Goal: Task Accomplishment & Management: Manage account settings

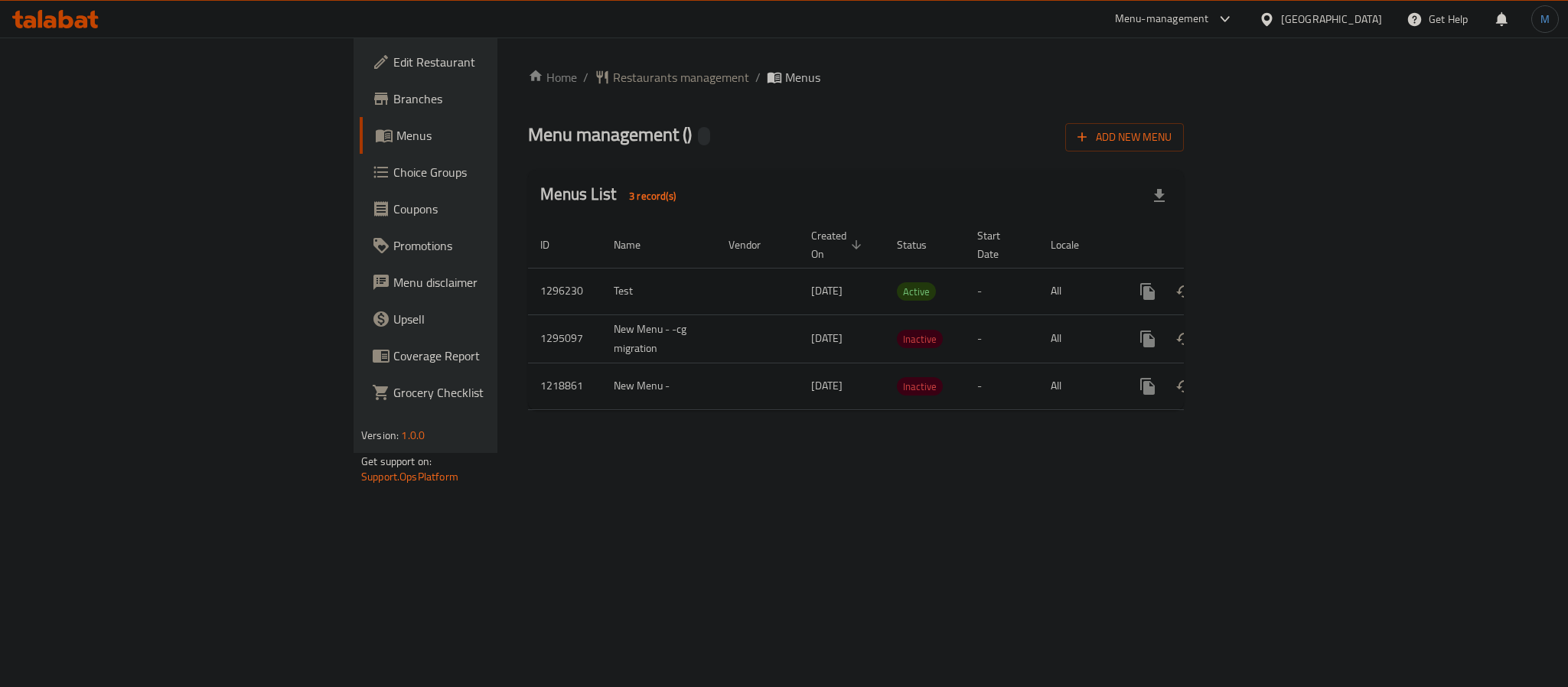
click at [1265, 285] on icon "enhanced table" at bounding box center [1258, 292] width 14 height 14
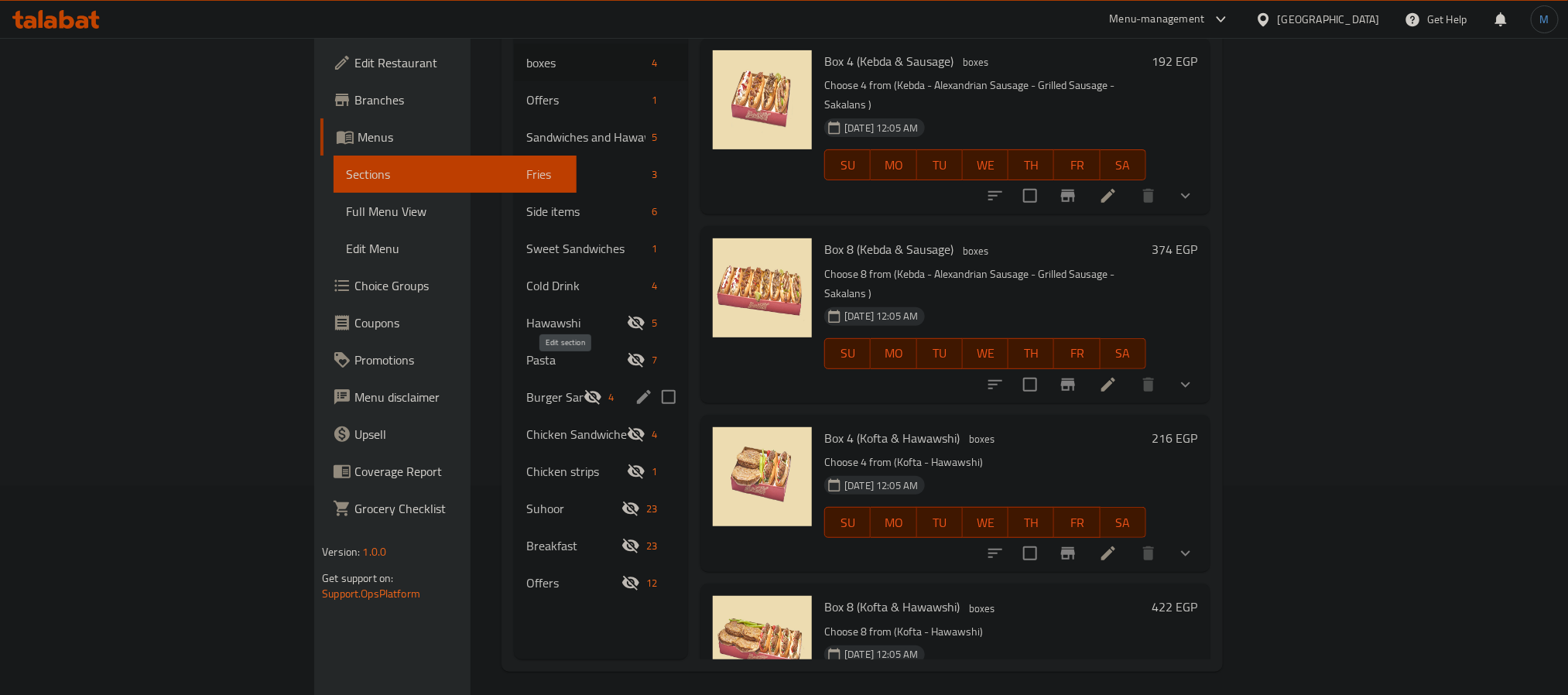
scroll to position [217, 0]
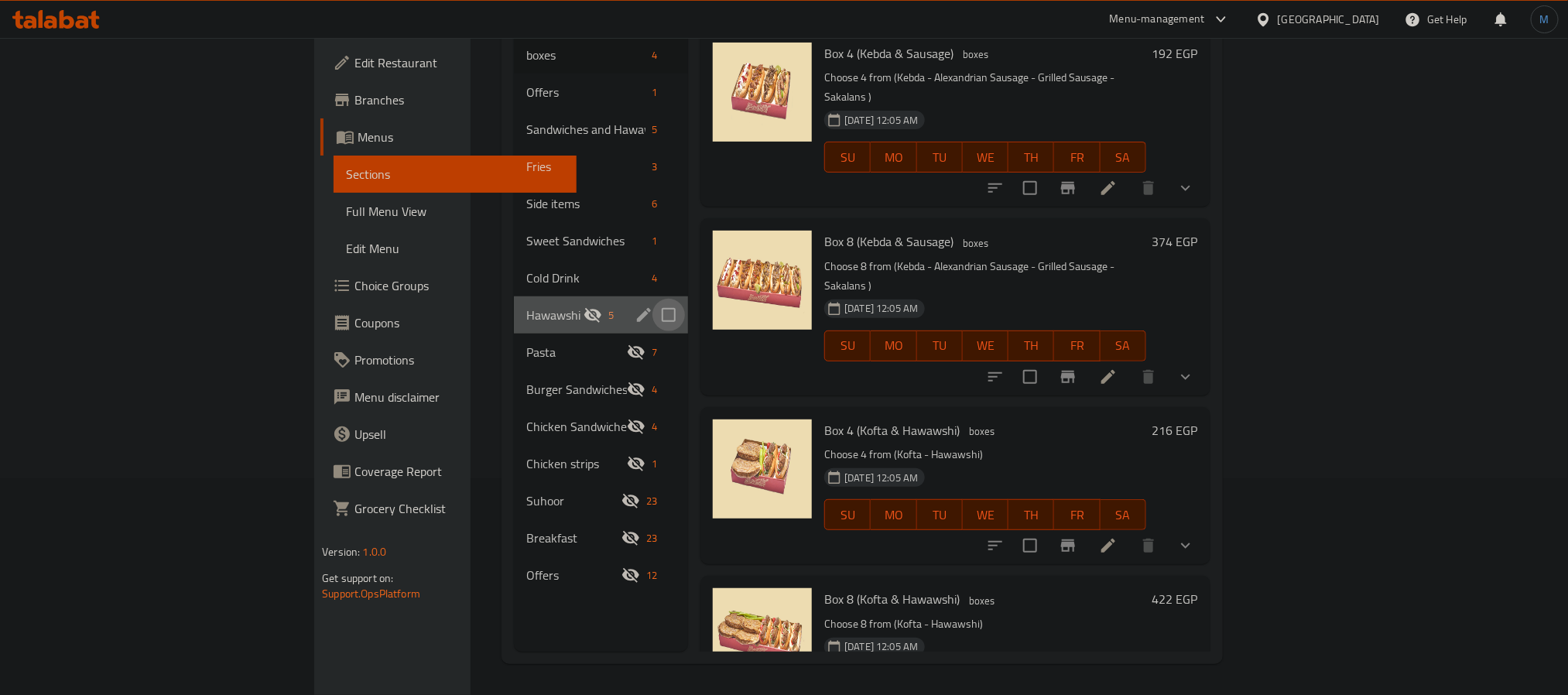
click at [652, 299] on input "Menu sections" at bounding box center [668, 315] width 33 height 33
checkbox input "true"
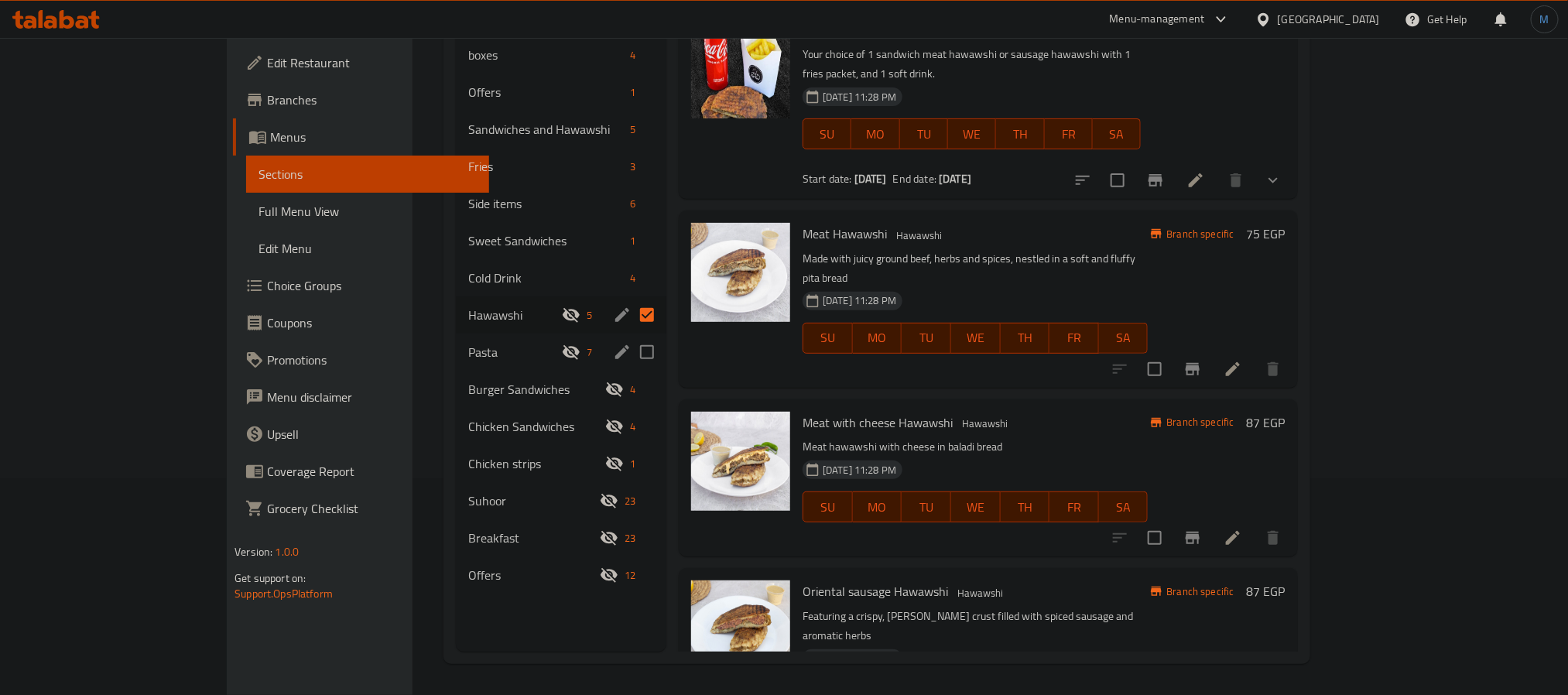
click at [631, 336] on input "Menu sections" at bounding box center [646, 351] width 33 height 33
checkbox input "true"
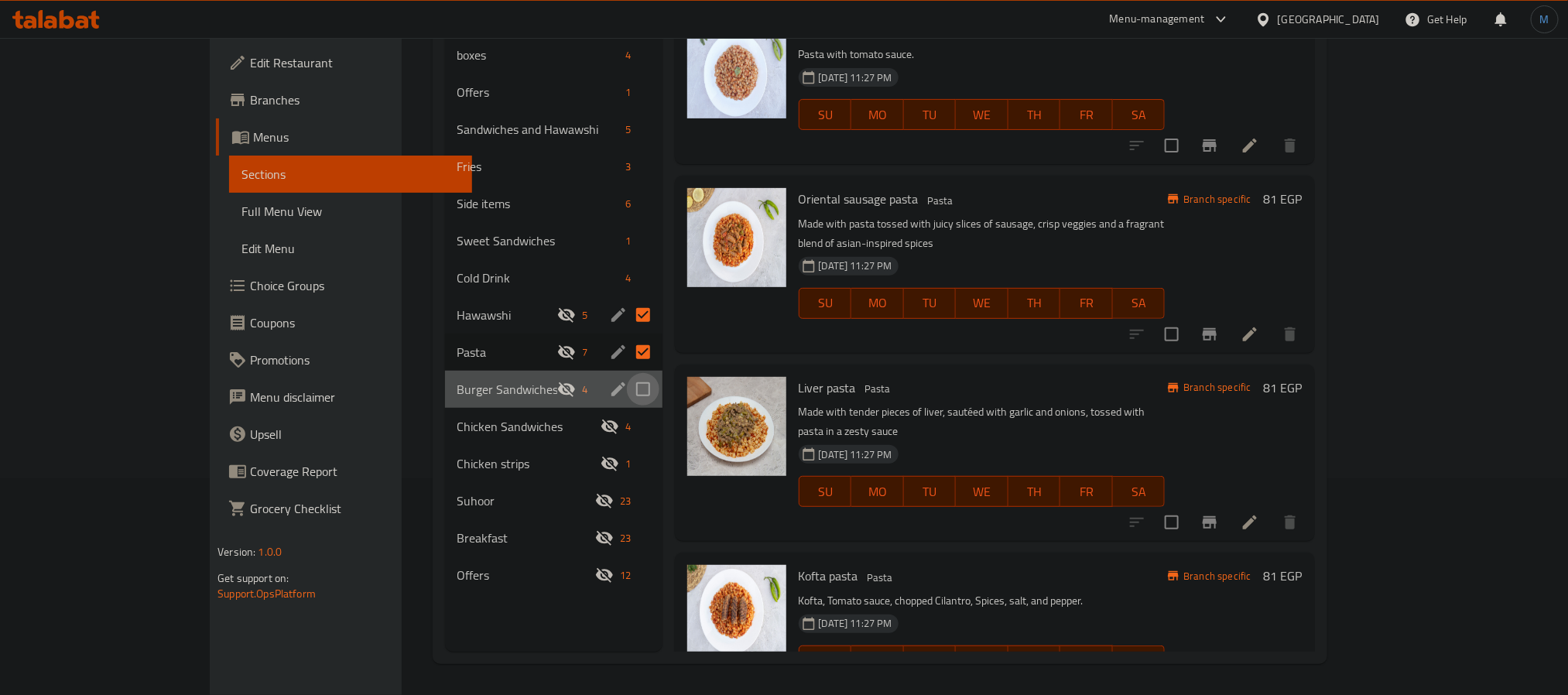
drag, startPoint x: 581, startPoint y: 365, endPoint x: 584, endPoint y: 388, distance: 23.2
click at [627, 373] on input "Menu sections" at bounding box center [642, 389] width 33 height 33
checkbox input "true"
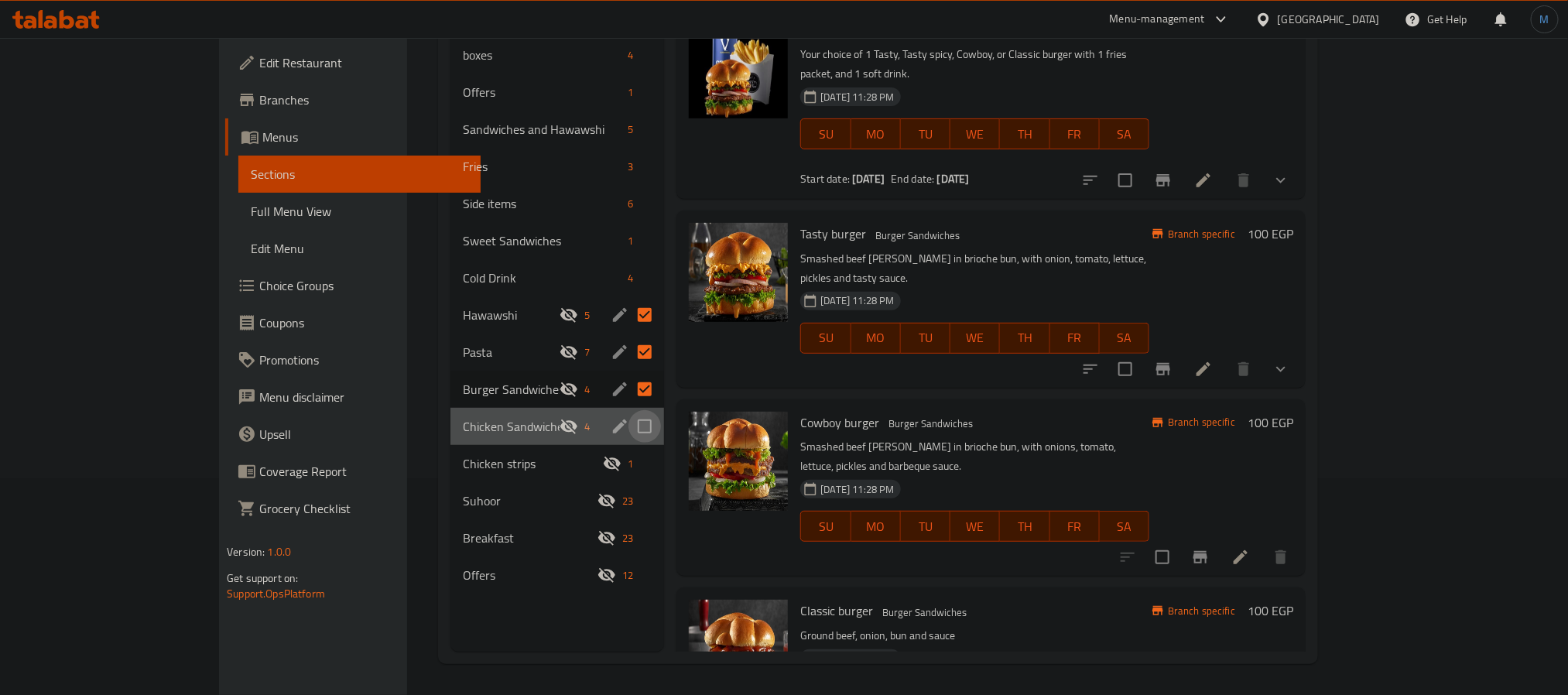
click at [629, 410] on input "Menu sections" at bounding box center [644, 426] width 33 height 33
checkbox input "true"
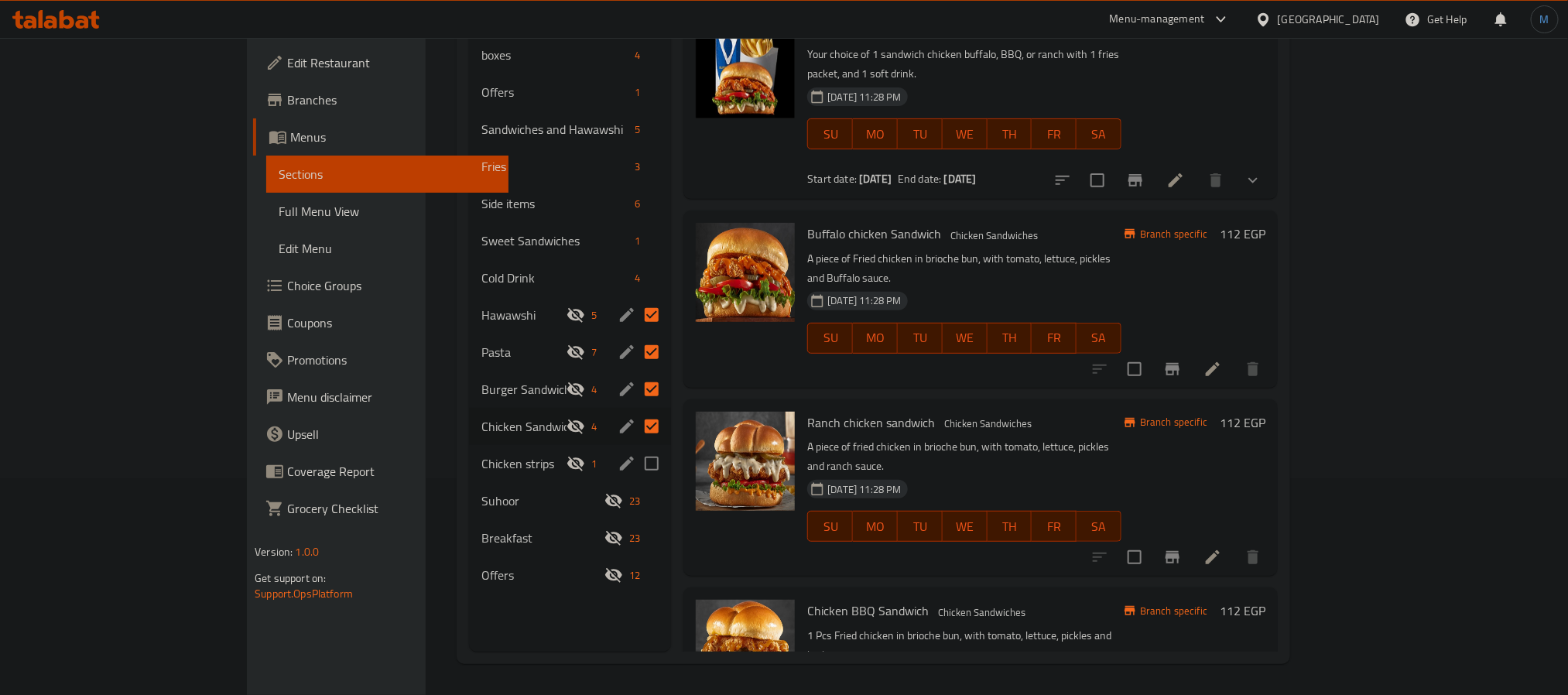
click at [636, 447] on input "Menu sections" at bounding box center [651, 463] width 33 height 33
checkbox input "true"
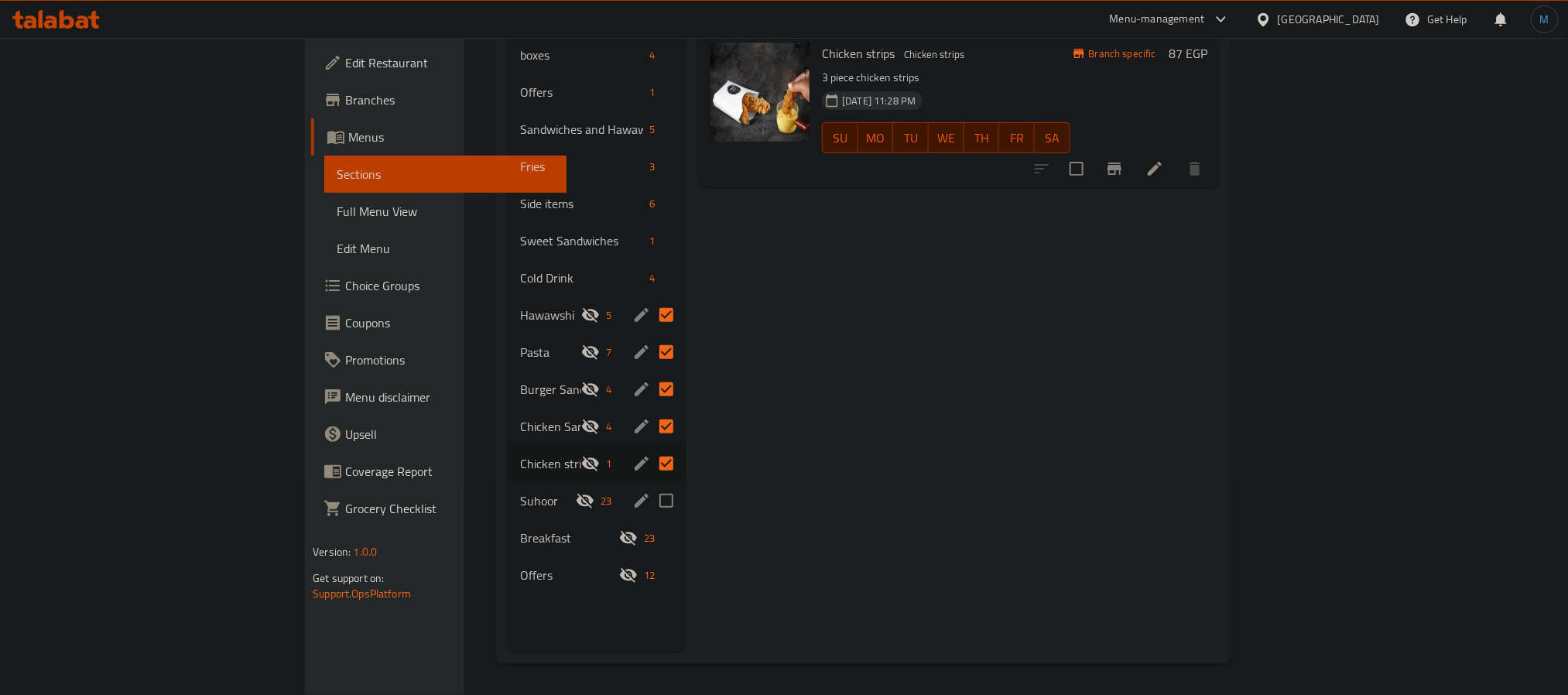
click at [650, 484] on input "Menu sections" at bounding box center [666, 500] width 33 height 33
checkbox input "true"
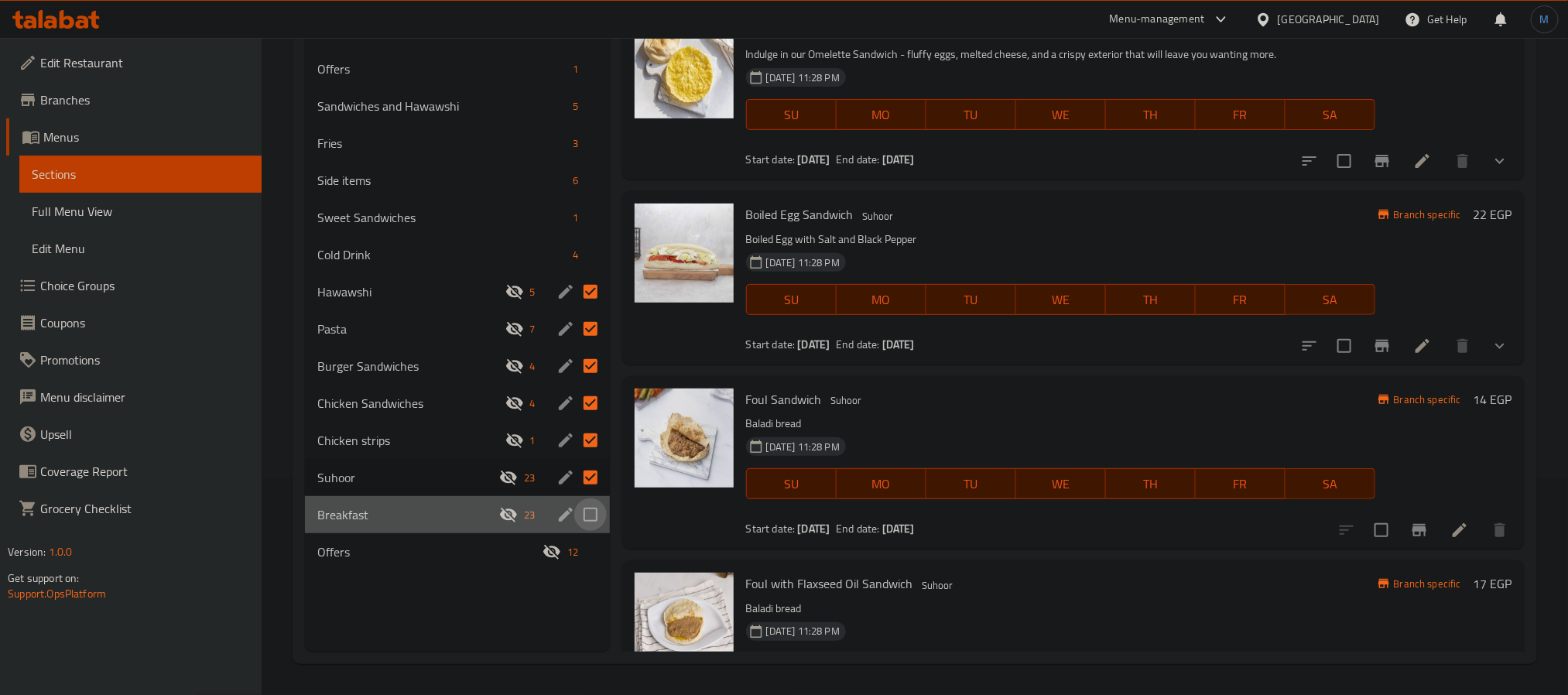
click at [587, 518] on input "Menu sections" at bounding box center [590, 515] width 33 height 33
checkbox input "true"
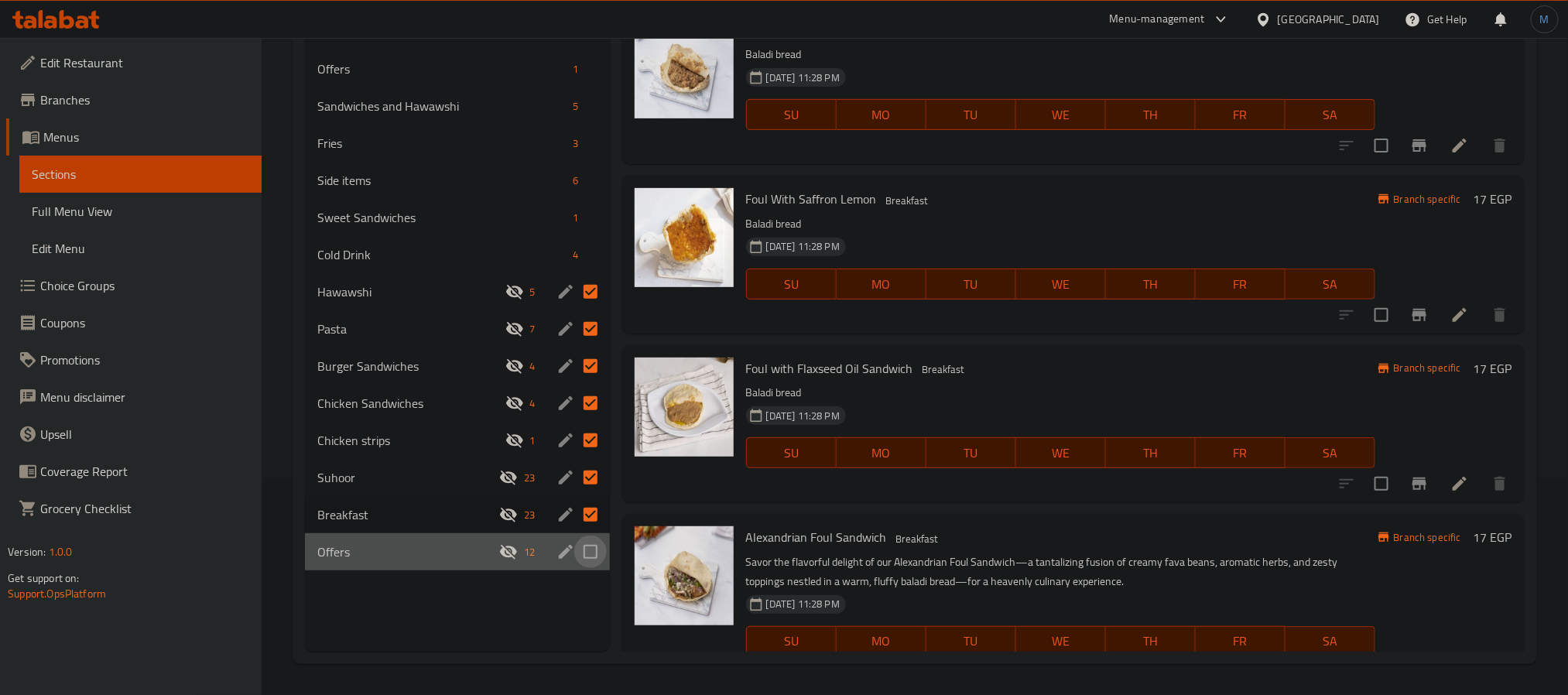
click at [587, 555] on input "Menu sections" at bounding box center [590, 551] width 33 height 33
checkbox input "true"
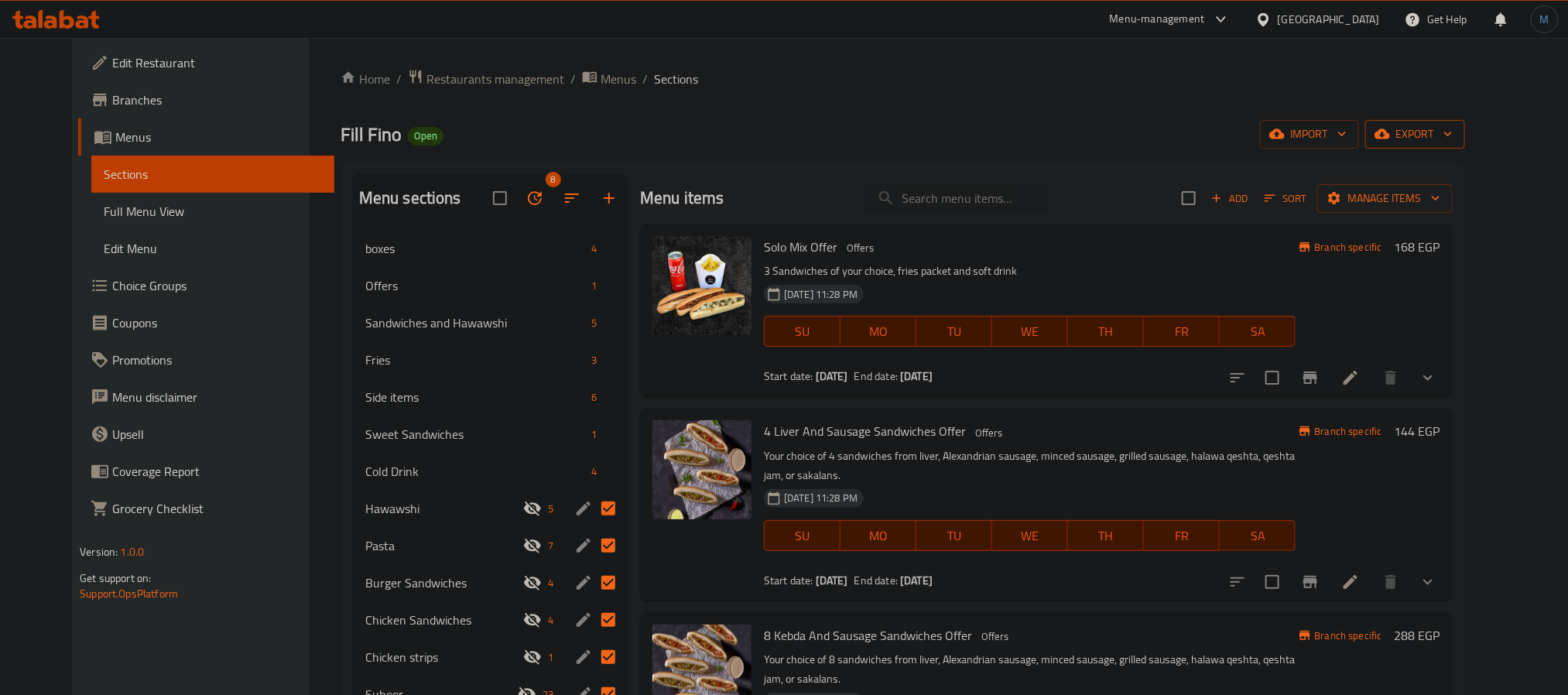
click at [1453, 141] on span "export" at bounding box center [1416, 135] width 75 height 20
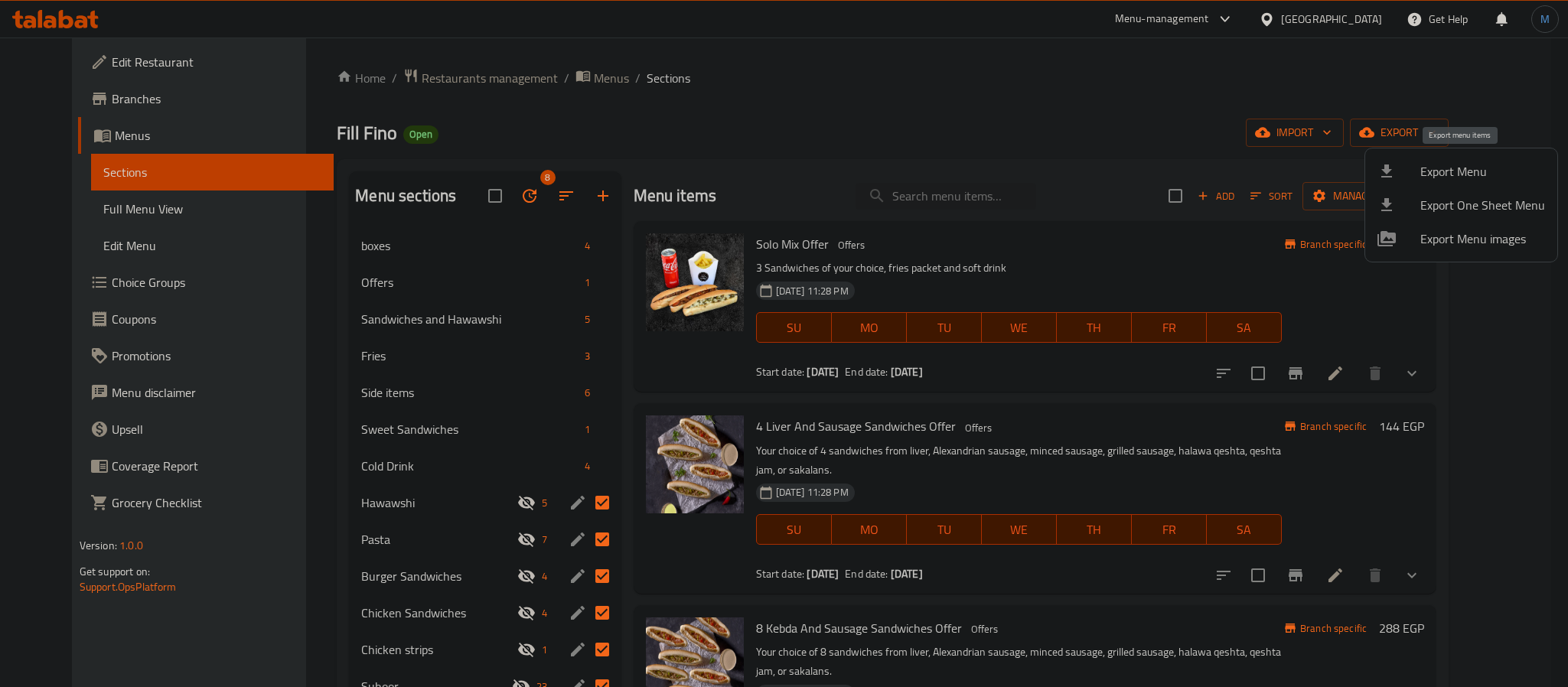
click at [1475, 175] on span "Export Menu" at bounding box center [1482, 171] width 124 height 19
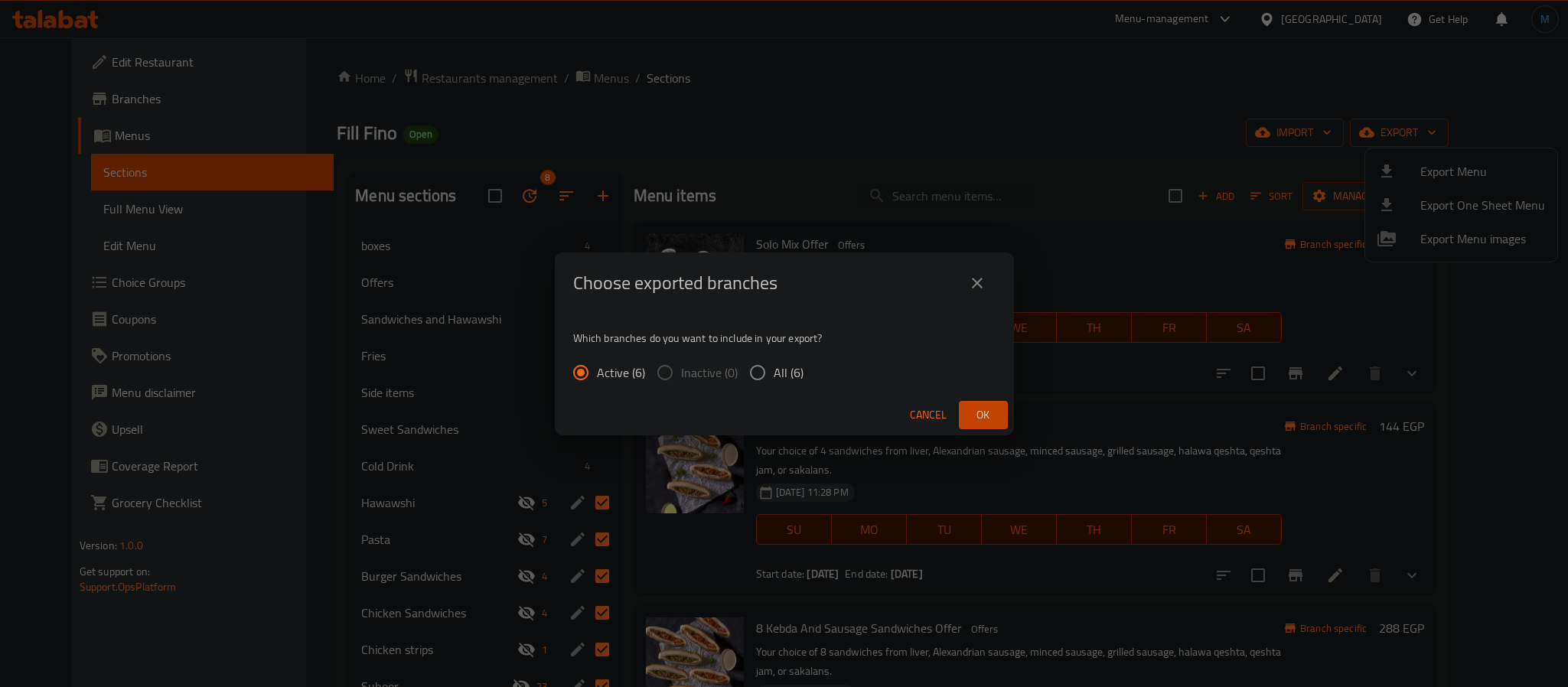
click at [967, 407] on button "Ok" at bounding box center [984, 415] width 49 height 28
click at [979, 382] on div "Which branches do you want to include in your export? Active (6) Inactive (0) A…" at bounding box center [784, 354] width 459 height 81
click at [979, 397] on div "Choose exported branches Which branches do you want to include in your export? …" at bounding box center [784, 344] width 459 height 183
click at [979, 401] on button "Ok" at bounding box center [984, 415] width 49 height 28
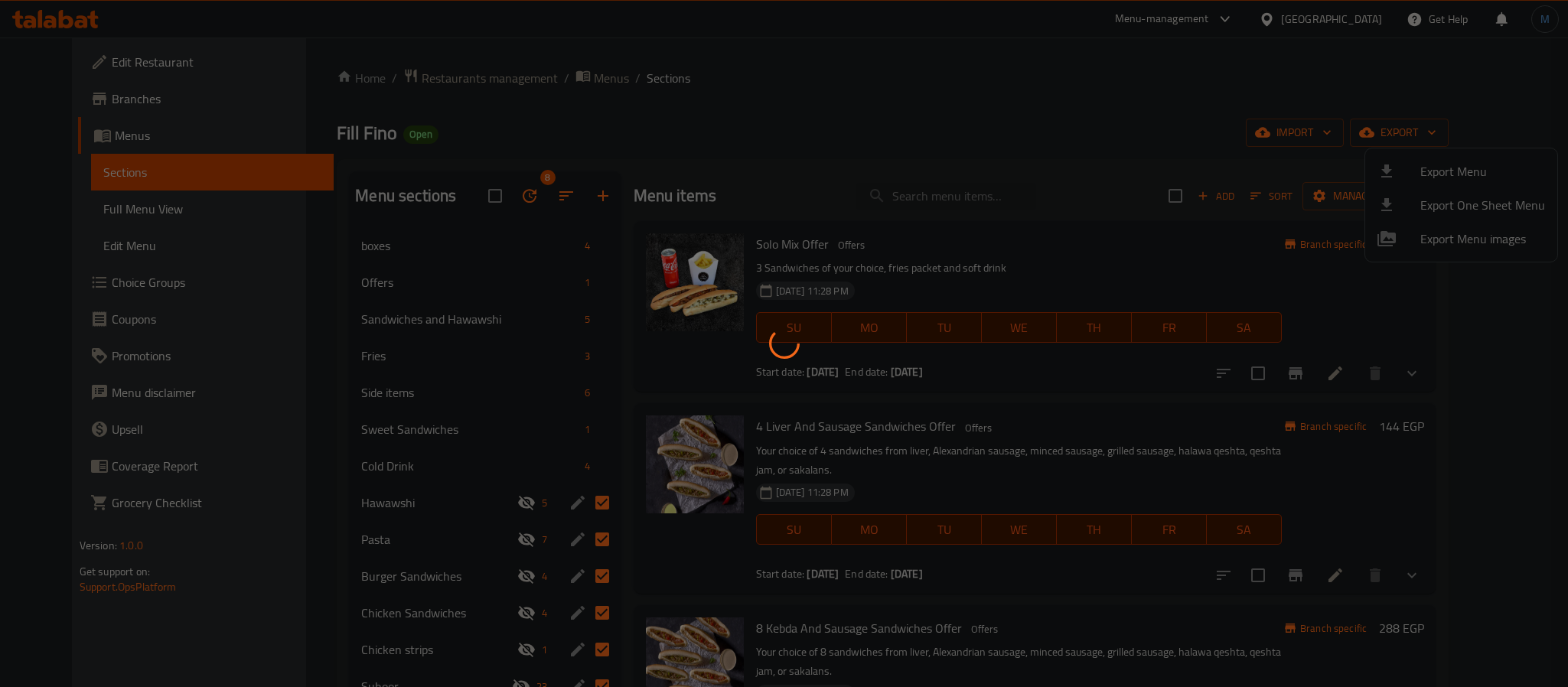
click at [978, 412] on span "Ok" at bounding box center [983, 415] width 24 height 20
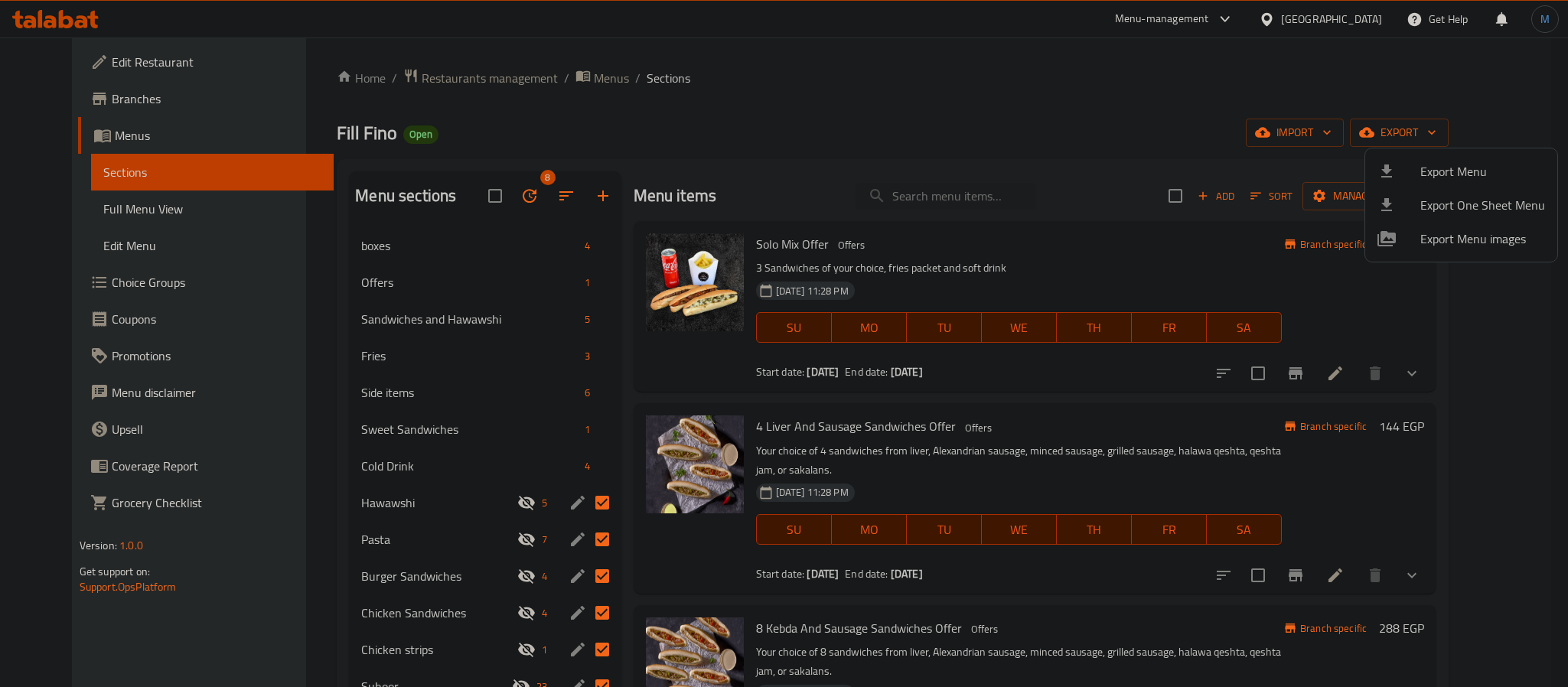
click at [517, 193] on div at bounding box center [784, 344] width 1568 height 687
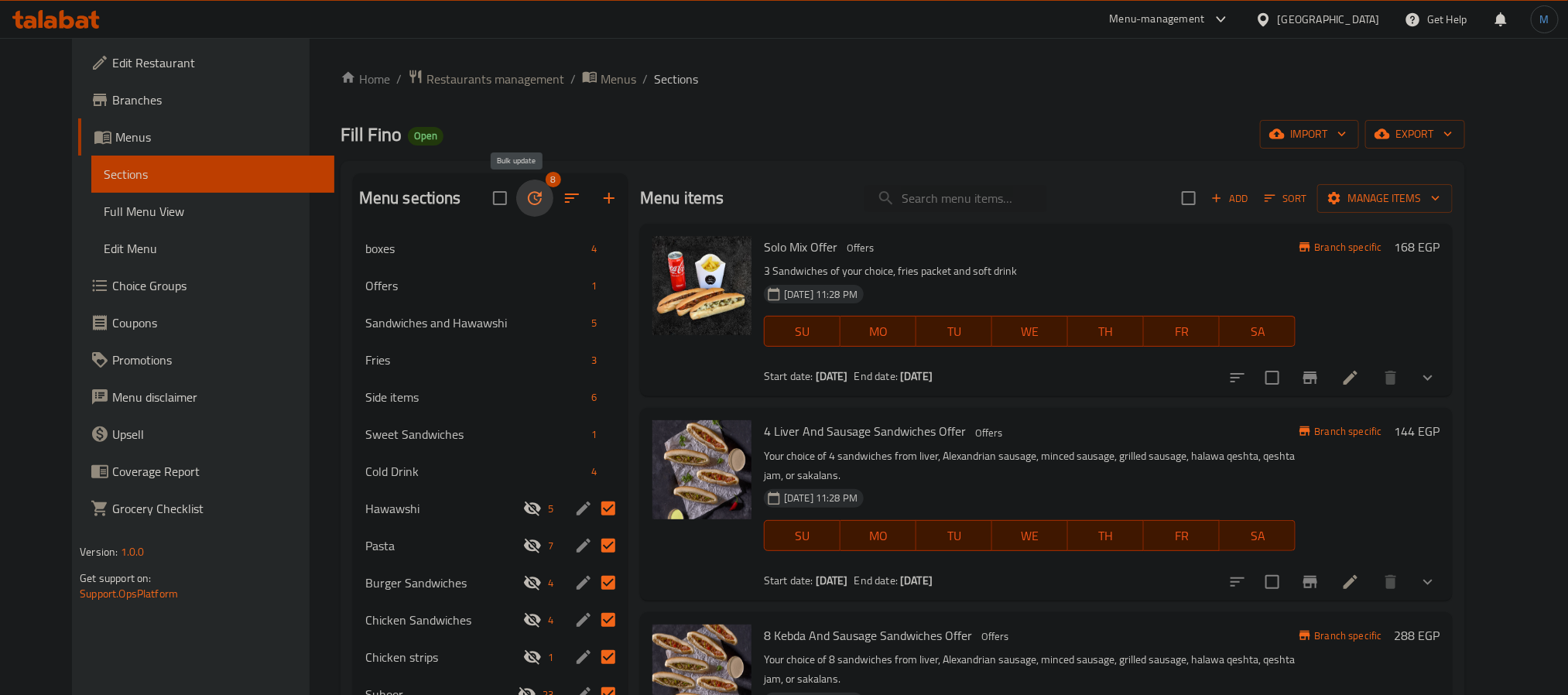
click at [526, 195] on icon "button" at bounding box center [535, 198] width 19 height 19
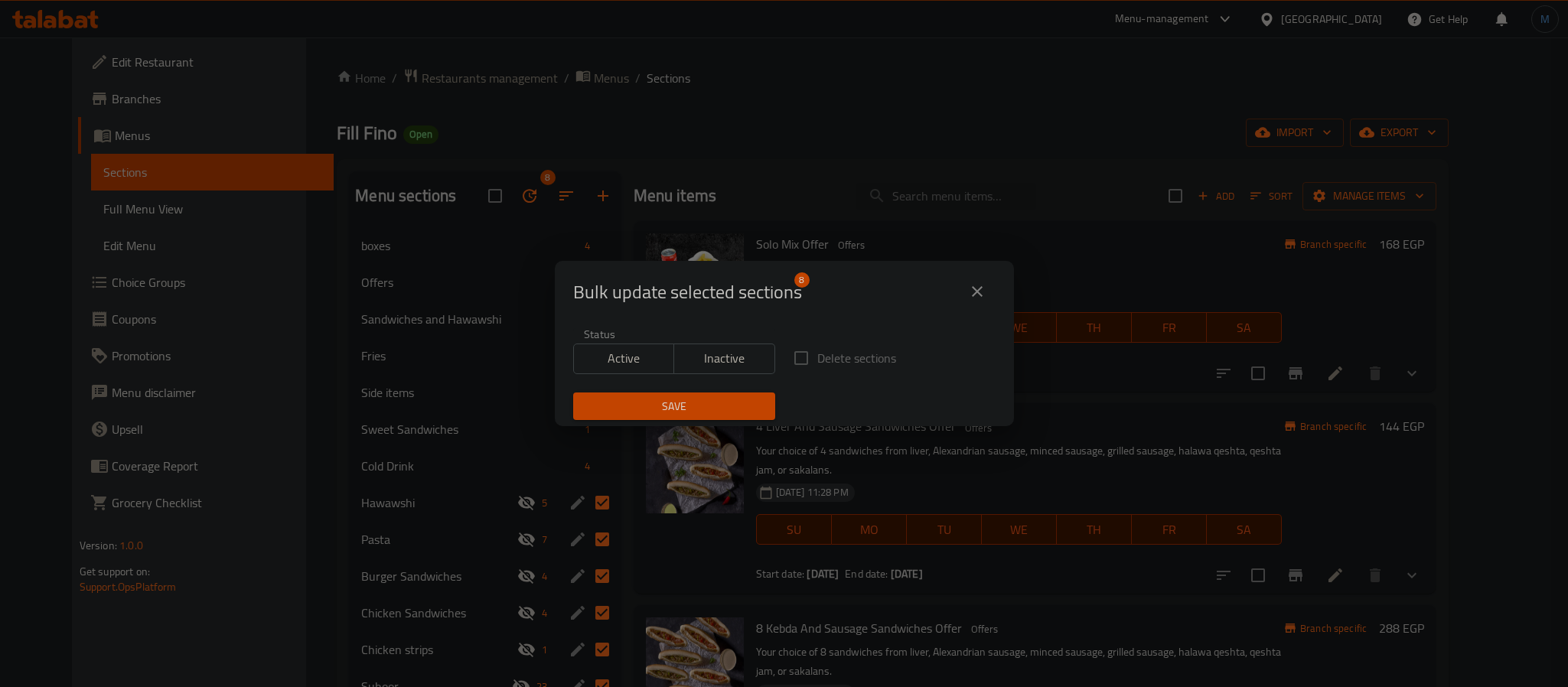
click at [785, 354] on label "Delete sections" at bounding box center [840, 358] width 111 height 32
click at [798, 359] on label "Delete sections" at bounding box center [840, 358] width 111 height 32
click at [1006, 278] on div "Bulk update selected sections 8" at bounding box center [784, 292] width 459 height 62
click at [990, 290] on button "close" at bounding box center [978, 292] width 37 height 37
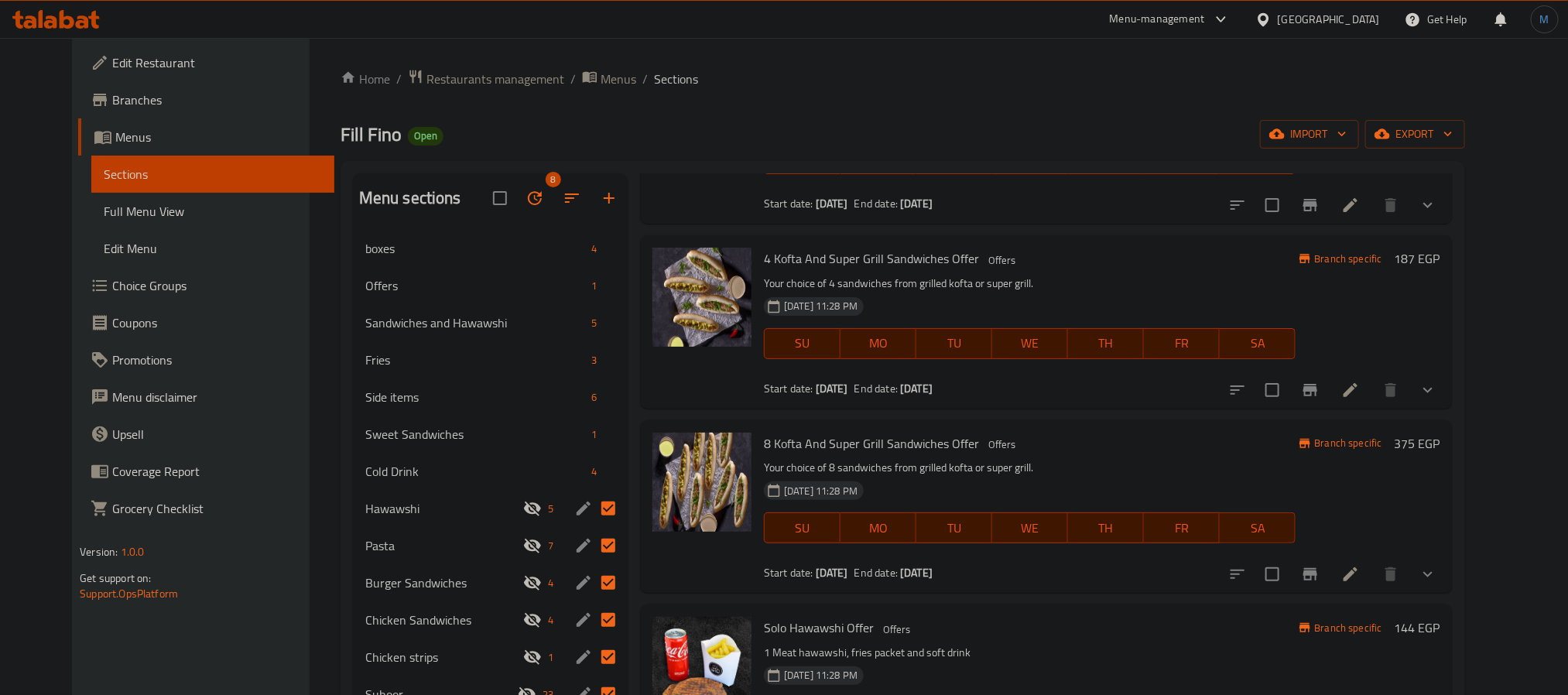
click at [341, 143] on span "Fill Fino" at bounding box center [371, 134] width 61 height 35
copy span "Fill Fino"
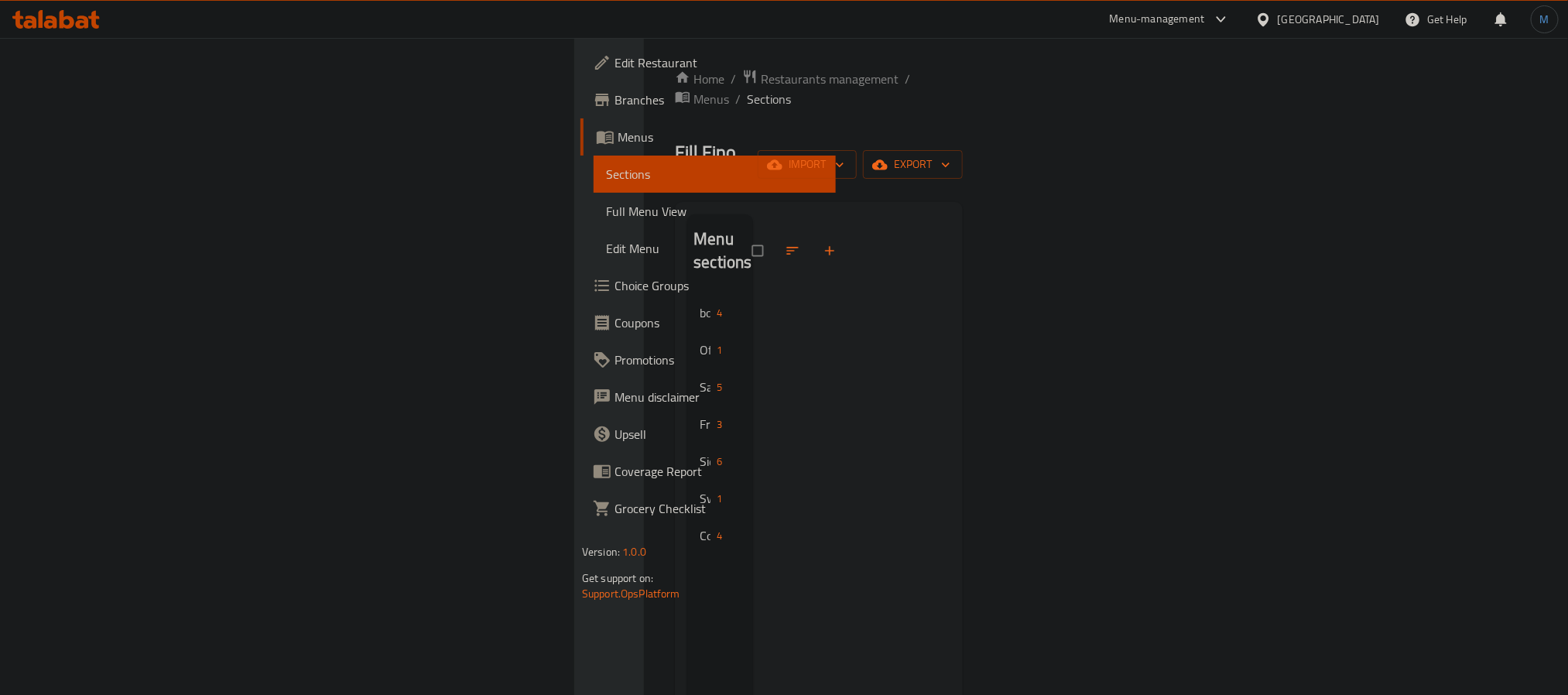
click at [72, 27] on icon at bounding box center [66, 19] width 15 height 19
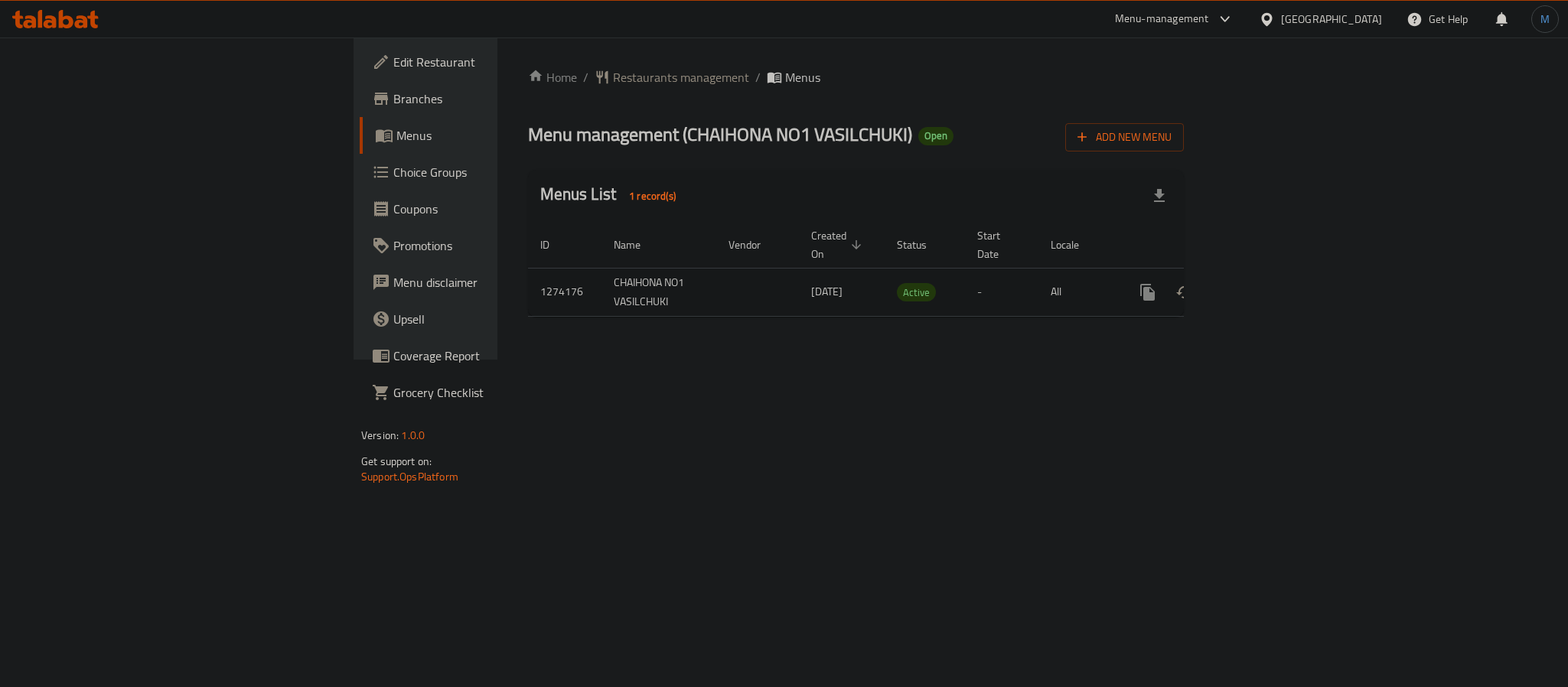
click at [1268, 283] on icon "enhanced table" at bounding box center [1258, 292] width 19 height 19
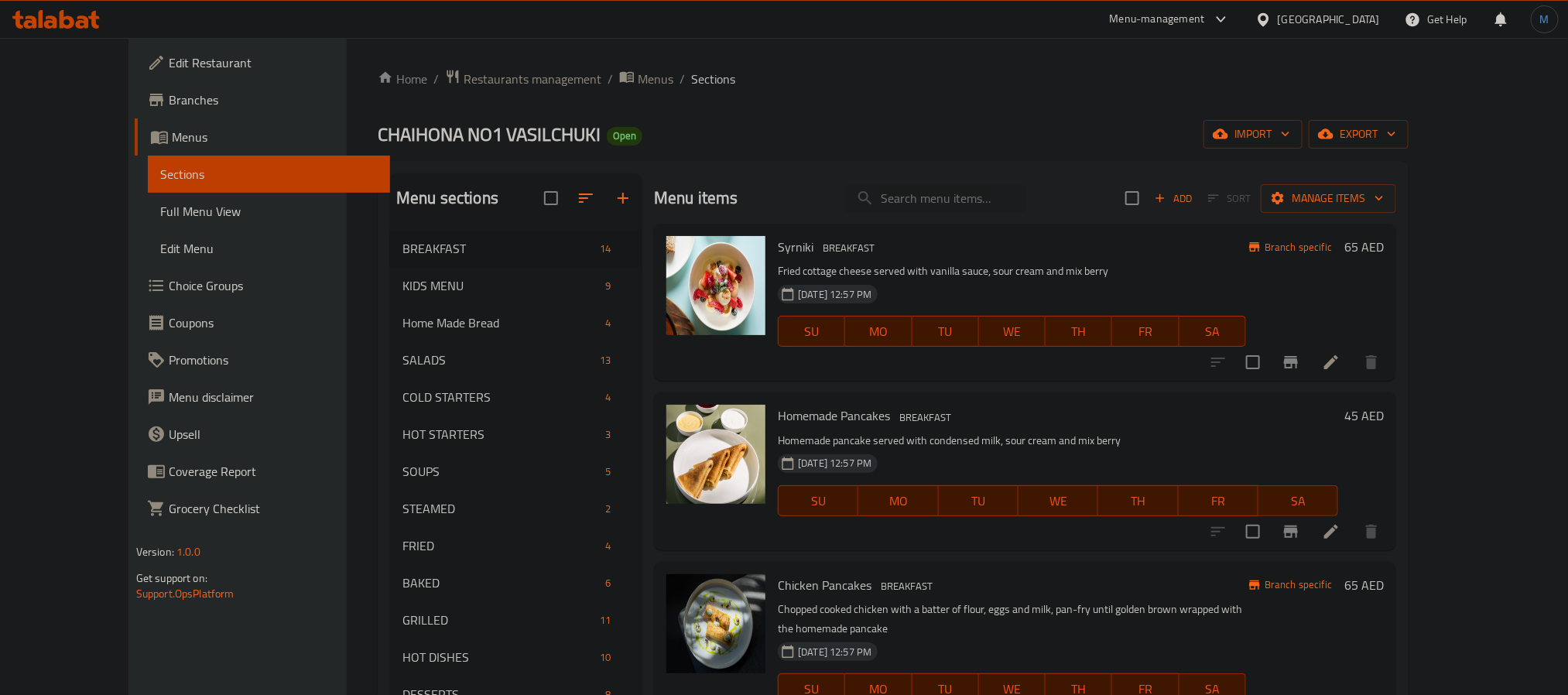
click at [1294, 23] on div "United Arab Emirates" at bounding box center [1328, 19] width 102 height 17
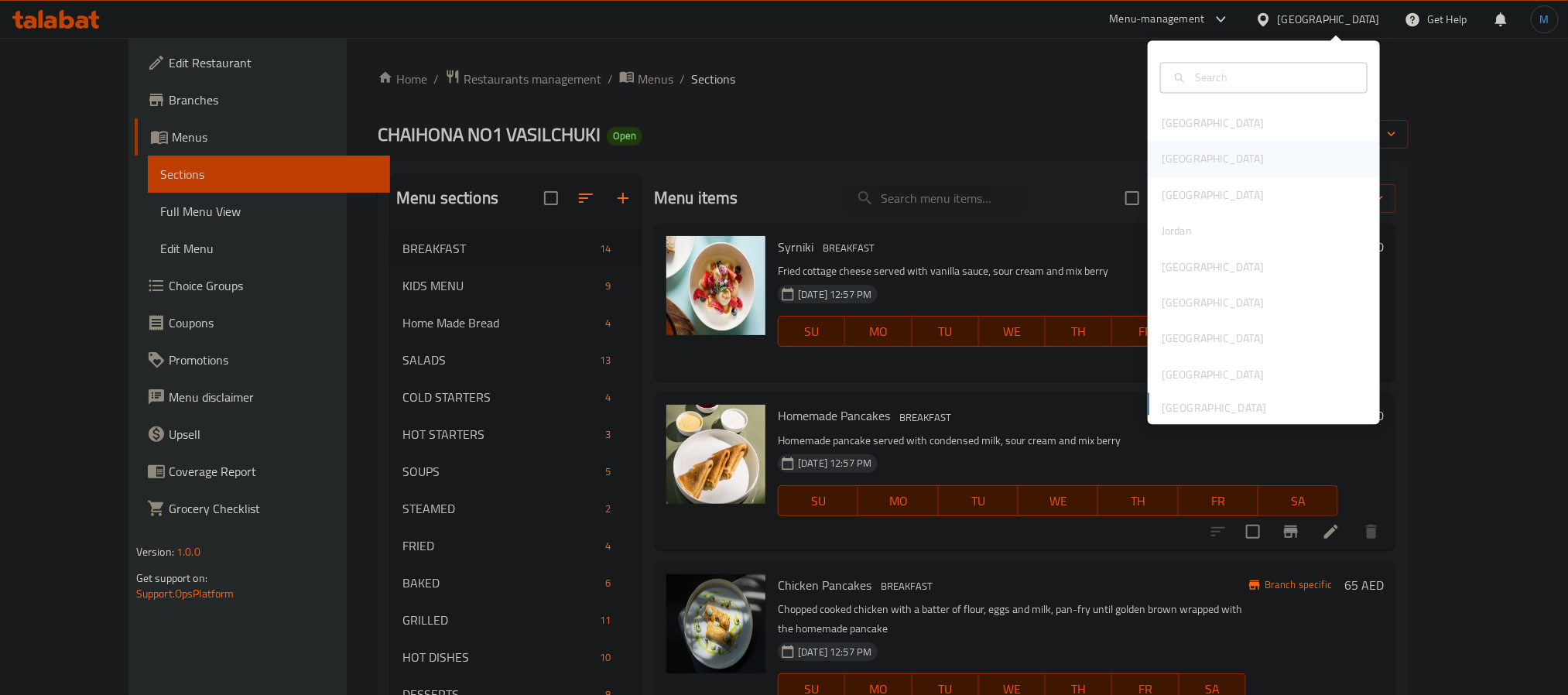
click at [1226, 154] on div "[GEOGRAPHIC_DATA]" at bounding box center [1264, 159] width 233 height 36
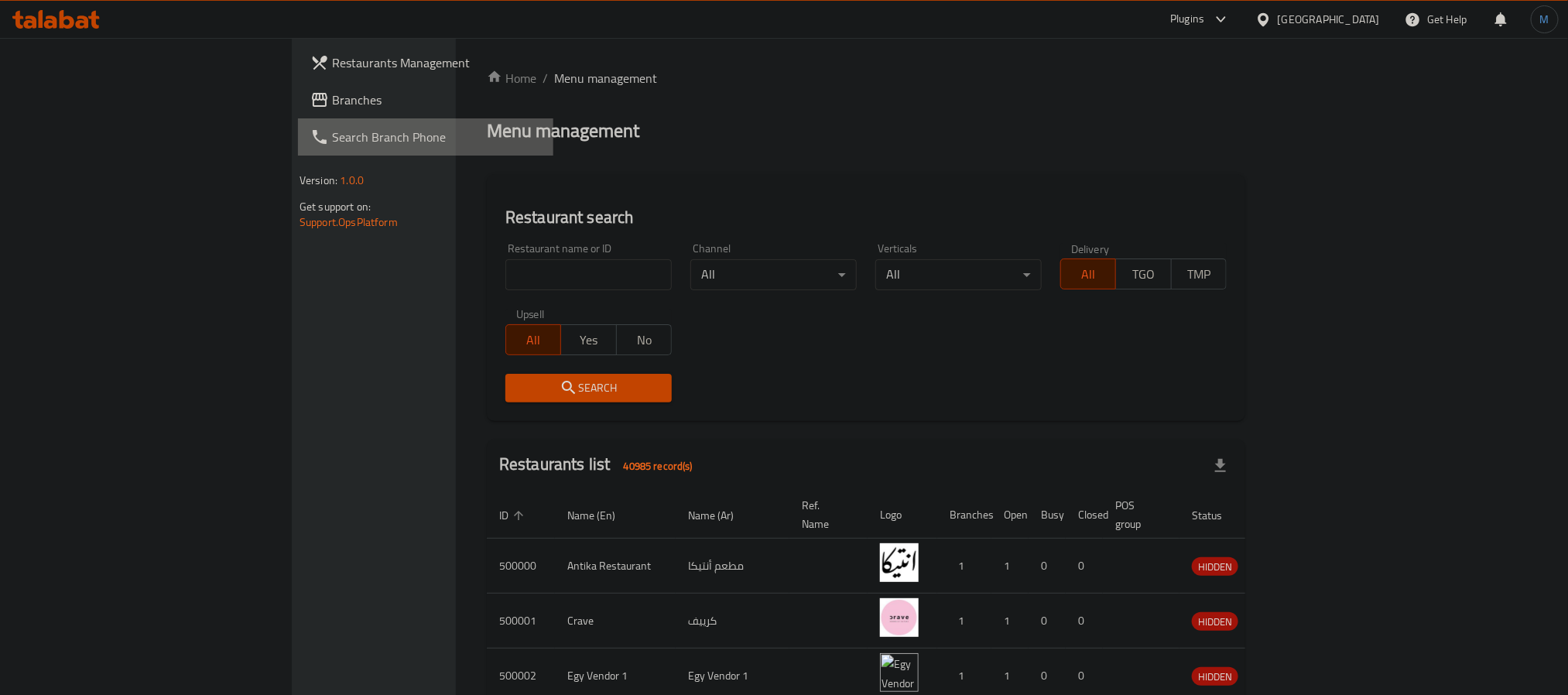
click at [298, 121] on link "Search Branch Phone" at bounding box center [426, 138] width 255 height 38
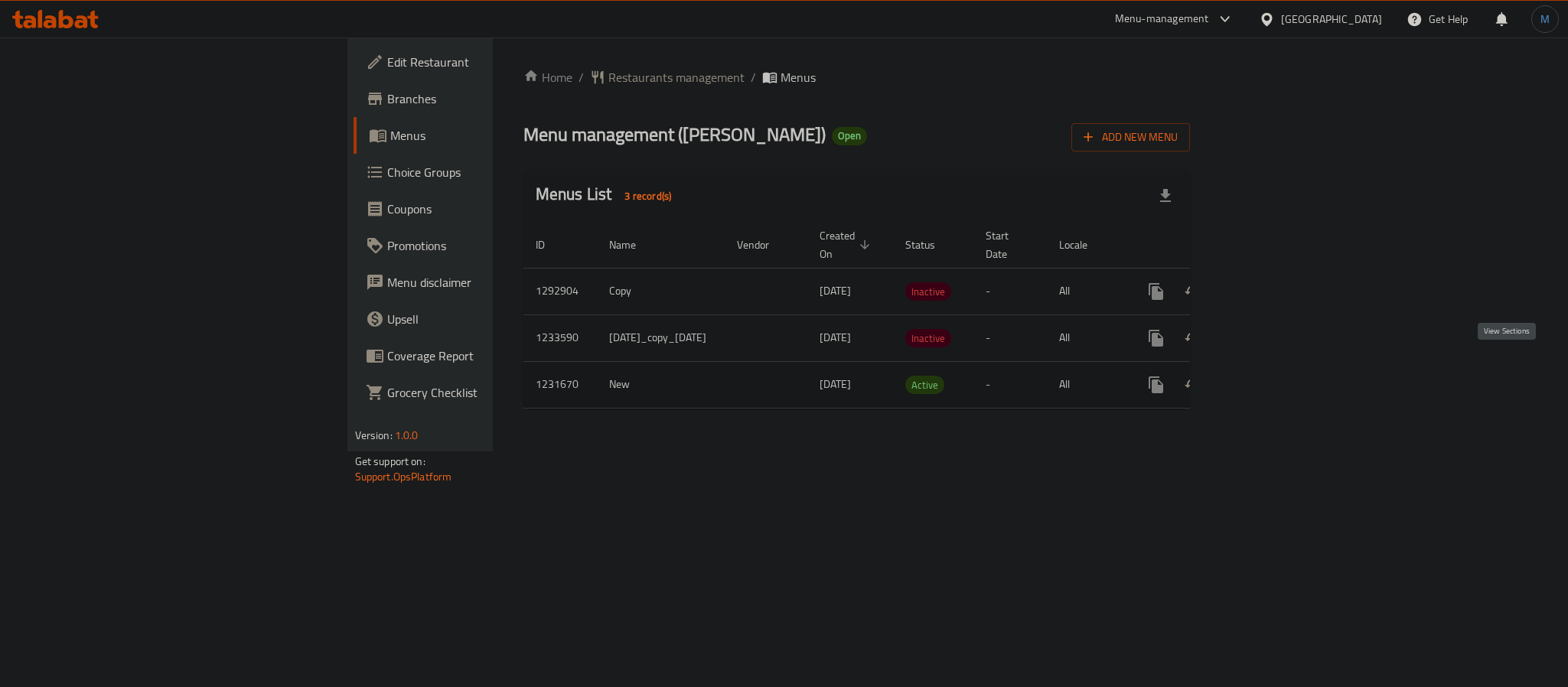
click at [1275, 376] on icon "enhanced table" at bounding box center [1267, 385] width 19 height 19
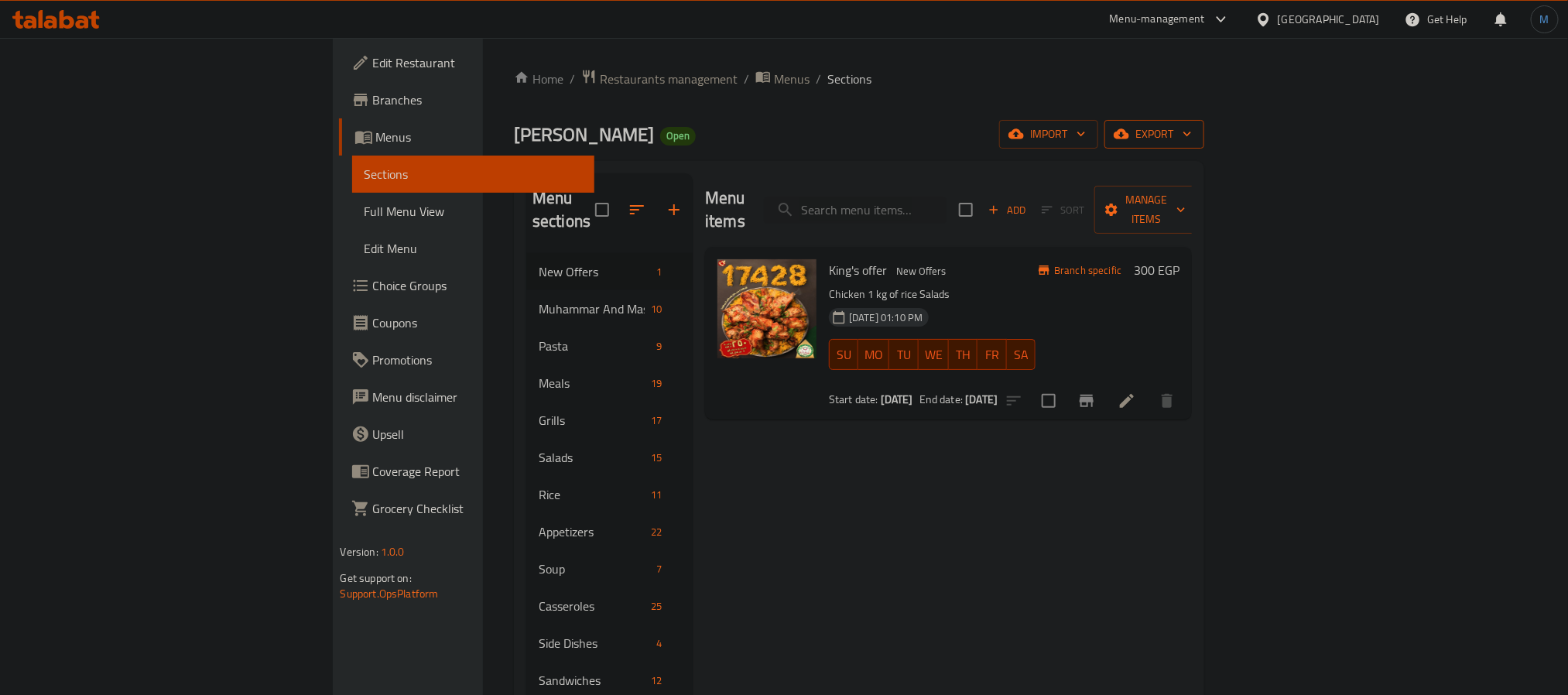
click at [1192, 128] on span "export" at bounding box center [1154, 135] width 75 height 20
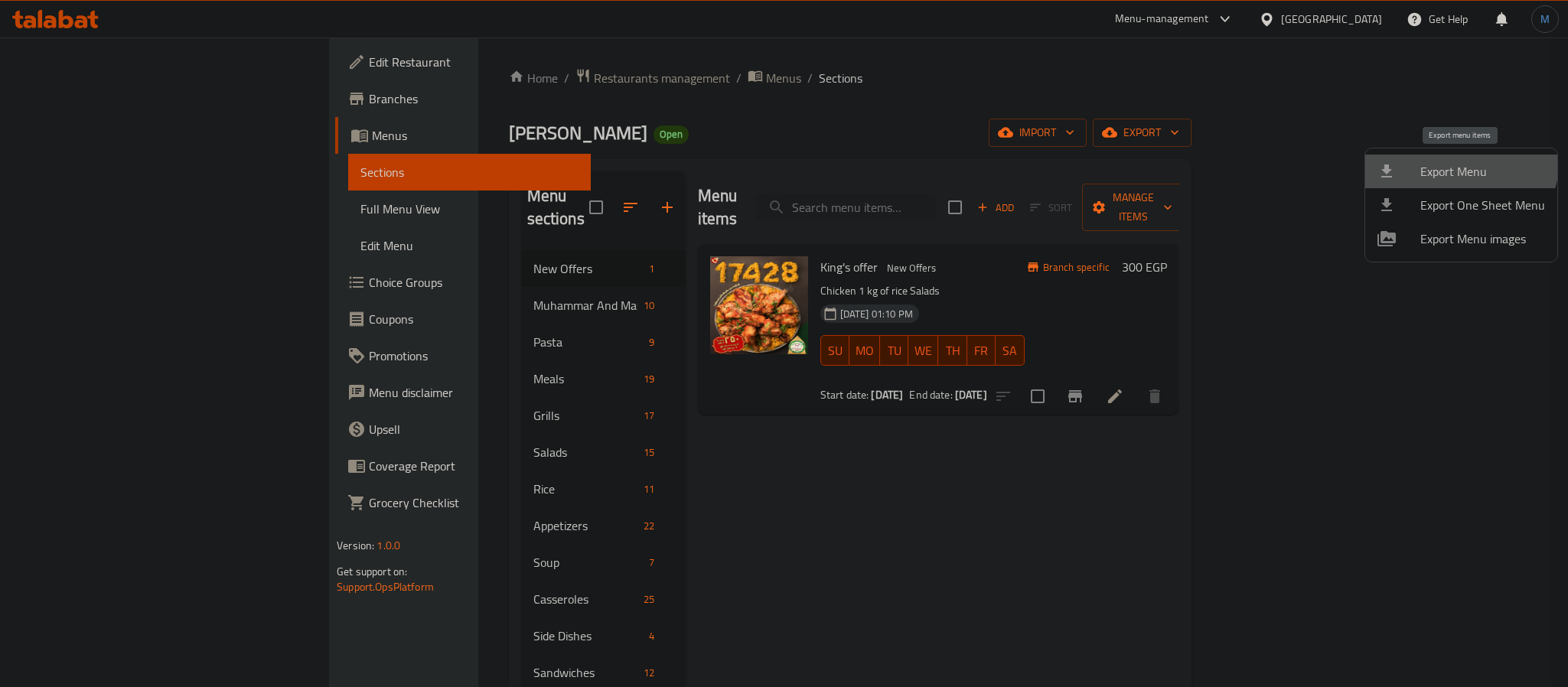
click at [1456, 159] on li "Export Menu" at bounding box center [1461, 171] width 192 height 33
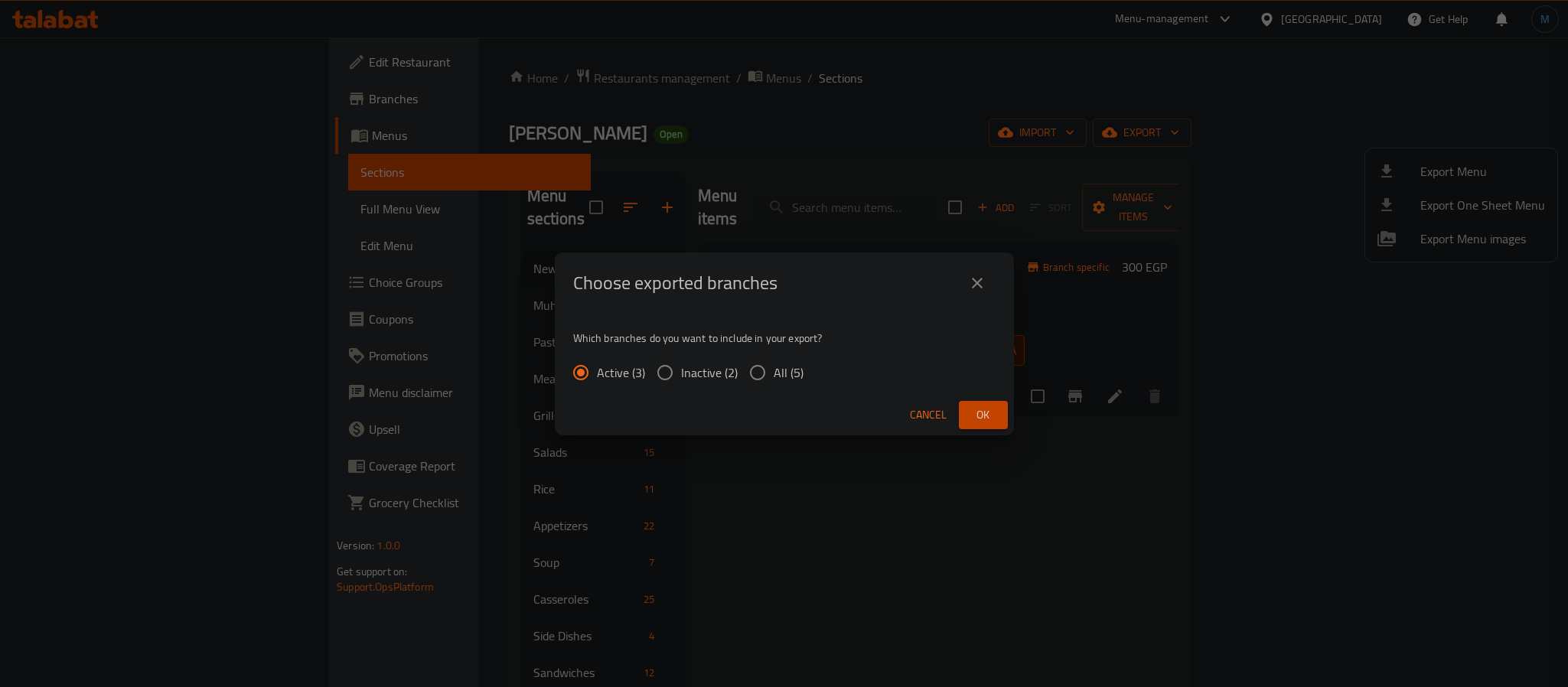
drag, startPoint x: 1001, startPoint y: 416, endPoint x: 1059, endPoint y: 419, distance: 58.1
click at [1059, 419] on div "Choose exported branches Which branches do you want to include in your export? …" at bounding box center [784, 344] width 1568 height 687
click at [761, 370] on input "All (5)" at bounding box center [758, 372] width 32 height 32
radio input "true"
click at [967, 407] on button "Ok" at bounding box center [984, 415] width 49 height 28
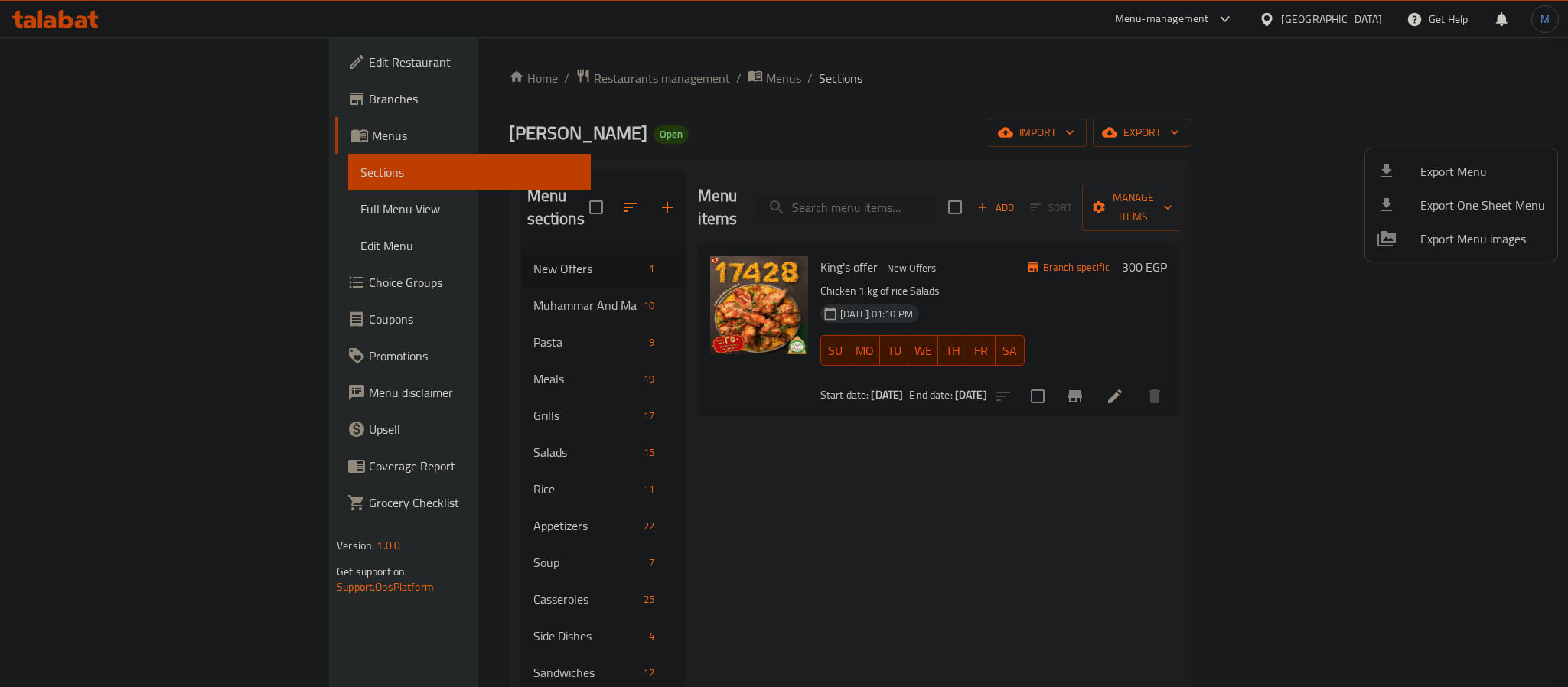
click at [462, 286] on div at bounding box center [784, 344] width 1568 height 687
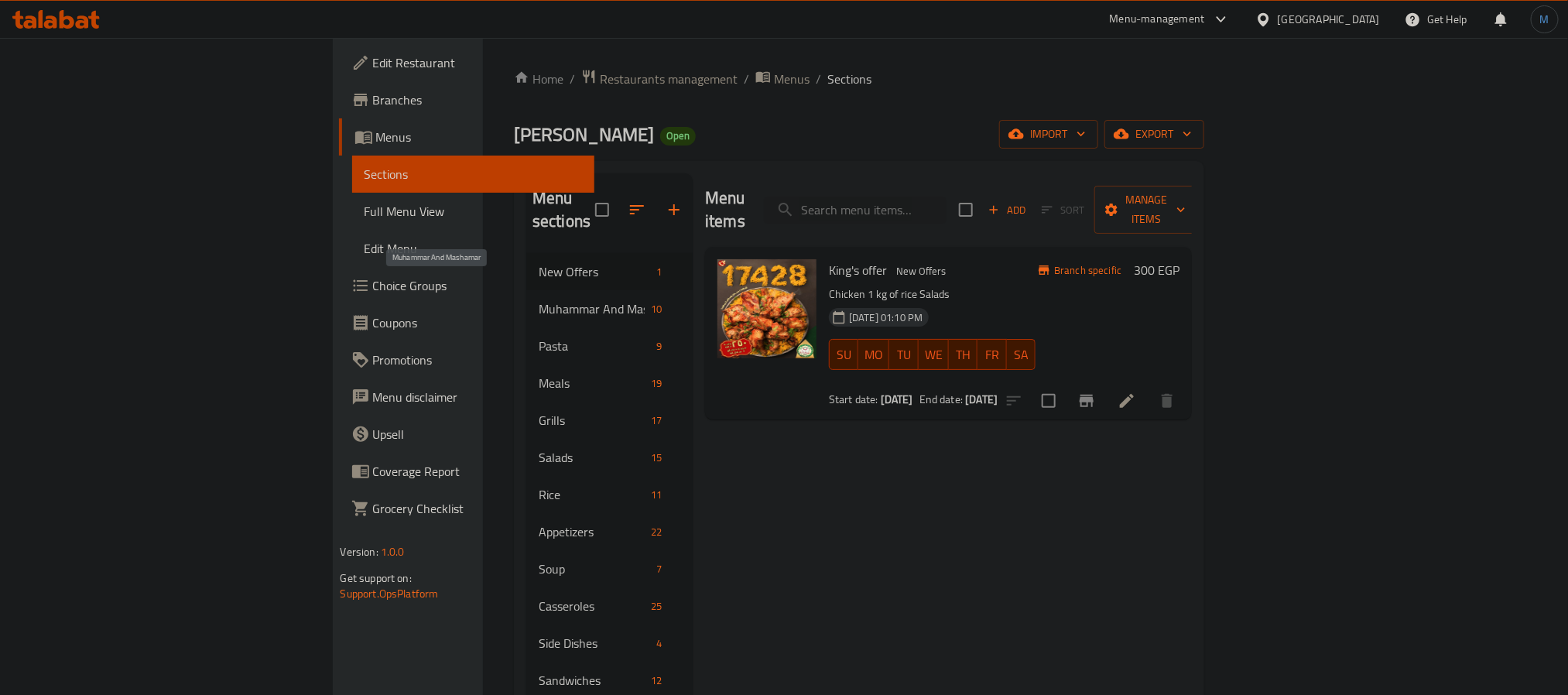
click at [539, 300] on span "Muhammar And Mashamar" at bounding box center [591, 309] width 106 height 19
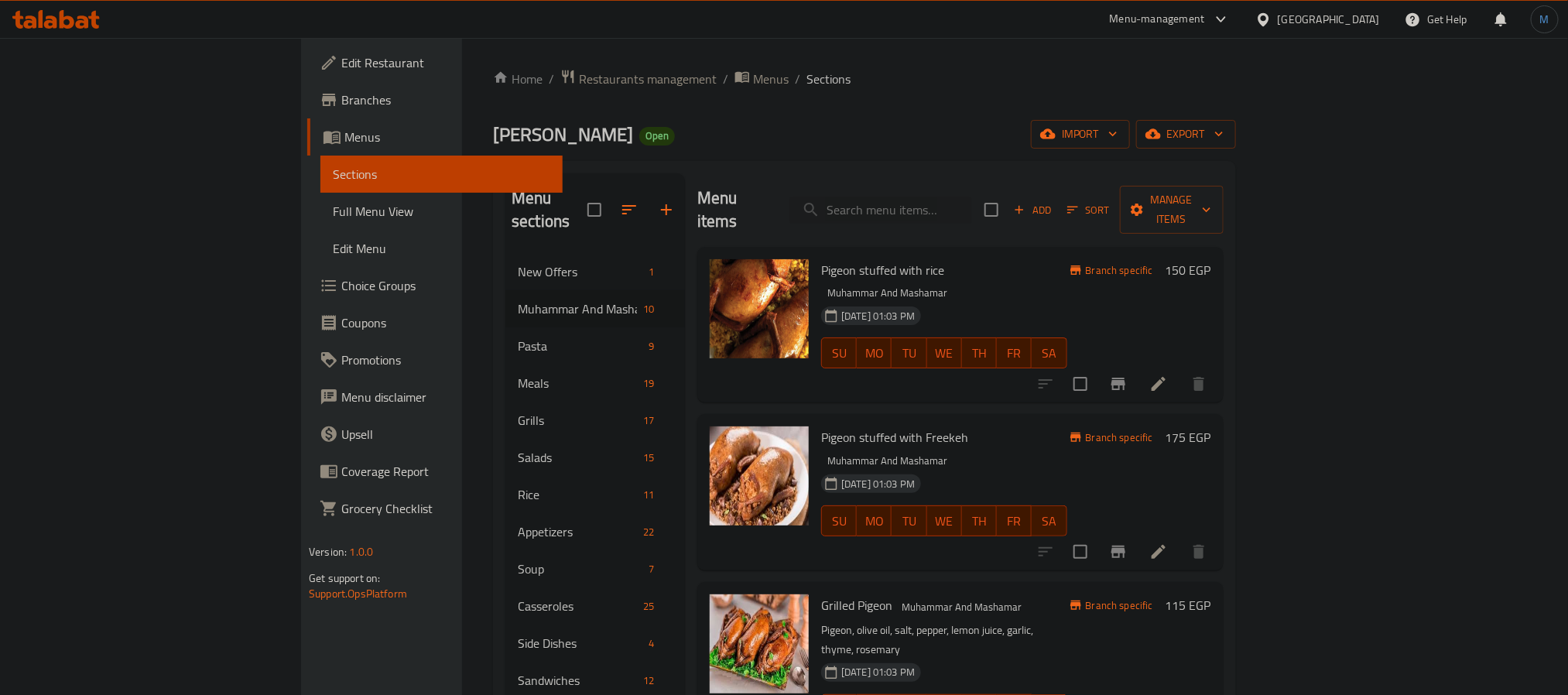
click at [342, 98] on span "Branches" at bounding box center [445, 99] width 209 height 19
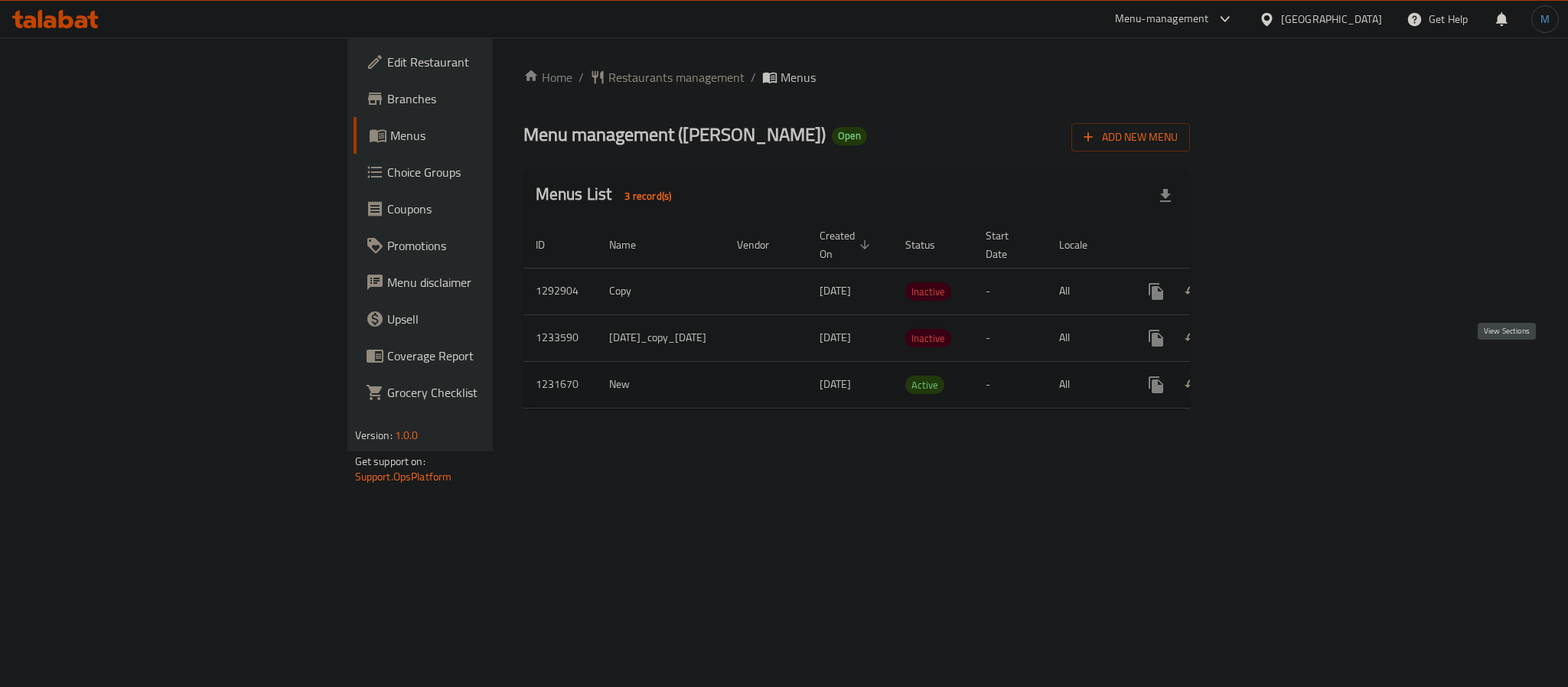
click at [1285, 379] on link "enhanced table" at bounding box center [1267, 386] width 37 height 37
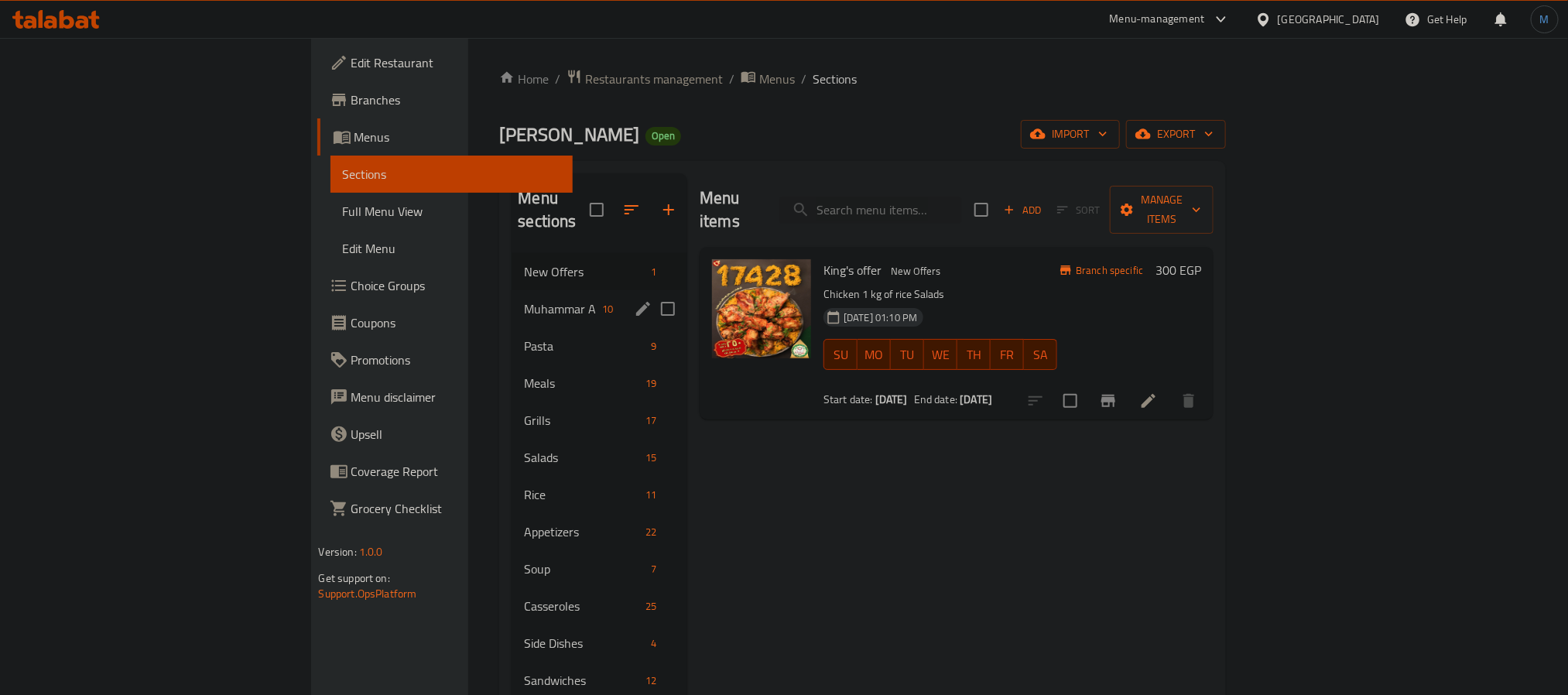
click at [512, 296] on div "Muhammar And Mashamar 10" at bounding box center [599, 309] width 175 height 38
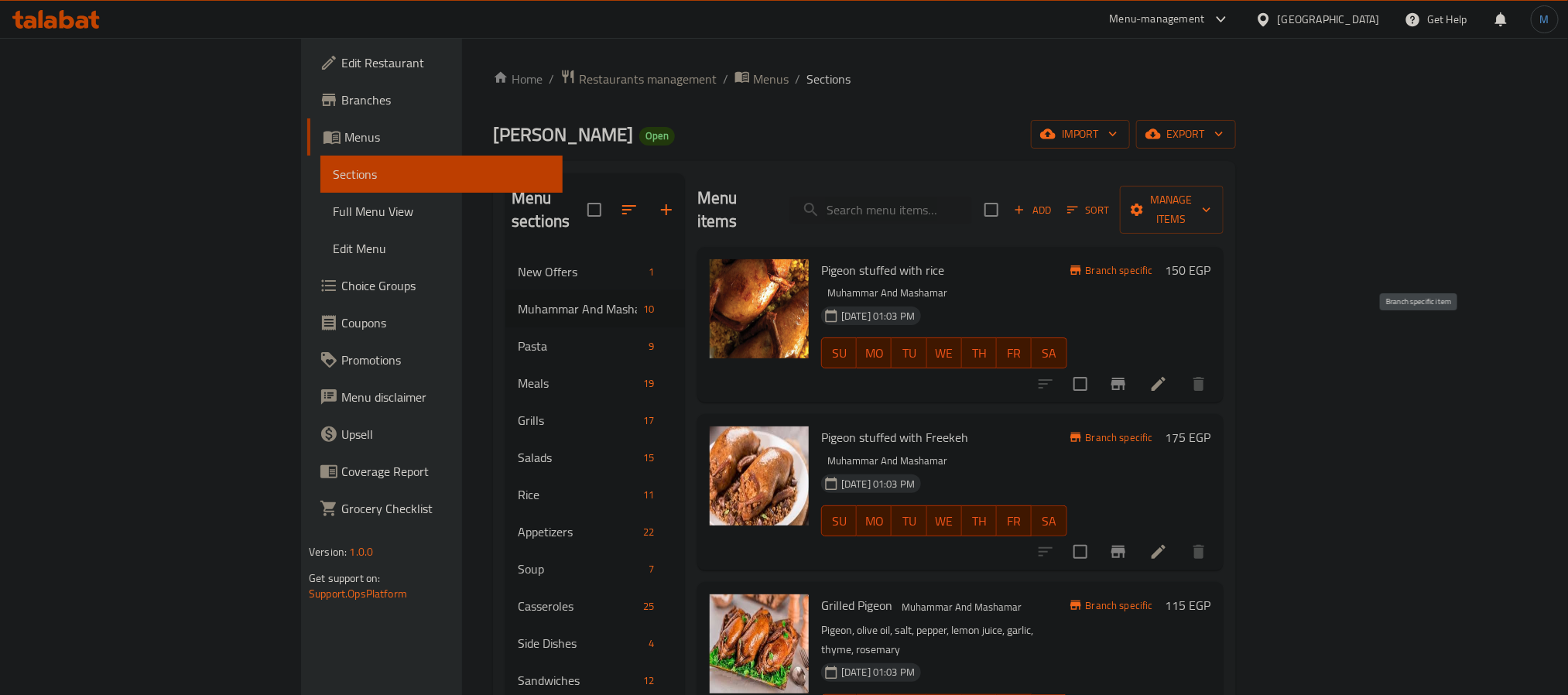
click at [1137, 365] on button "Branch-specific-item" at bounding box center [1119, 384] width 38 height 38
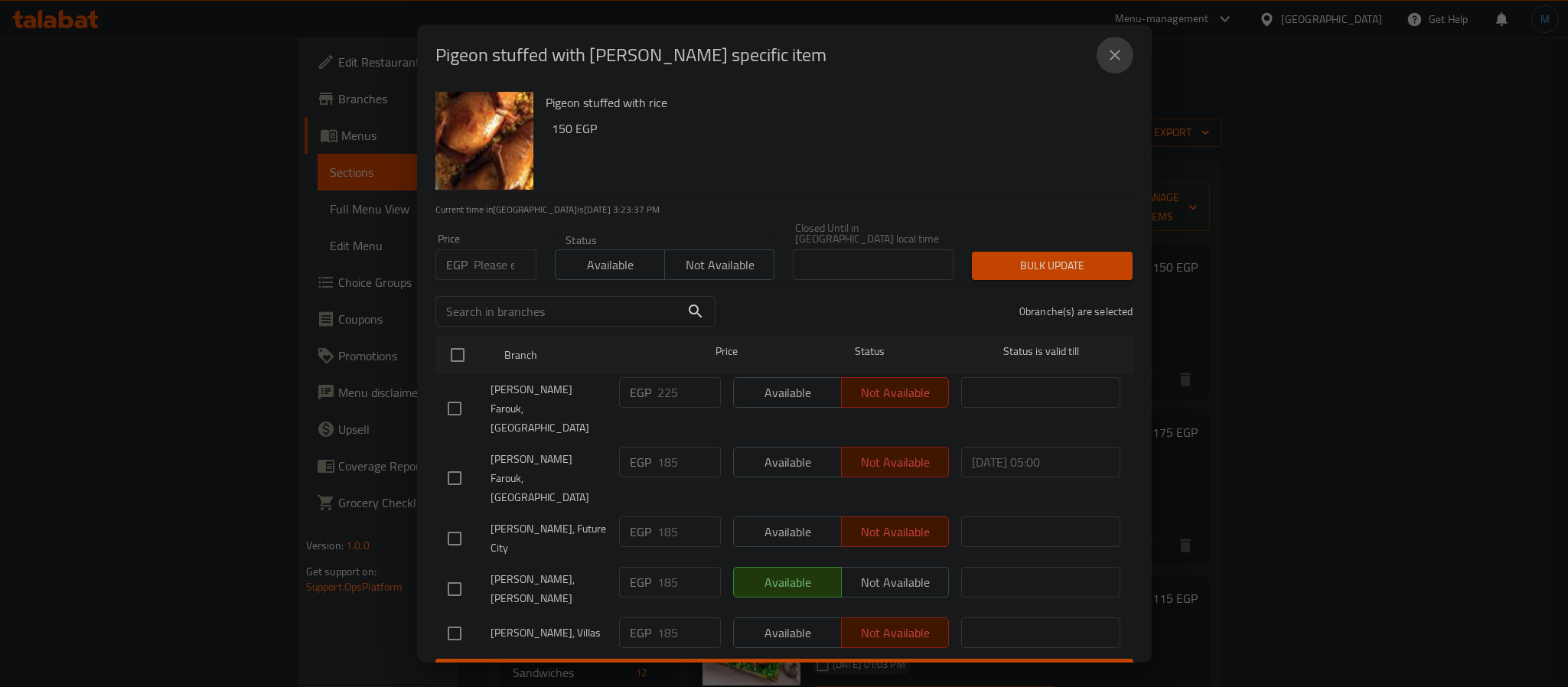
click at [1125, 68] on button "close" at bounding box center [1115, 56] width 37 height 37
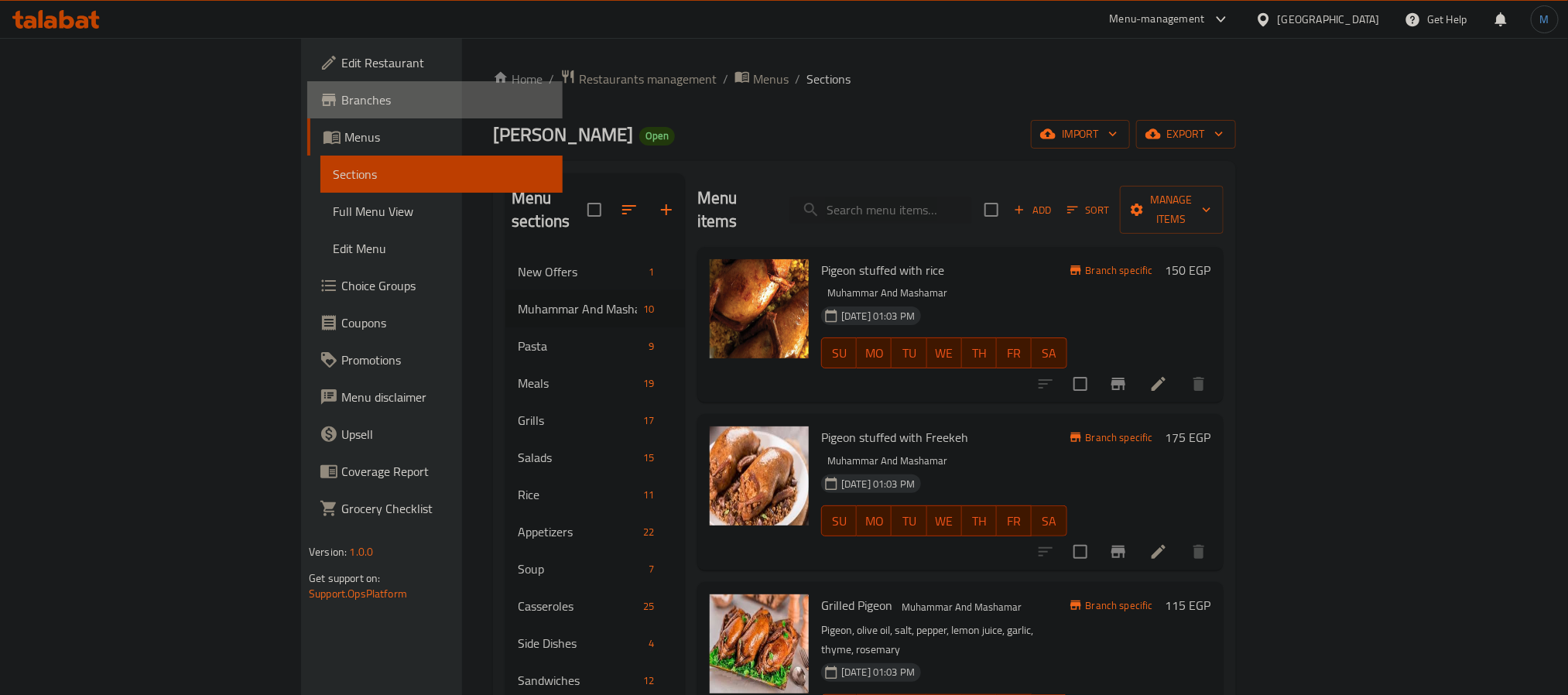
click at [307, 82] on link "Branches" at bounding box center [435, 100] width 255 height 38
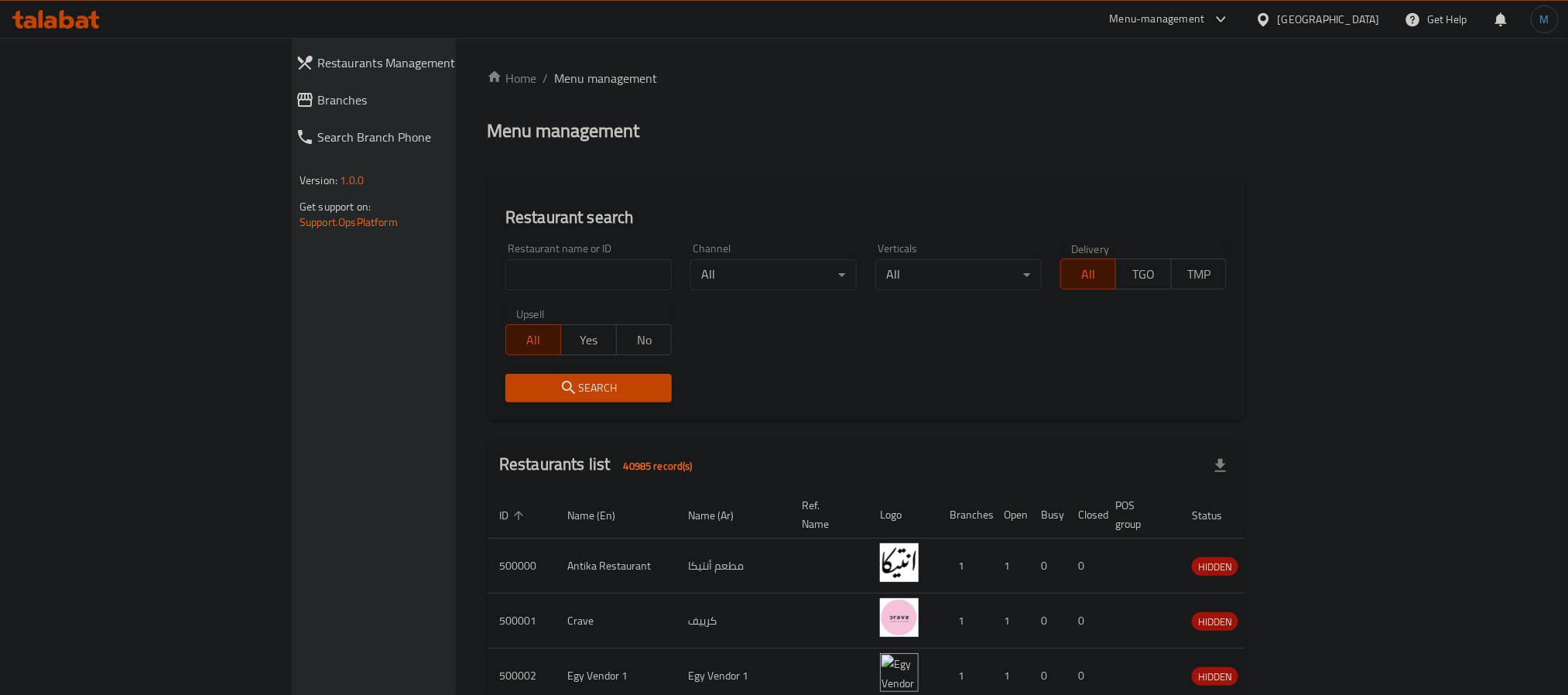
click at [49, 20] on icon at bounding box center [56, 19] width 87 height 19
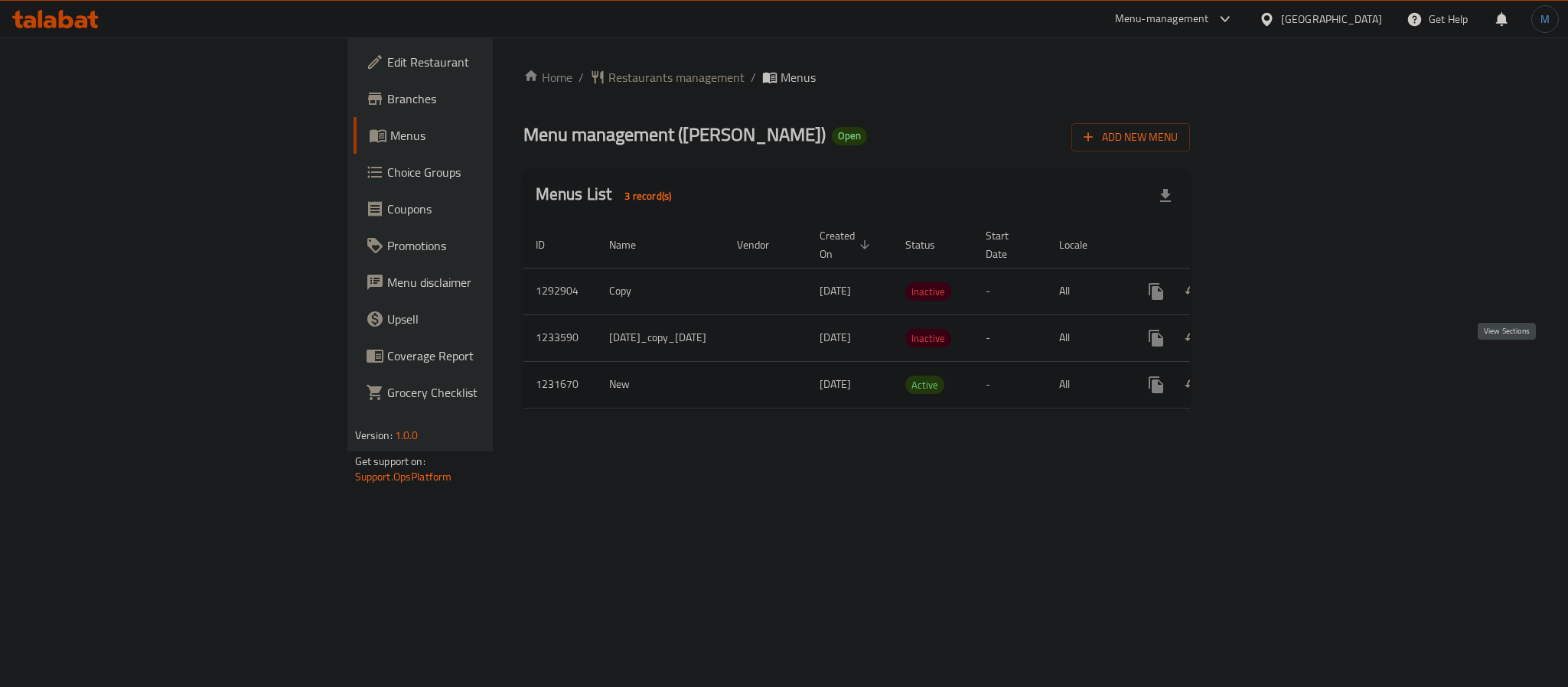
click at [1275, 376] on icon "enhanced table" at bounding box center [1267, 385] width 19 height 19
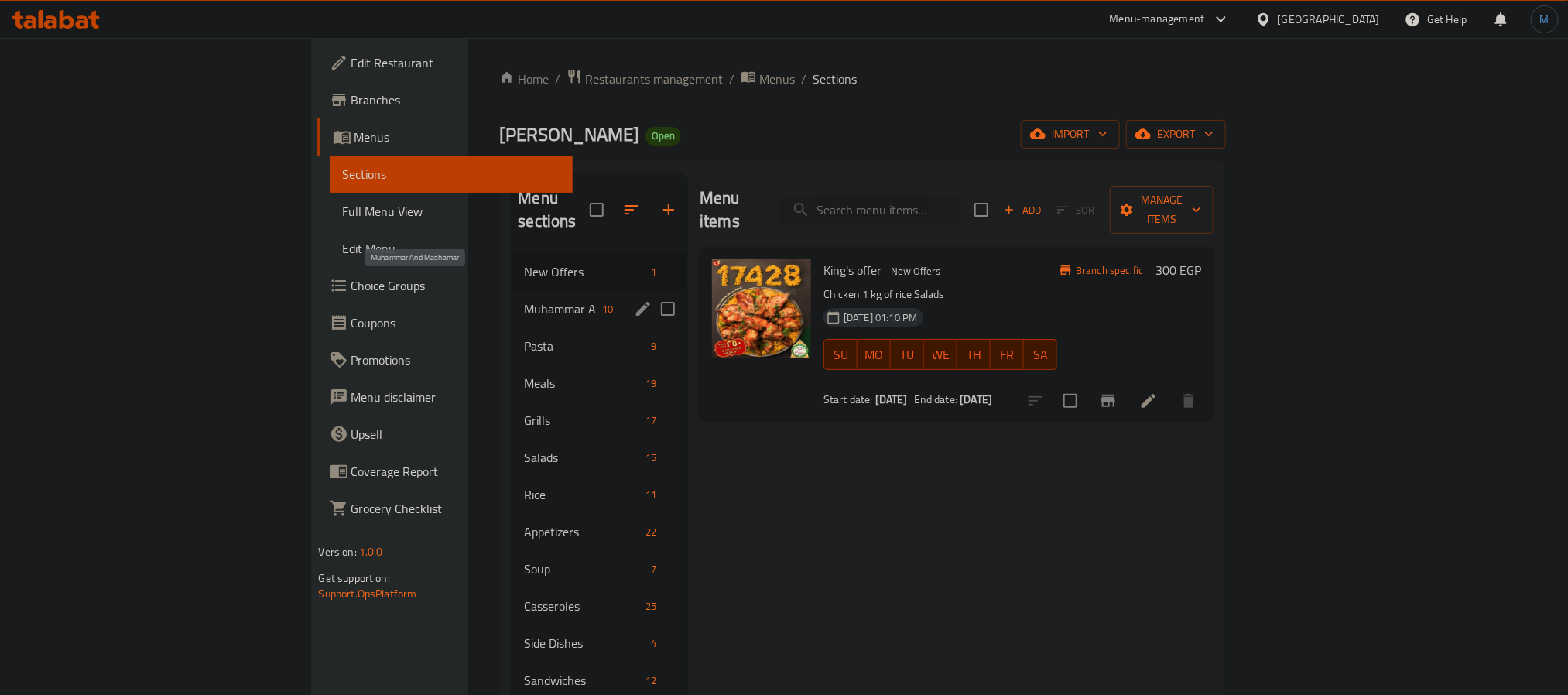
click at [524, 300] on span "Muhammar And Mashamar" at bounding box center [559, 309] width 71 height 19
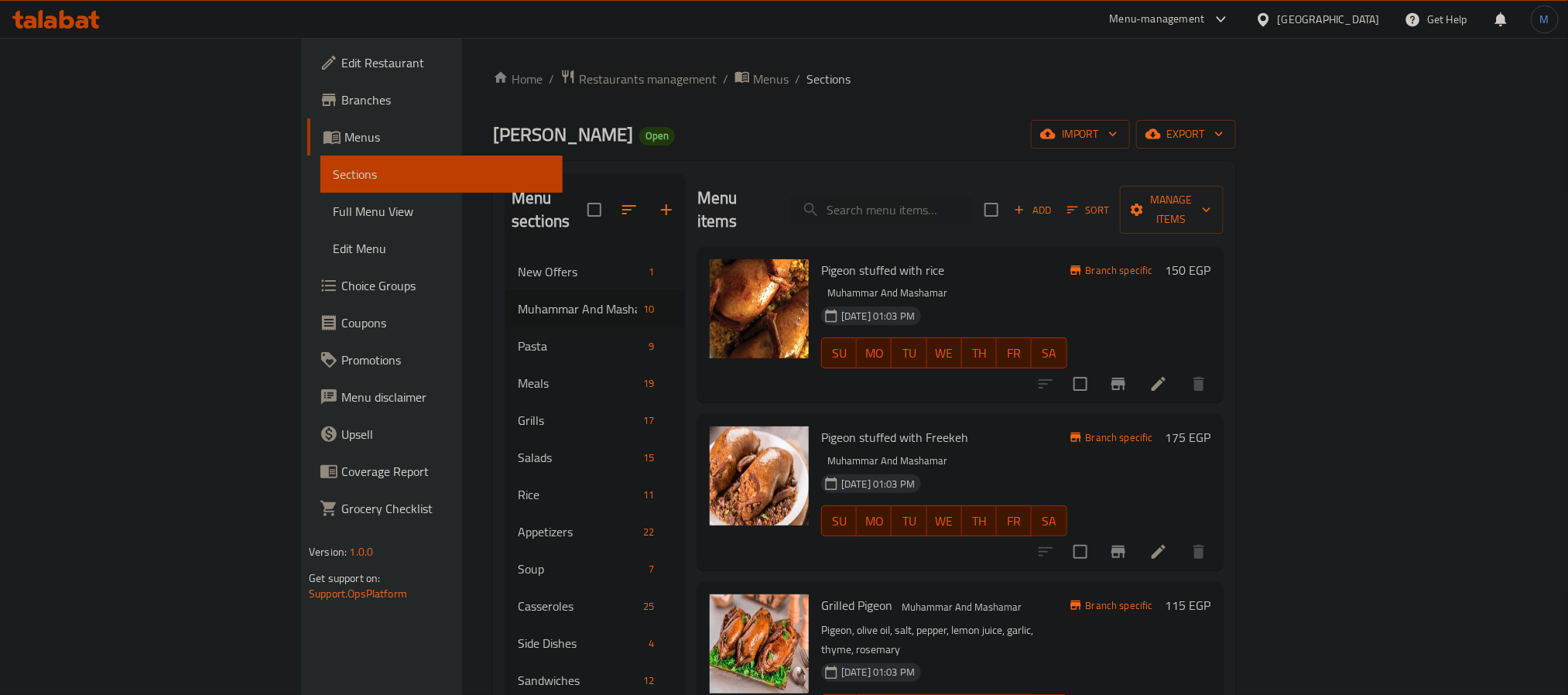
click at [1218, 365] on div at bounding box center [1123, 384] width 190 height 38
click at [1126, 378] on icon "Branch-specific-item" at bounding box center [1119, 384] width 14 height 13
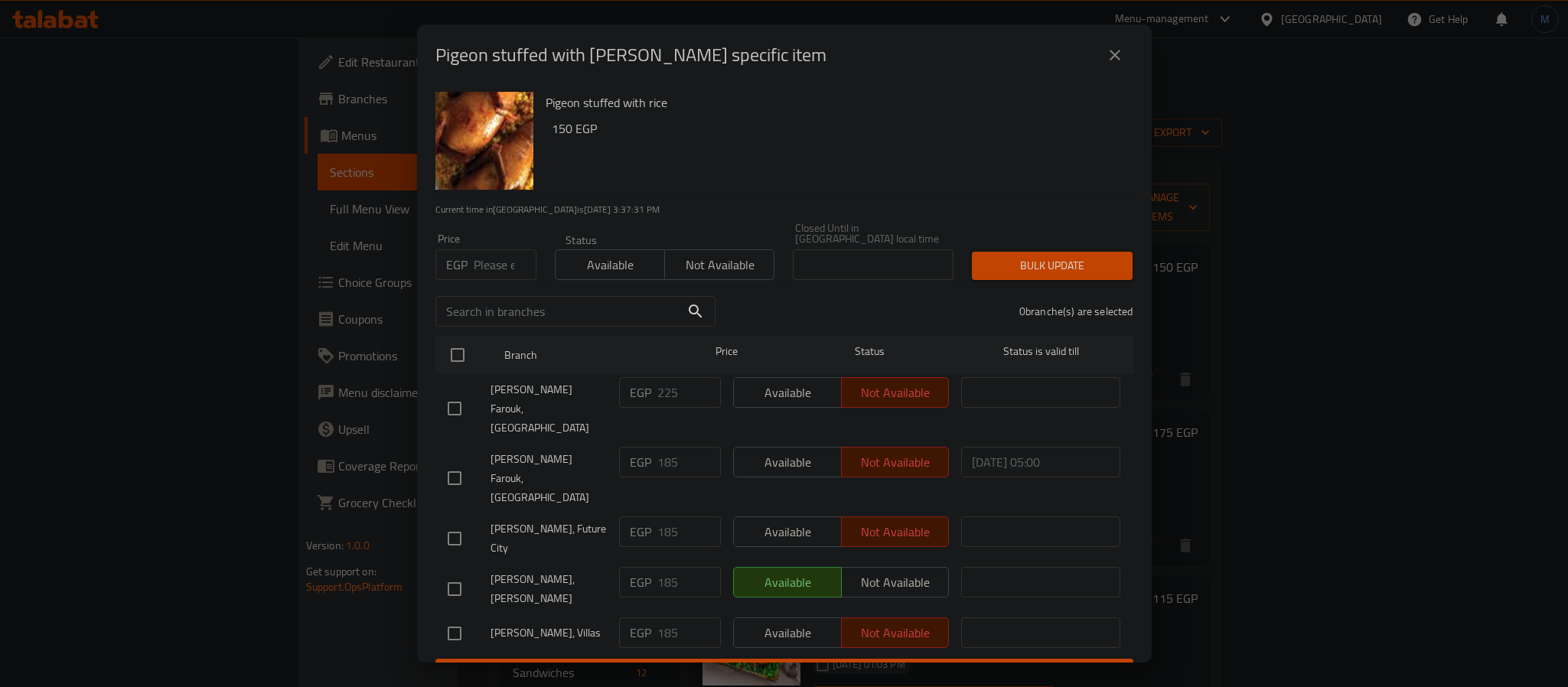
click at [491, 279] on input "number" at bounding box center [505, 264] width 63 height 30
type input "185"
click at [458, 356] on input "checkbox" at bounding box center [457, 354] width 32 height 32
checkbox input "true"
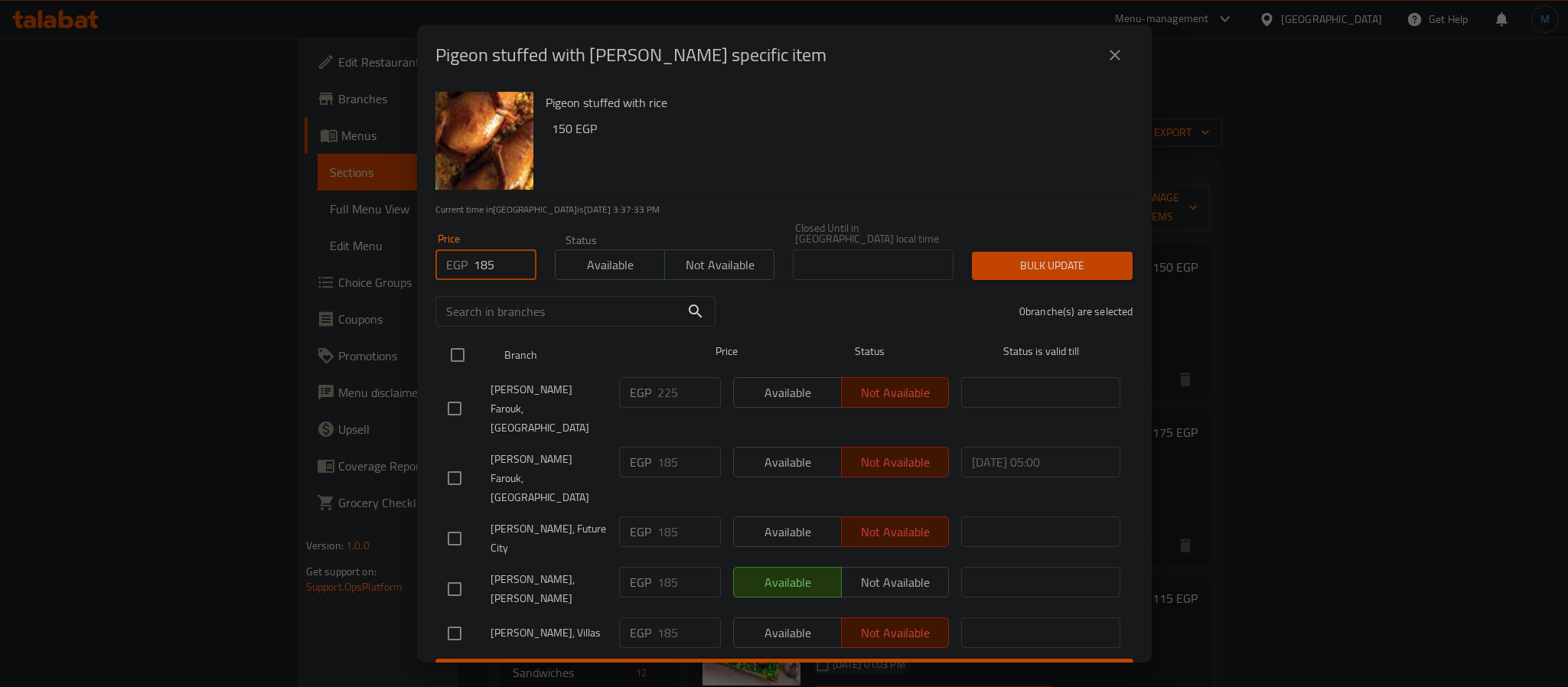
checkbox input "true"
click at [1070, 290] on div "5 branche(s) are selected" at bounding box center [933, 311] width 418 height 55
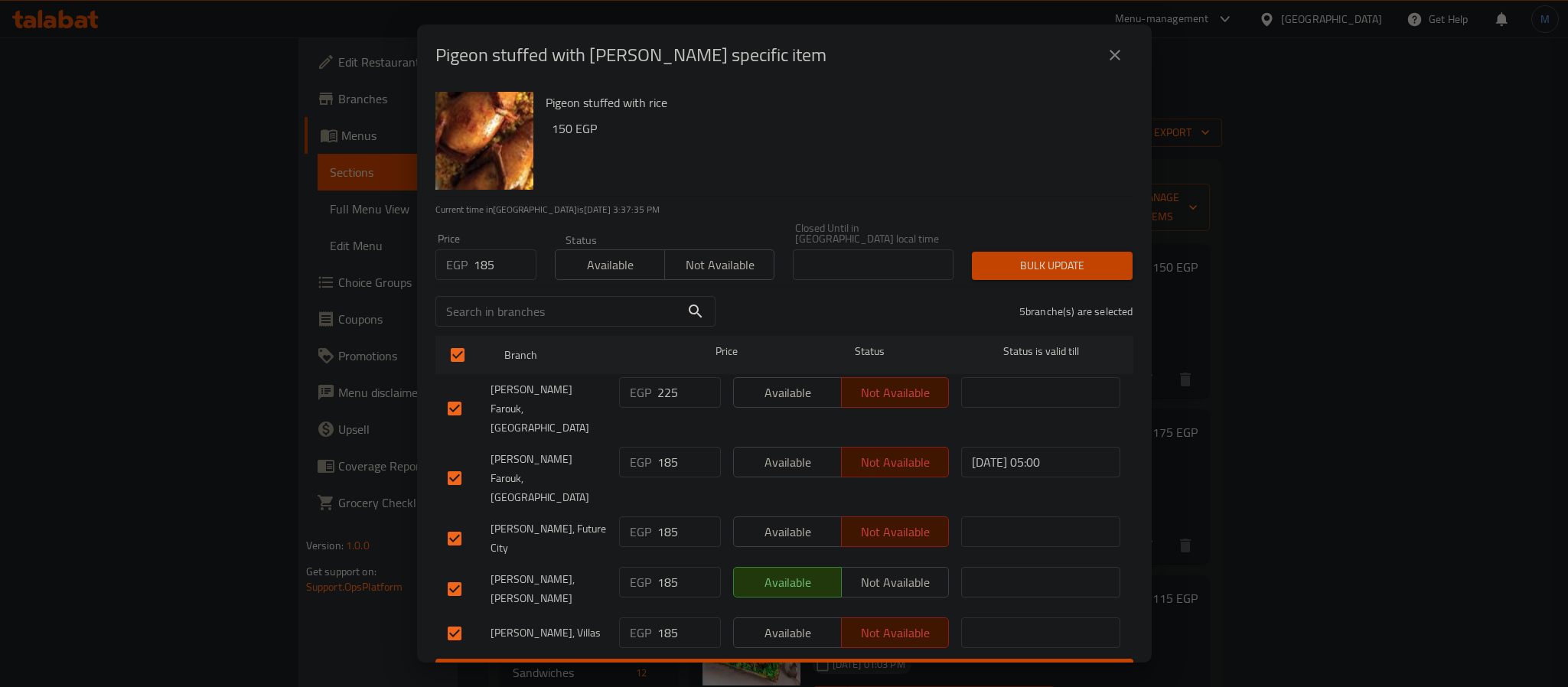
click at [1107, 249] on div "Bulk update" at bounding box center [1052, 266] width 179 height 47
click at [1103, 252] on button "Bulk update" at bounding box center [1052, 265] width 161 height 28
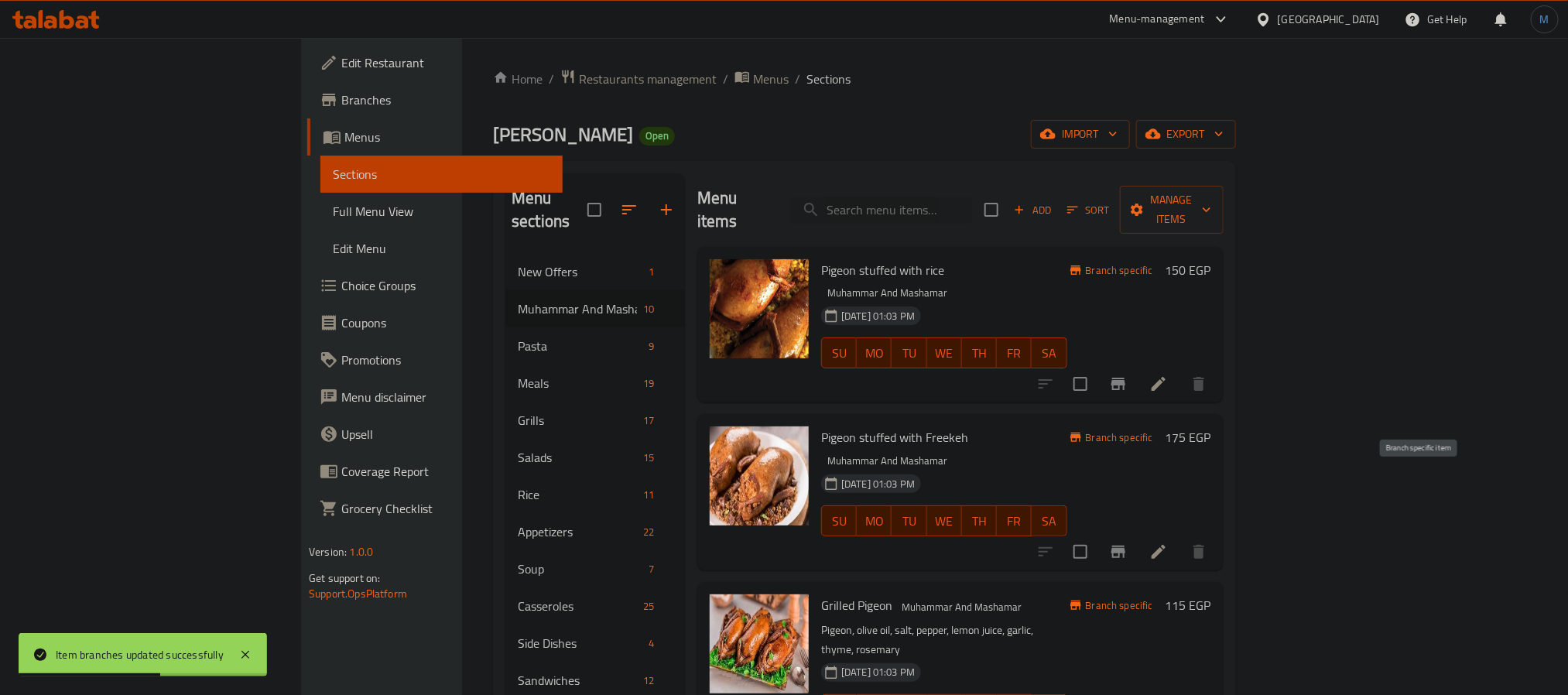
click at [1137, 534] on button "Branch-specific-item" at bounding box center [1119, 552] width 38 height 38
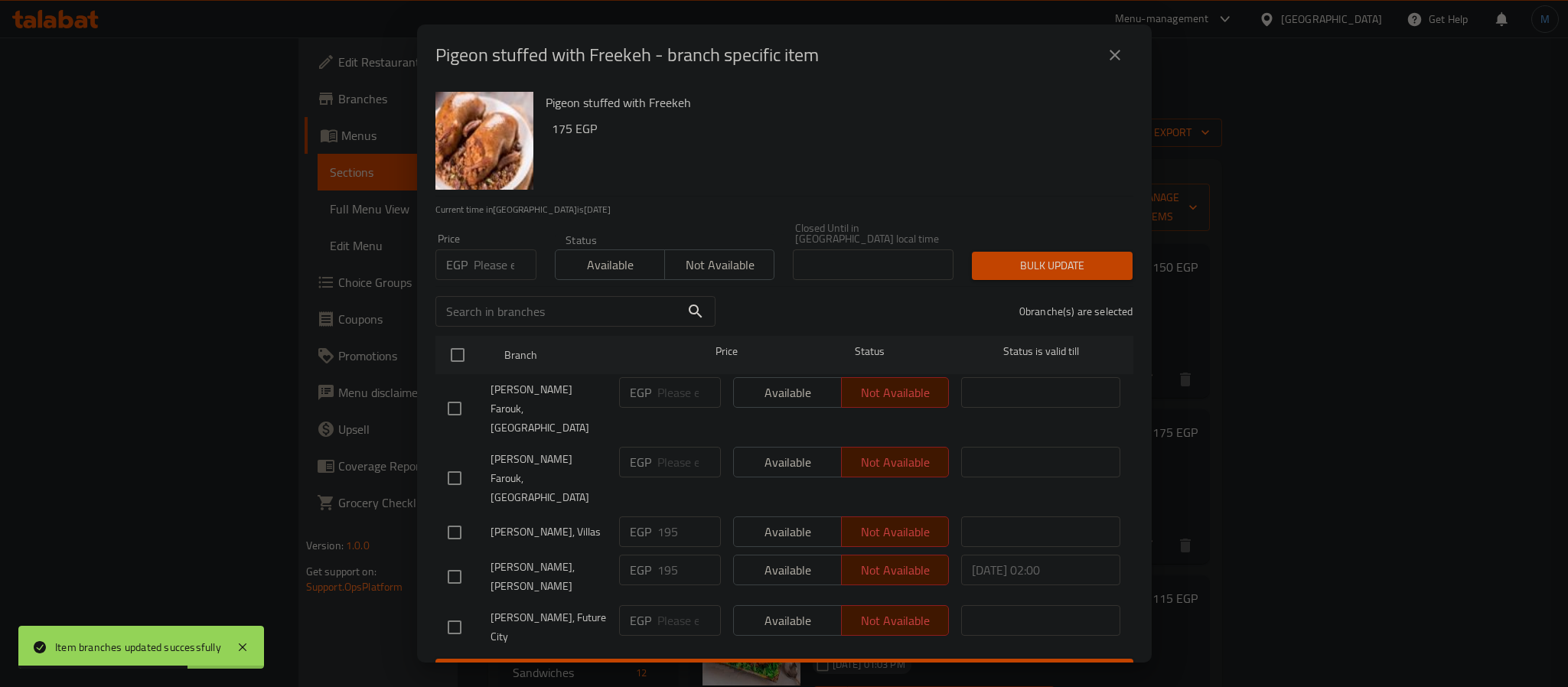
click at [487, 261] on input "number" at bounding box center [505, 264] width 63 height 30
type input "195"
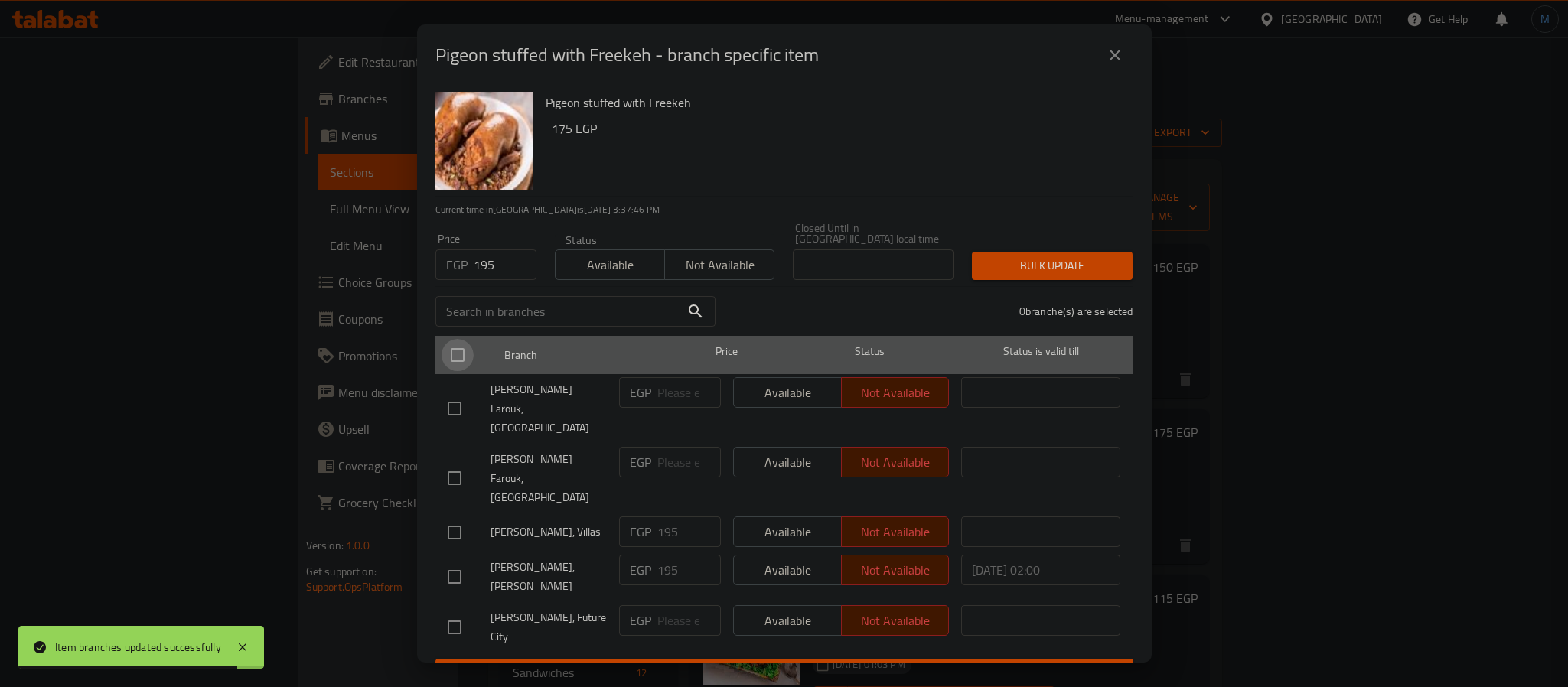
click at [461, 345] on input "checkbox" at bounding box center [457, 354] width 32 height 32
checkbox input "true"
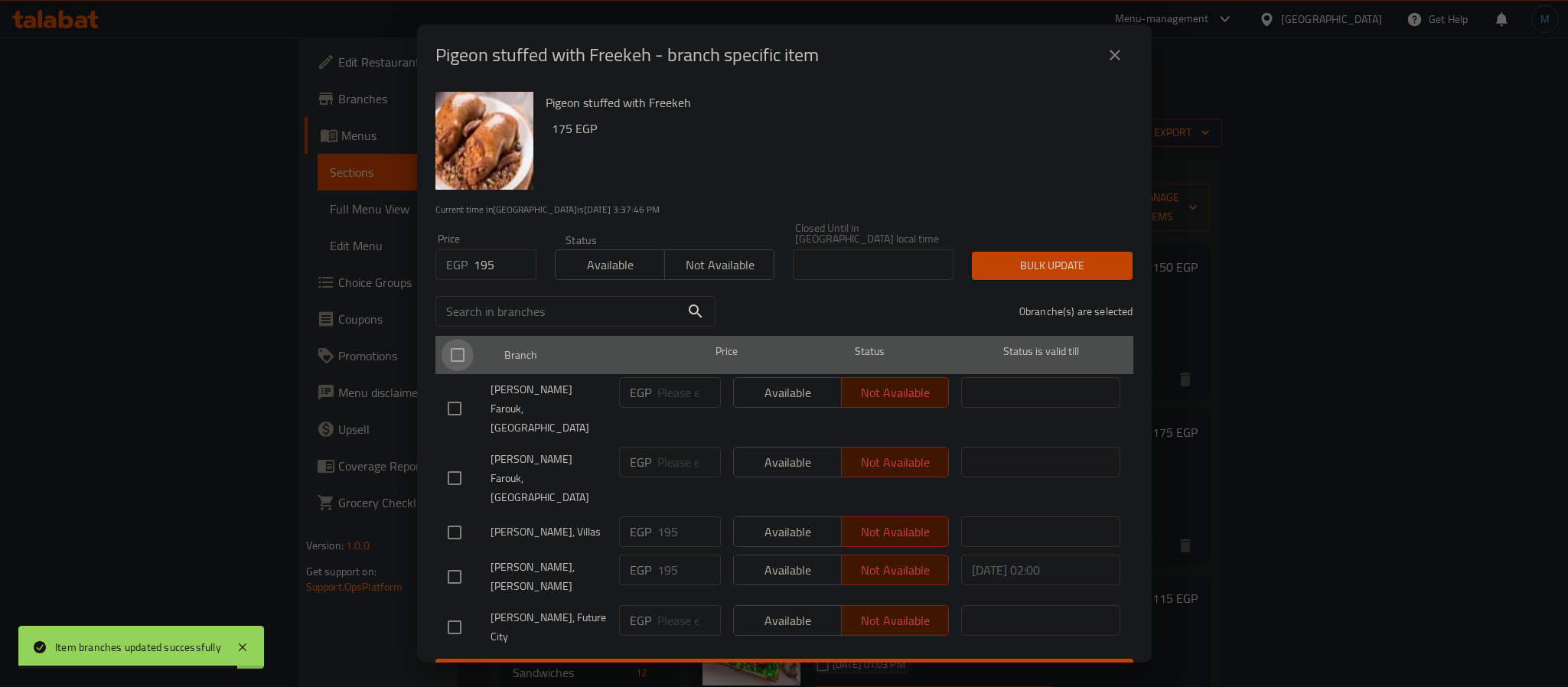
checkbox input "true"
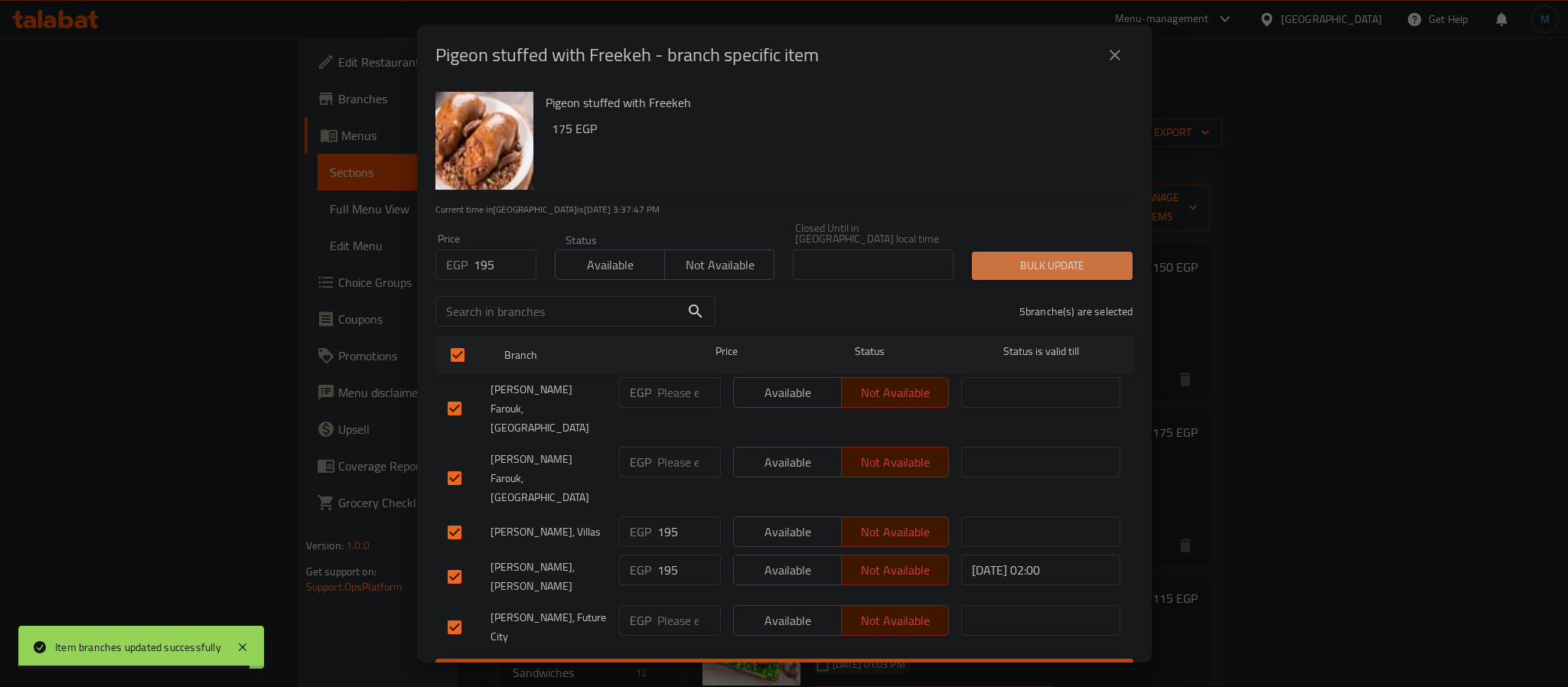
click at [1050, 260] on span "Bulk update" at bounding box center [1052, 266] width 136 height 20
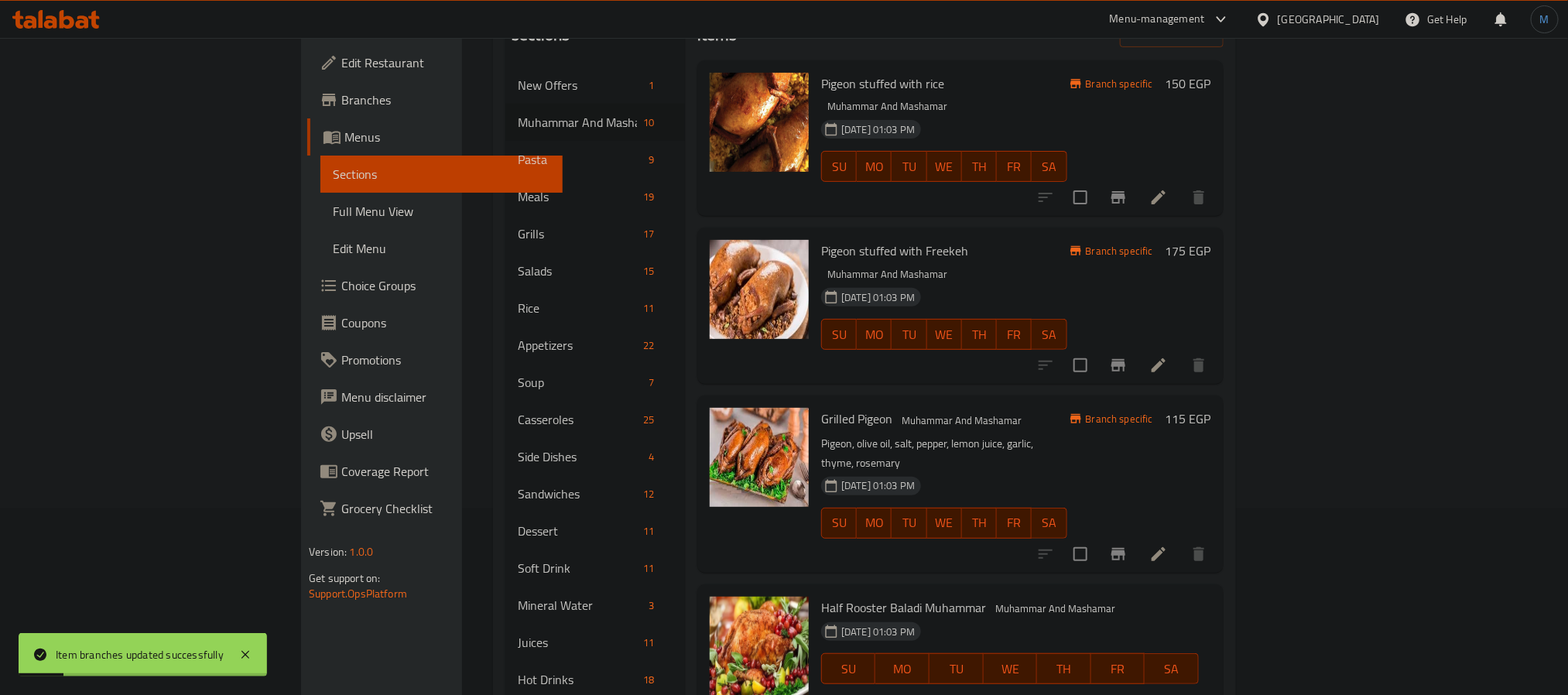
scroll to position [233, 0]
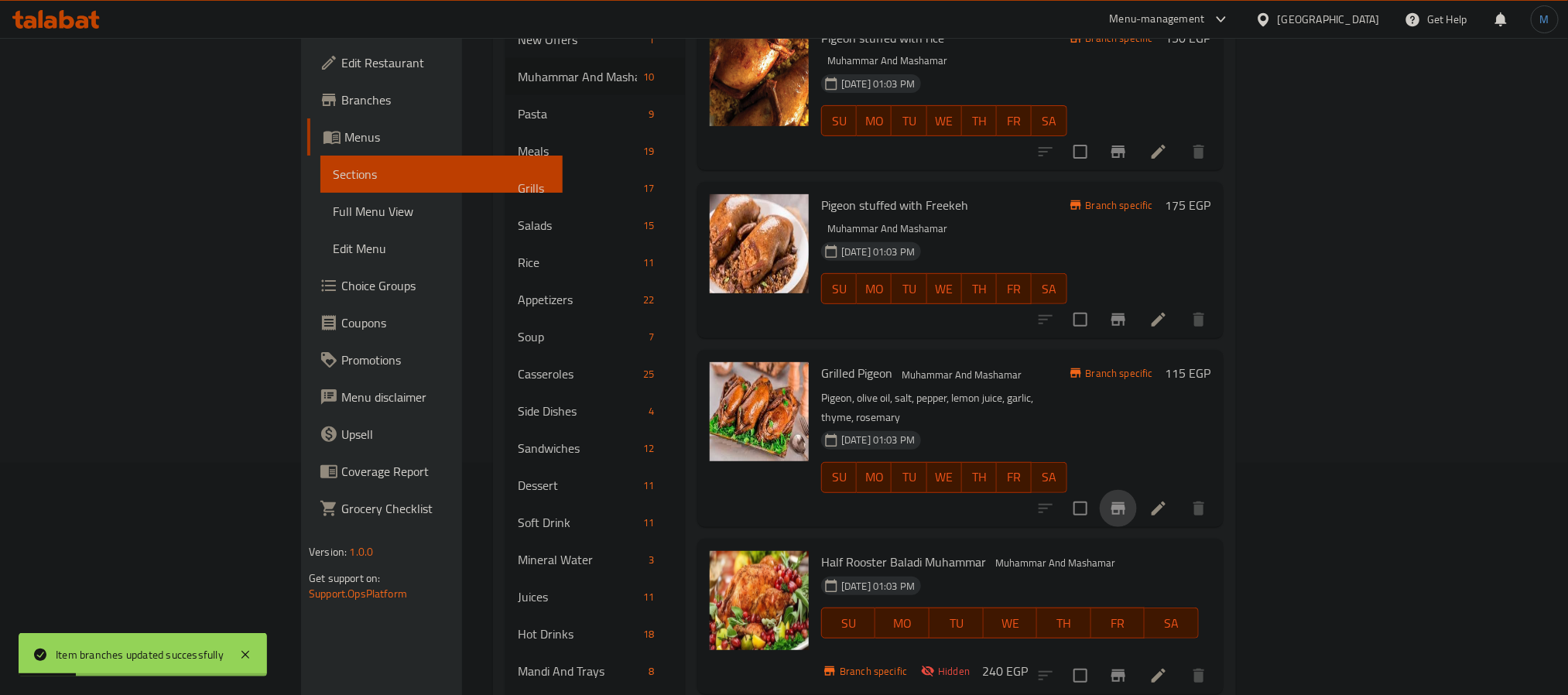
click at [1127, 499] on icon "Branch-specific-item" at bounding box center [1118, 508] width 19 height 19
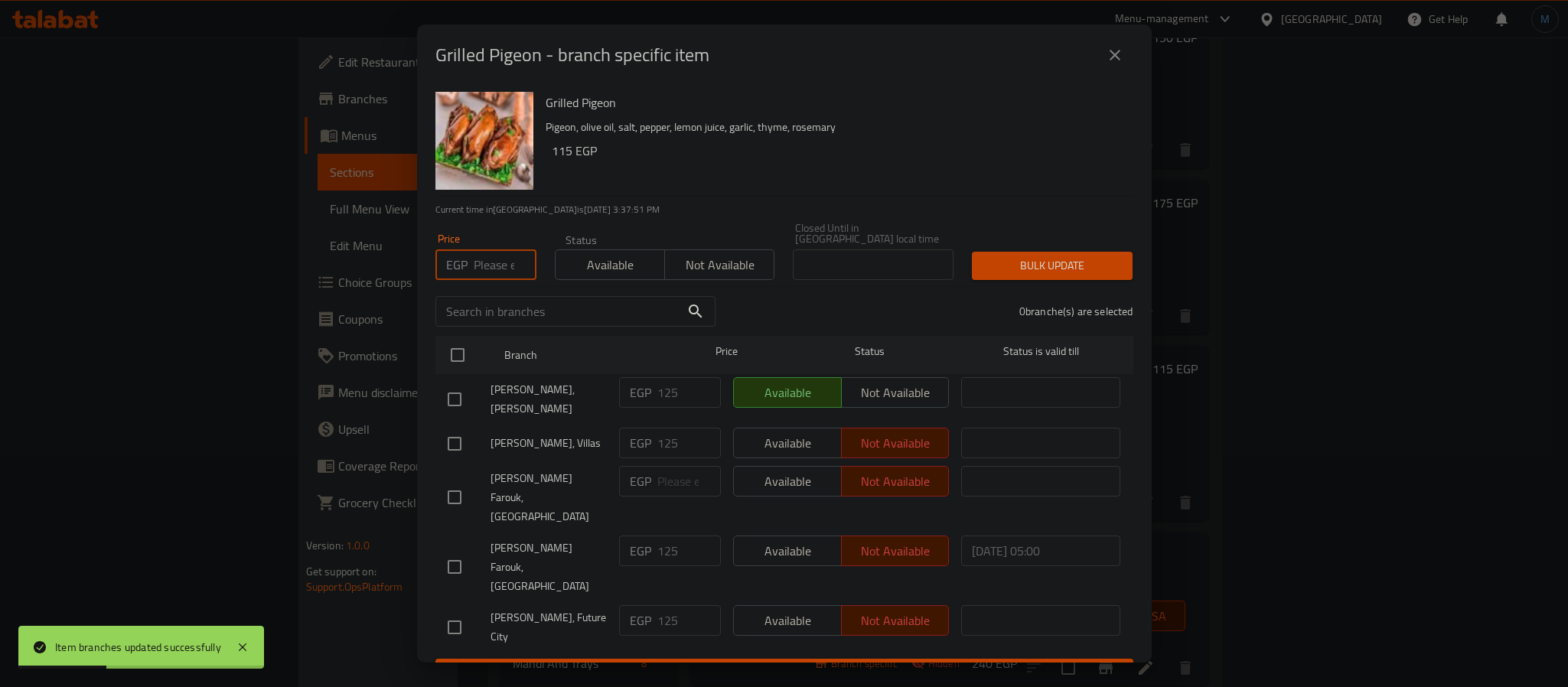
click at [480, 252] on input "number" at bounding box center [505, 264] width 63 height 30
type input "125"
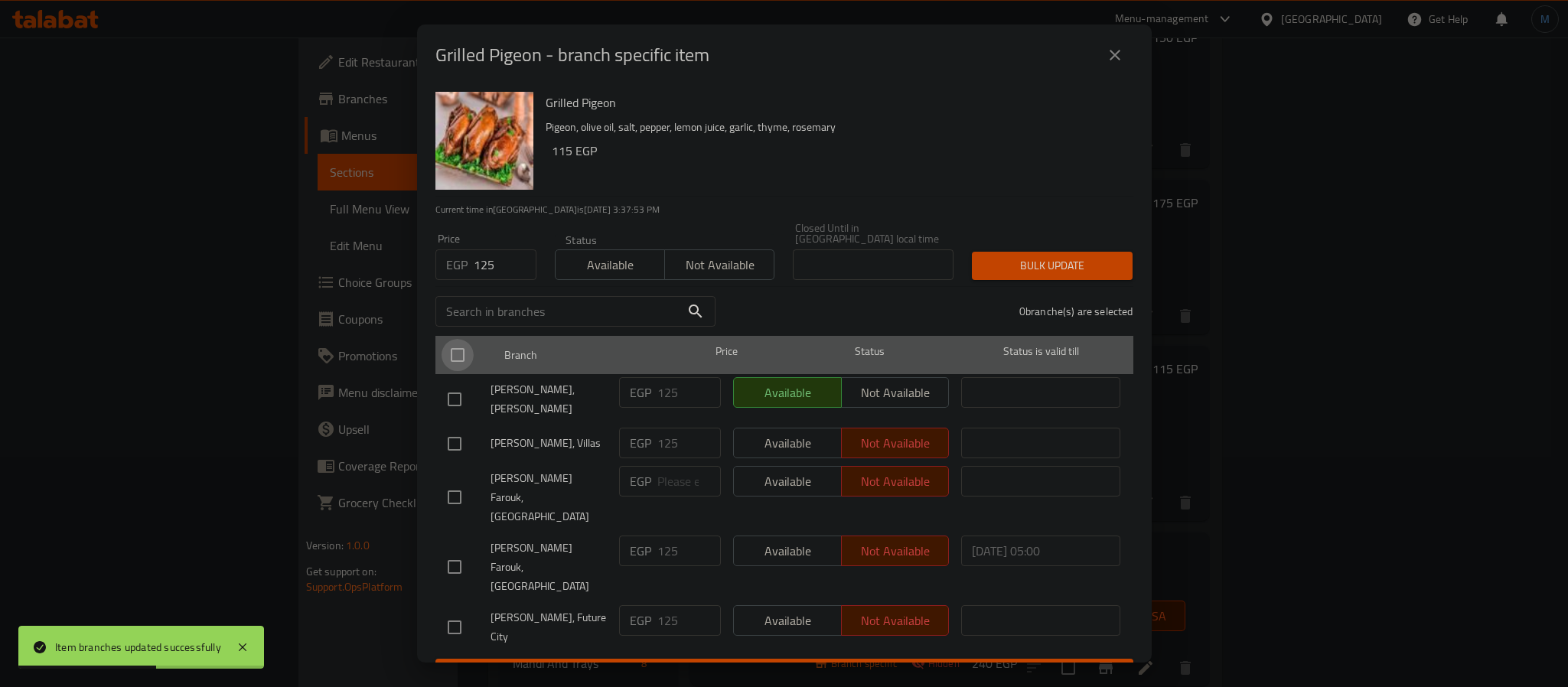
drag, startPoint x: 460, startPoint y: 344, endPoint x: 473, endPoint y: 347, distance: 13.3
click at [458, 344] on input "checkbox" at bounding box center [457, 354] width 32 height 32
checkbox input "true"
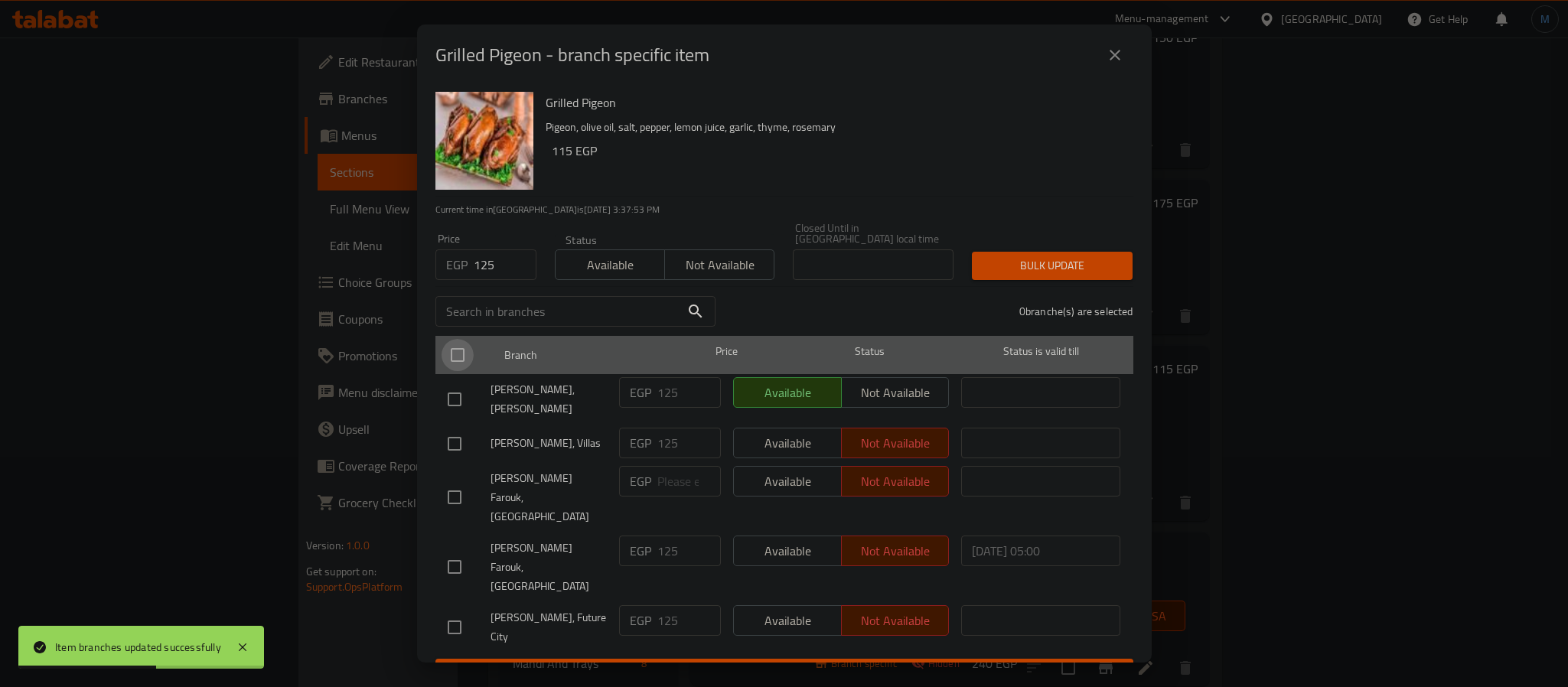
checkbox input "true"
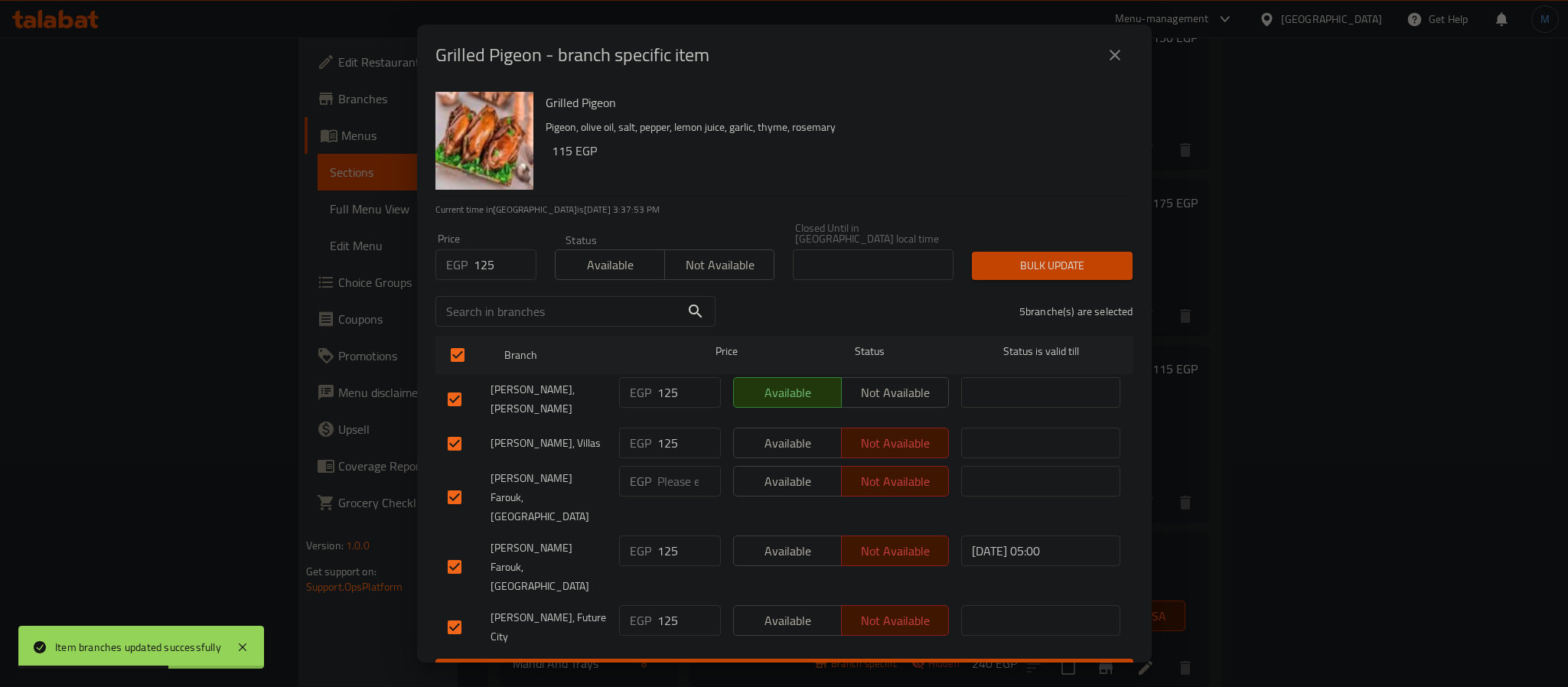
click at [997, 262] on span "Bulk update" at bounding box center [1052, 266] width 136 height 20
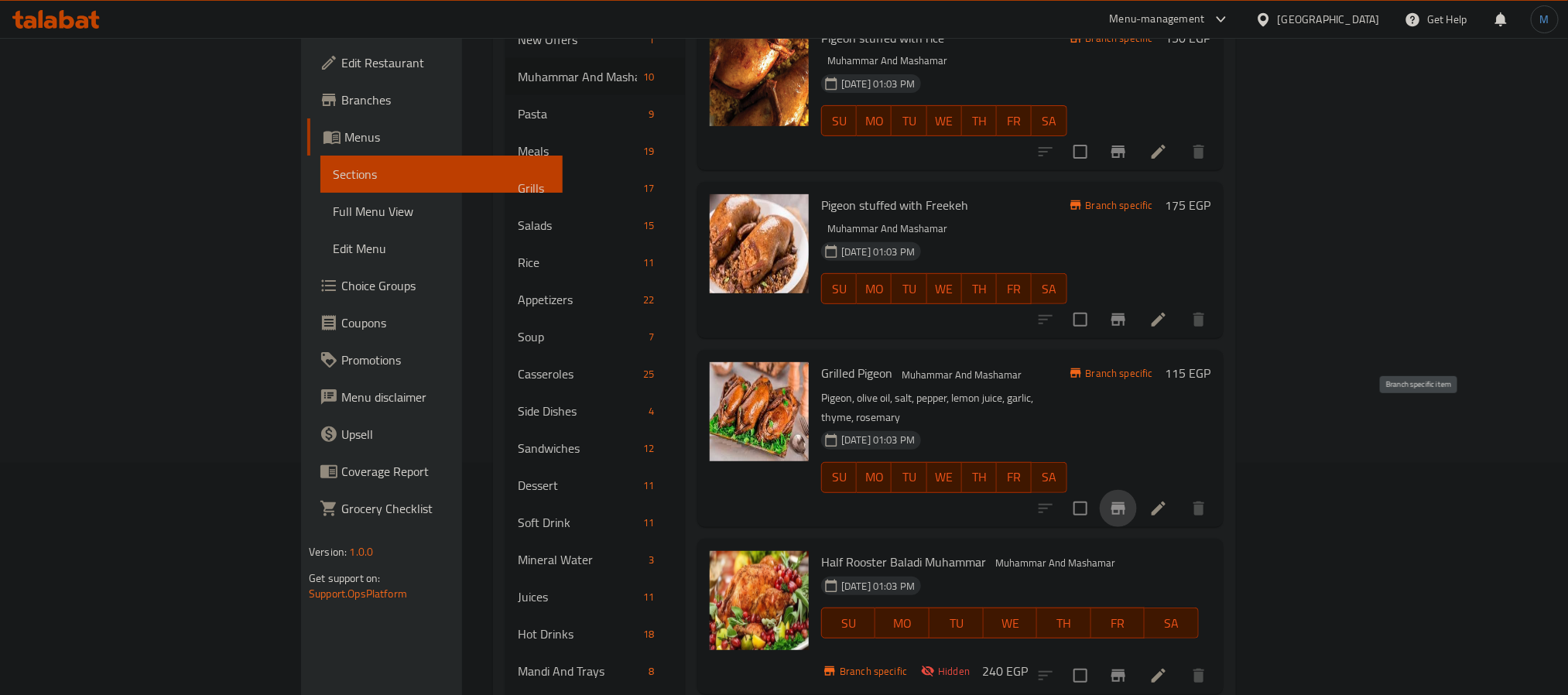
click at [1137, 490] on button "Branch-specific-item" at bounding box center [1119, 509] width 38 height 38
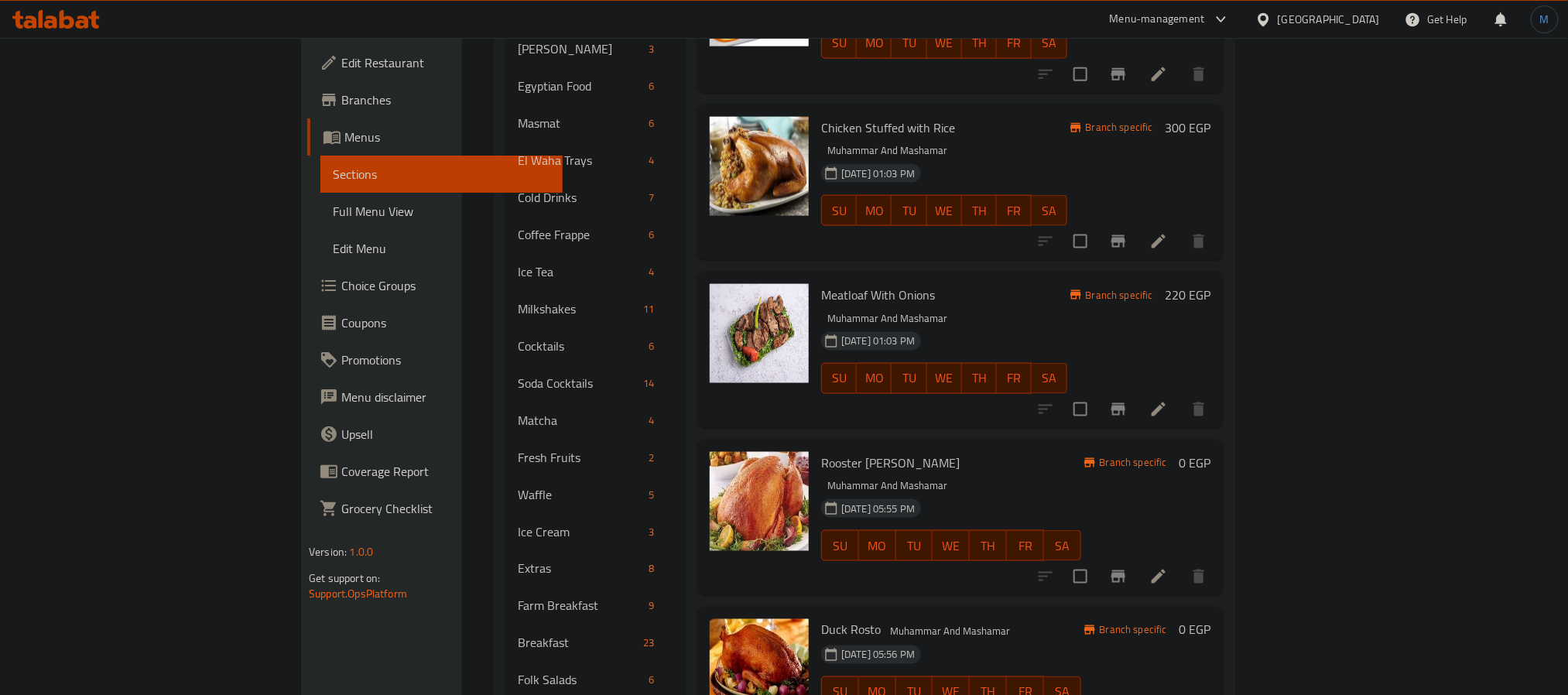
scroll to position [1045, 0]
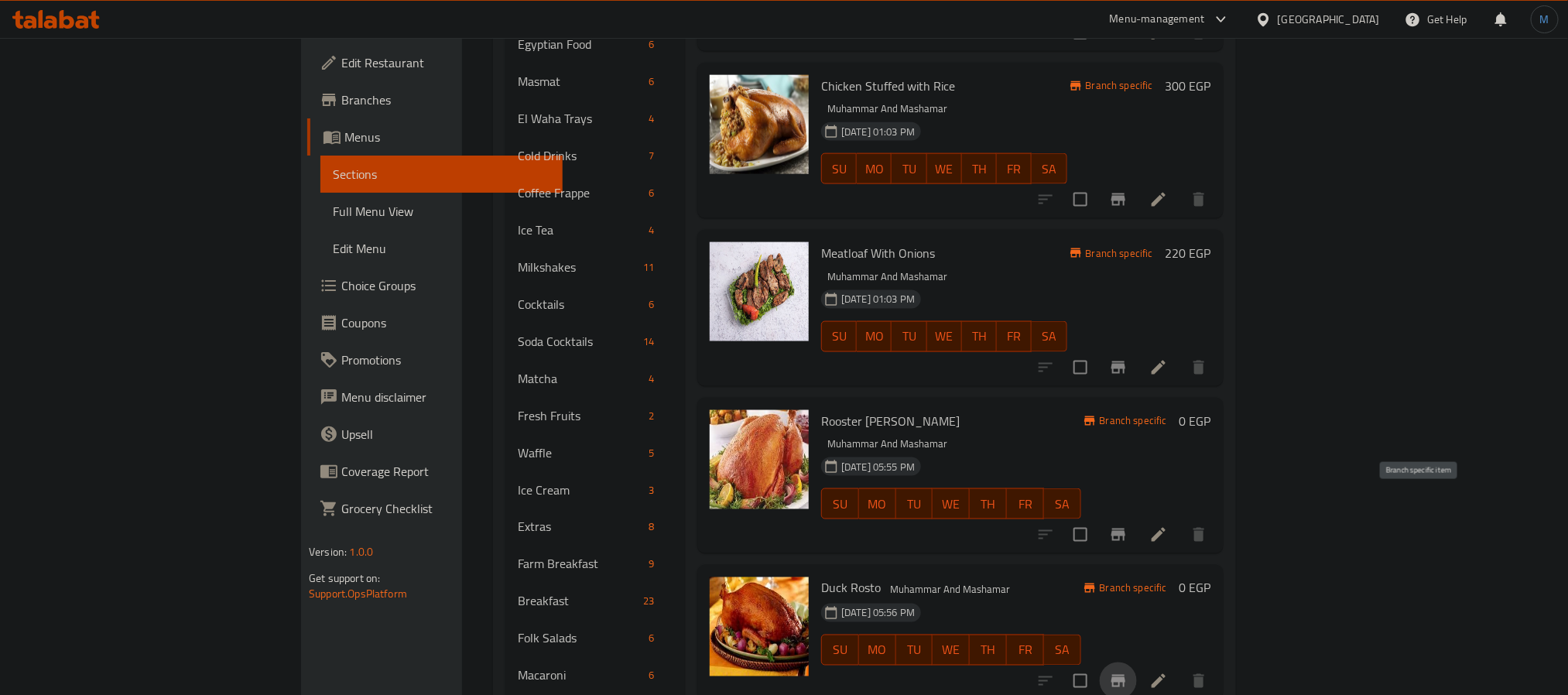
click at [1137, 662] on button "Branch-specific-item" at bounding box center [1119, 681] width 38 height 38
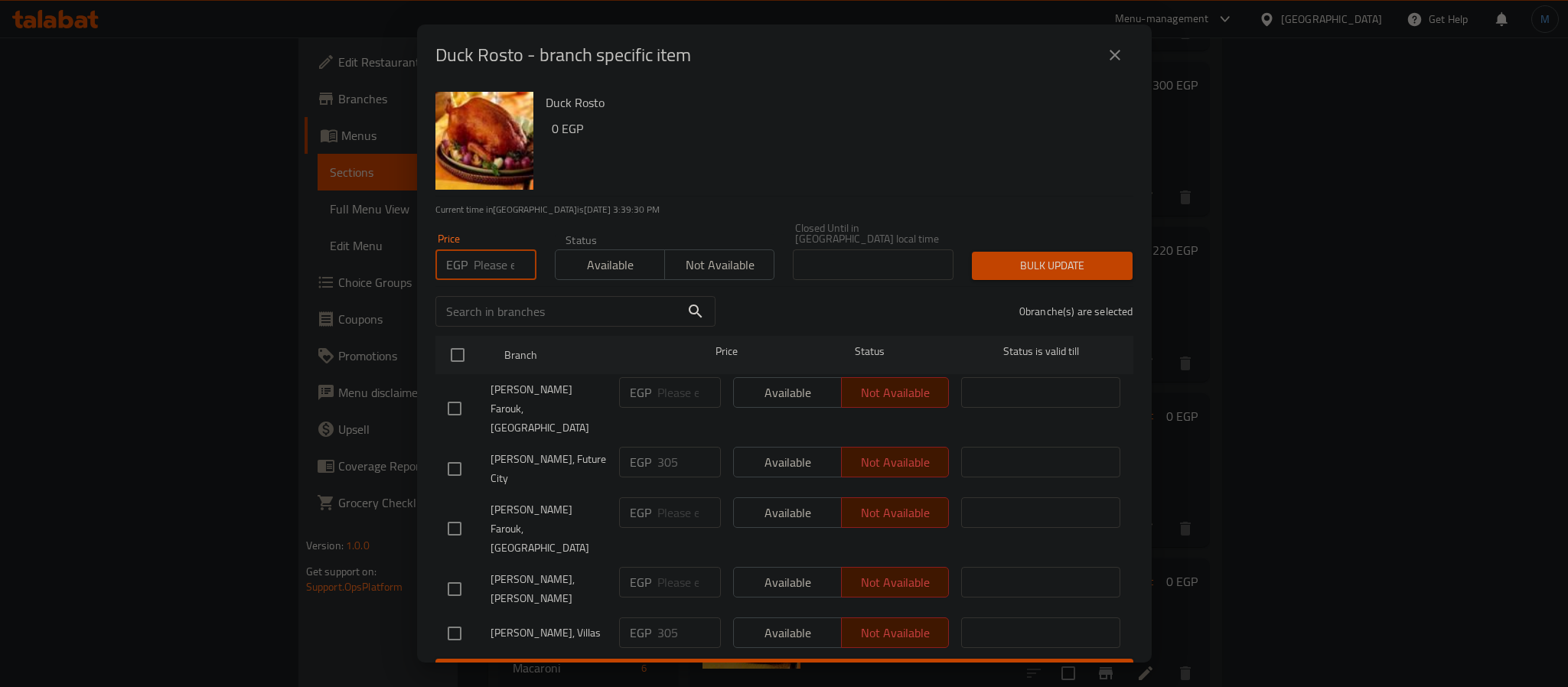
click at [505, 268] on input "number" at bounding box center [505, 264] width 63 height 30
type input "305"
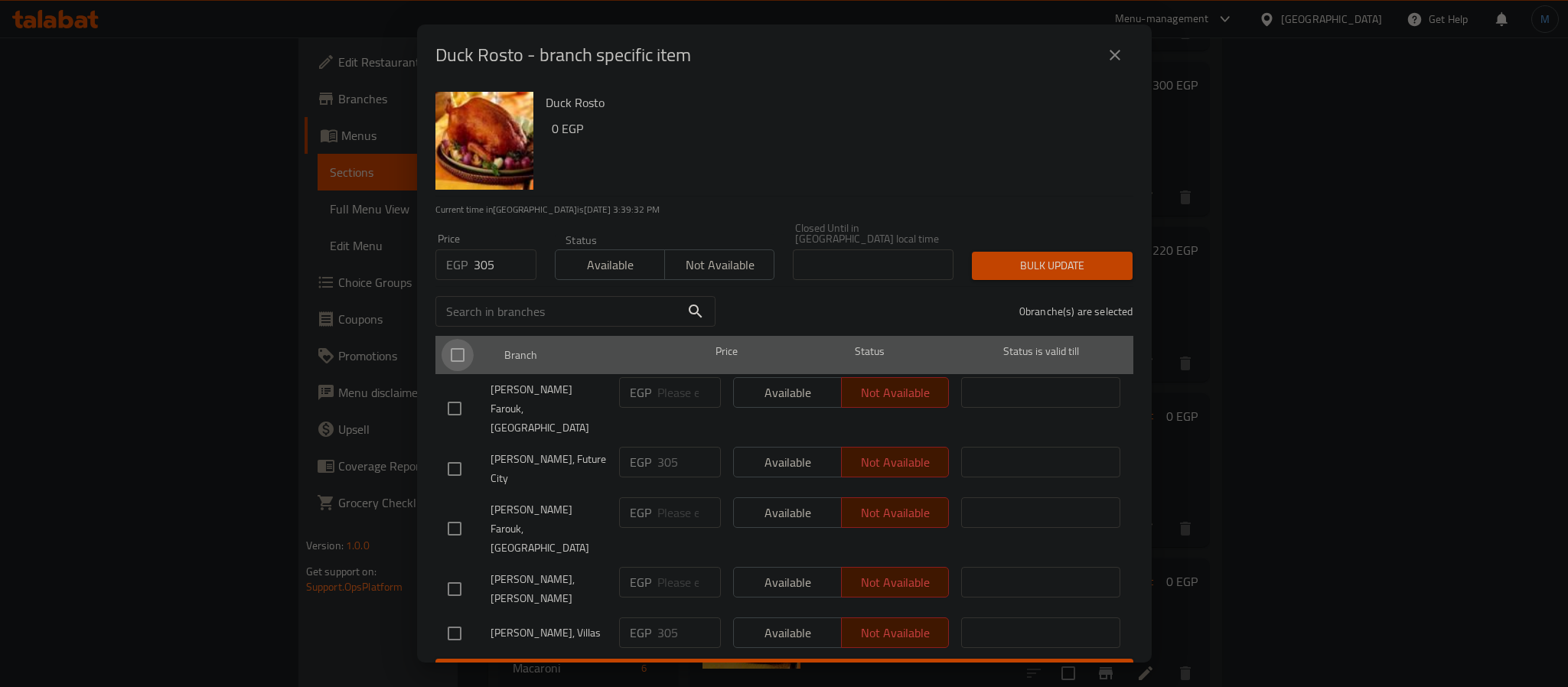
click at [457, 346] on input "checkbox" at bounding box center [457, 354] width 32 height 32
checkbox input "true"
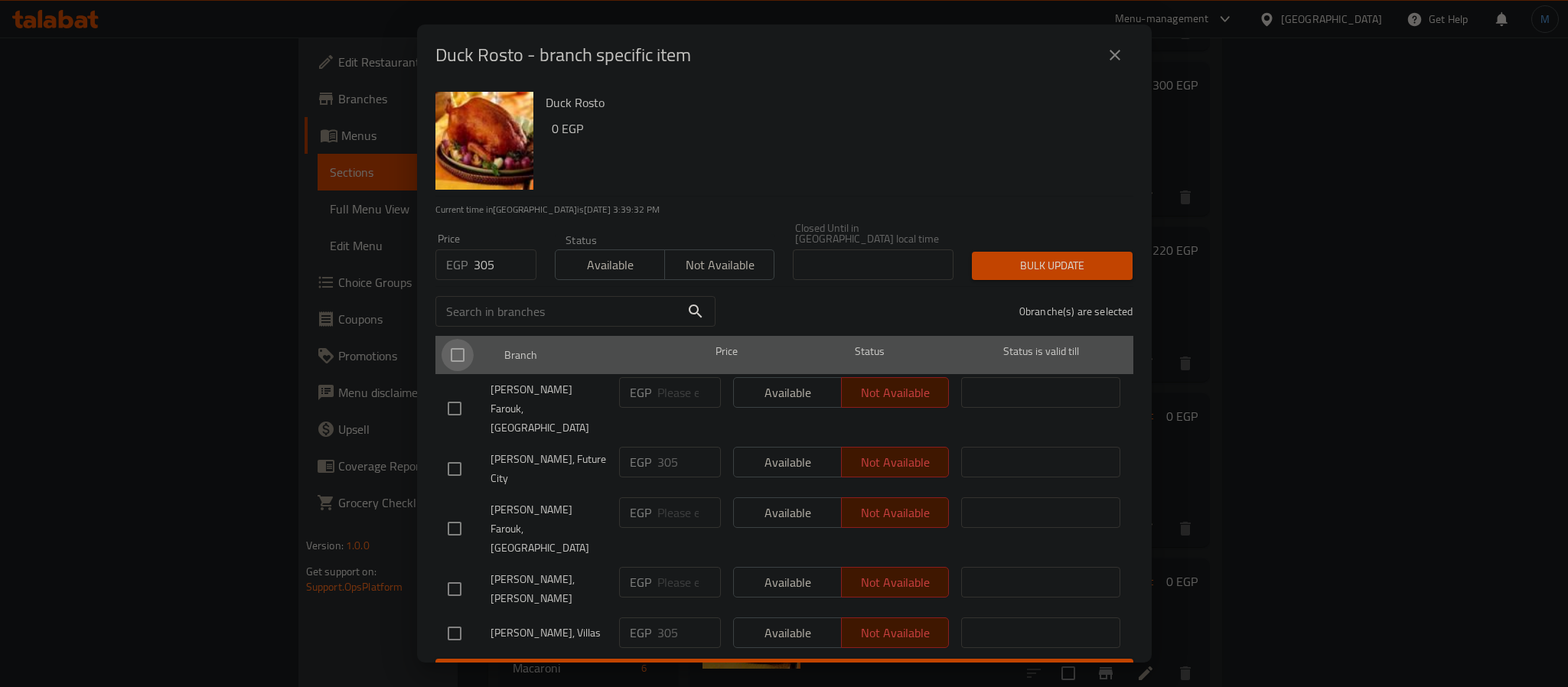
checkbox input "true"
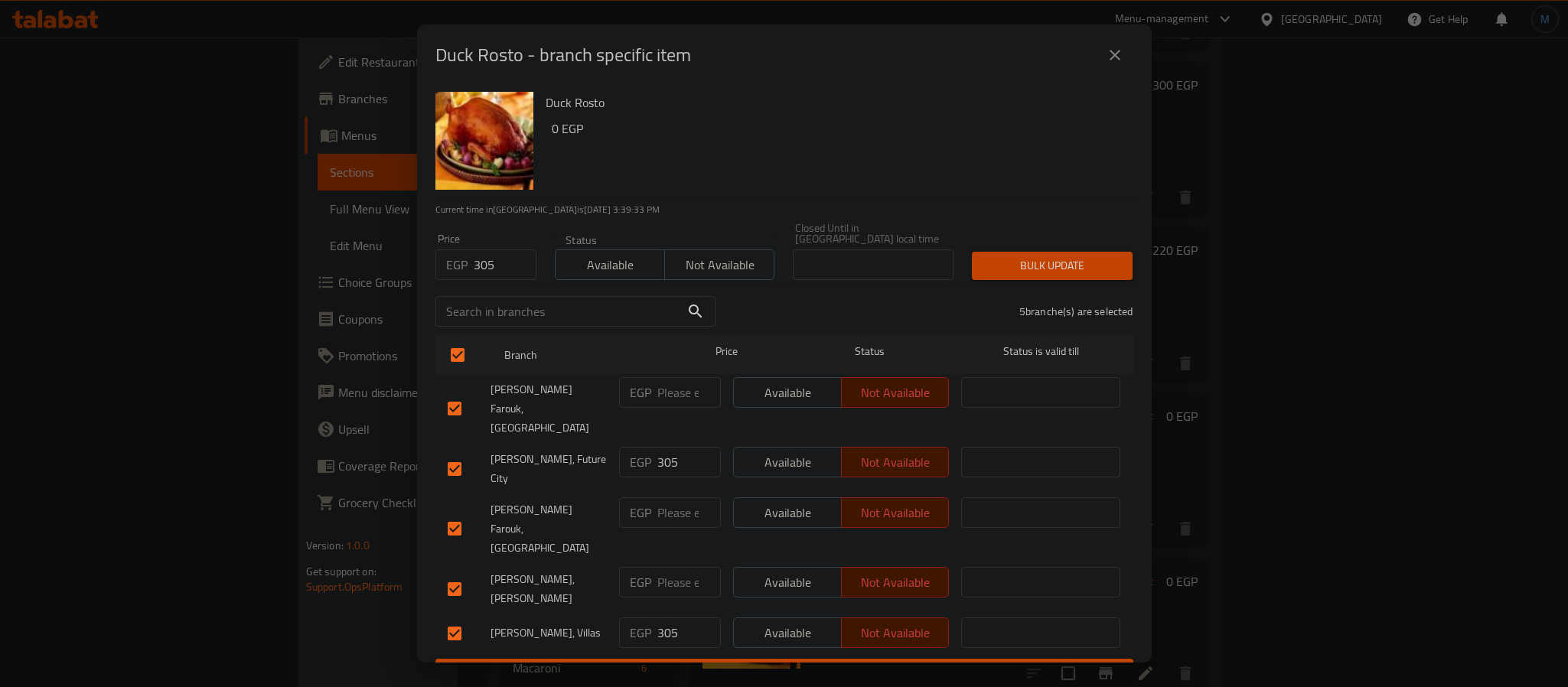
click at [997, 280] on div "Bulk update" at bounding box center [1052, 266] width 179 height 47
click at [1010, 266] on span "Bulk update" at bounding box center [1052, 266] width 136 height 20
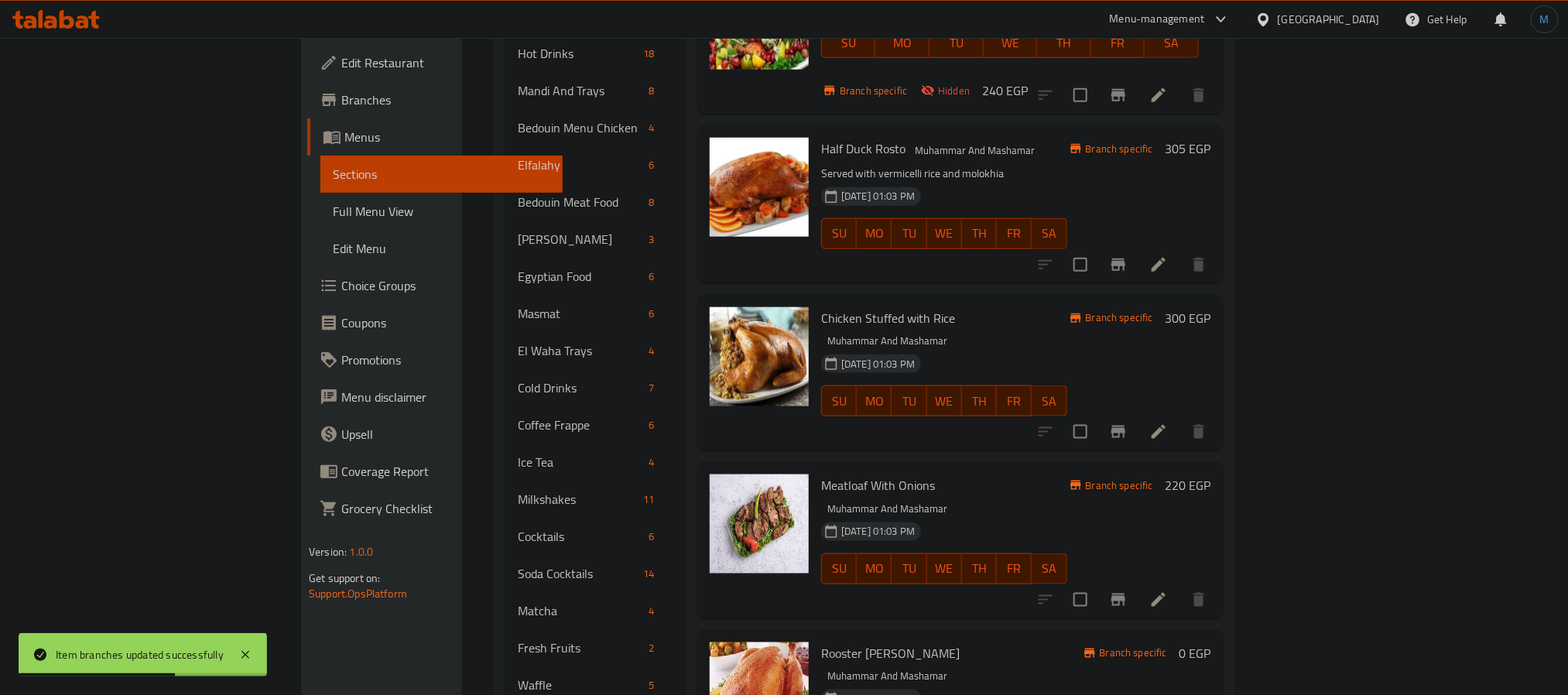
scroll to position [697, 0]
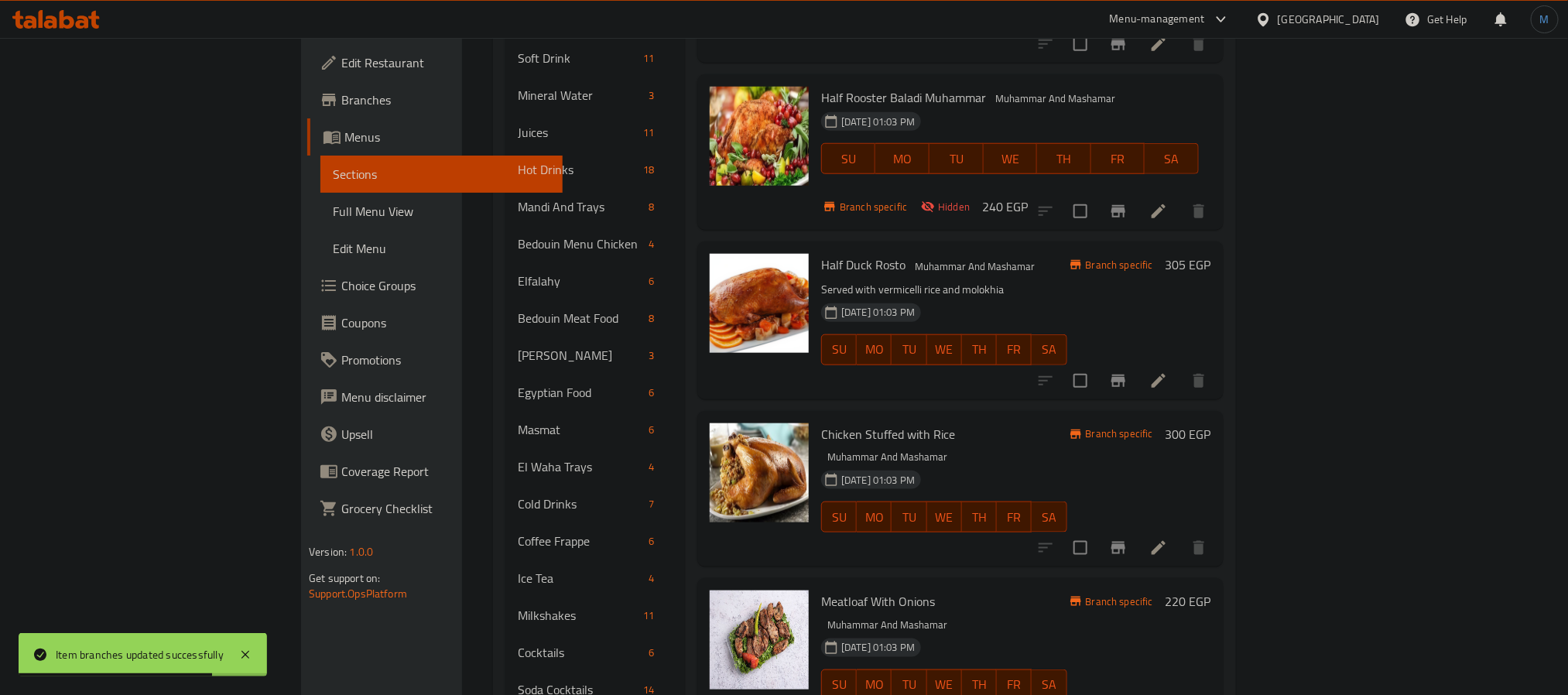
click at [1127, 539] on icon "Branch-specific-item" at bounding box center [1118, 547] width 19 height 19
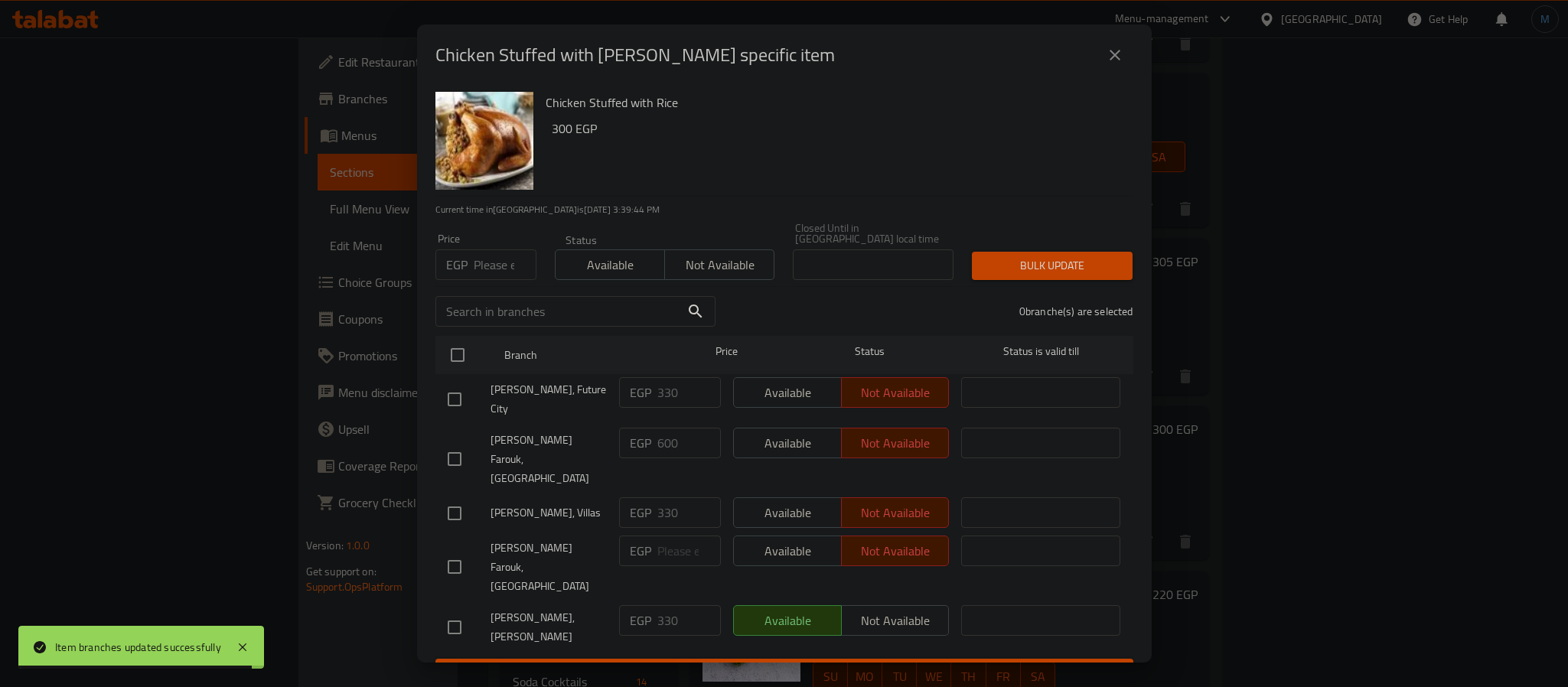
click at [507, 268] on input "number" at bounding box center [505, 264] width 63 height 30
type input "330"
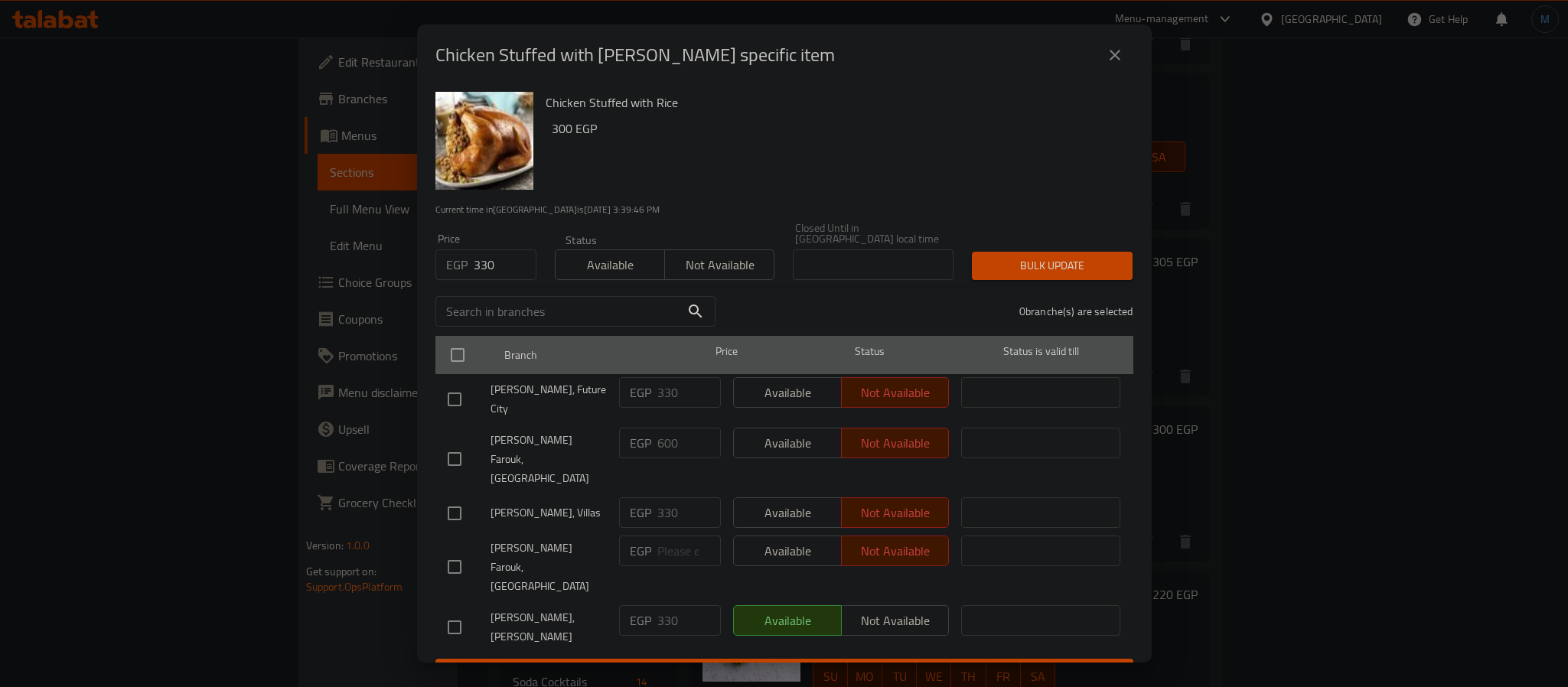
click at [439, 370] on div "Branch Price Status Status is valid till" at bounding box center [784, 354] width 698 height 38
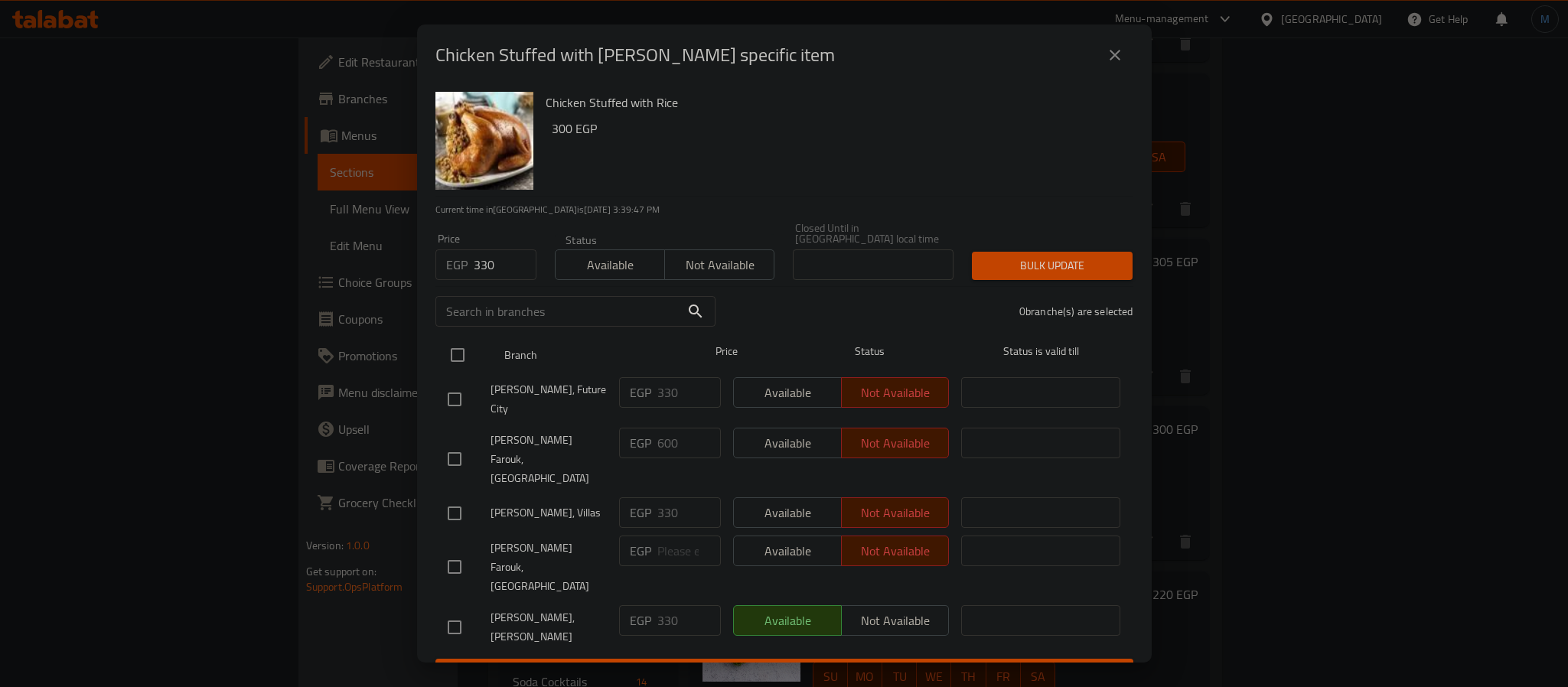
click at [474, 359] on div at bounding box center [470, 354] width 58 height 44
click at [469, 360] on input "checkbox" at bounding box center [457, 354] width 32 height 32
checkbox input "true"
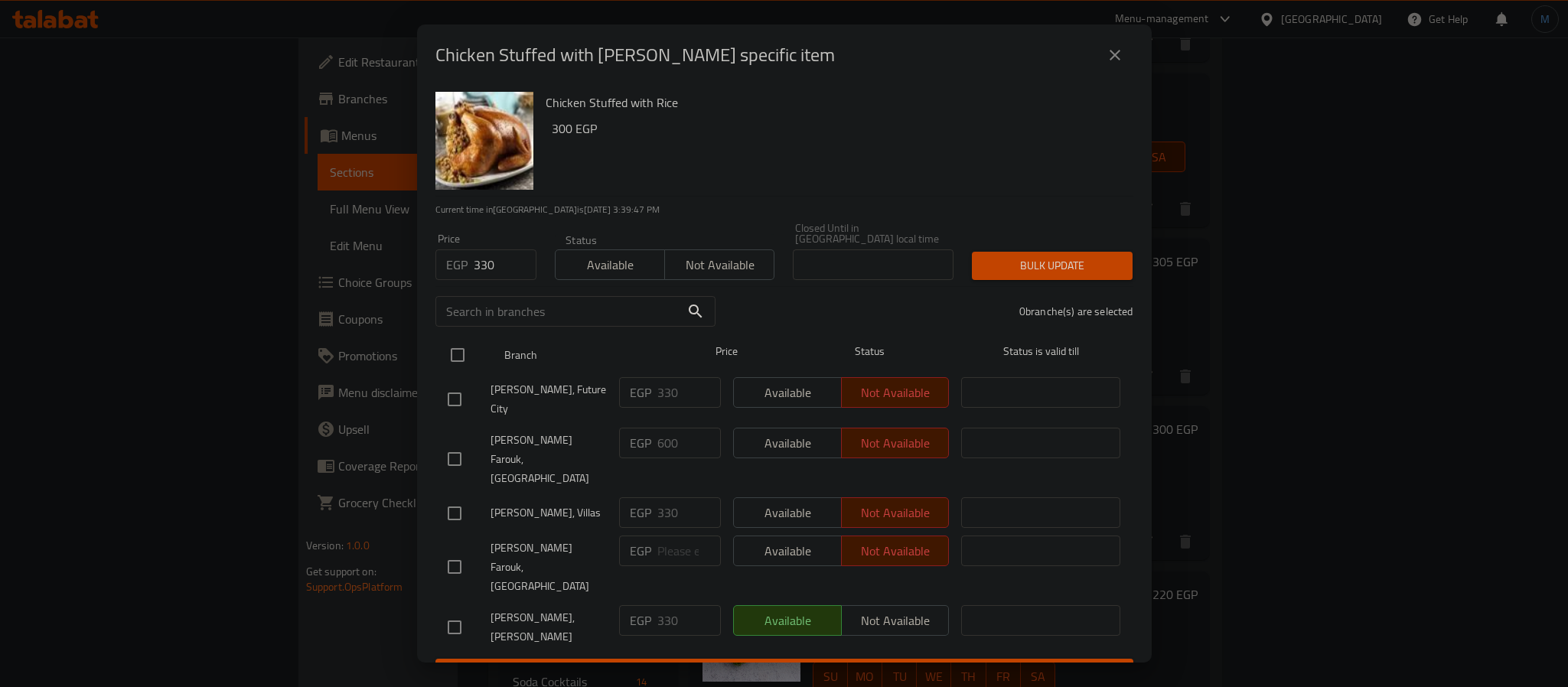
checkbox input "true"
click at [1107, 269] on span "Bulk update" at bounding box center [1052, 266] width 136 height 20
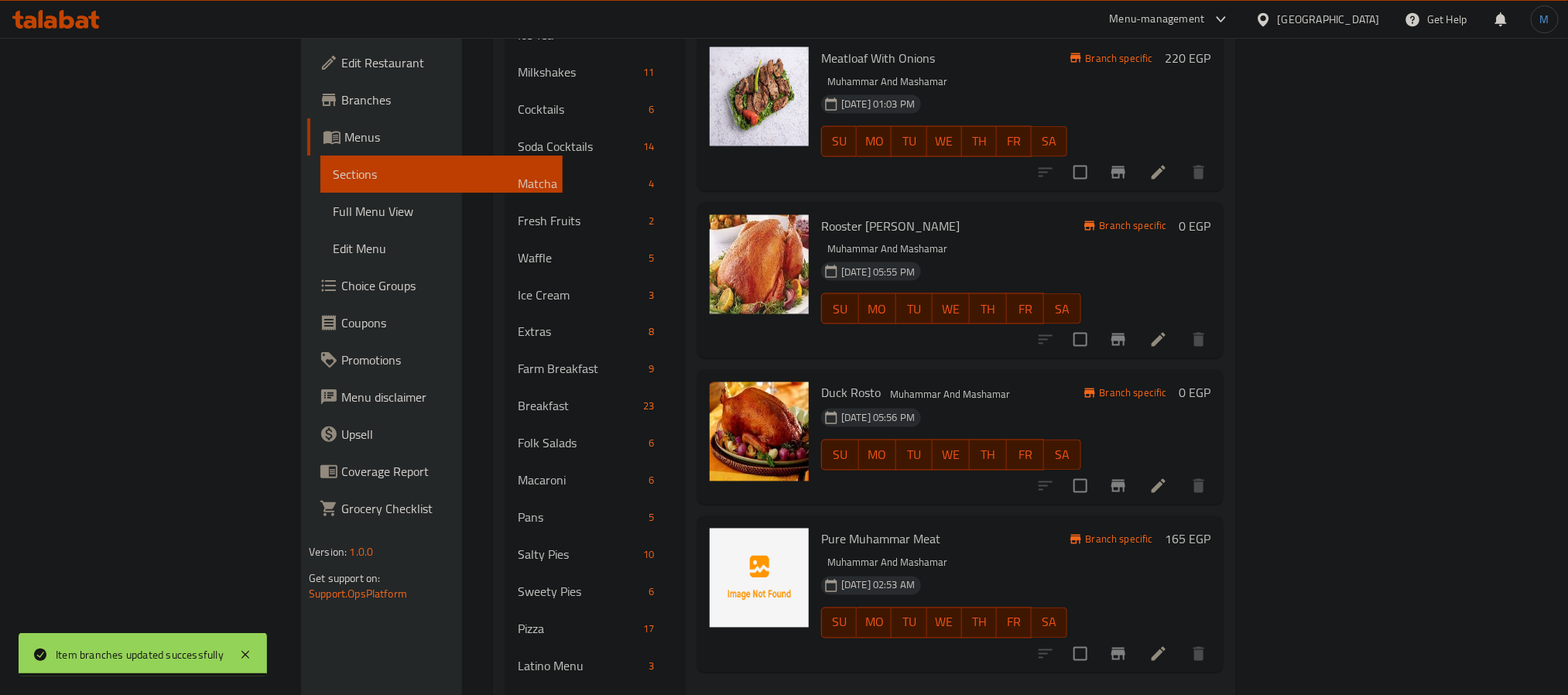
scroll to position [1245, 0]
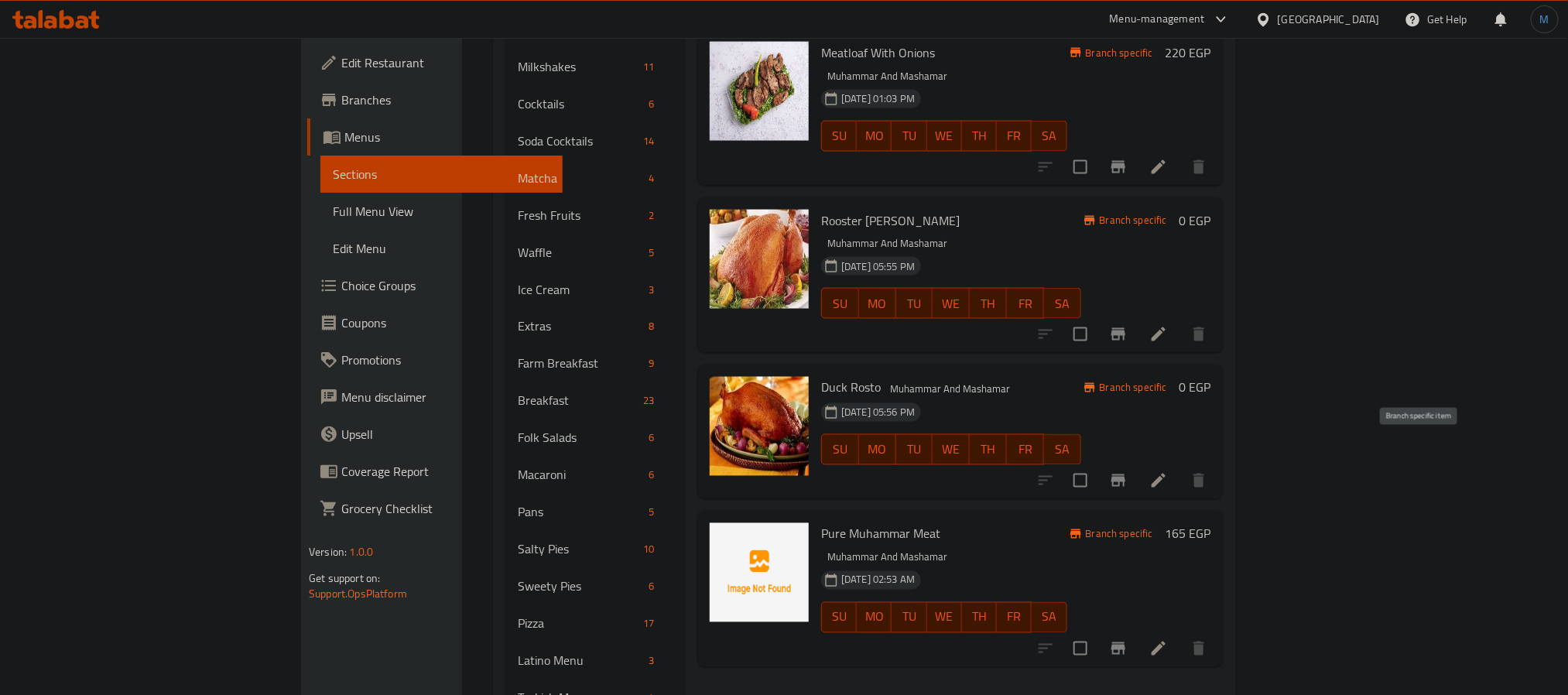
click at [1137, 630] on button "Branch-specific-item" at bounding box center [1119, 648] width 38 height 38
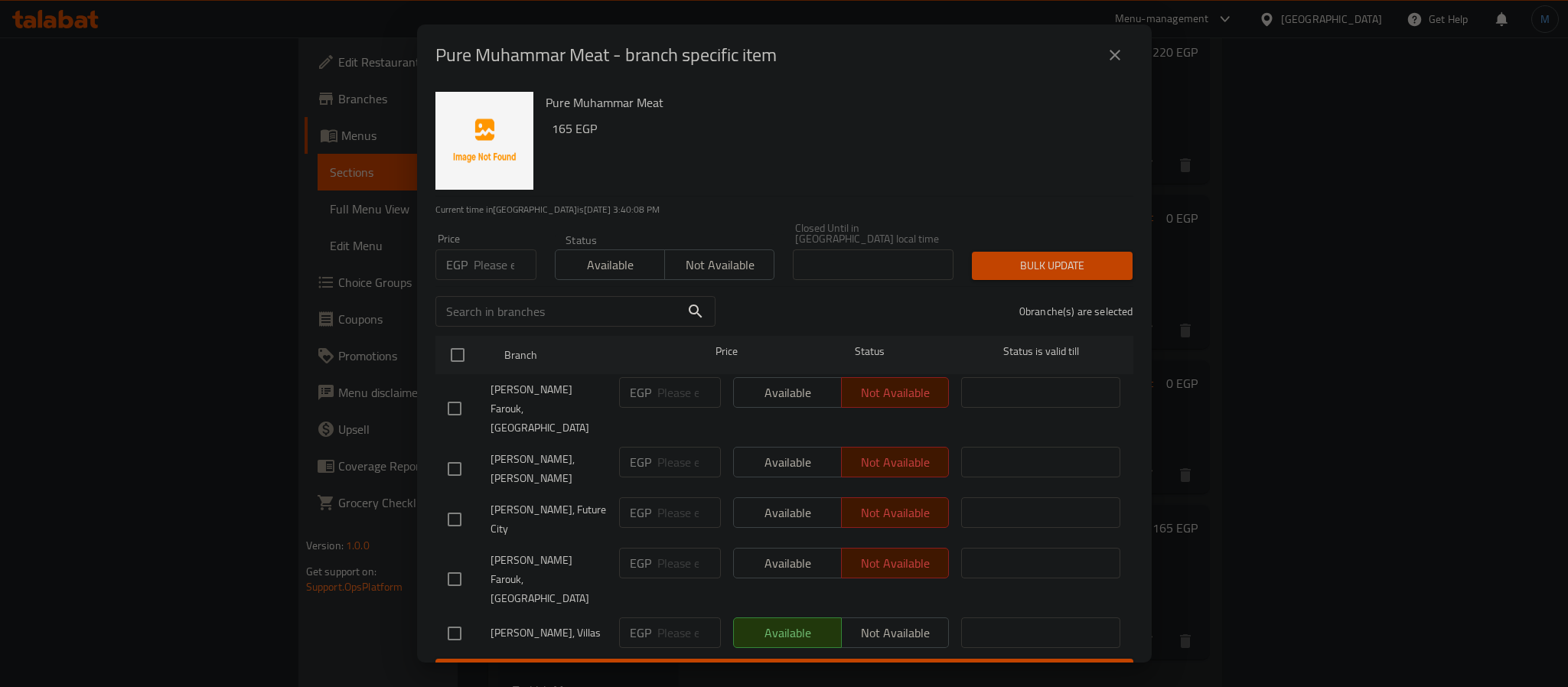
click at [505, 254] on input "number" at bounding box center [505, 264] width 63 height 30
type input "165"
click at [461, 346] on input "checkbox" at bounding box center [457, 354] width 32 height 32
checkbox input "true"
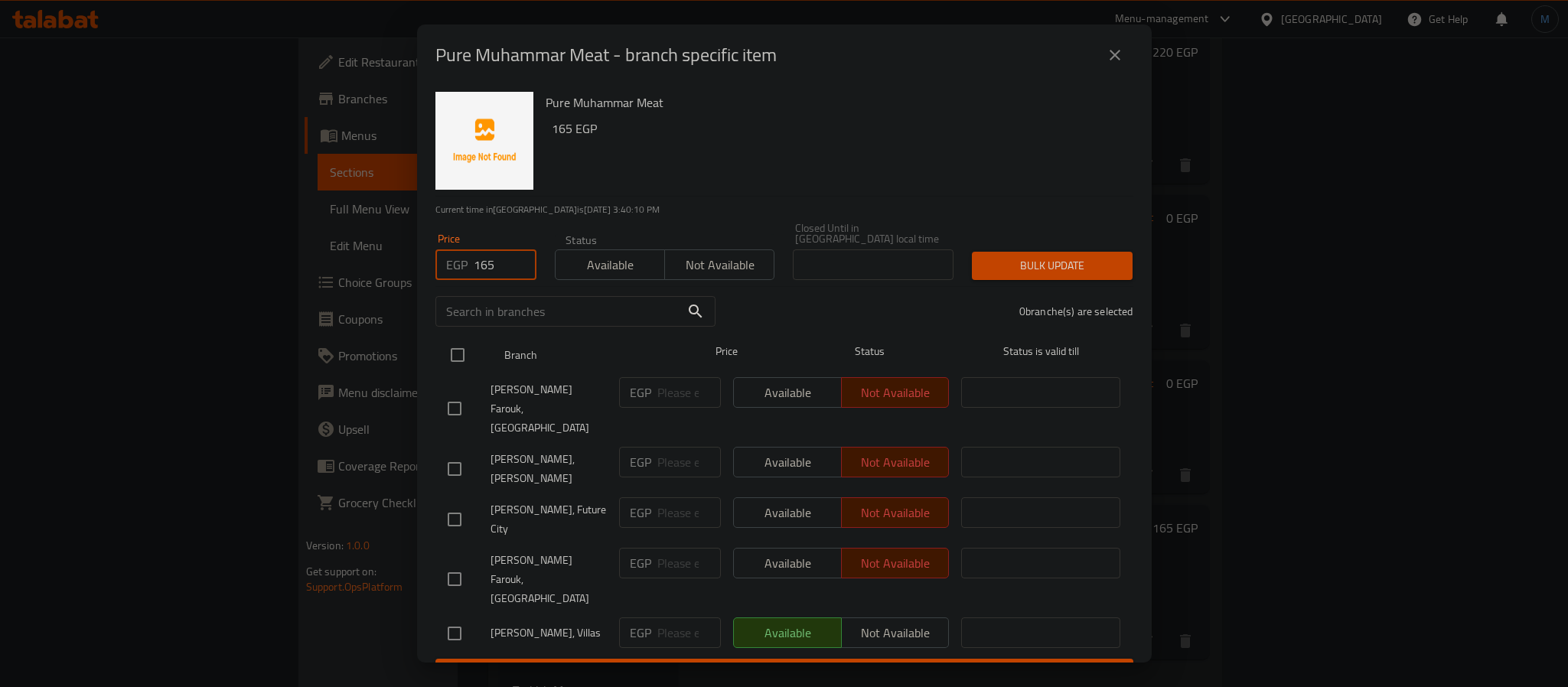
checkbox input "true"
click at [1047, 215] on p "Current time in [GEOGRAPHIC_DATA] is [DATE] 3:40:10 PM" at bounding box center [784, 209] width 698 height 14
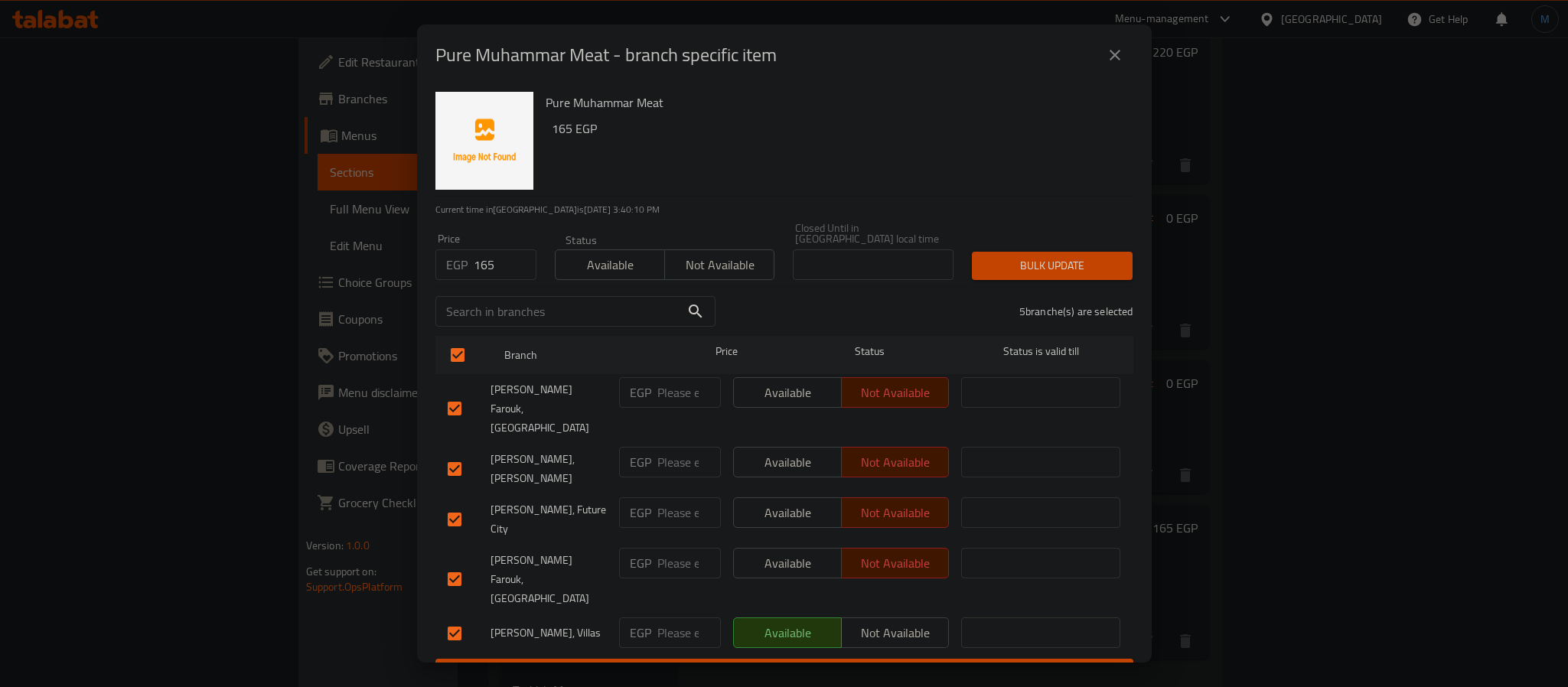
click at [1047, 244] on div "Bulk update" at bounding box center [1052, 266] width 179 height 47
click at [1054, 256] on span "Bulk update" at bounding box center [1052, 266] width 136 height 20
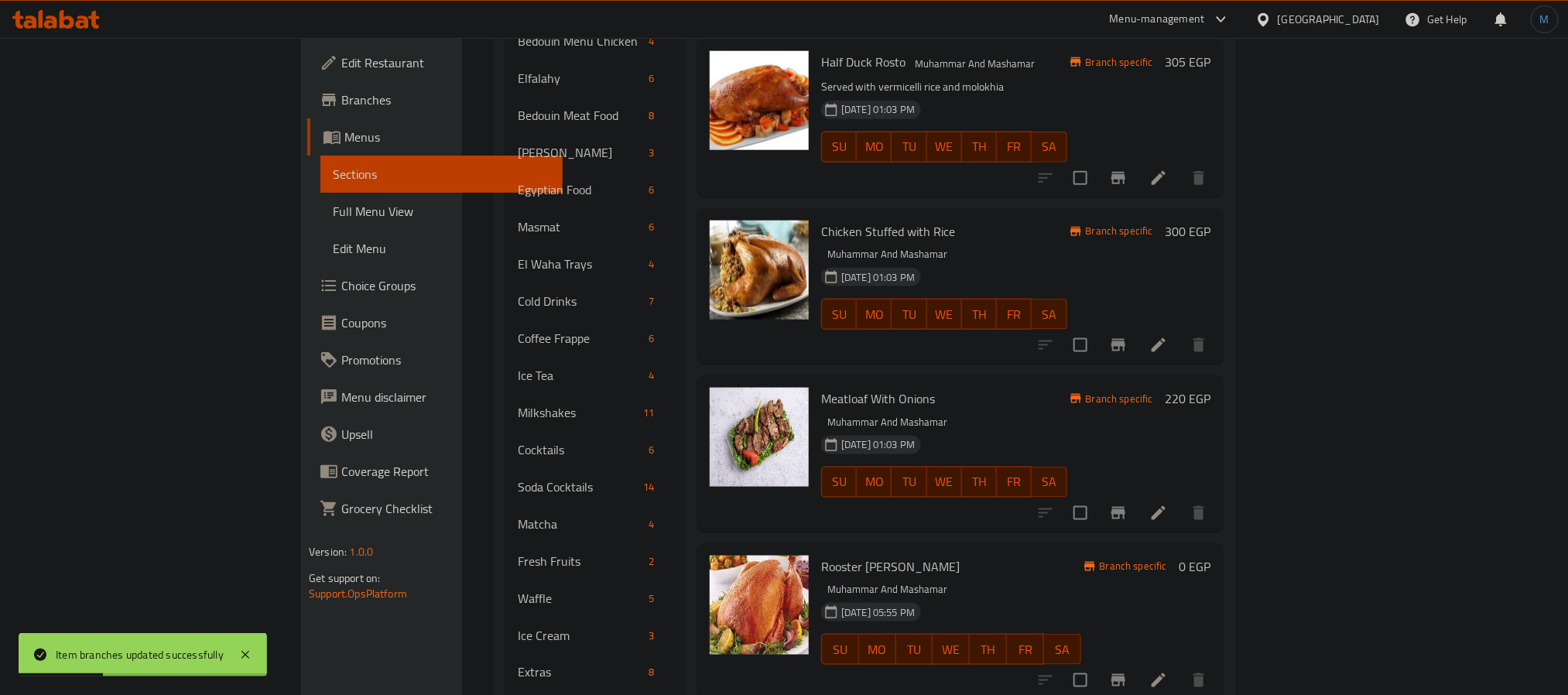
scroll to position [897, 0]
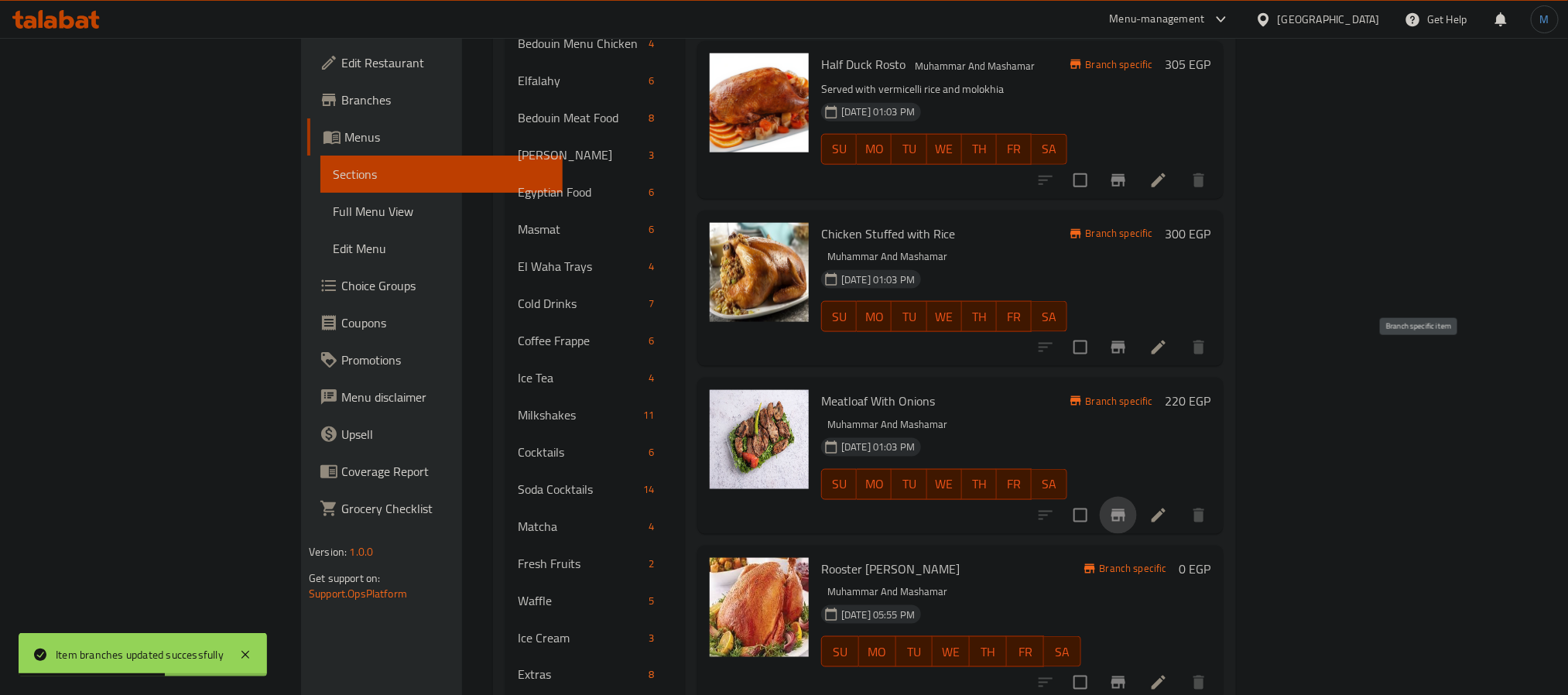
click at [1137, 497] on button "Branch-specific-item" at bounding box center [1119, 516] width 38 height 38
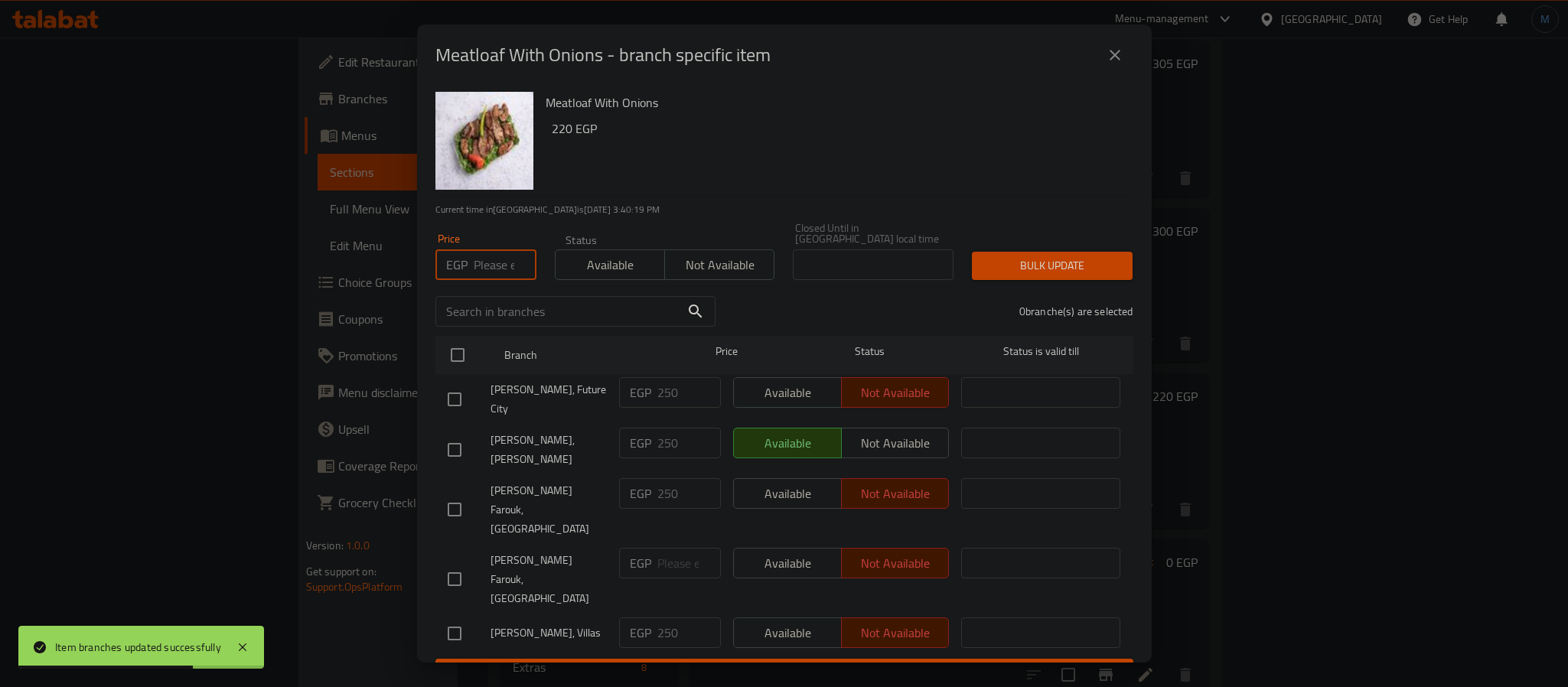
click at [476, 265] on input "number" at bounding box center [505, 264] width 63 height 30
type input "250"
click at [459, 363] on input "checkbox" at bounding box center [457, 354] width 32 height 32
checkbox input "true"
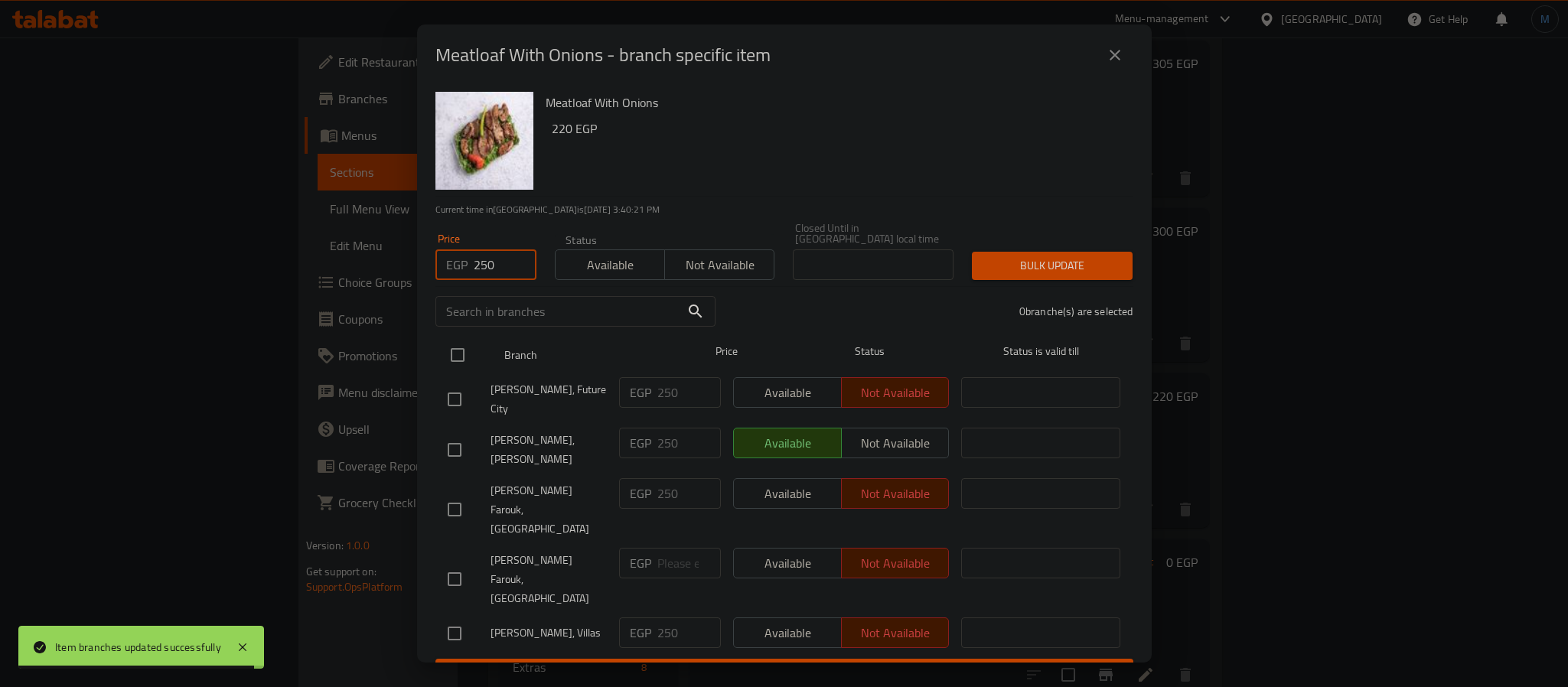
checkbox input "true"
click at [1065, 243] on div "Bulk update" at bounding box center [1052, 266] width 179 height 47
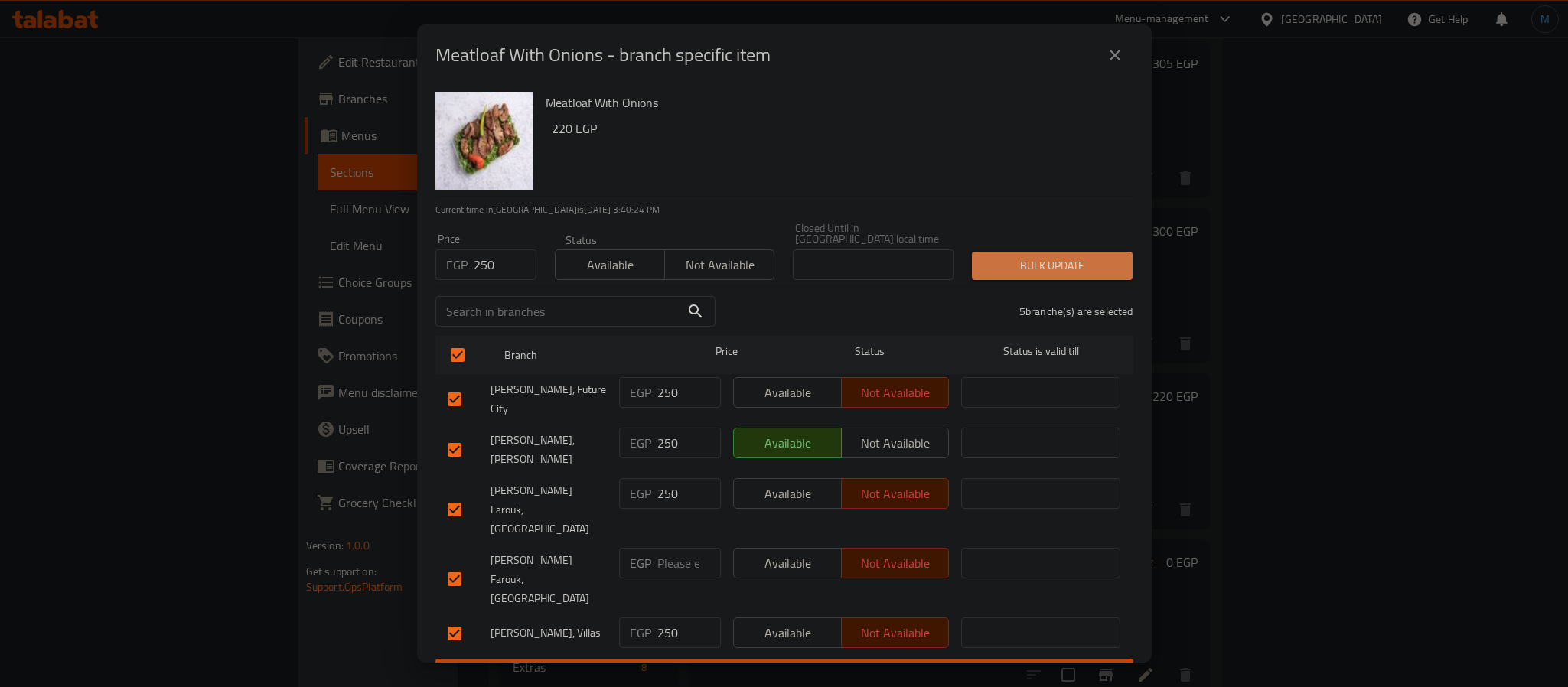
click at [1066, 272] on span "Bulk update" at bounding box center [1052, 266] width 136 height 20
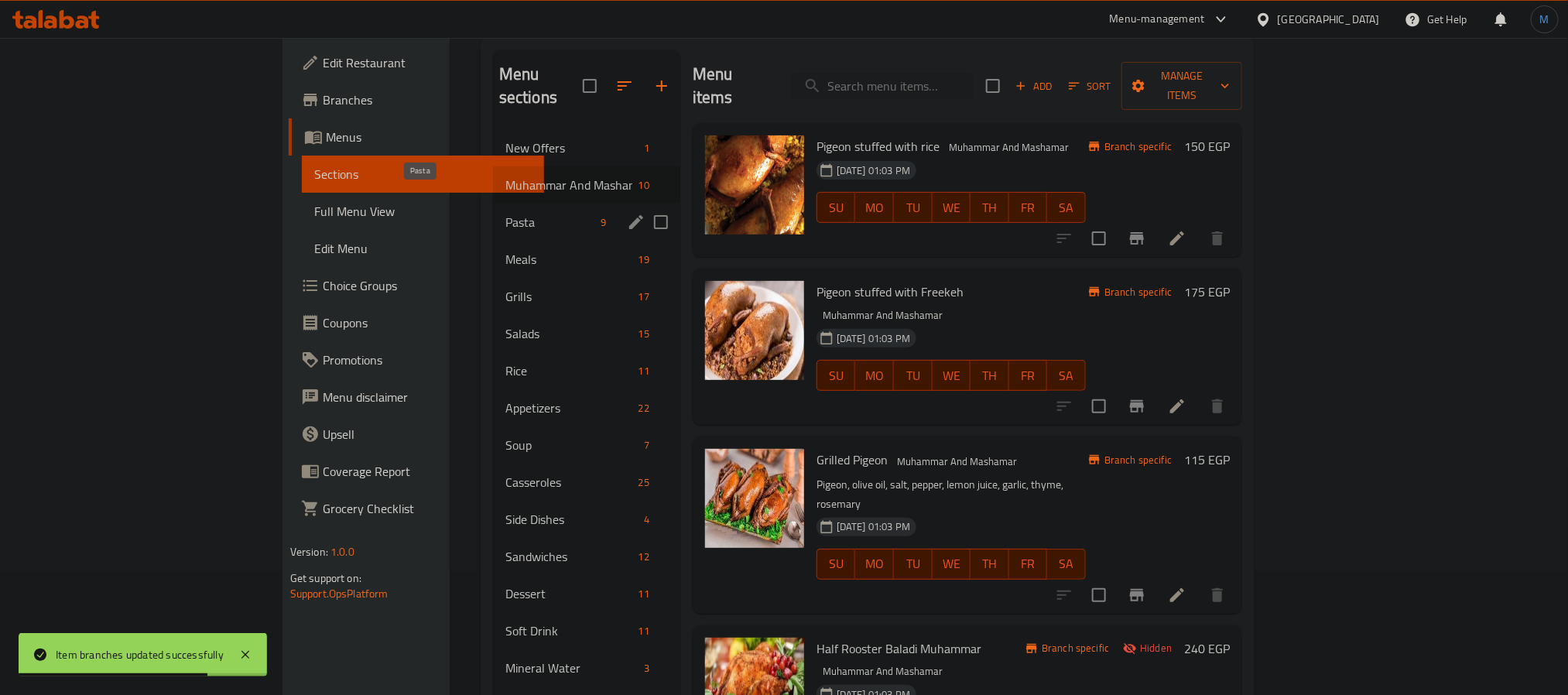
scroll to position [0, 0]
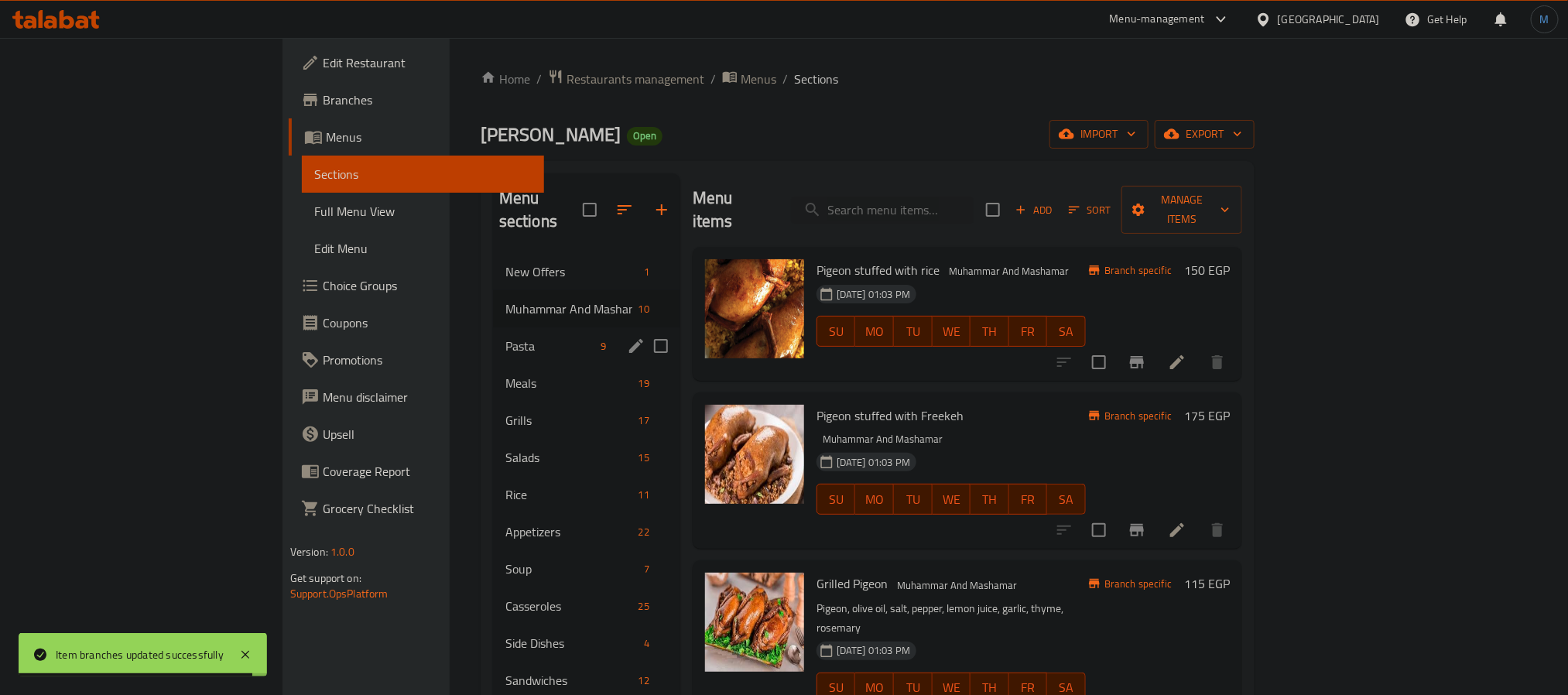
click at [506, 337] on span "Pasta" at bounding box center [550, 346] width 89 height 19
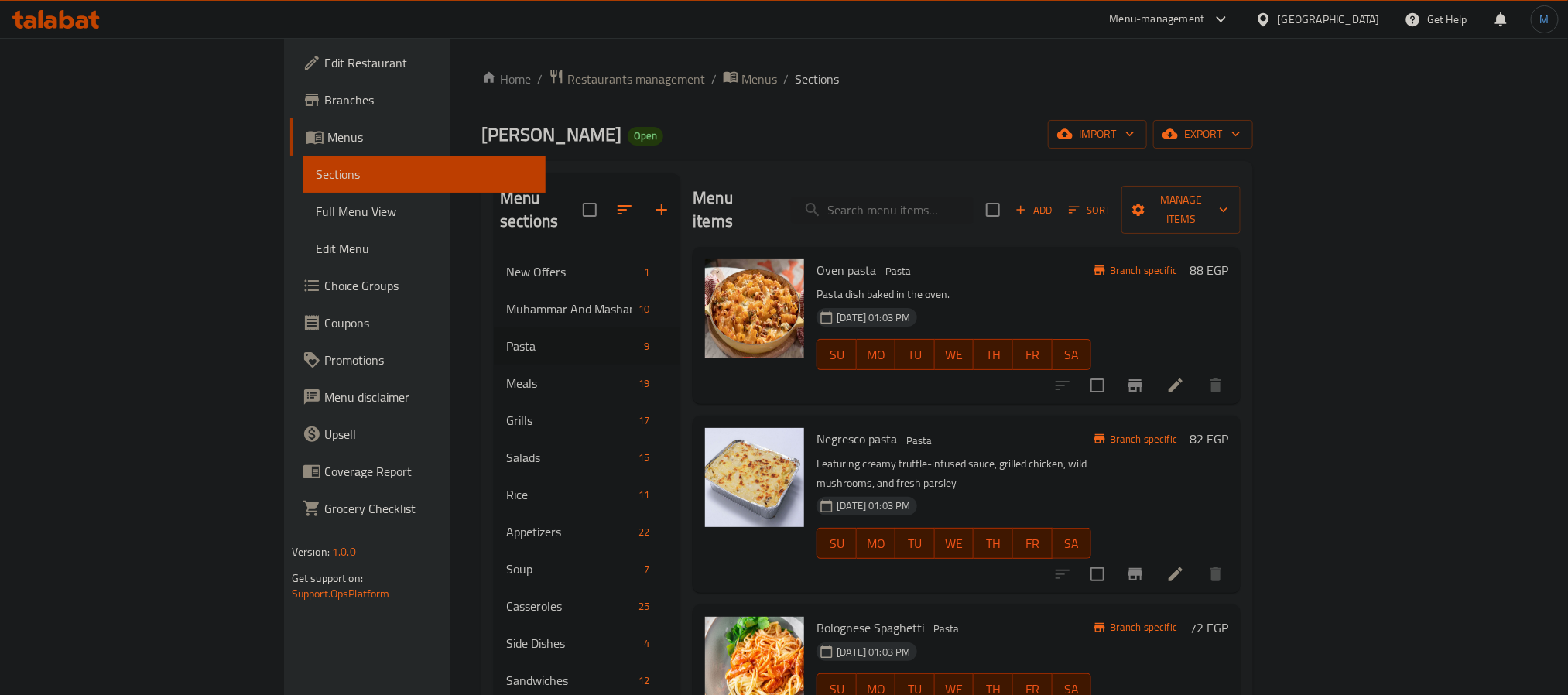
click at [1234, 379] on div at bounding box center [1139, 386] width 190 height 38
click at [1144, 376] on icon "Branch-specific-item" at bounding box center [1135, 385] width 19 height 19
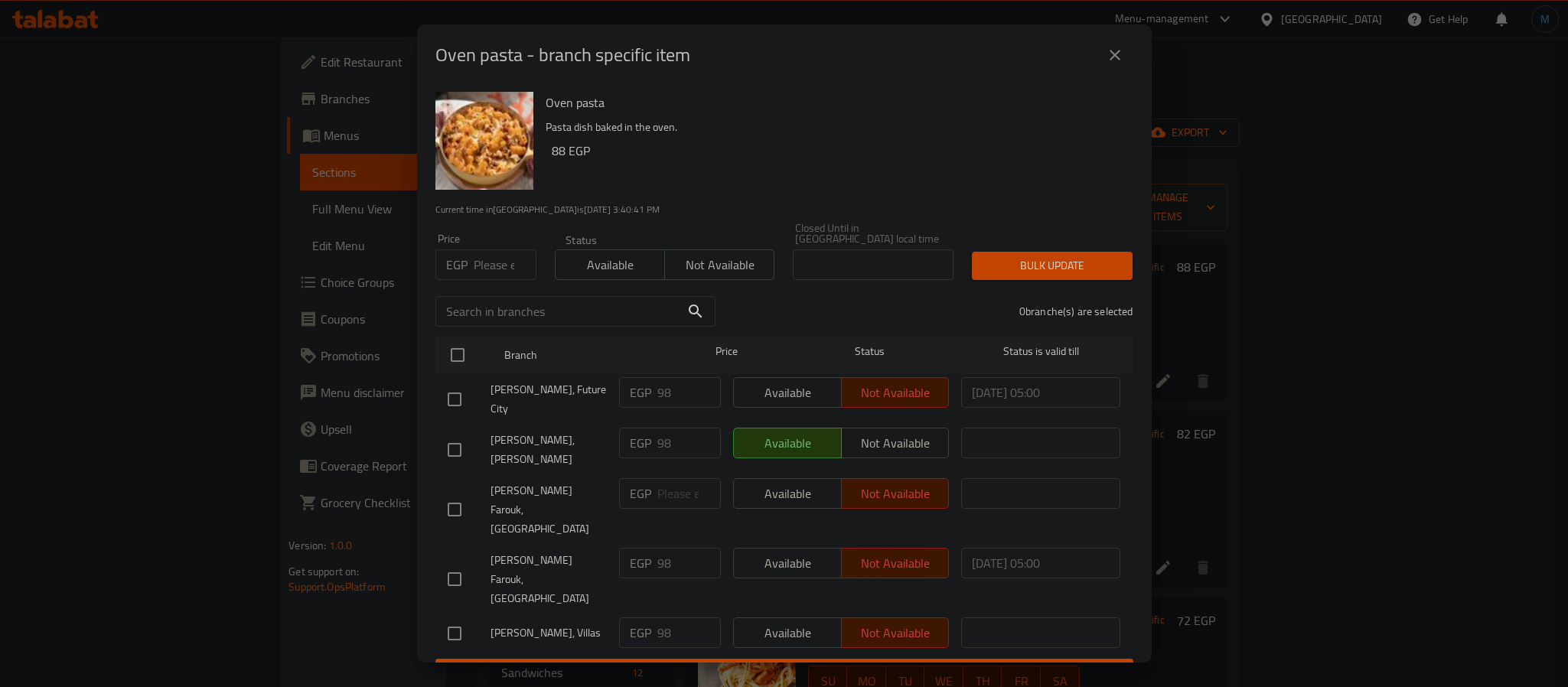
click at [474, 244] on div "Price EGP Price" at bounding box center [485, 256] width 101 height 47
click at [491, 257] on input "number" at bounding box center [505, 264] width 63 height 30
type input "98"
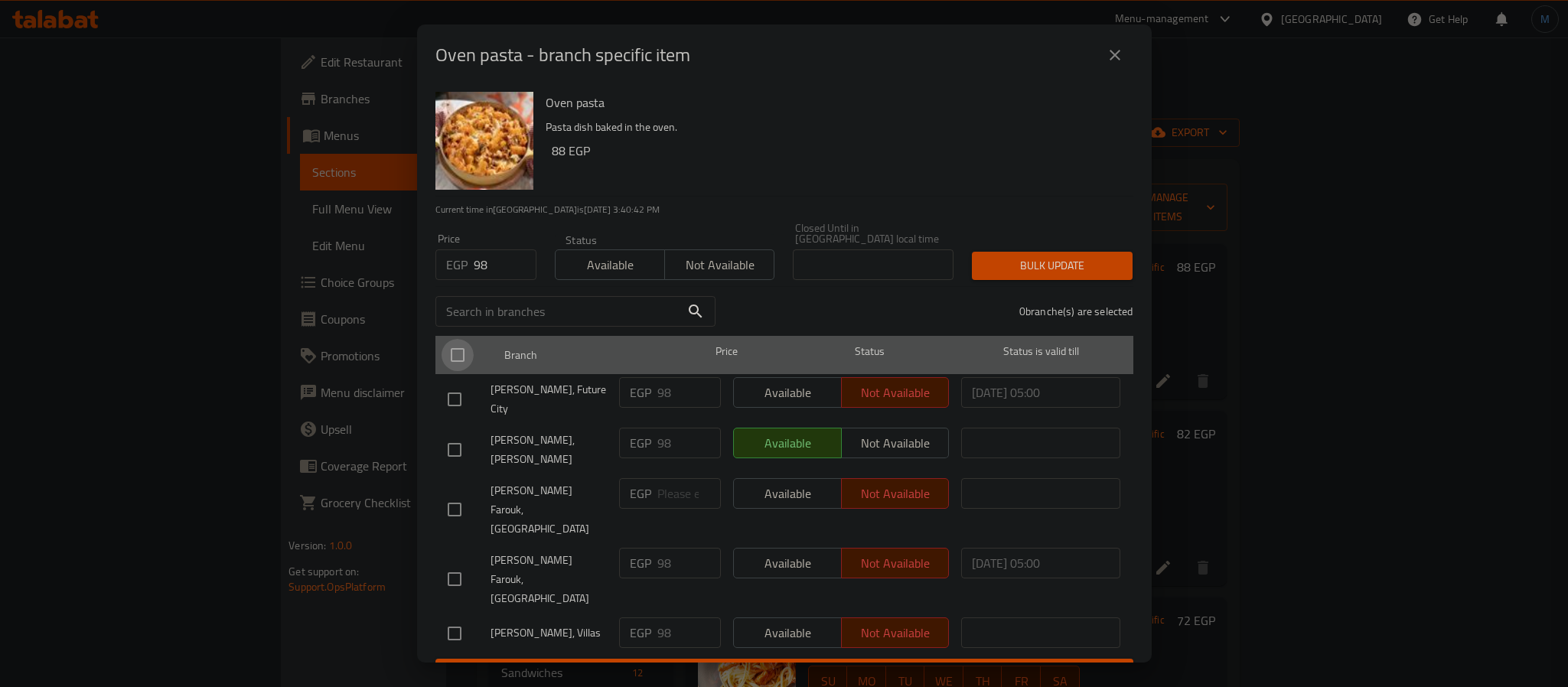
drag, startPoint x: 466, startPoint y: 356, endPoint x: 800, endPoint y: 358, distance: 334.0
click at [464, 356] on input "checkbox" at bounding box center [457, 354] width 32 height 32
checkbox input "true"
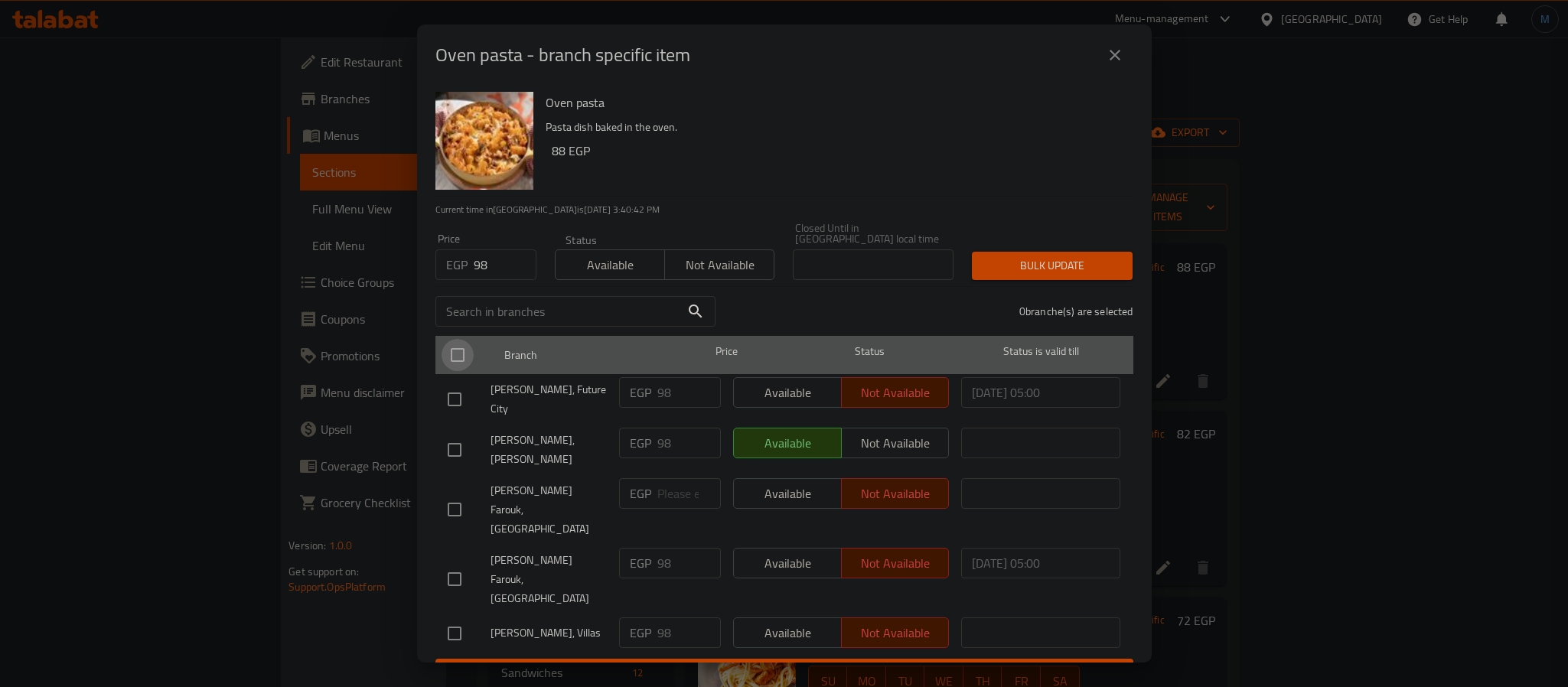
checkbox input "true"
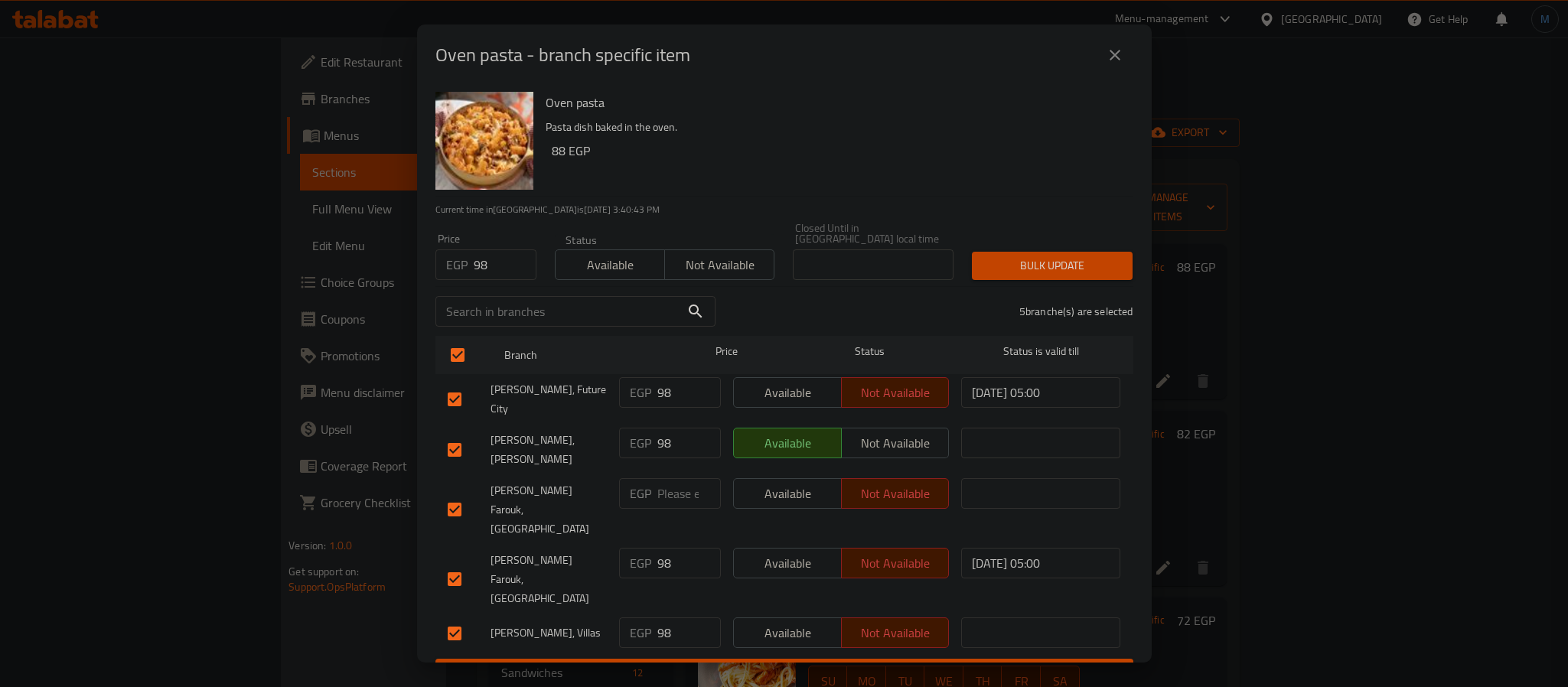
click at [1110, 287] on div "5 branche(s) are selected" at bounding box center [933, 311] width 418 height 55
click at [1107, 276] on button "Bulk update" at bounding box center [1052, 265] width 161 height 28
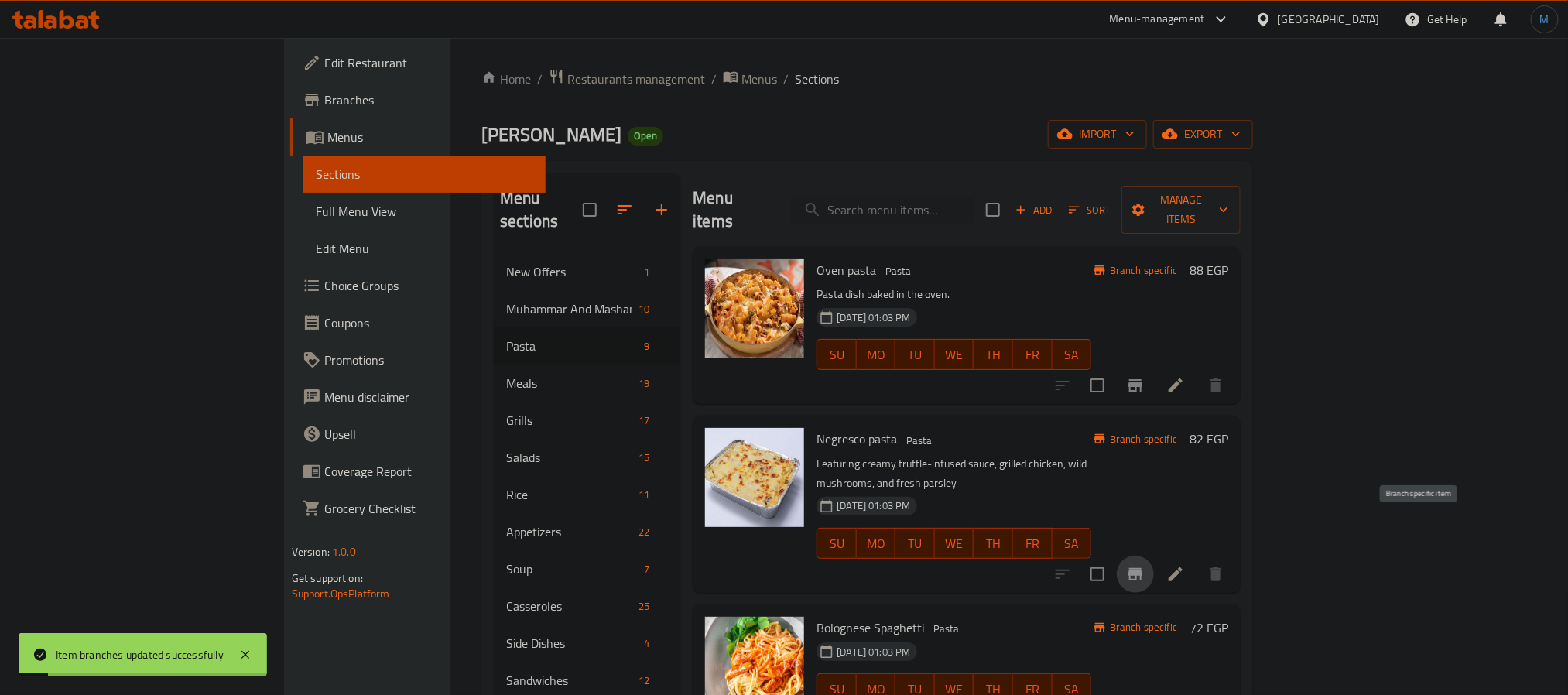
click at [1144, 565] on icon "Branch-specific-item" at bounding box center [1135, 574] width 19 height 19
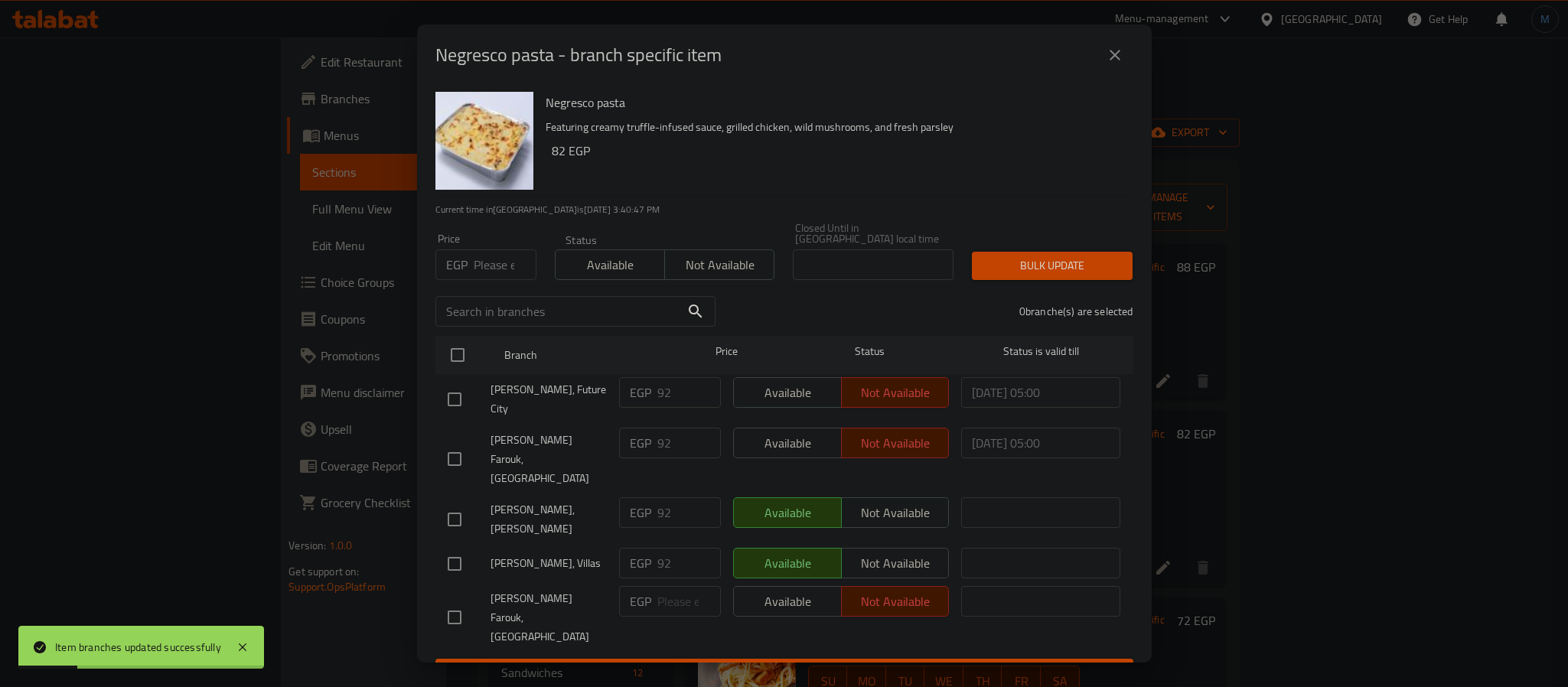
click at [507, 257] on input "number" at bounding box center [505, 264] width 63 height 30
type input "92"
click at [474, 354] on div at bounding box center [470, 354] width 58 height 44
drag, startPoint x: 484, startPoint y: 345, endPoint x: 467, endPoint y: 354, distance: 19.2
click at [480, 349] on div at bounding box center [470, 354] width 58 height 44
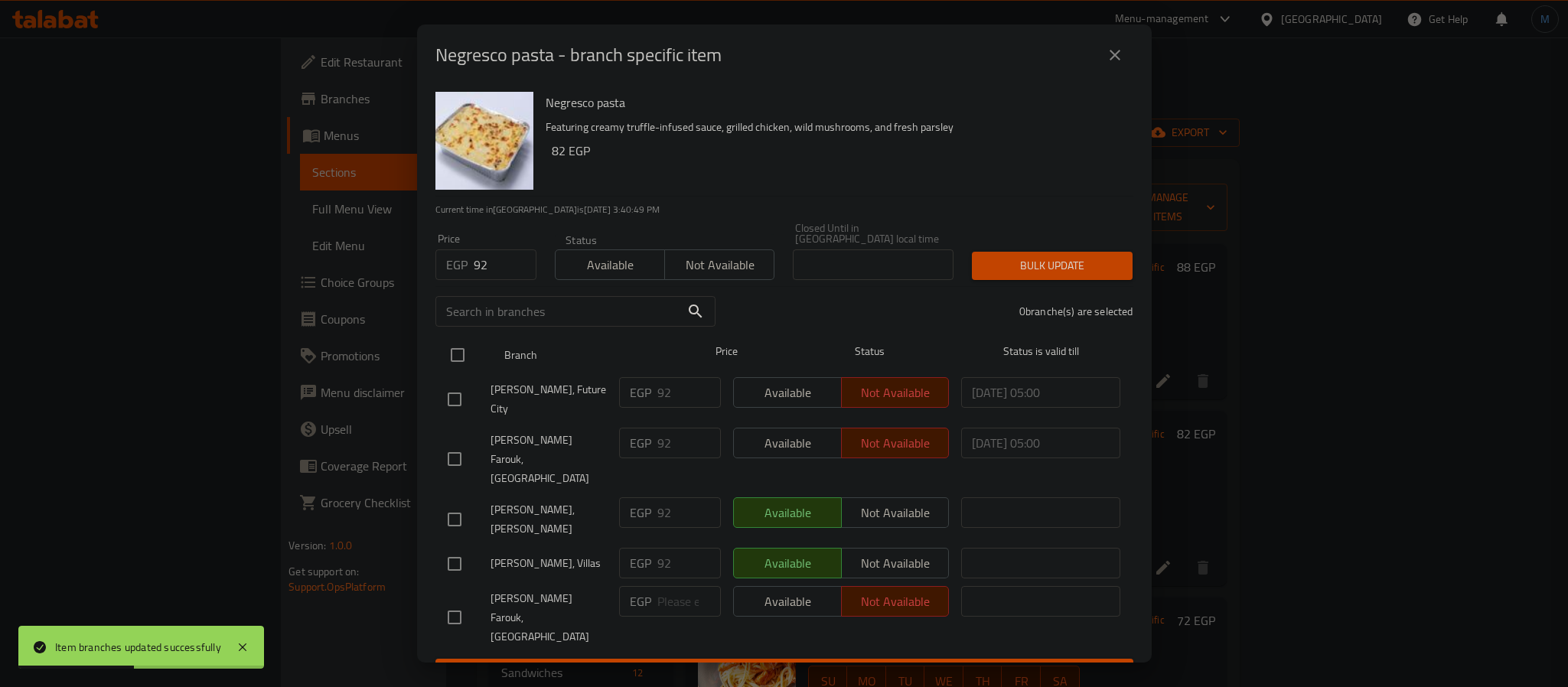
click at [467, 354] on input "checkbox" at bounding box center [457, 354] width 32 height 32
checkbox input "true"
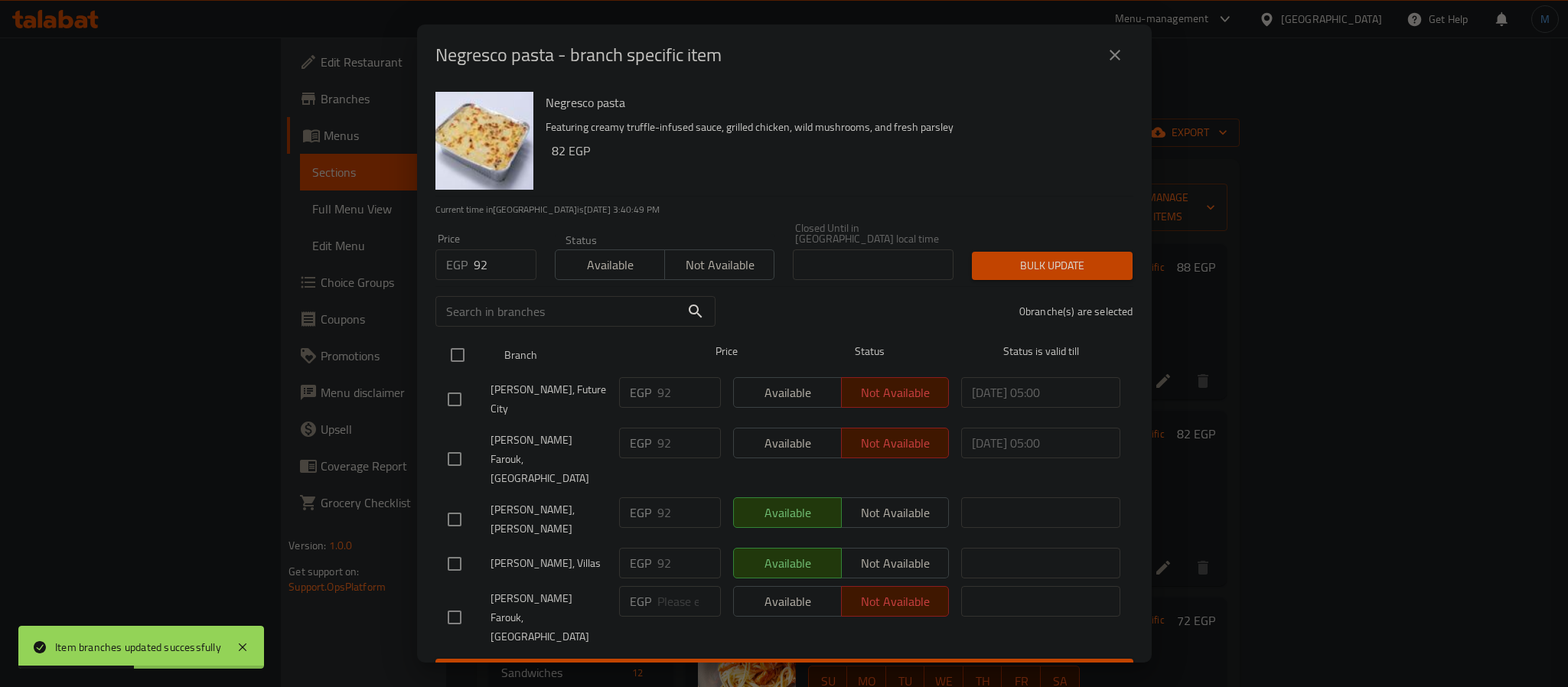
checkbox input "true"
click at [1065, 256] on span "Bulk update" at bounding box center [1052, 266] width 136 height 20
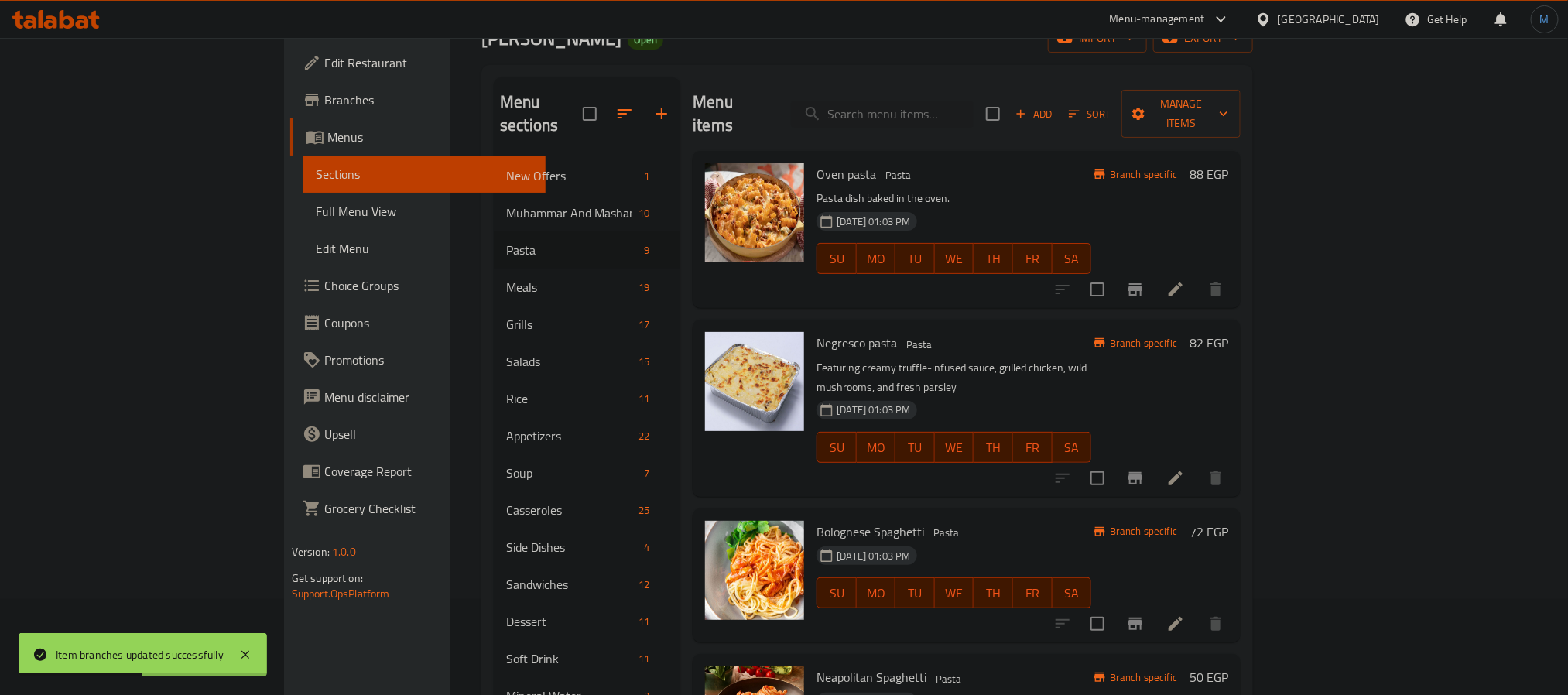
scroll to position [233, 0]
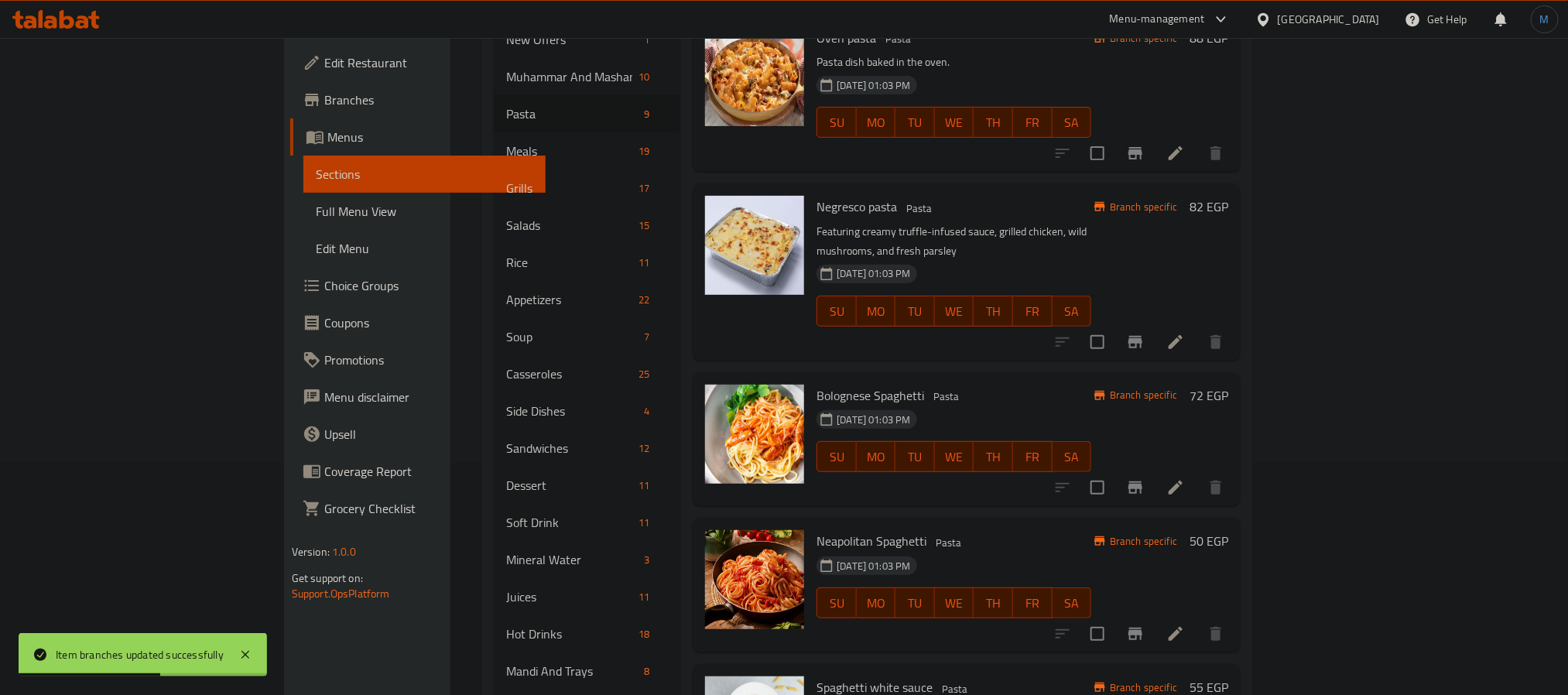
click at [1142, 481] on icon "Branch-specific-item" at bounding box center [1135, 487] width 14 height 13
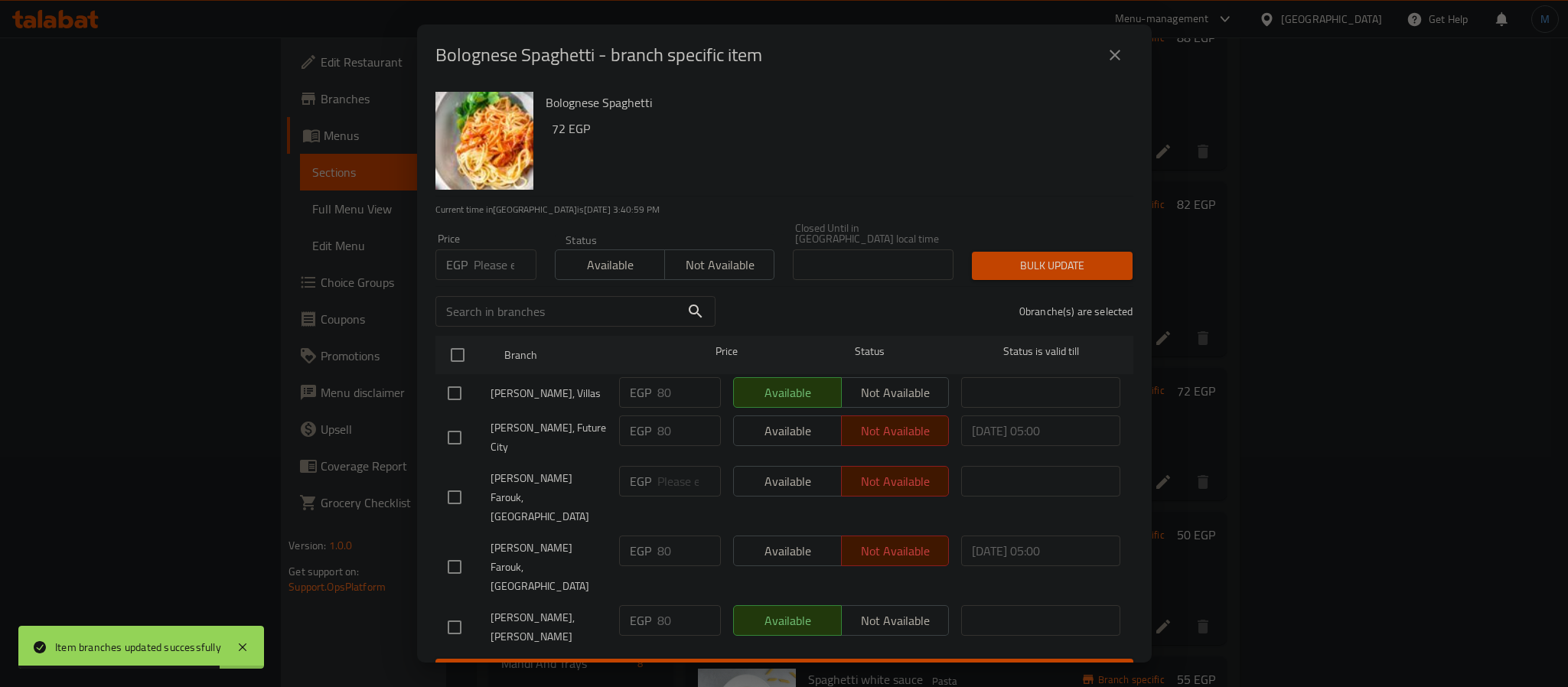
click at [498, 255] on input "number" at bounding box center [505, 264] width 63 height 30
type input "80"
click at [464, 353] on input "checkbox" at bounding box center [457, 354] width 32 height 32
checkbox input "true"
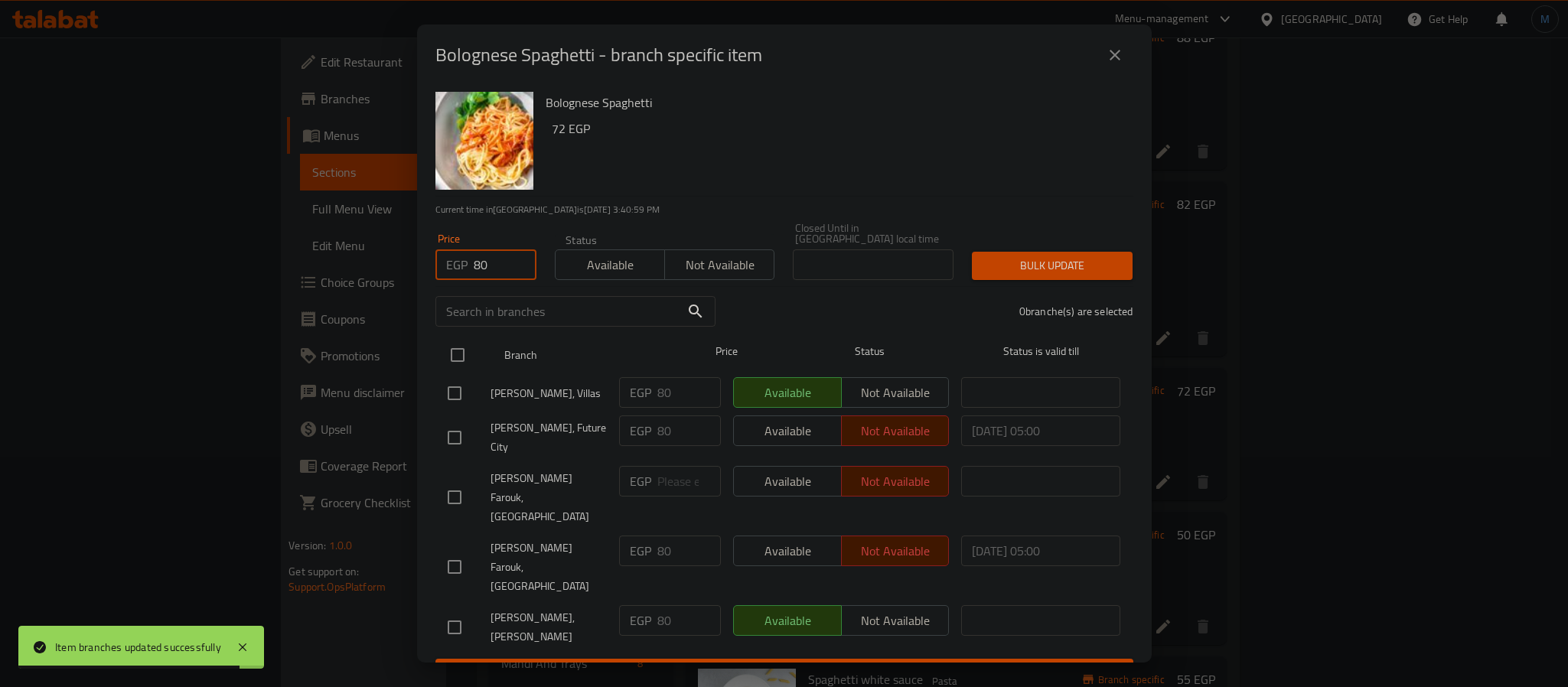
checkbox input "true"
click at [1117, 281] on div "Bulk update" at bounding box center [1052, 266] width 179 height 47
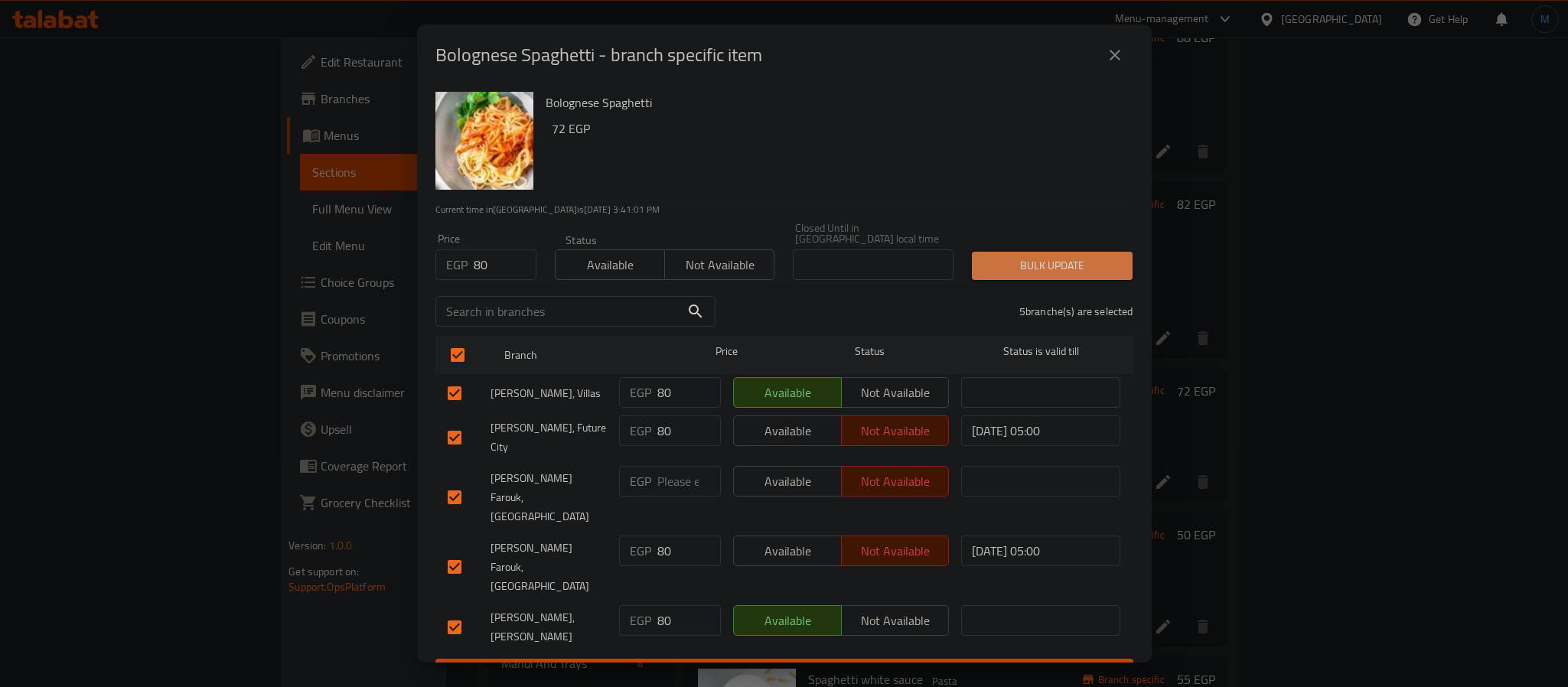
click at [1100, 268] on span "Bulk update" at bounding box center [1052, 266] width 136 height 20
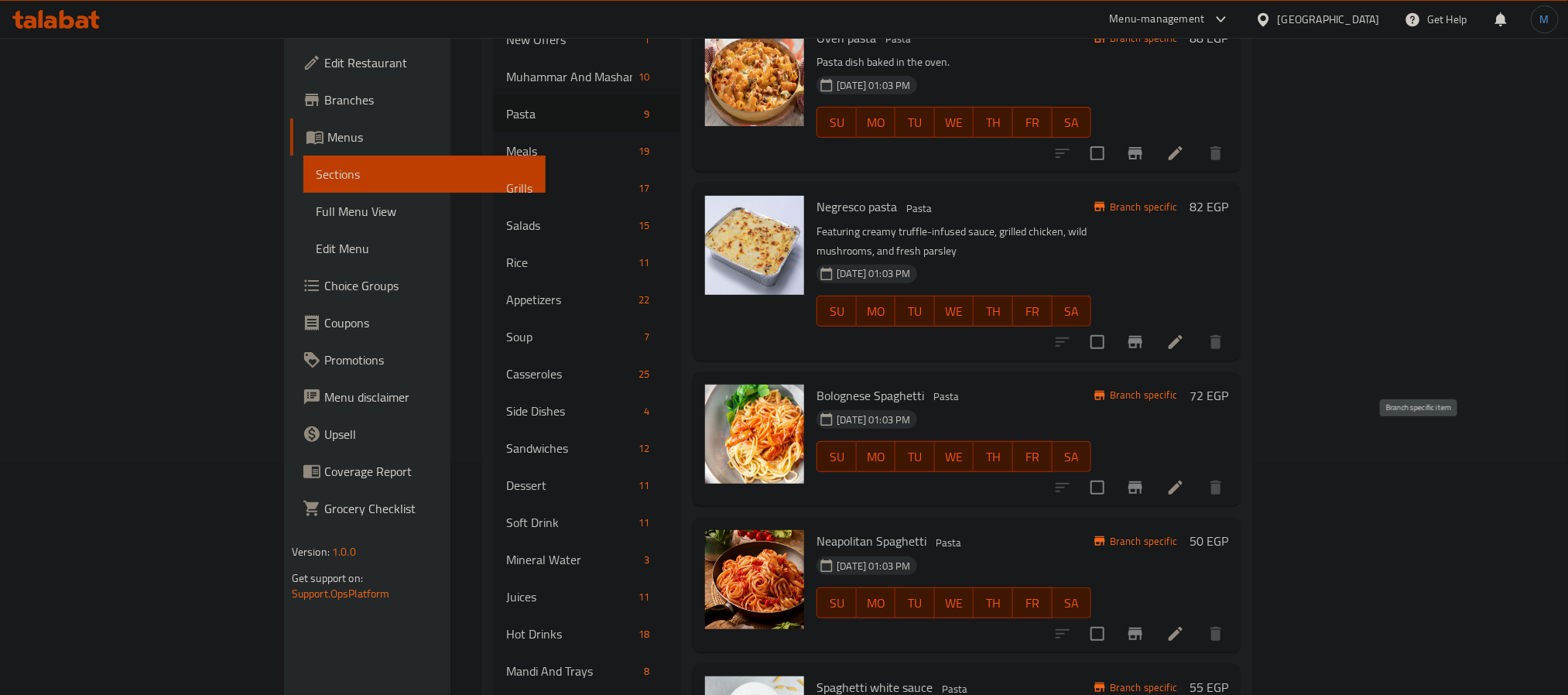
click at [1144, 478] on icon "Branch-specific-item" at bounding box center [1135, 487] width 19 height 19
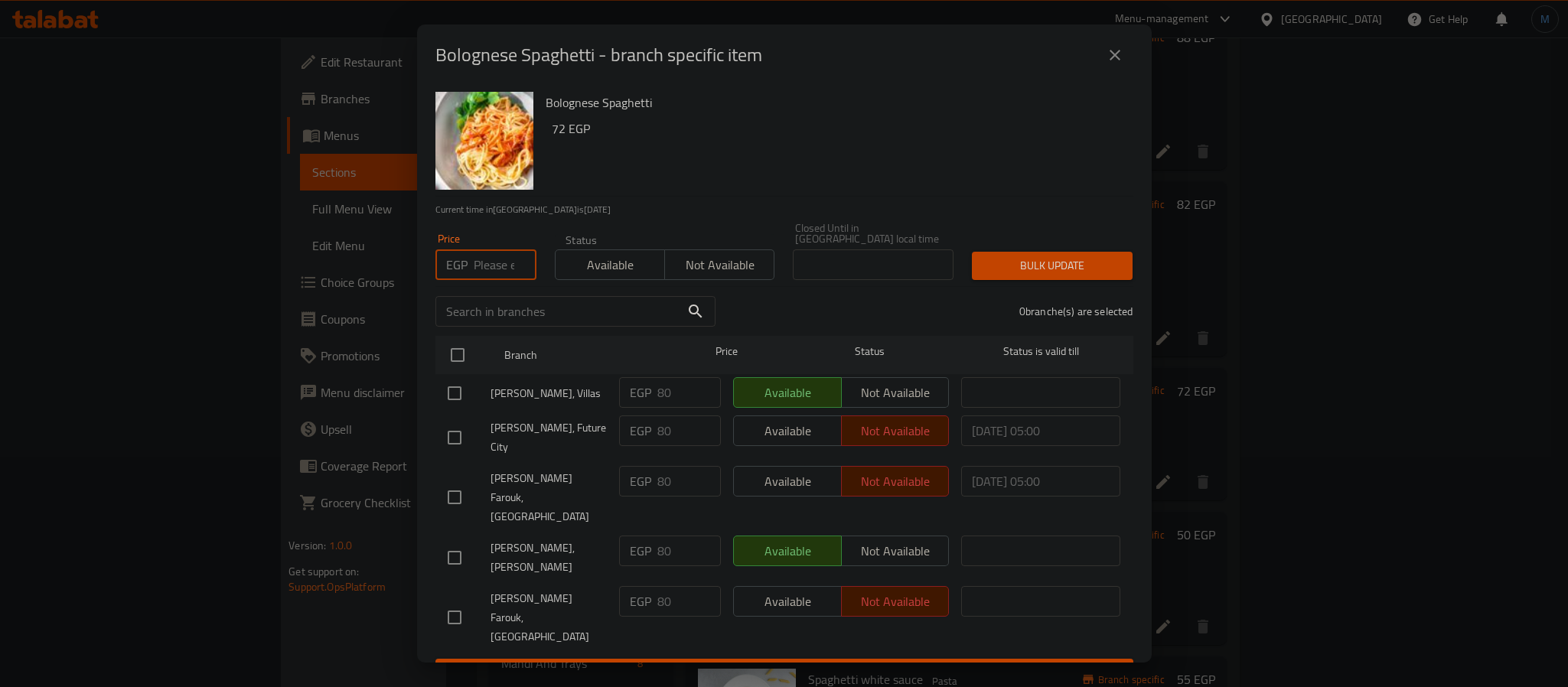
click at [489, 272] on input "number" at bounding box center [505, 264] width 63 height 30
type input "80"
click at [466, 345] on input "checkbox" at bounding box center [457, 354] width 32 height 32
checkbox input "true"
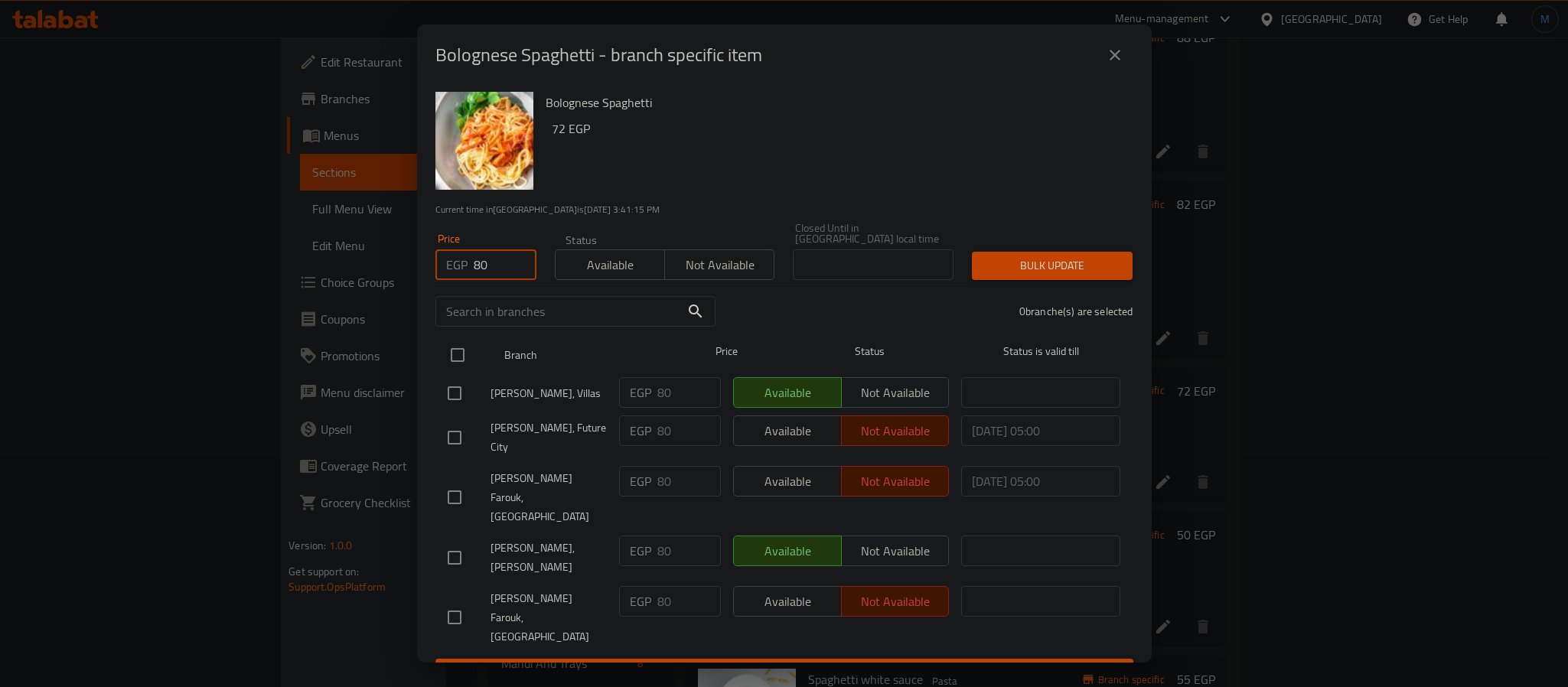
checkbox input "true"
click at [1084, 284] on div "5 branche(s) are selected" at bounding box center [933, 311] width 418 height 55
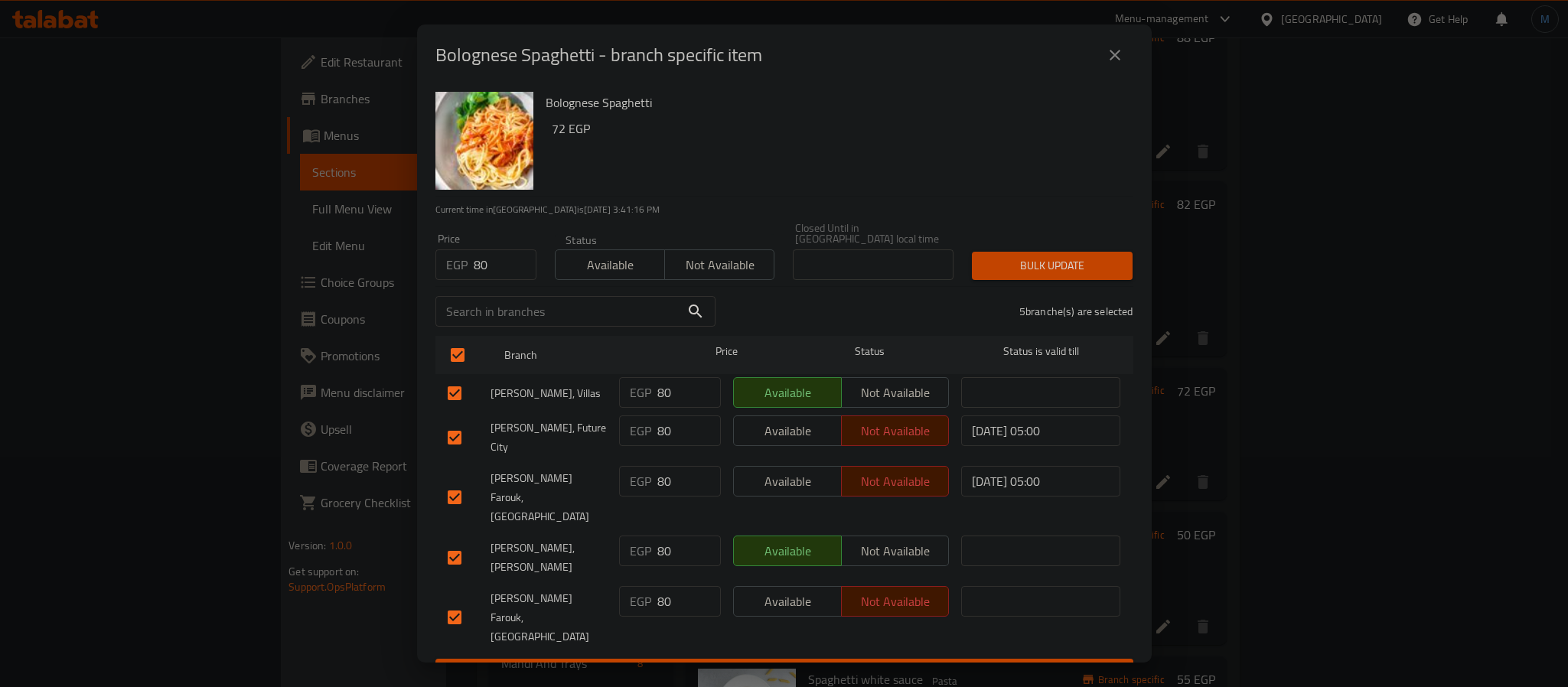
click at [1090, 275] on button "Bulk update" at bounding box center [1052, 265] width 161 height 28
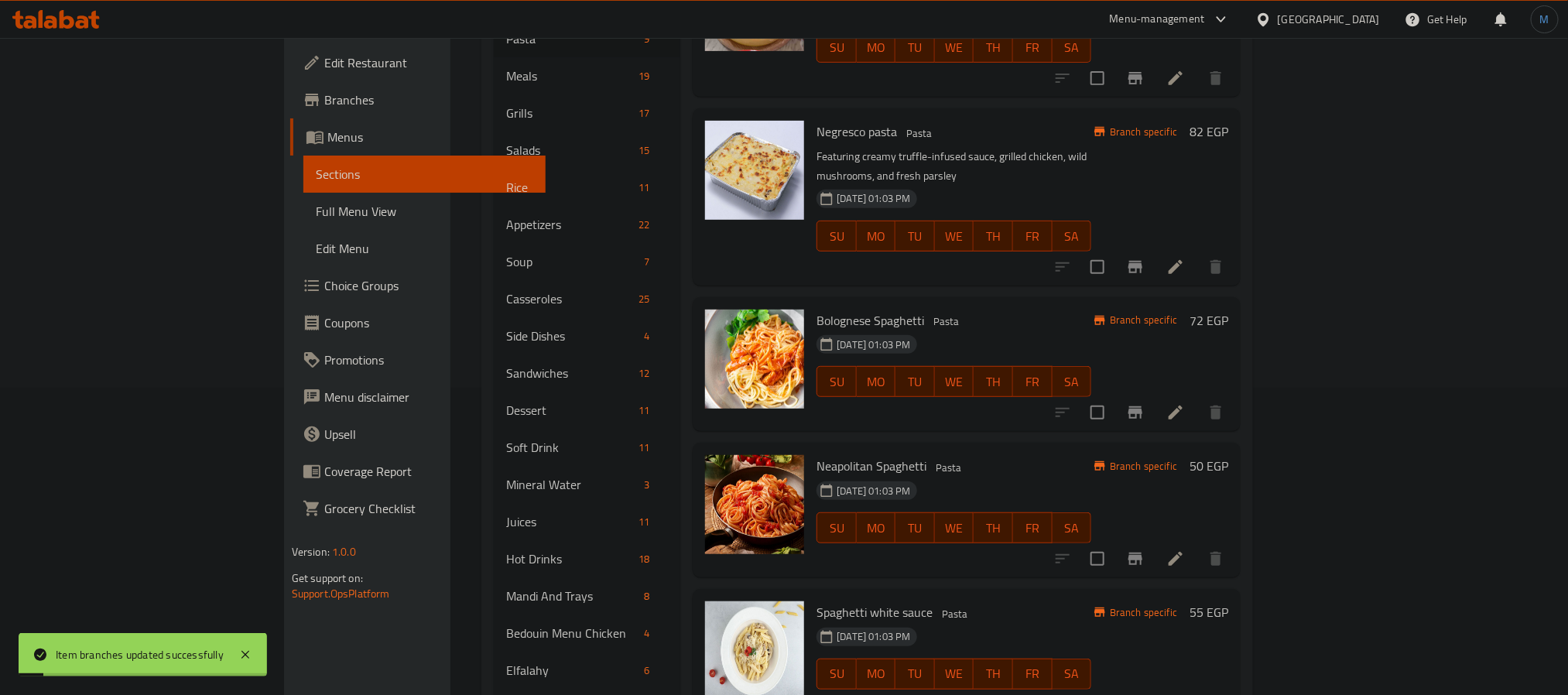
scroll to position [348, 0]
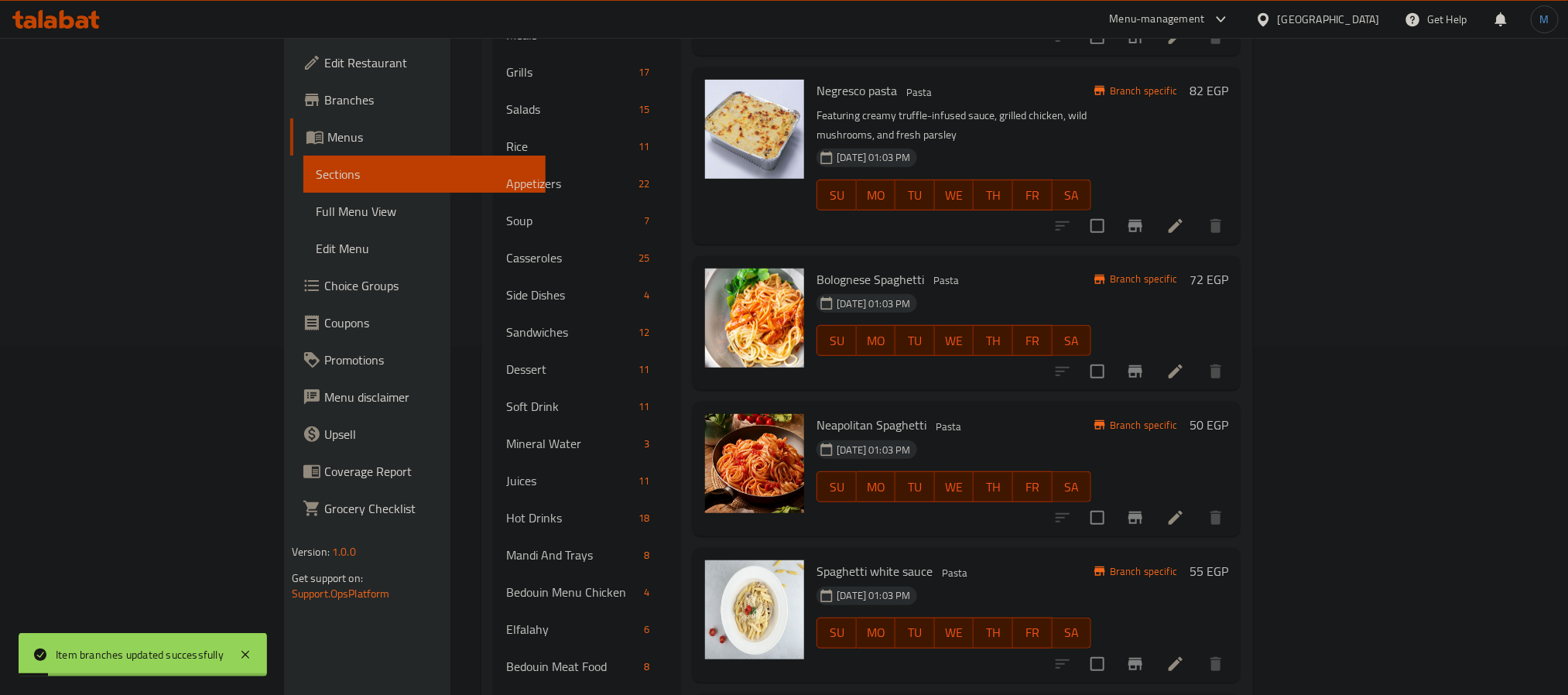
click at [1154, 499] on button "Branch-specific-item" at bounding box center [1135, 518] width 38 height 38
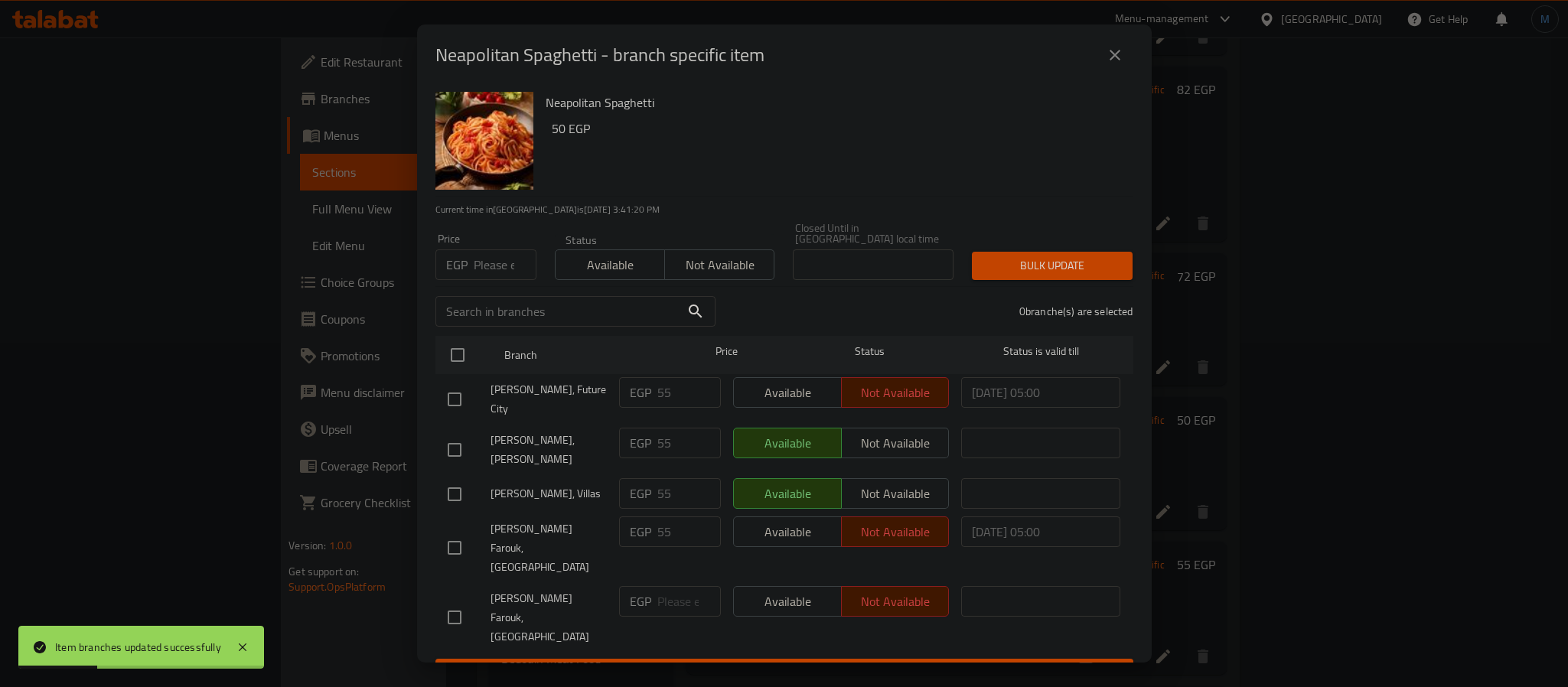
click at [499, 266] on input "number" at bounding box center [505, 264] width 63 height 30
type input "55"
click at [467, 373] on div "[PERSON_NAME], Future City" at bounding box center [527, 399] width 171 height 57
click at [464, 365] on input "checkbox" at bounding box center [457, 354] width 32 height 32
checkbox input "true"
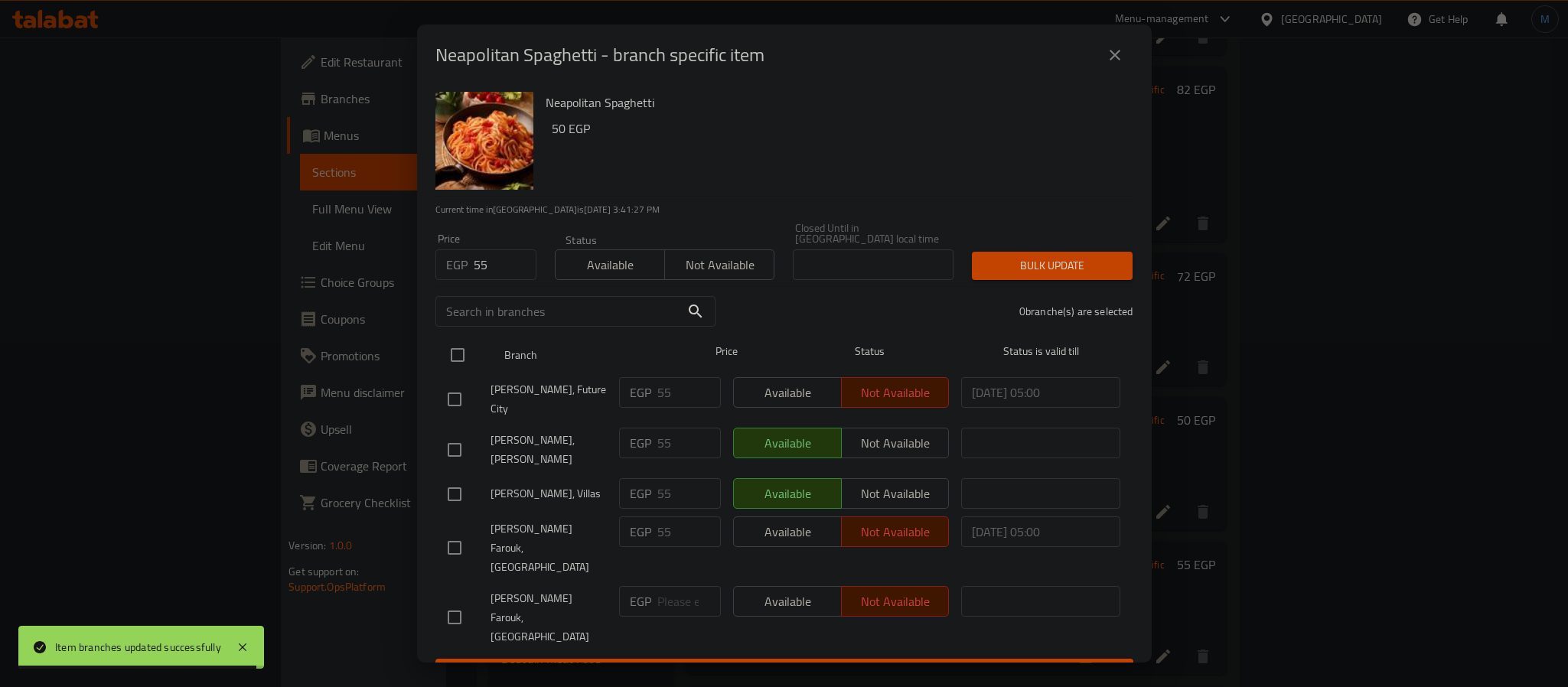
checkbox input "true"
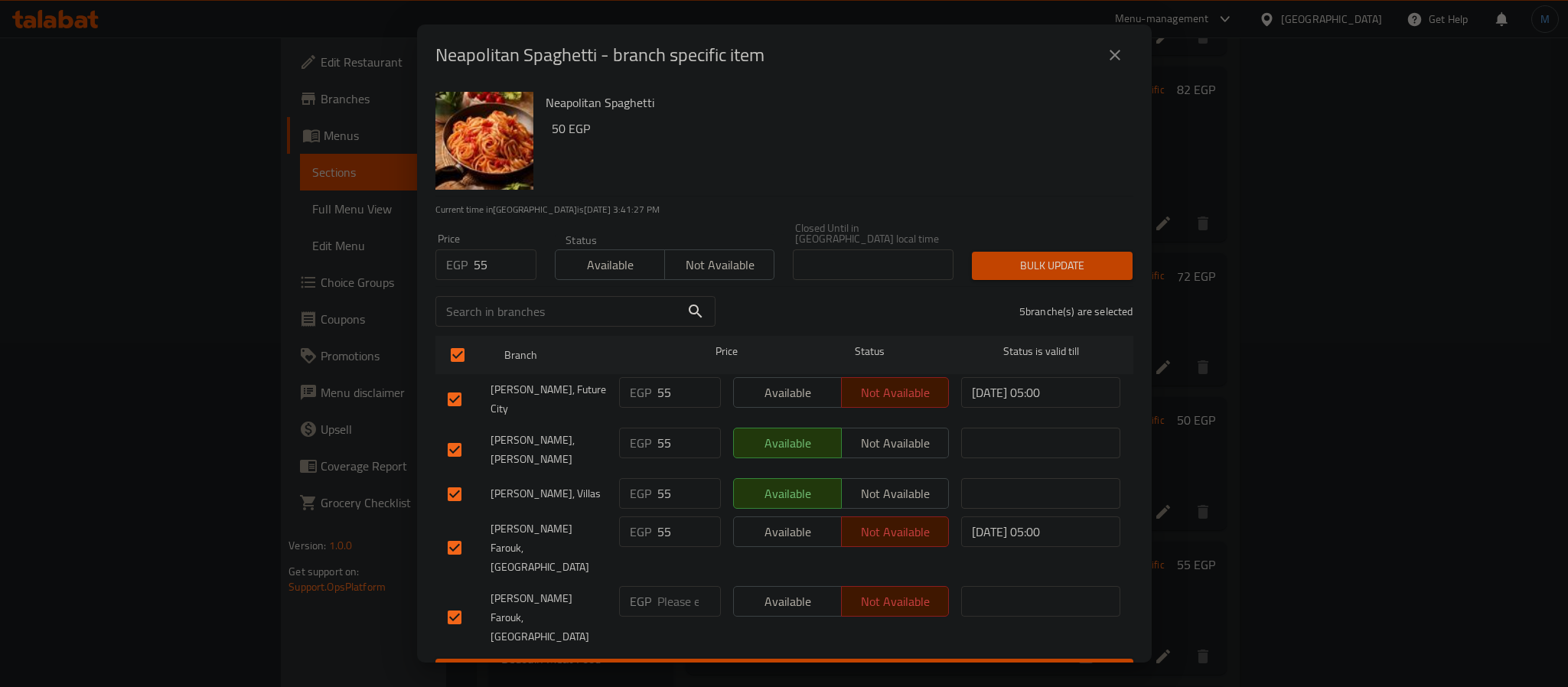
drag, startPoint x: 1011, startPoint y: 305, endPoint x: 1024, endPoint y: 297, distance: 15.3
click at [1012, 305] on div "5 branche(s) are selected" at bounding box center [933, 311] width 418 height 55
click at [1057, 261] on span "Bulk update" at bounding box center [1052, 266] width 136 height 20
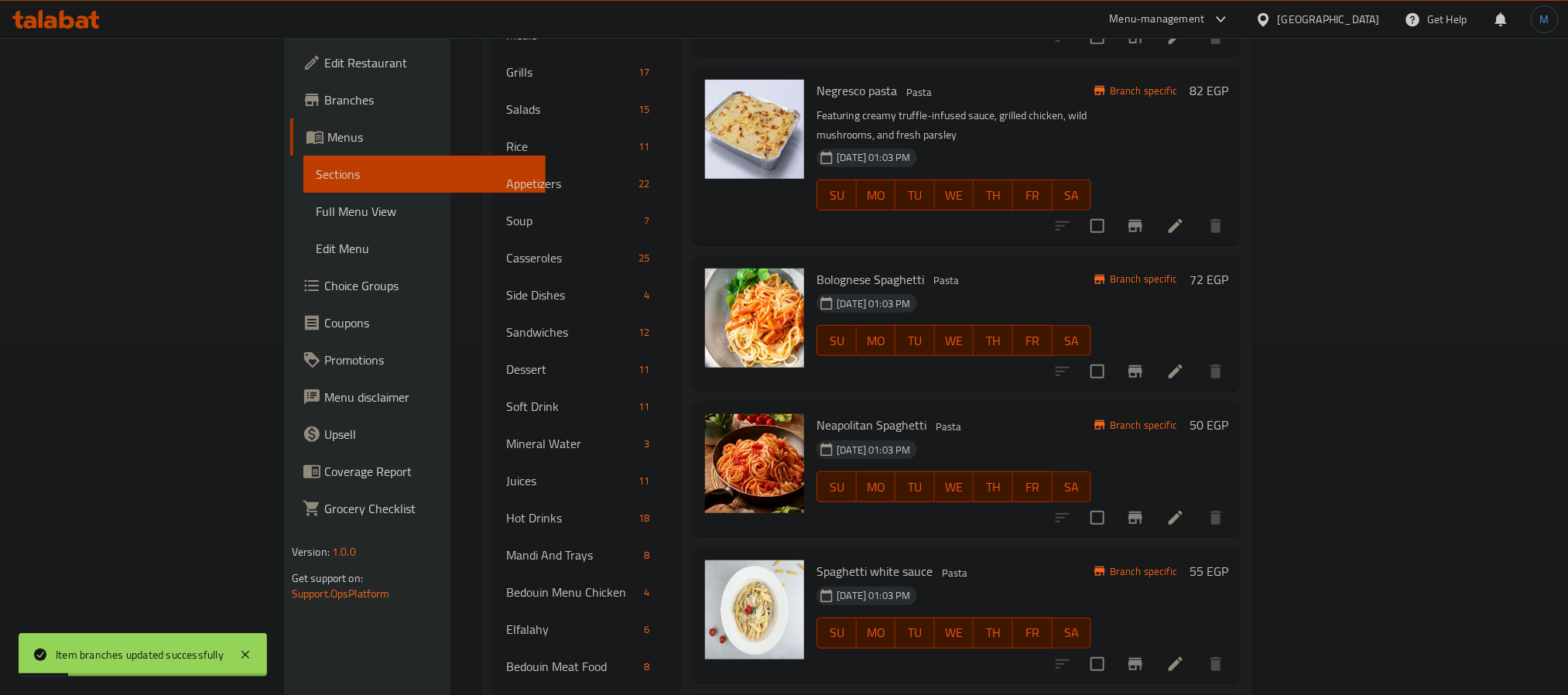
scroll to position [464, 0]
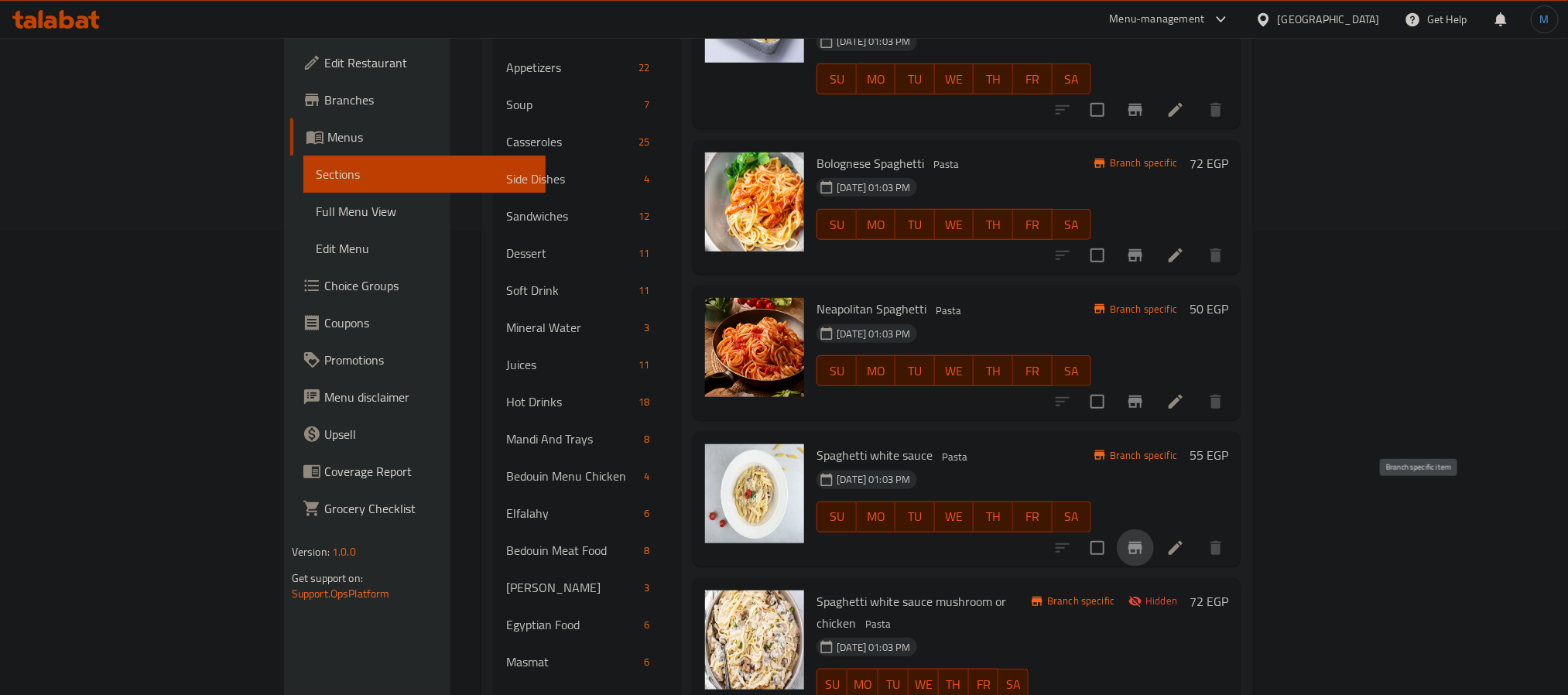
click at [1154, 530] on button "Branch-specific-item" at bounding box center [1135, 548] width 38 height 38
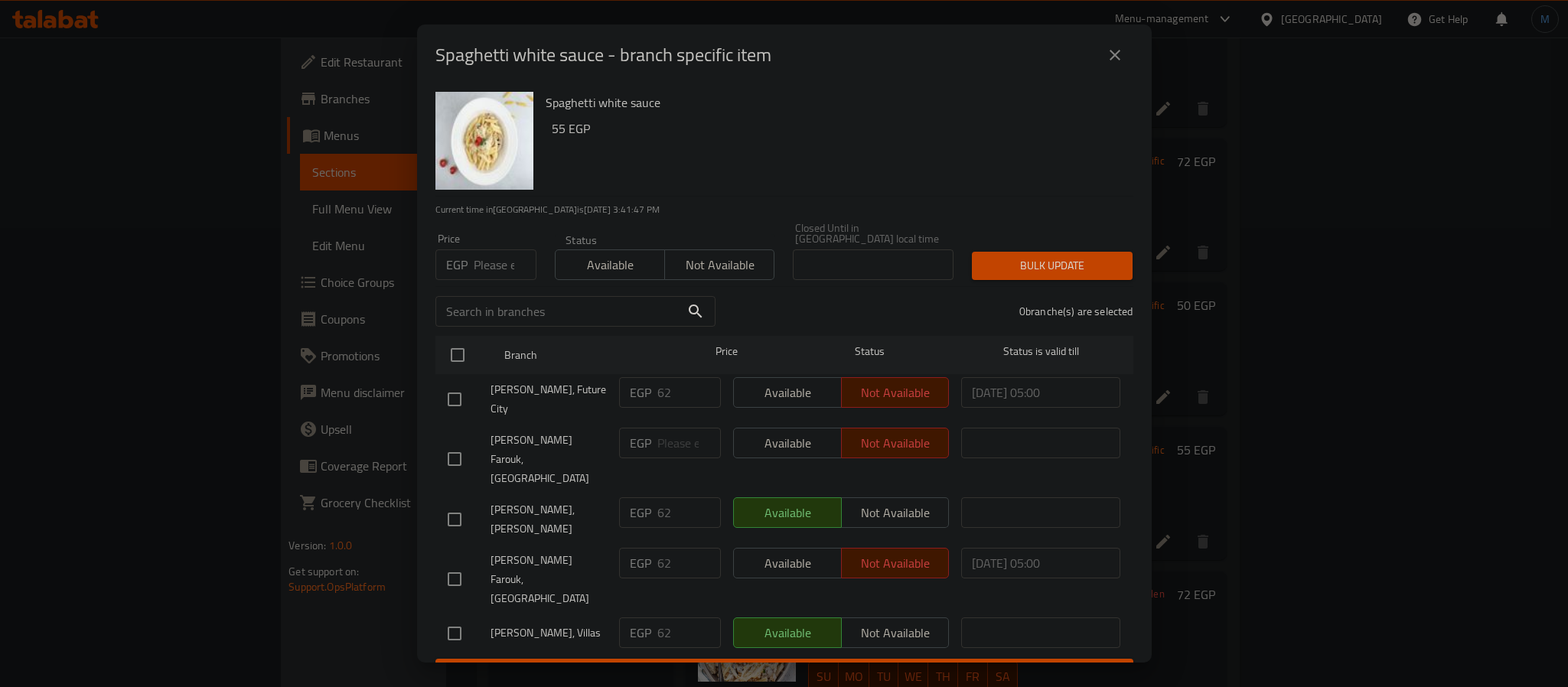
click at [492, 281] on div "Price EGP Price" at bounding box center [486, 256] width 119 height 65
click at [486, 260] on input "number" at bounding box center [505, 264] width 63 height 30
type input "62"
click at [464, 319] on input "text" at bounding box center [558, 311] width 245 height 30
click at [469, 340] on input "checkbox" at bounding box center [457, 354] width 32 height 32
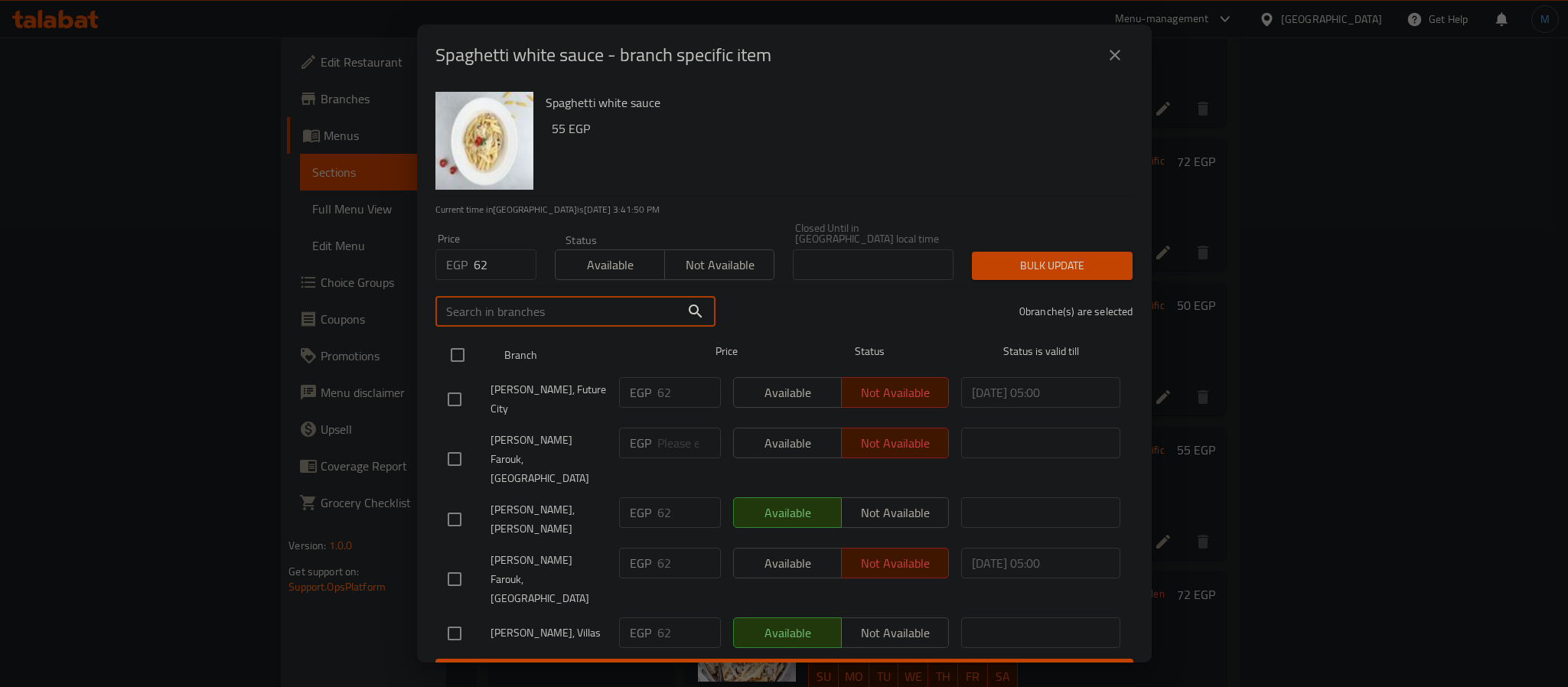
checkbox input "true"
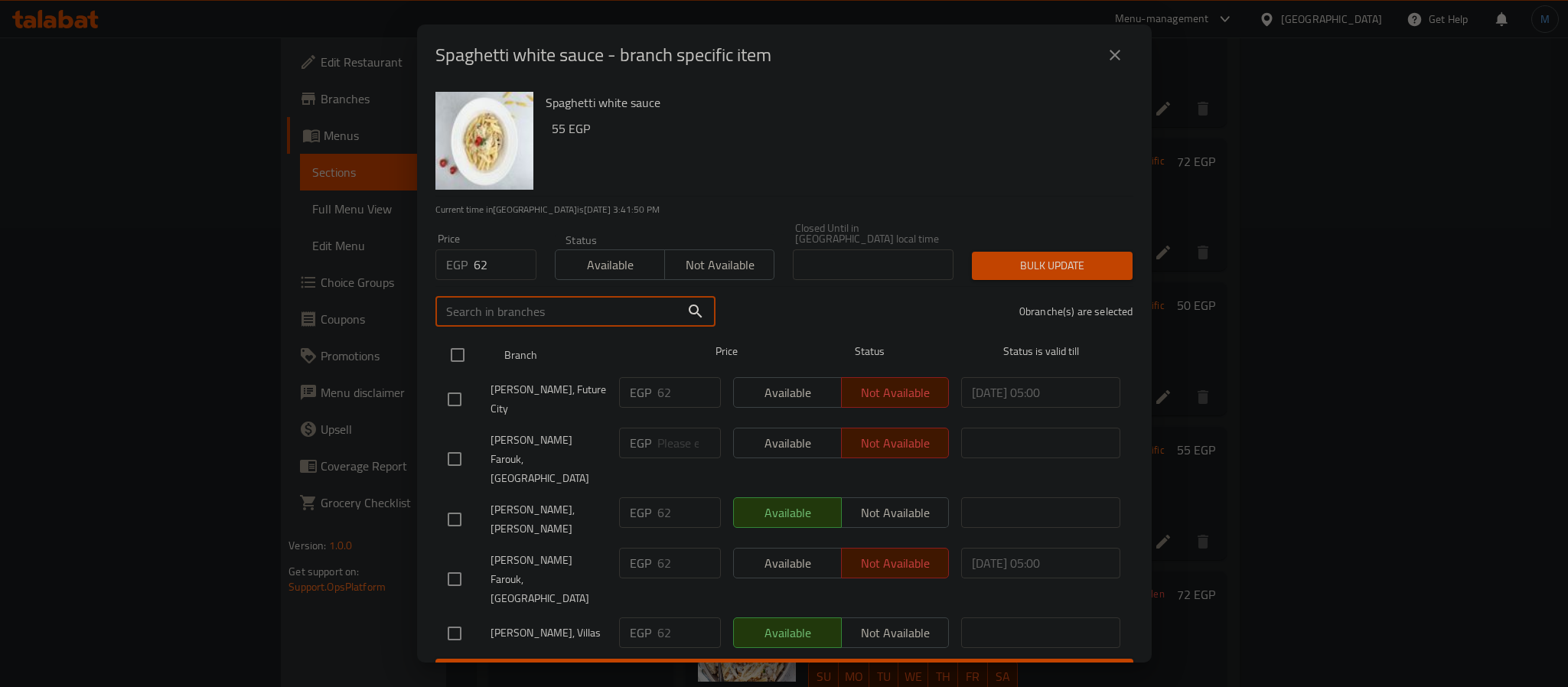
checkbox input "true"
click at [1183, 213] on div "Spaghetti white sauce - branch specific item Spaghetti white sauce 55 EGP Curre…" at bounding box center [784, 344] width 1568 height 687
click at [1114, 259] on span "Bulk update" at bounding box center [1052, 266] width 136 height 20
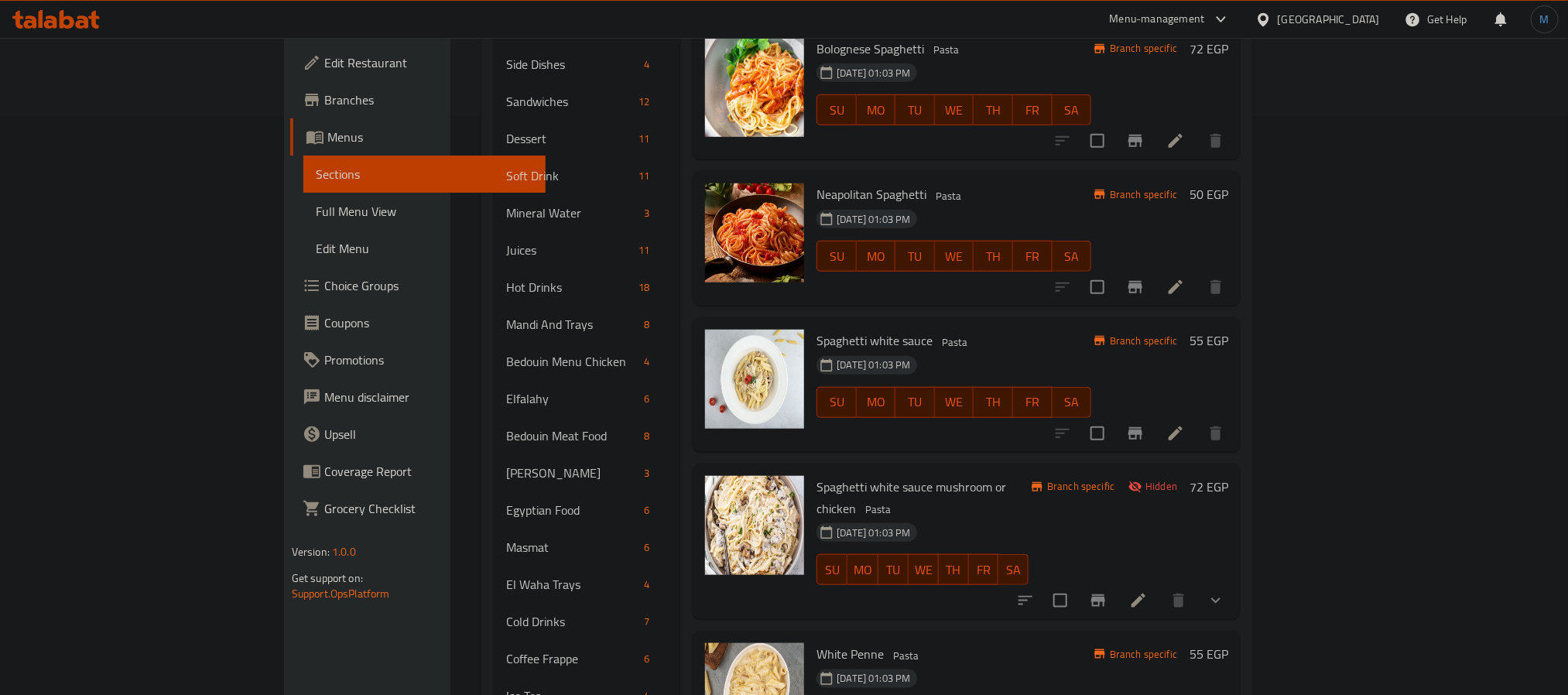
scroll to position [580, 0]
click at [1108, 590] on icon "Branch-specific-item" at bounding box center [1098, 599] width 19 height 19
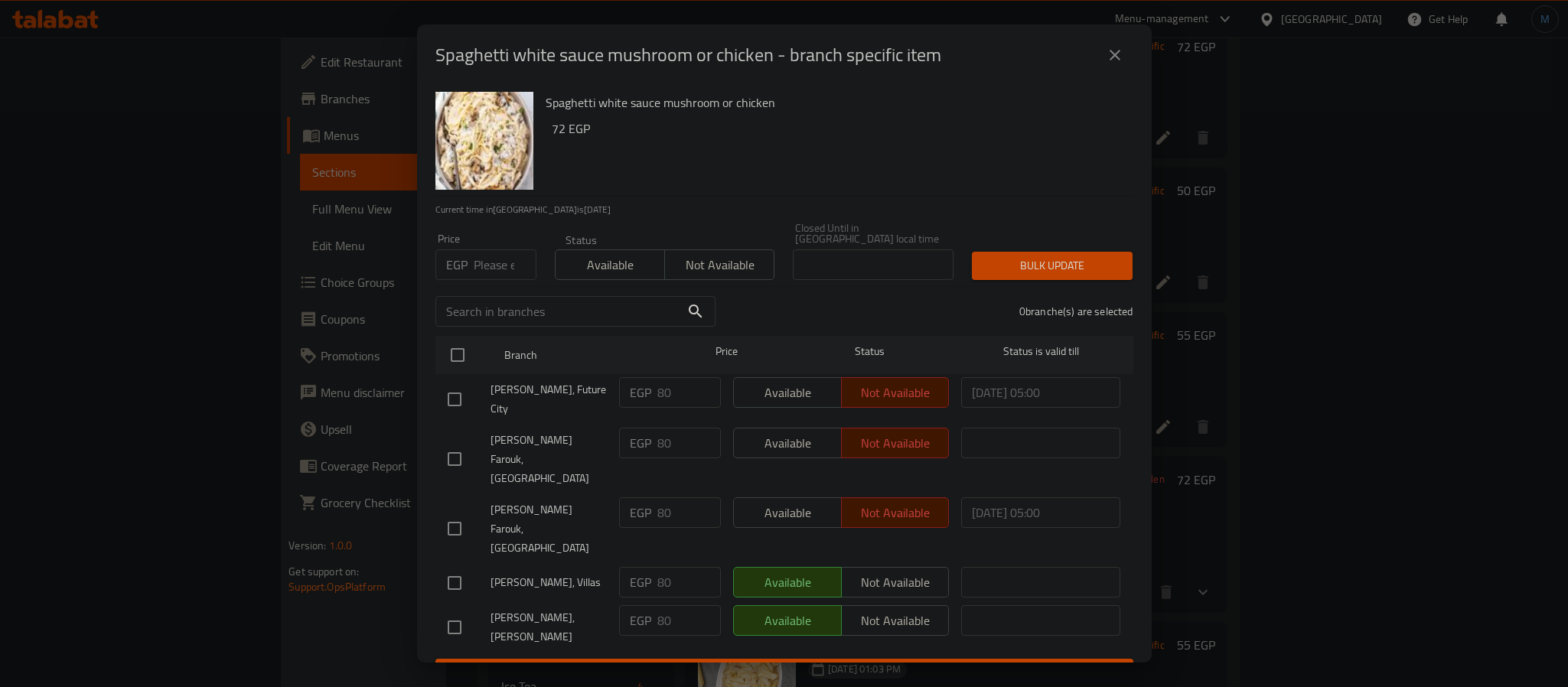
click at [496, 266] on input "number" at bounding box center [505, 264] width 63 height 30
type input "08"
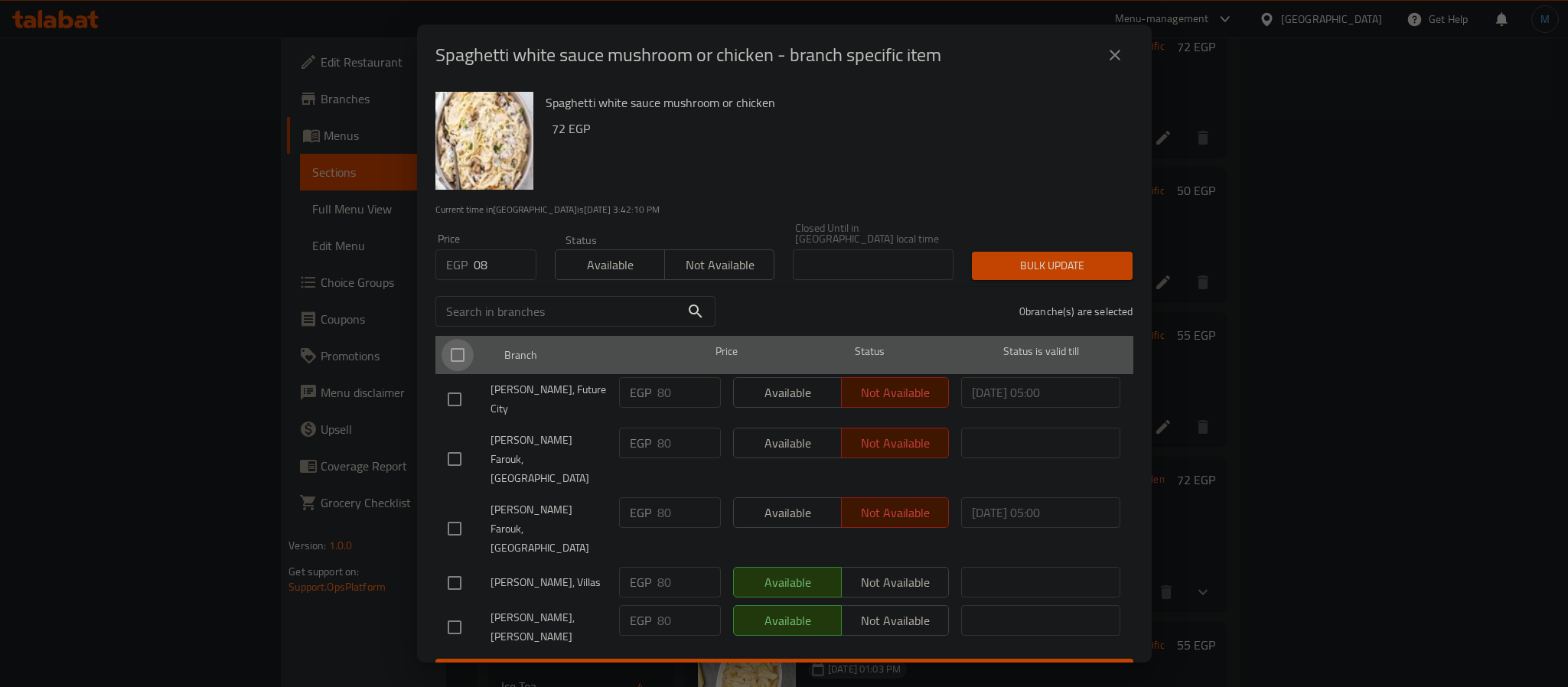
click at [467, 349] on input "checkbox" at bounding box center [457, 354] width 32 height 32
checkbox input "true"
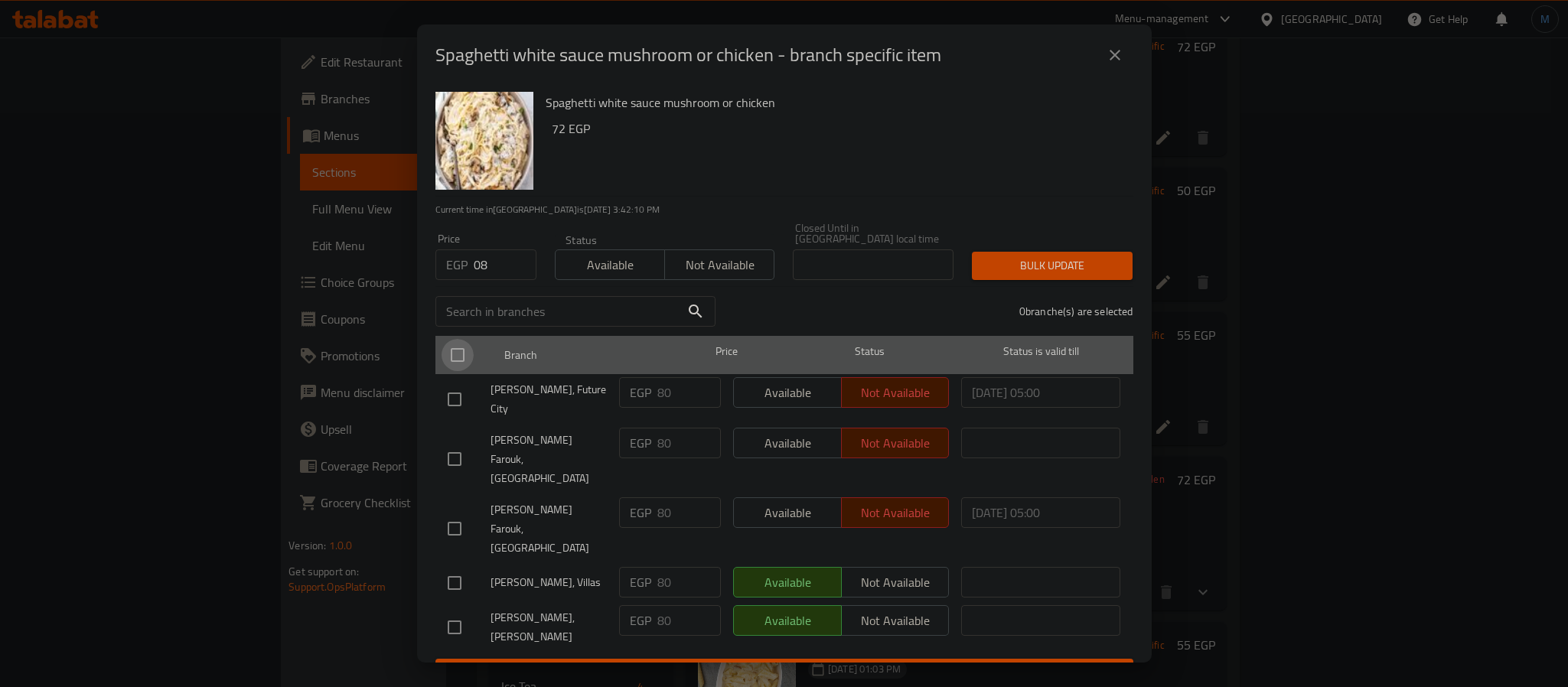
checkbox input "true"
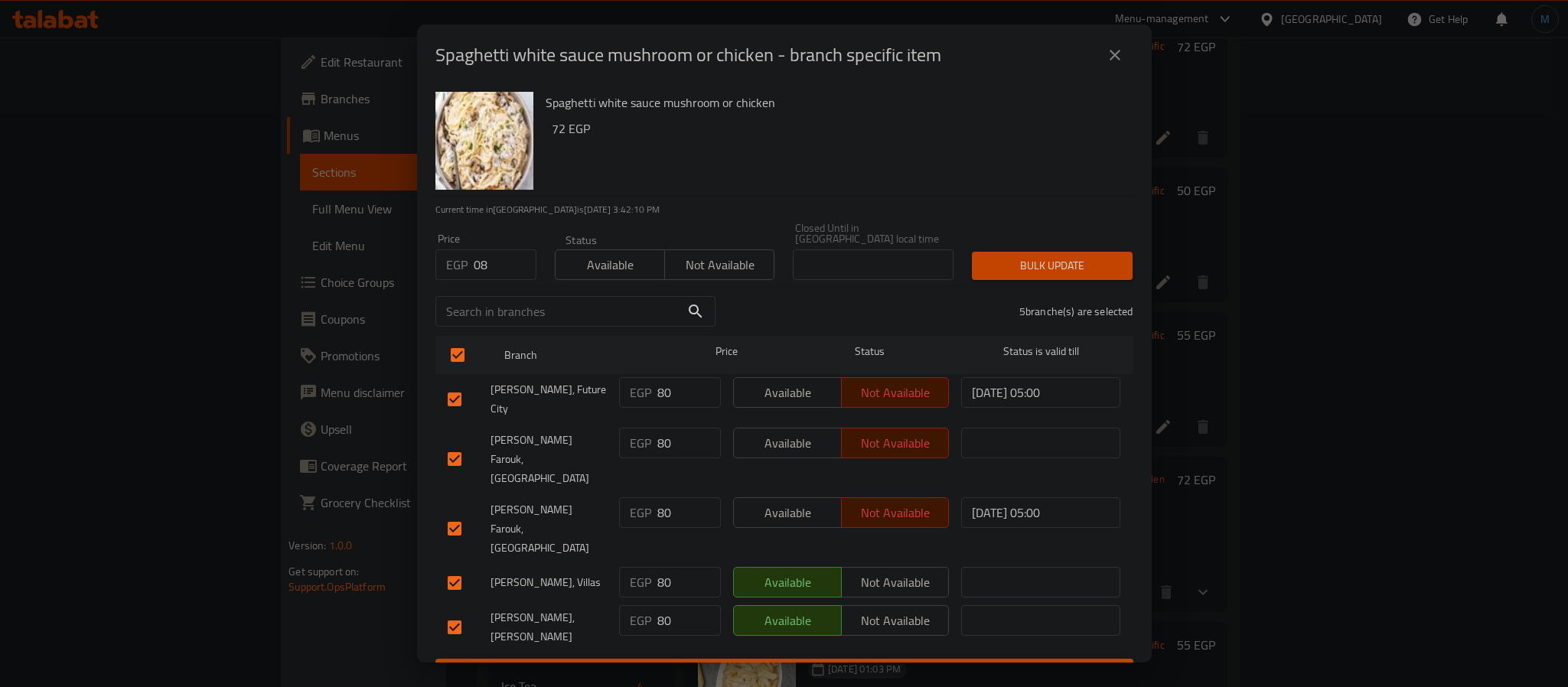
click at [1045, 257] on span "Bulk update" at bounding box center [1052, 266] width 136 height 20
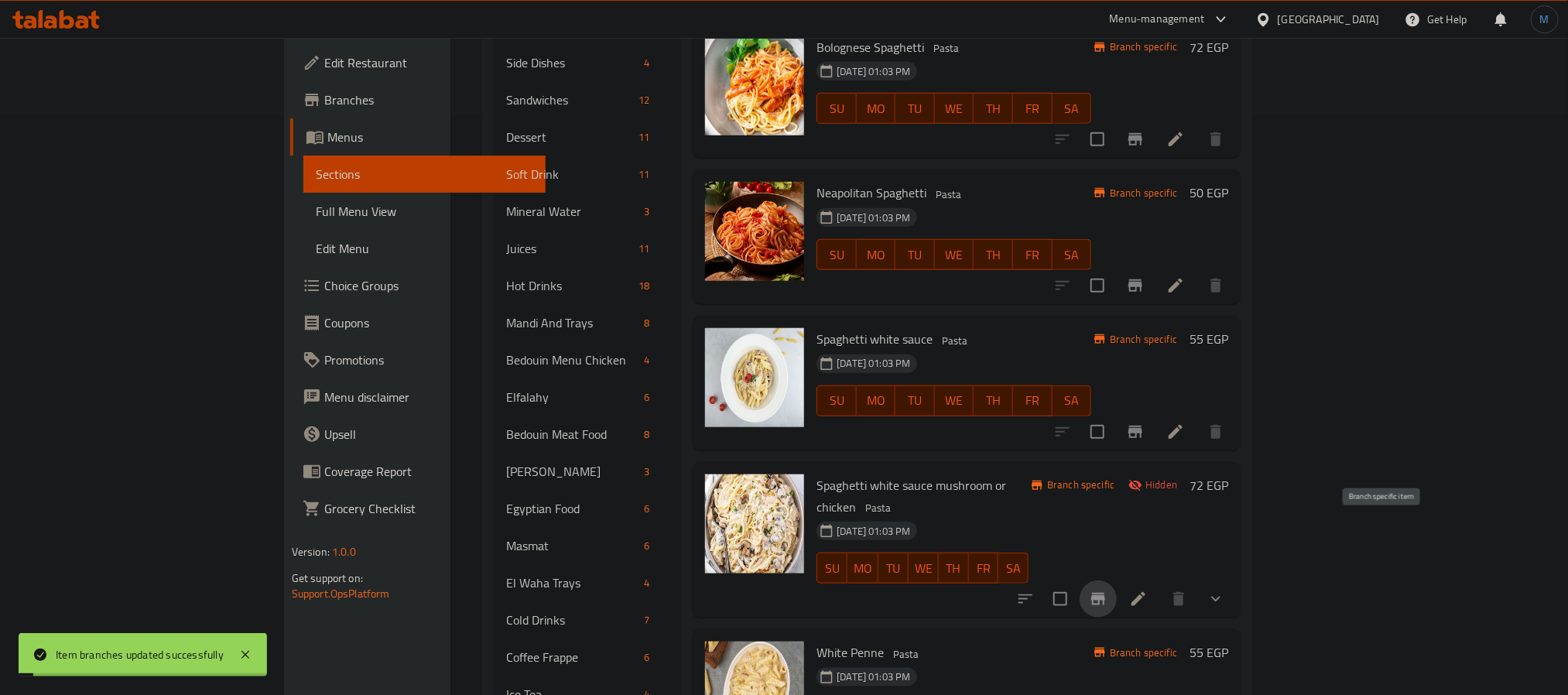
click at [1106, 593] on icon "Branch-specific-item" at bounding box center [1098, 599] width 14 height 13
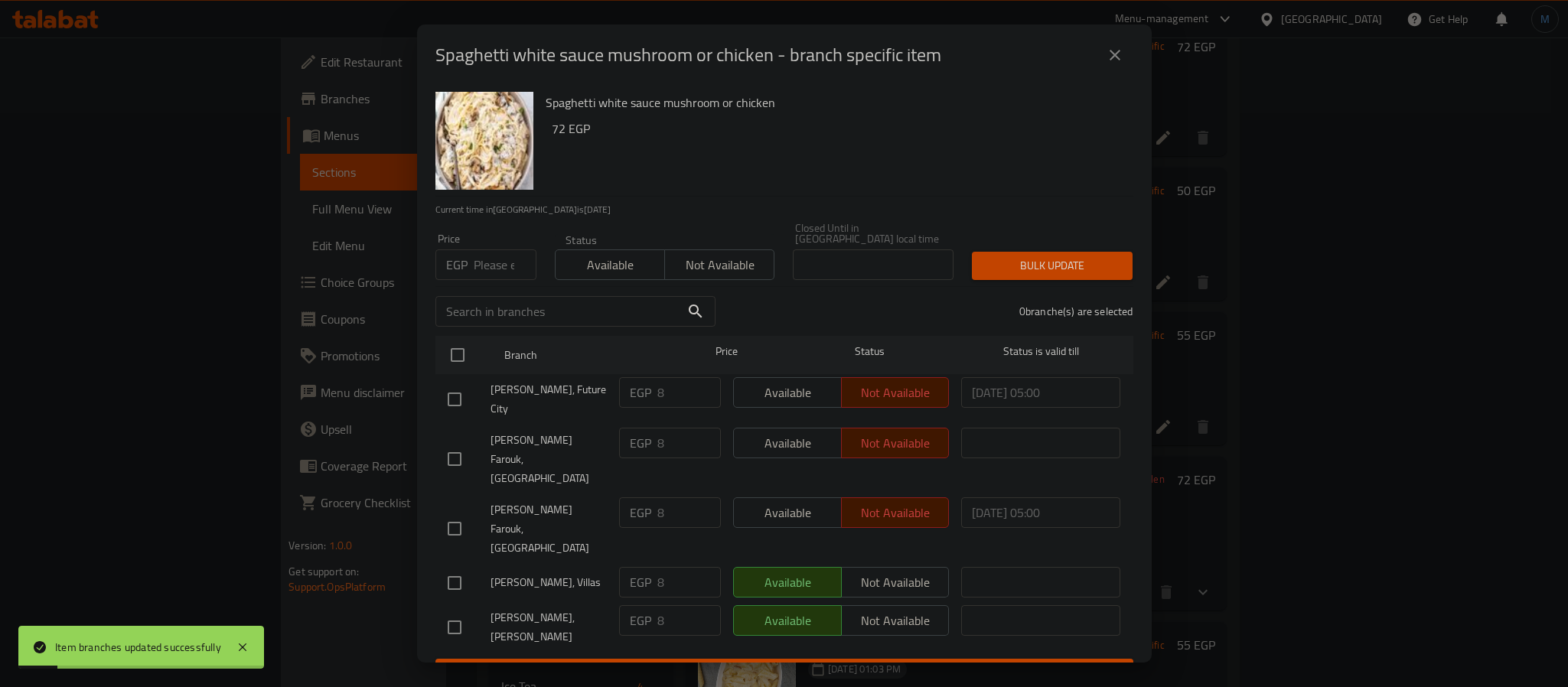
click at [485, 261] on input "number" at bounding box center [505, 264] width 63 height 30
type input "80"
click at [455, 344] on input "checkbox" at bounding box center [457, 354] width 32 height 32
checkbox input "true"
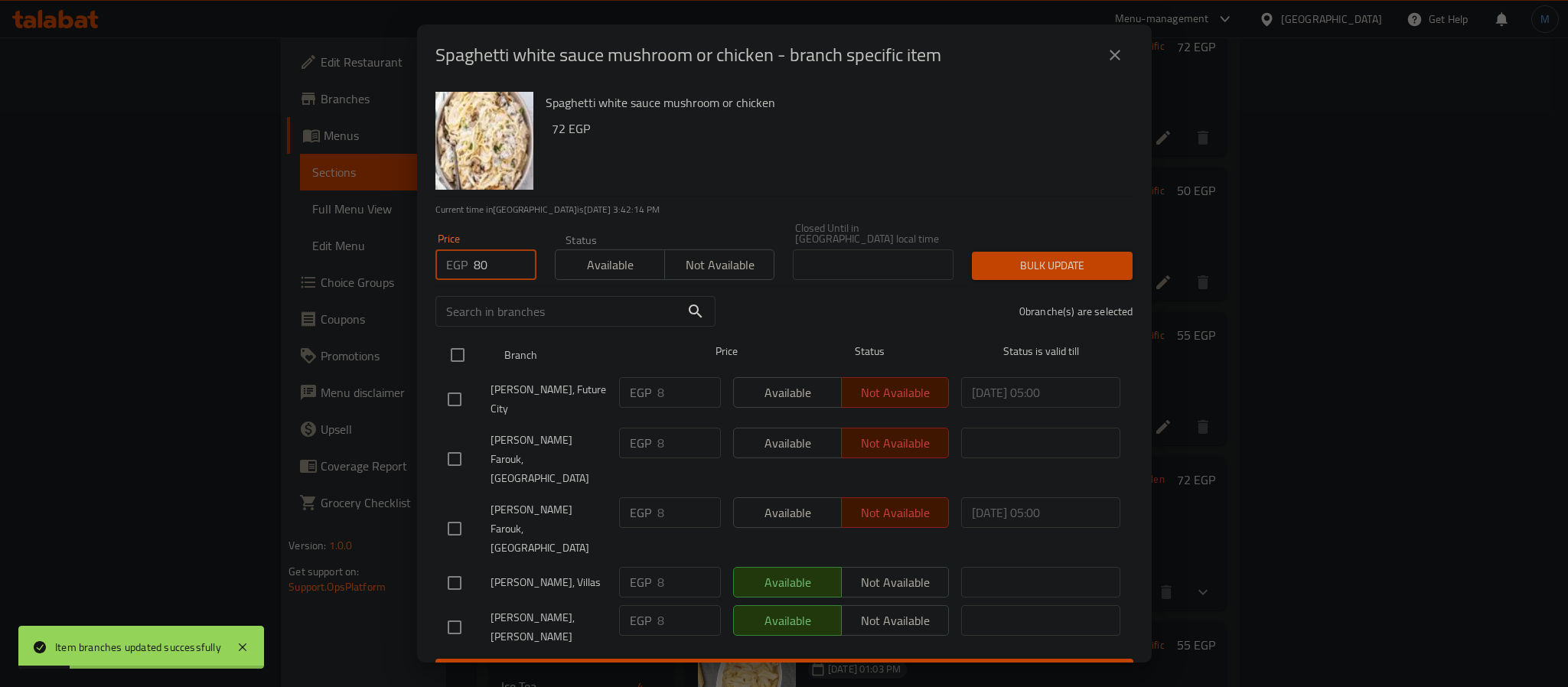
checkbox input "true"
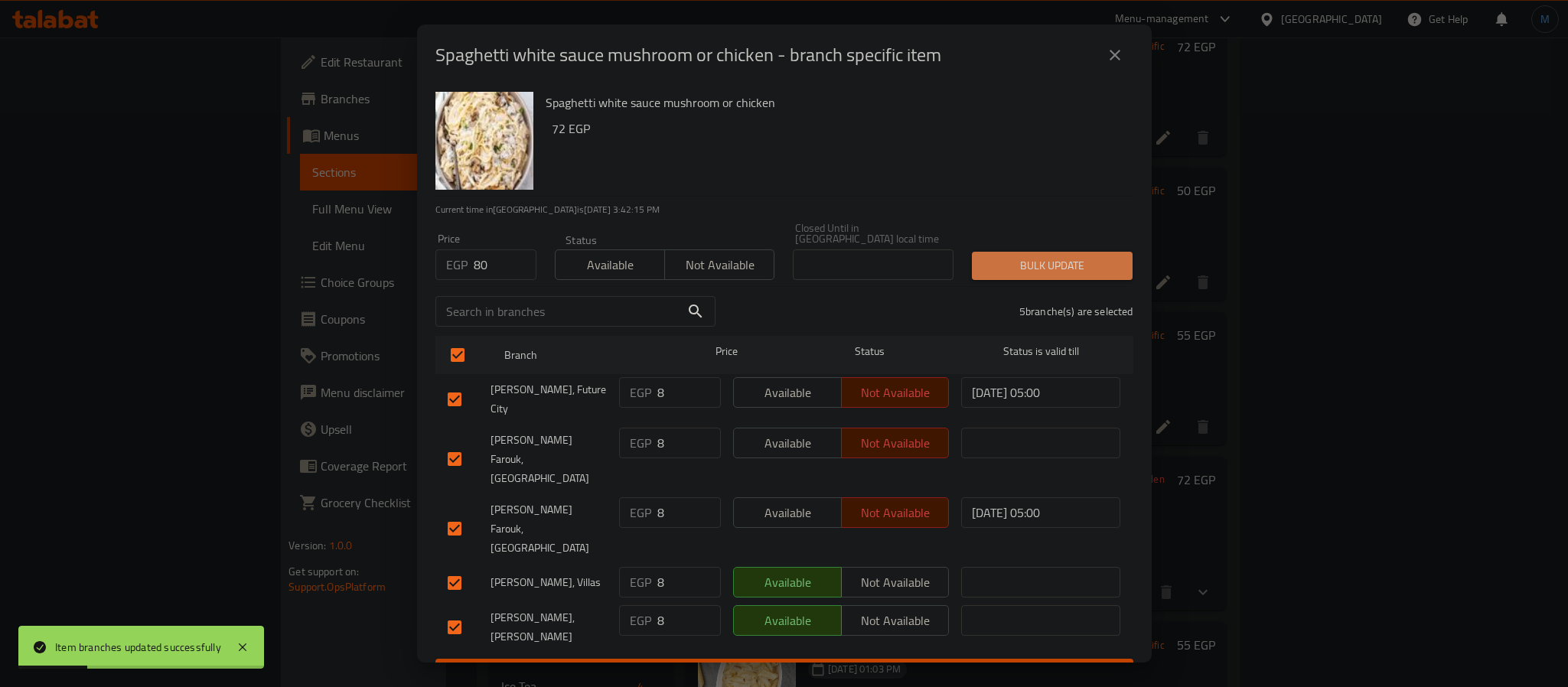
click at [1116, 260] on span "Bulk update" at bounding box center [1052, 266] width 136 height 20
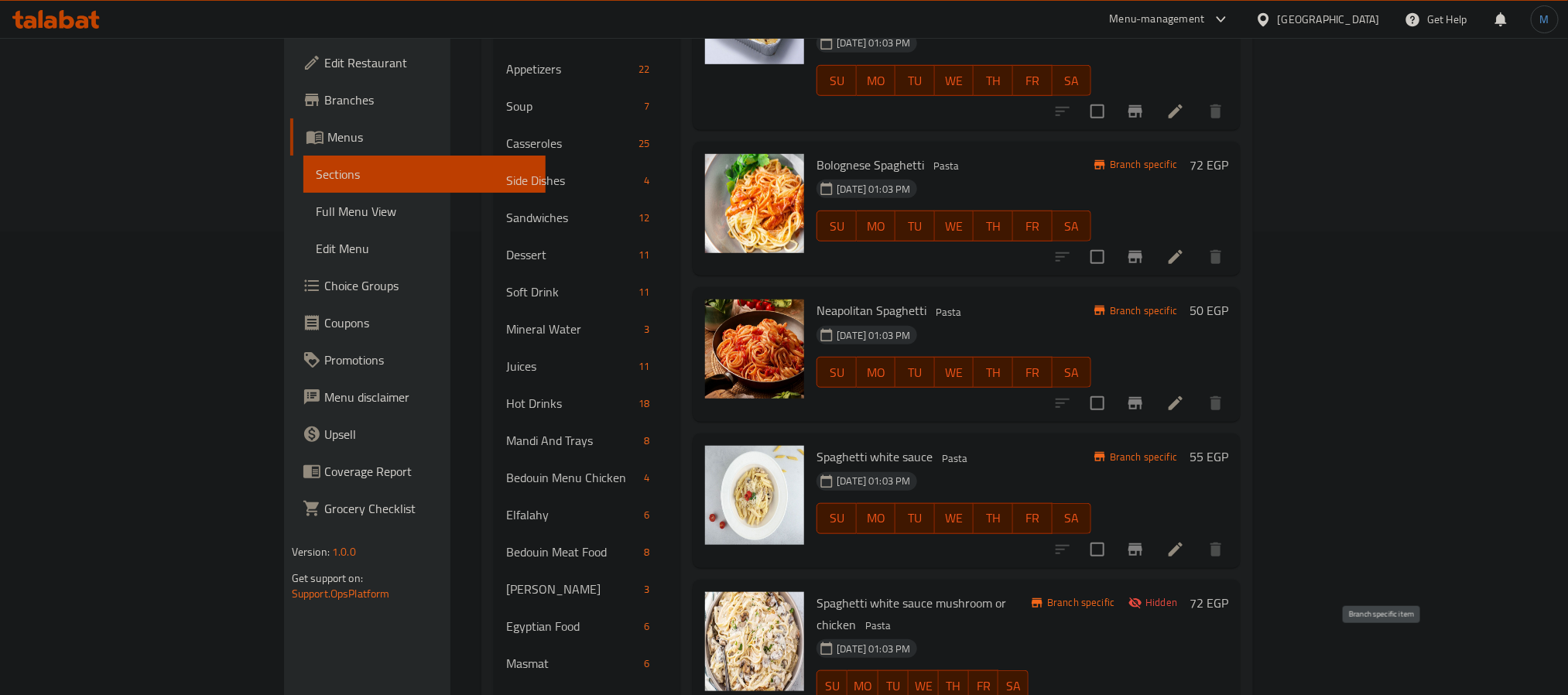
scroll to position [464, 0]
click at [887, 590] on span "Spaghetti white sauce mushroom or chicken" at bounding box center [912, 612] width 190 height 45
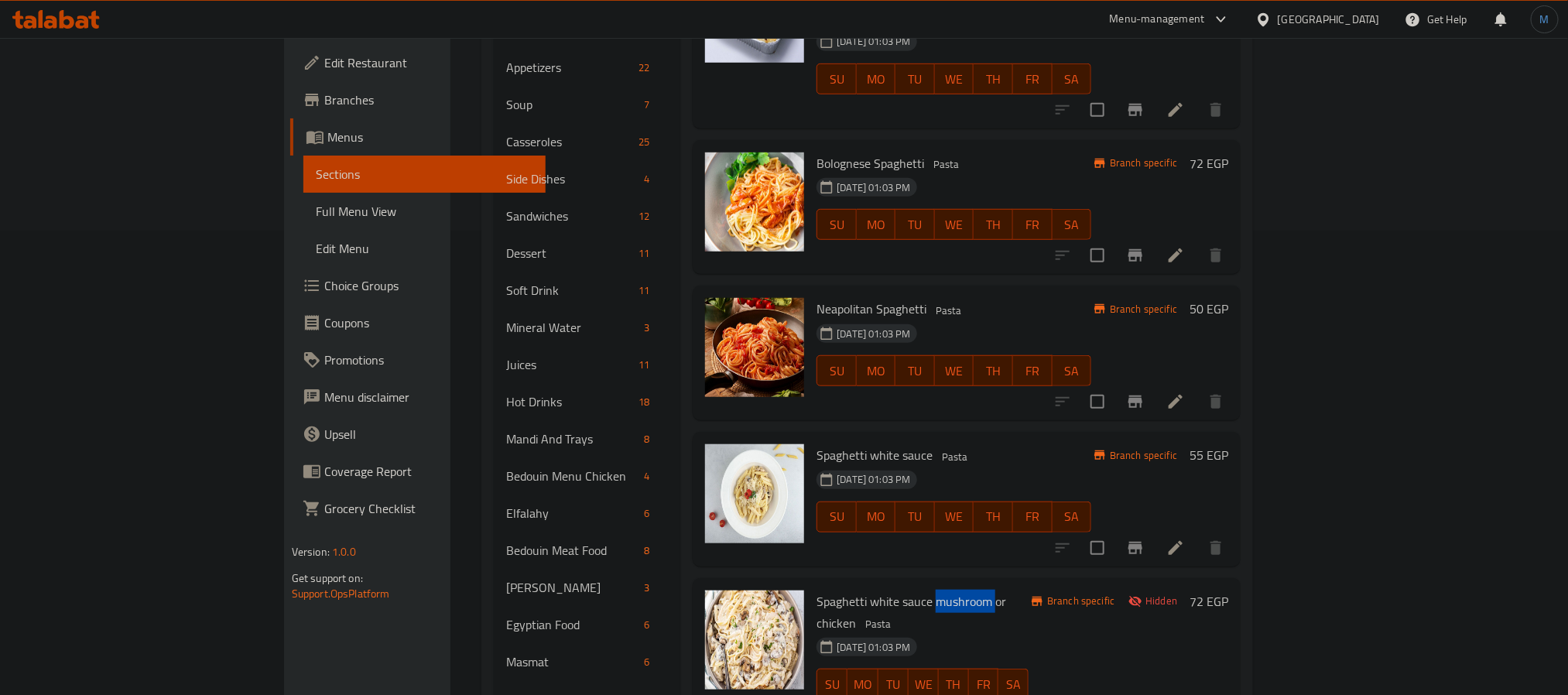
click at [887, 590] on span "Spaghetti white sauce mushroom or chicken" at bounding box center [912, 612] width 190 height 45
copy h6 "Spaghetti white sauce mushroom or chicken"
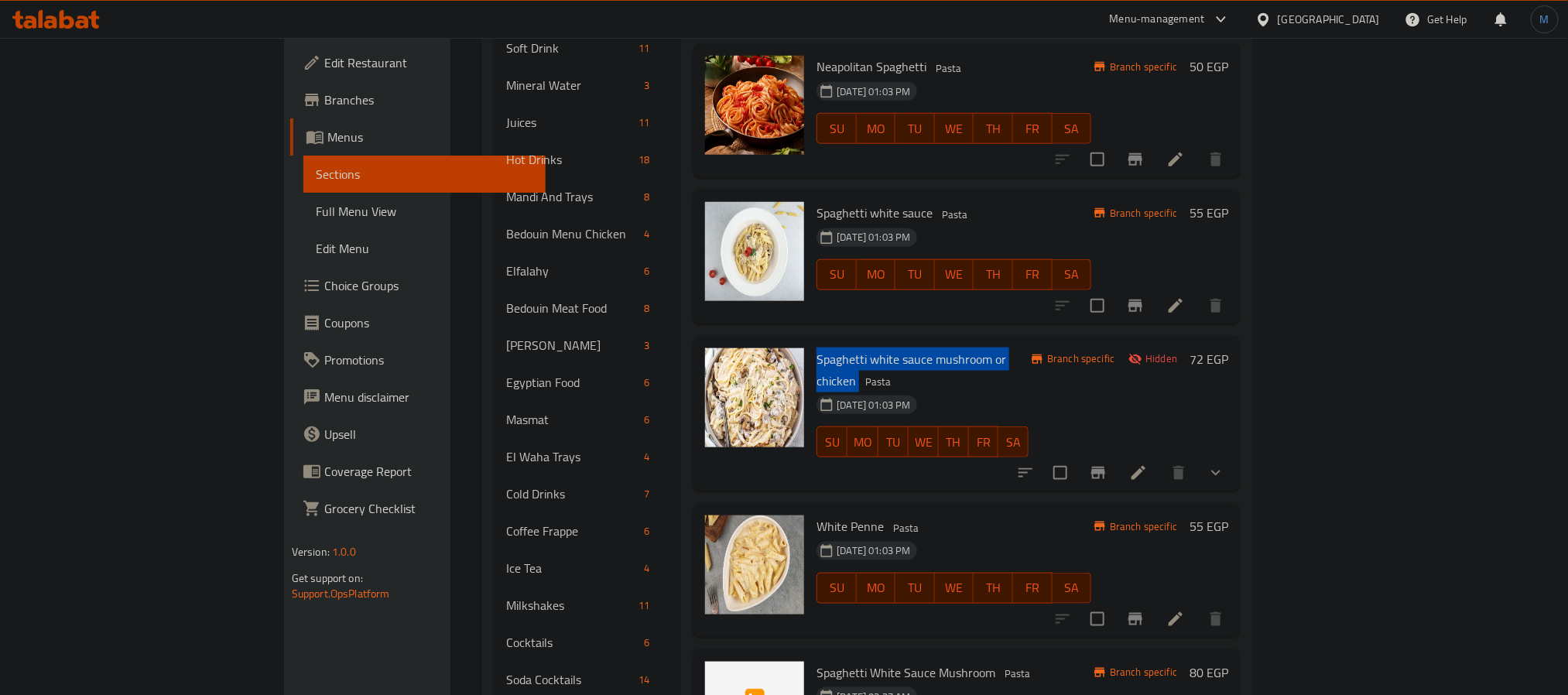
scroll to position [813, 0]
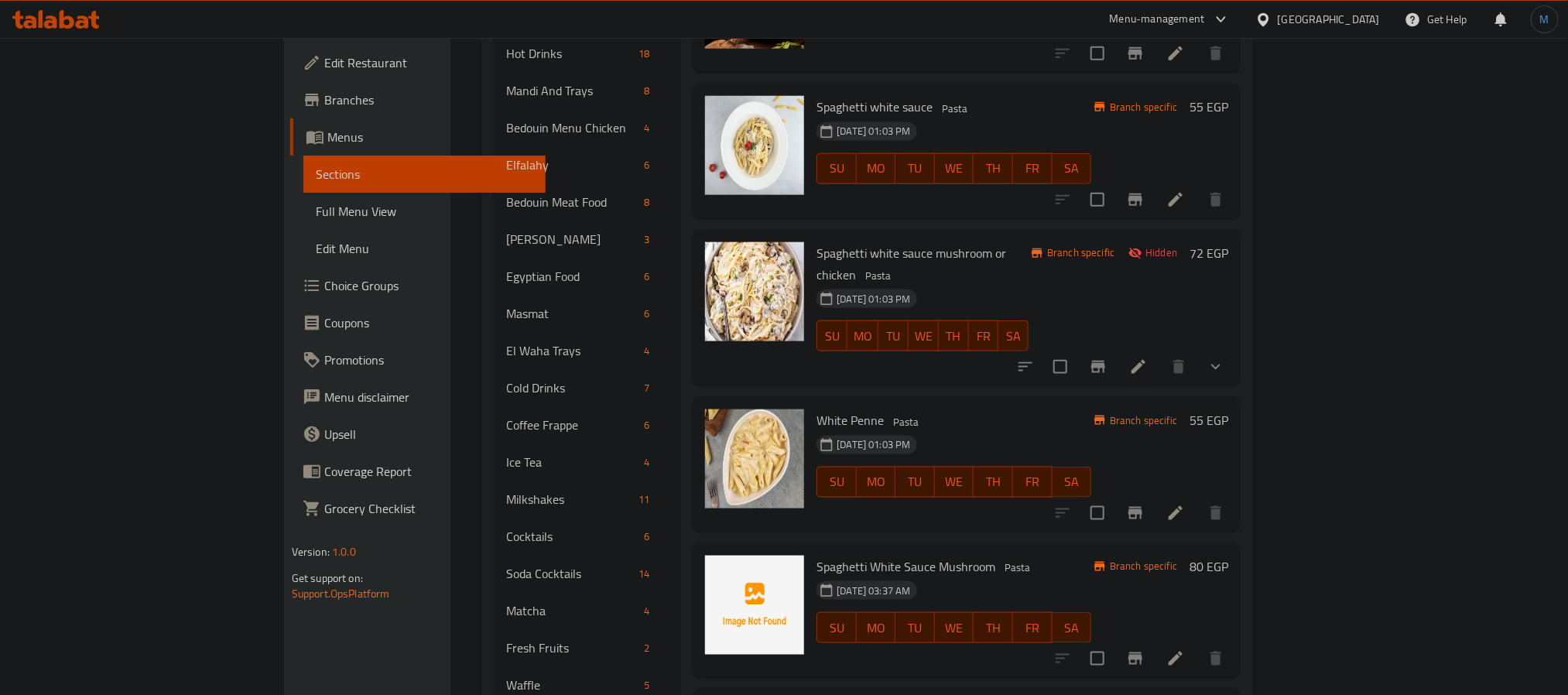
click at [1234, 348] on div at bounding box center [1121, 367] width 228 height 38
click at [1160, 353] on li at bounding box center [1138, 367] width 44 height 28
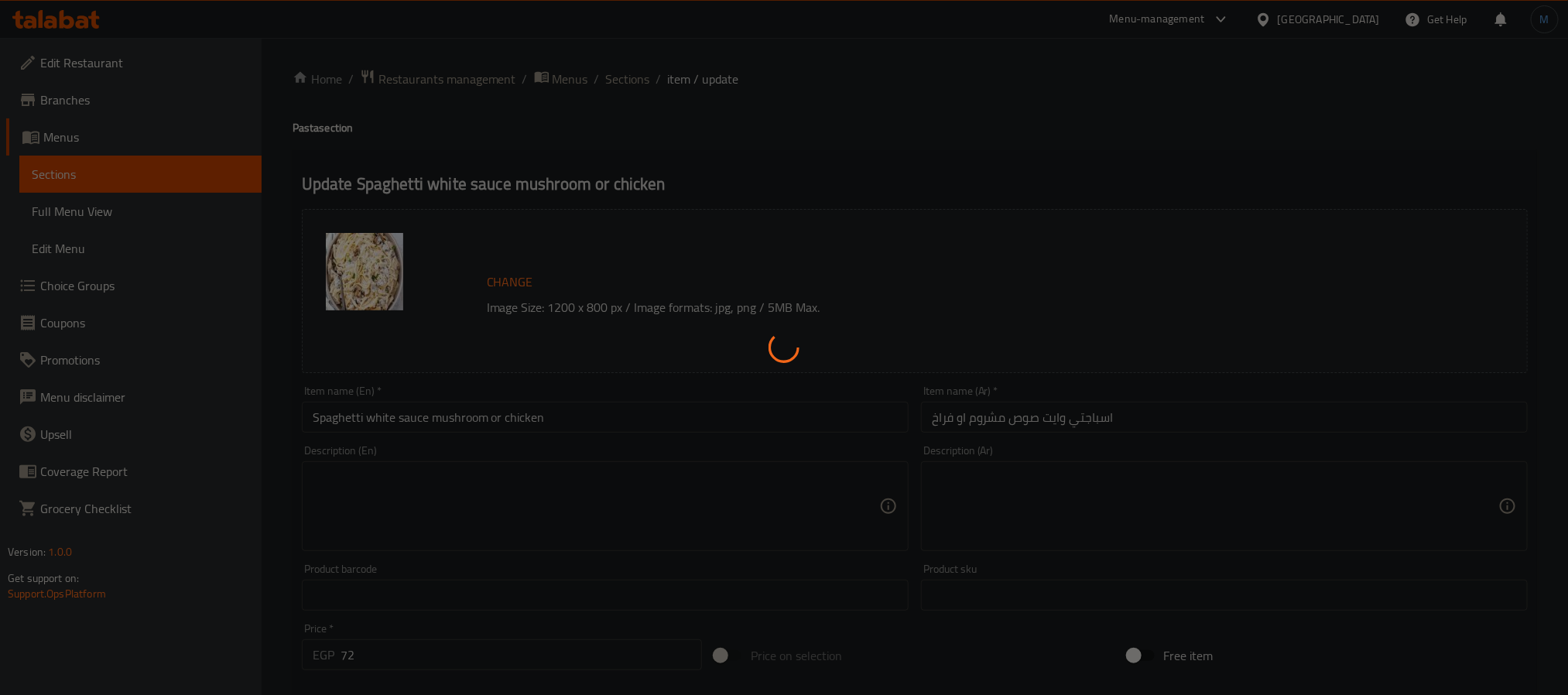
type input "إختيارك من:"
type input "1"
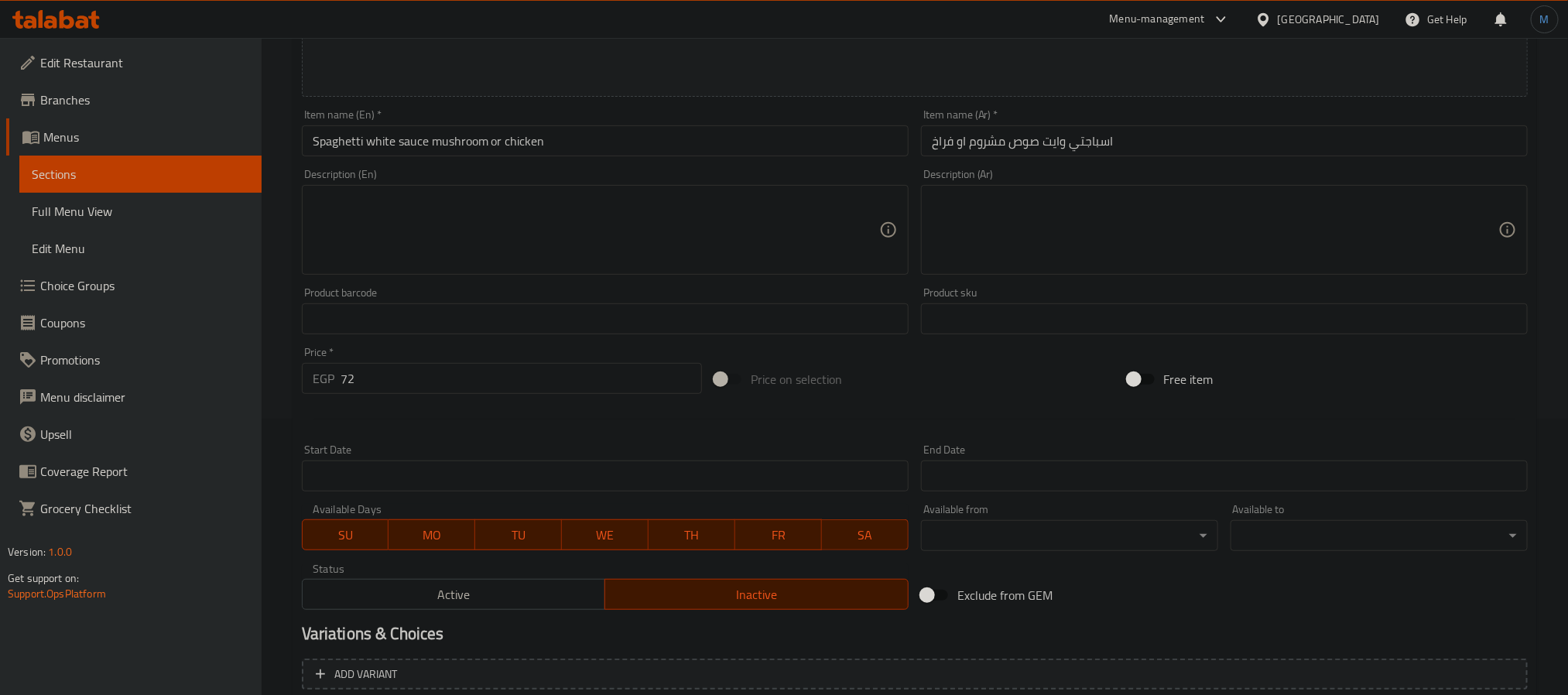
scroll to position [447, 0]
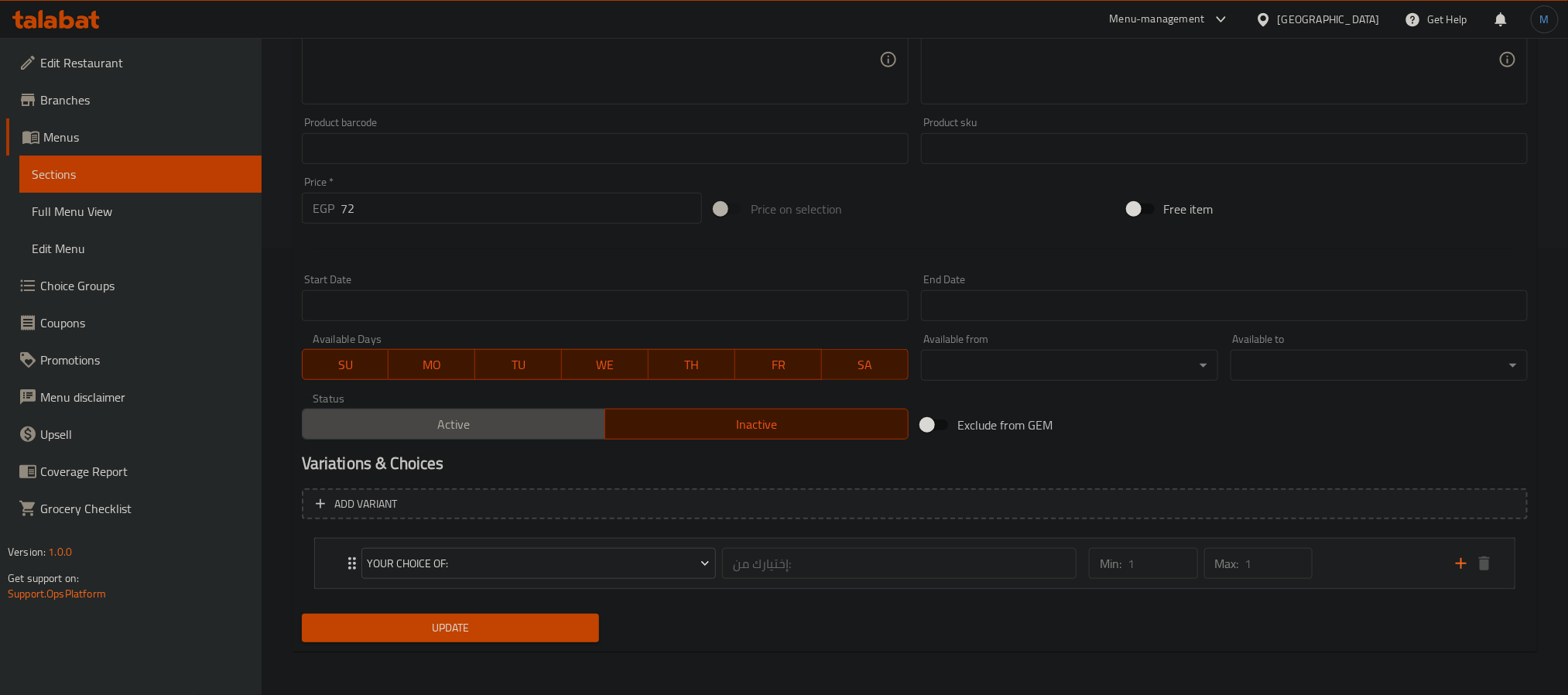
click at [411, 437] on button "Active" at bounding box center [453, 424] width 304 height 31
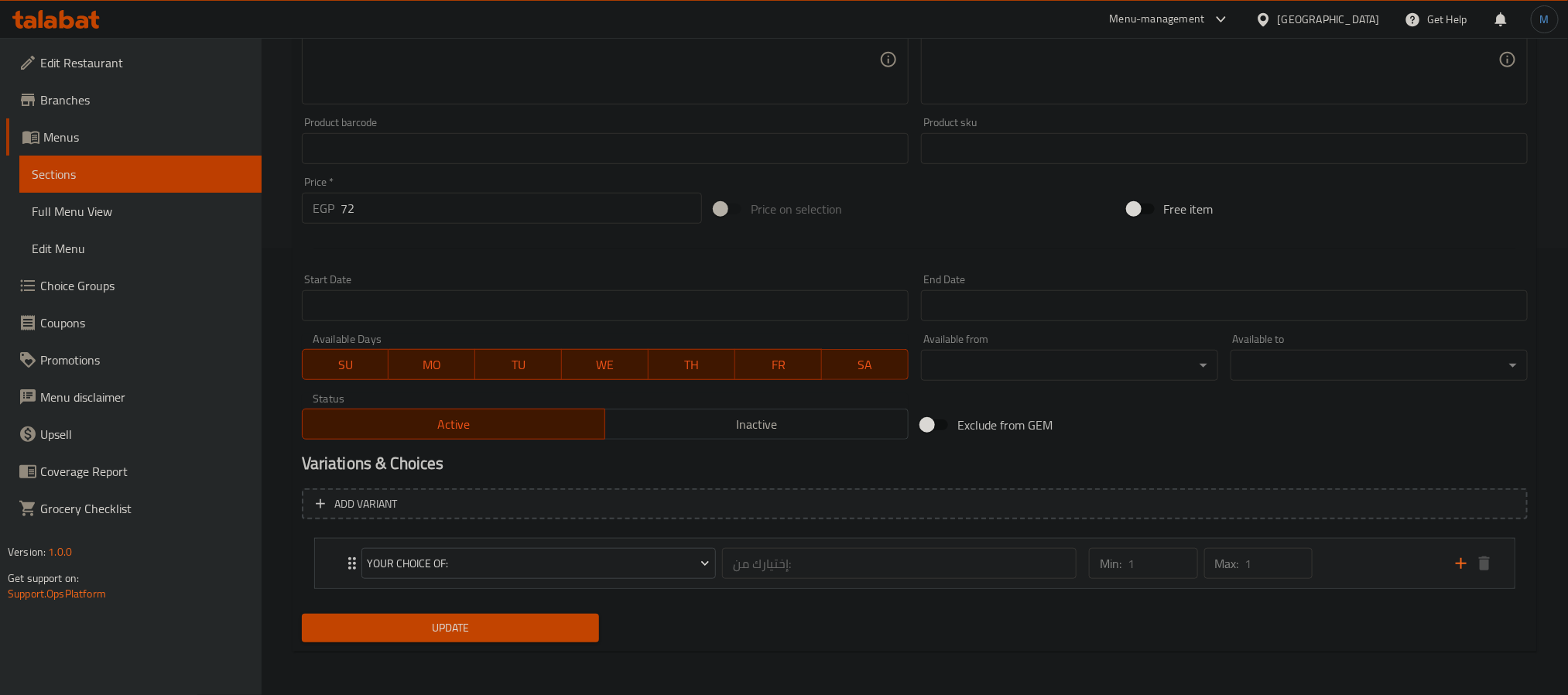
click at [450, 655] on div "Home / Restaurants management / Menus / Sections / item / update Pasta section …" at bounding box center [915, 143] width 1244 height 1042
click at [464, 638] on span "Update" at bounding box center [449, 629] width 272 height 20
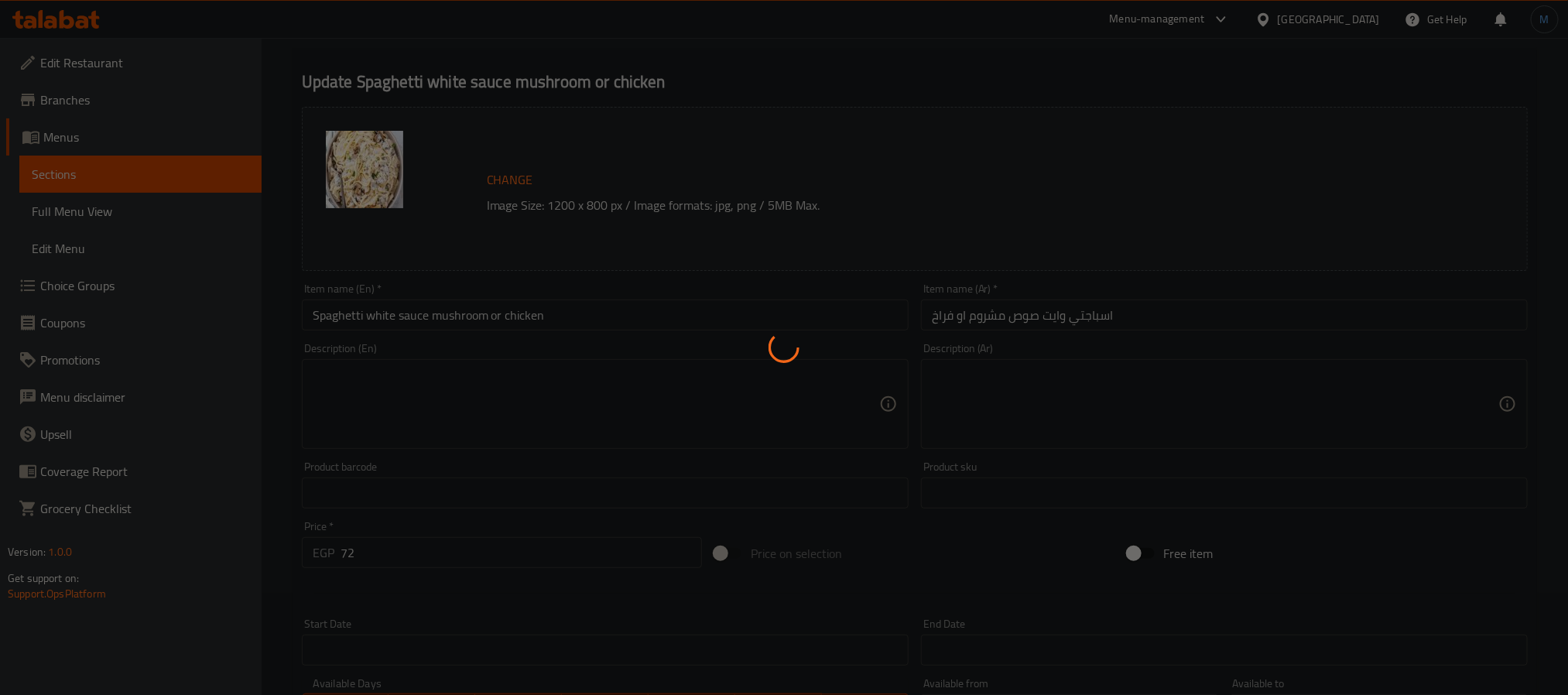
scroll to position [0, 0]
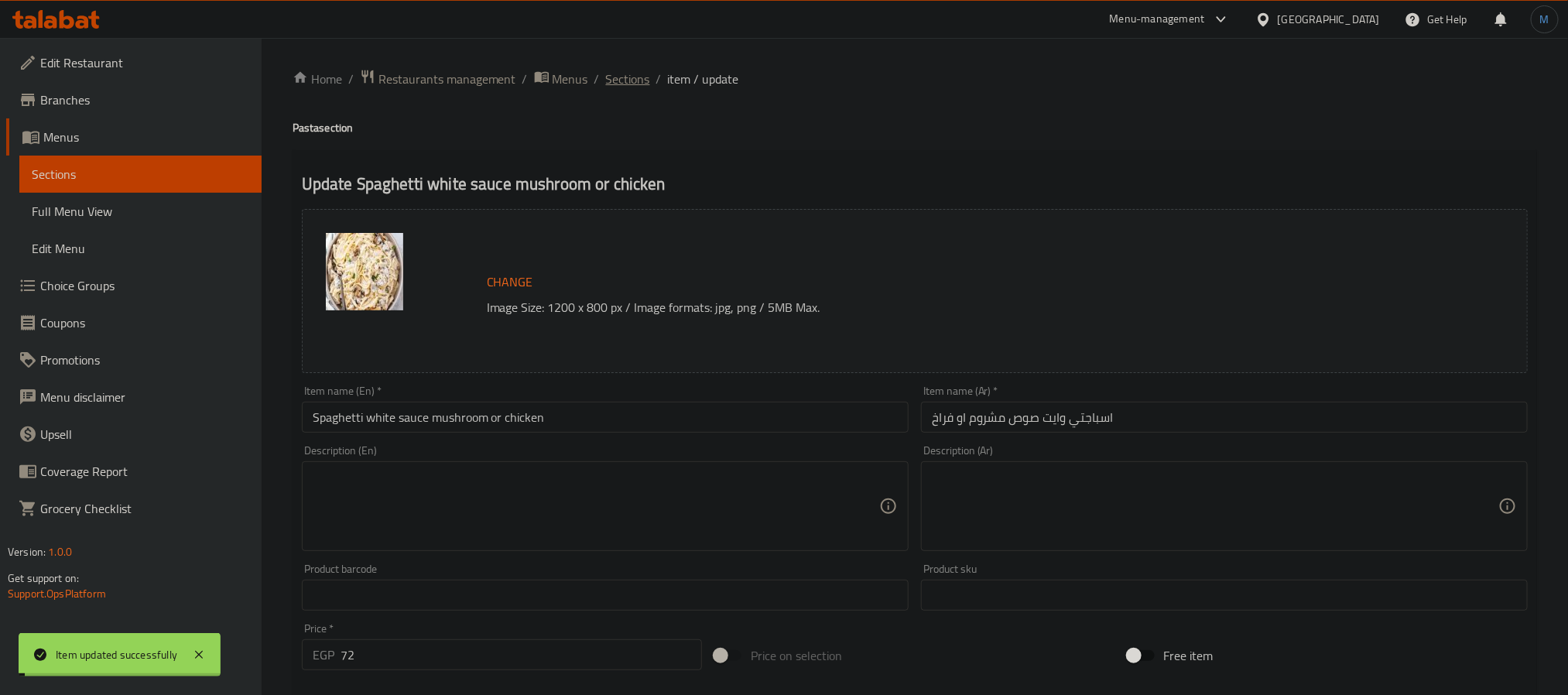
click at [635, 80] on span "Sections" at bounding box center [628, 78] width 45 height 19
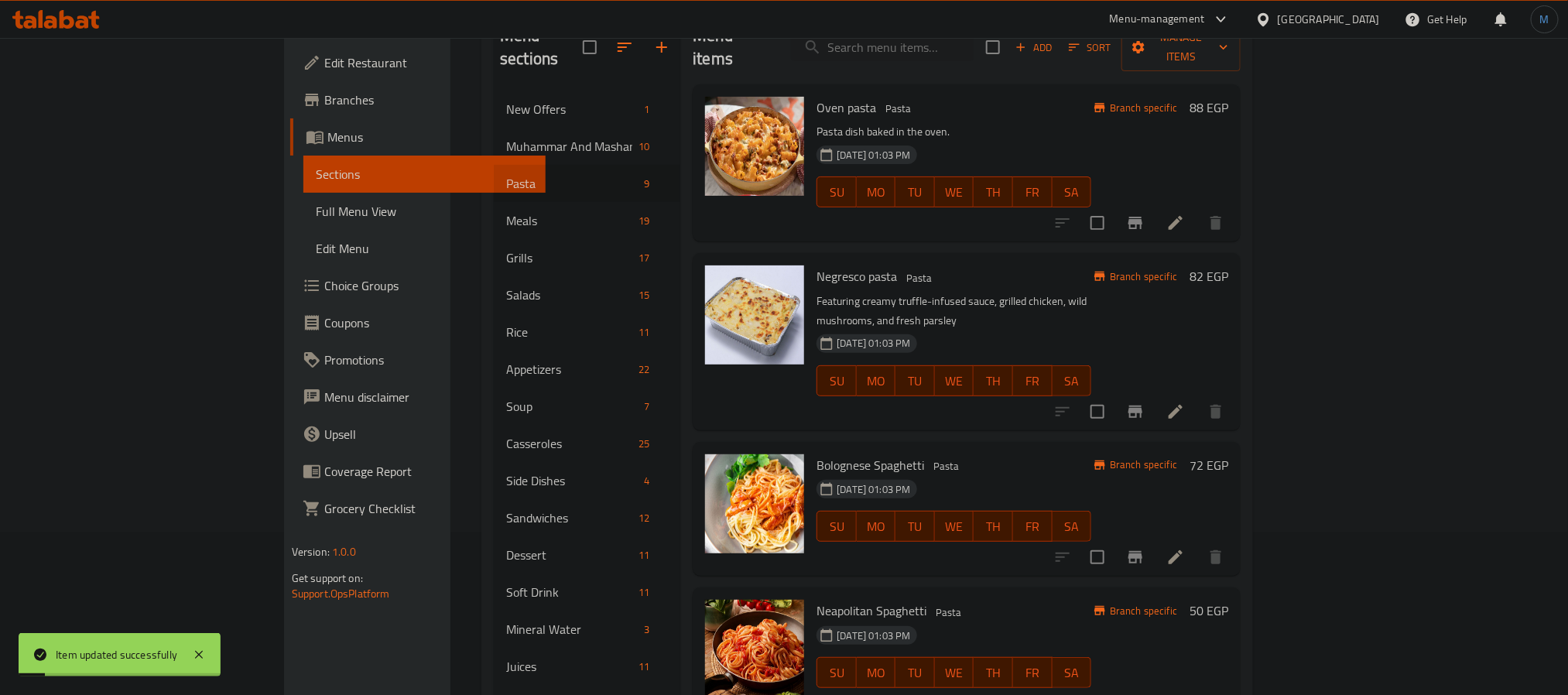
scroll to position [580, 0]
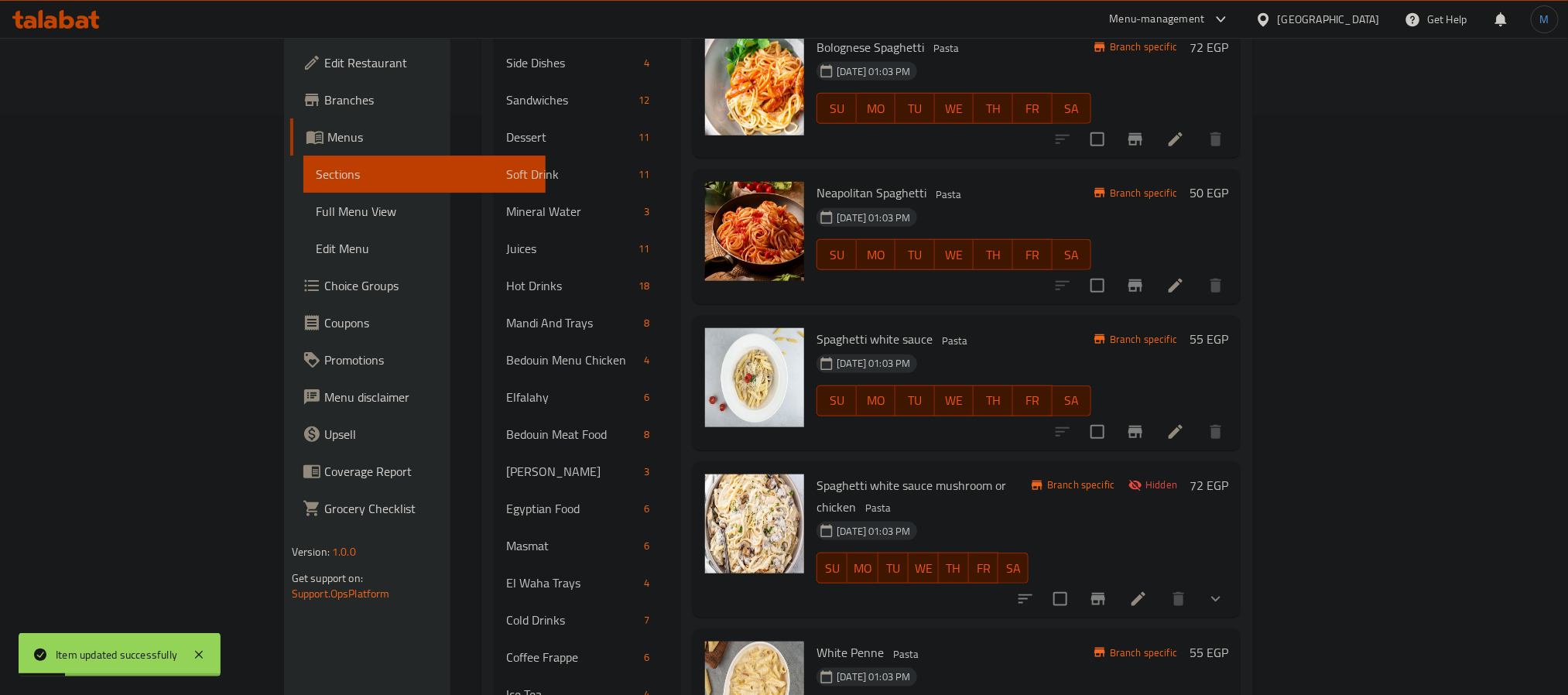
click at [1117, 580] on button "Branch-specific-item" at bounding box center [1099, 599] width 38 height 38
click at [1184, 477] on span "Hidden" at bounding box center [1161, 484] width 45 height 15
click at [1117, 580] on button "Branch-specific-item" at bounding box center [1099, 599] width 38 height 38
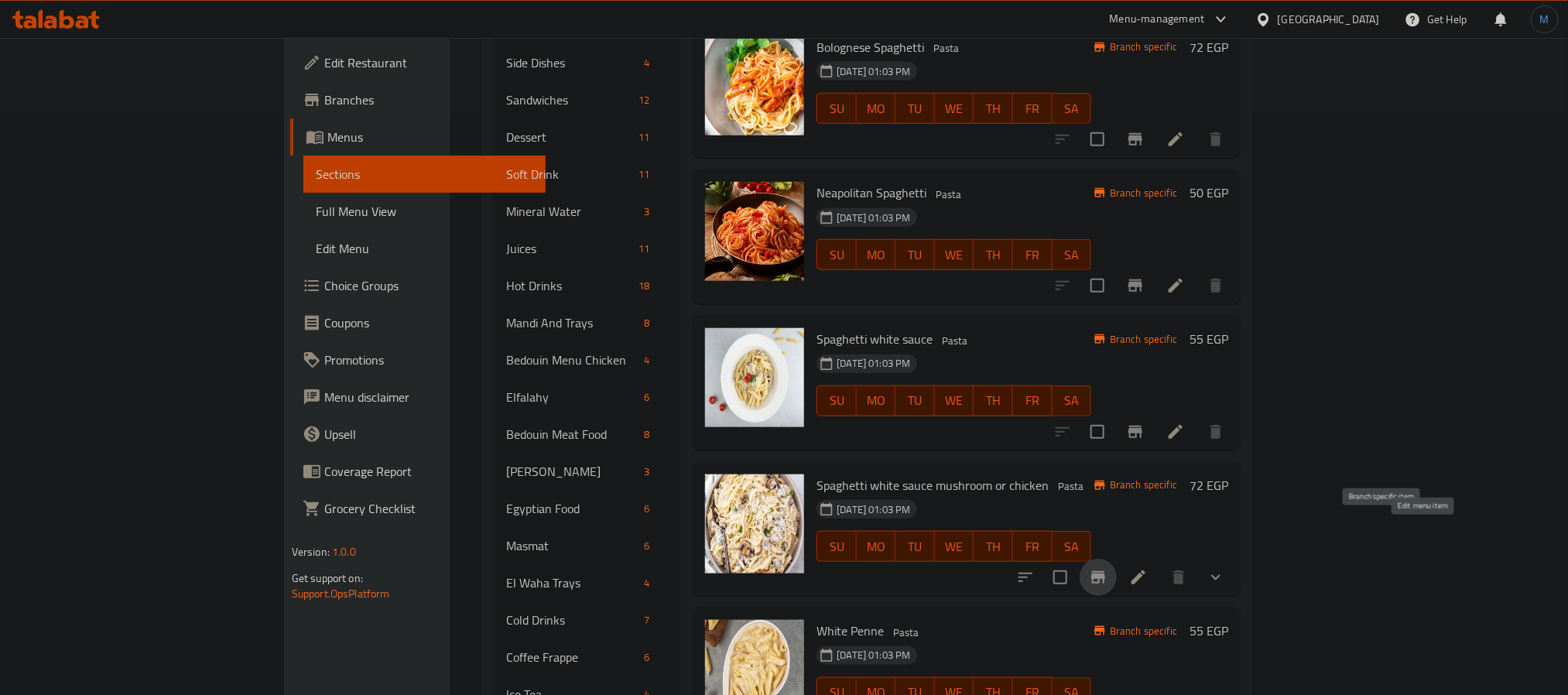
click at [1148, 568] on icon at bounding box center [1138, 577] width 19 height 19
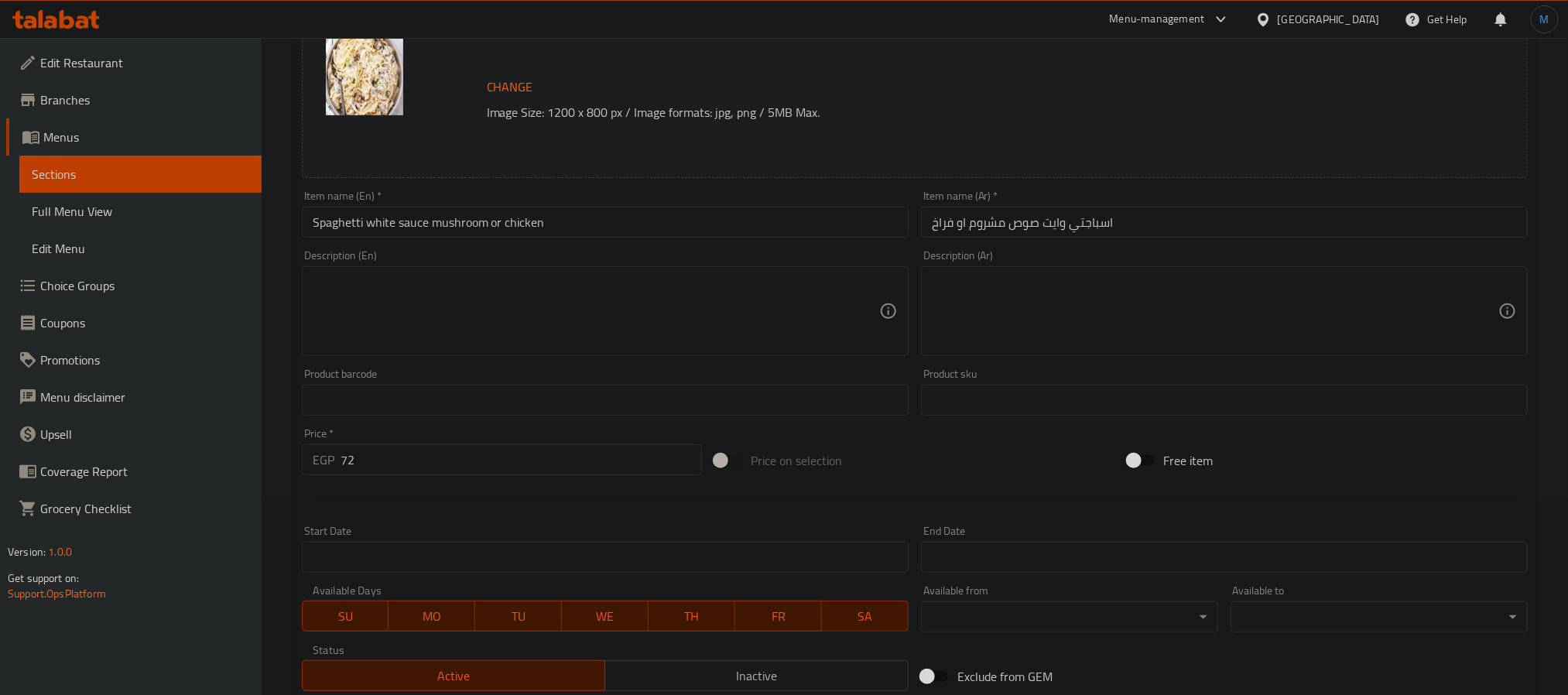
scroll to position [447, 0]
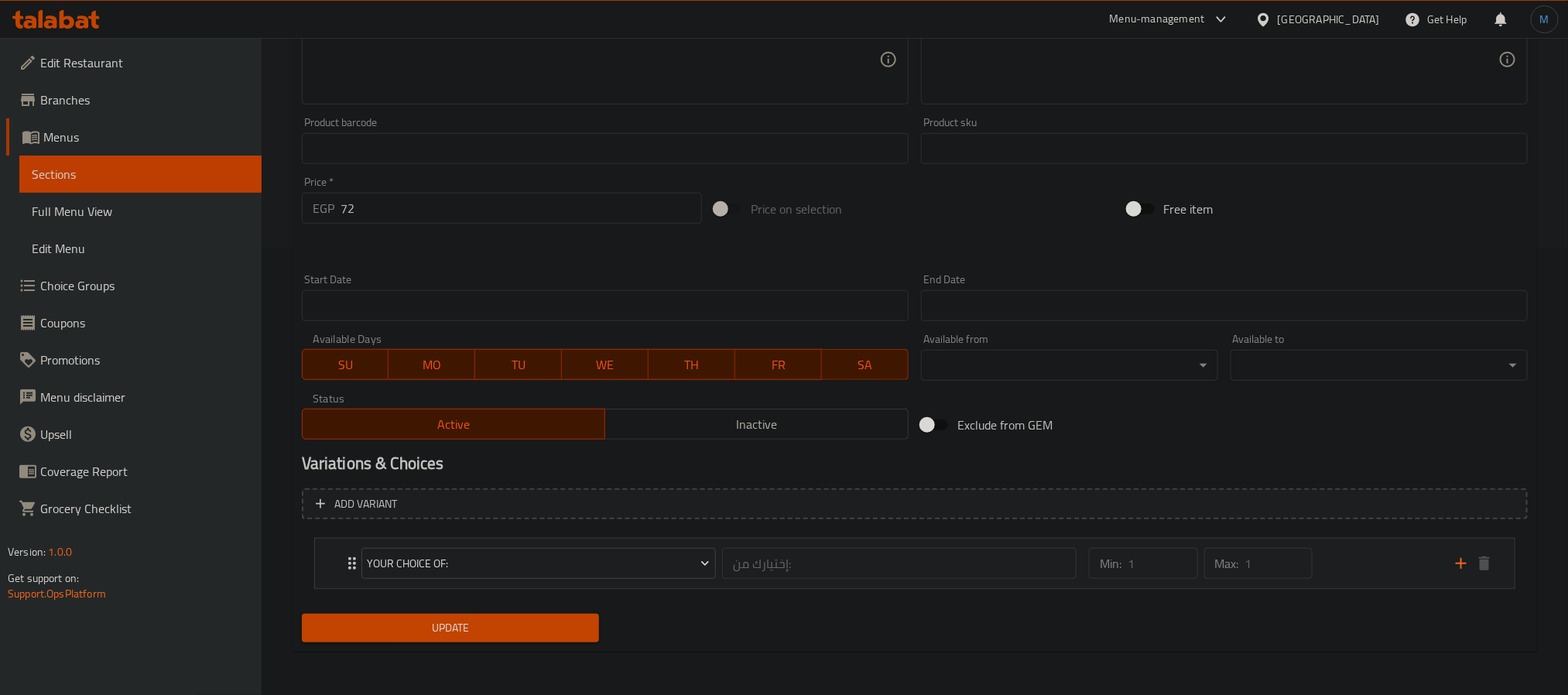
click at [721, 435] on span "Inactive" at bounding box center [757, 425] width 291 height 23
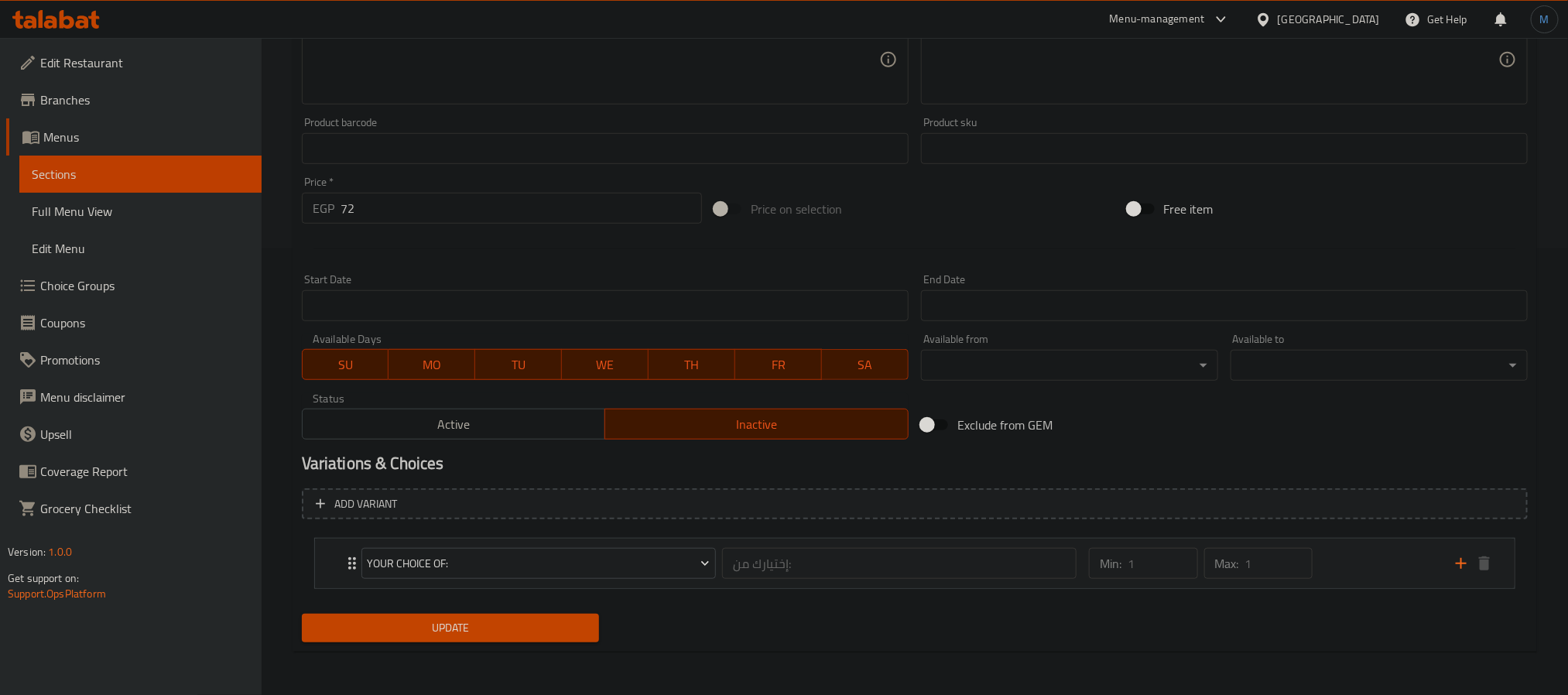
click at [495, 625] on span "Update" at bounding box center [449, 629] width 272 height 20
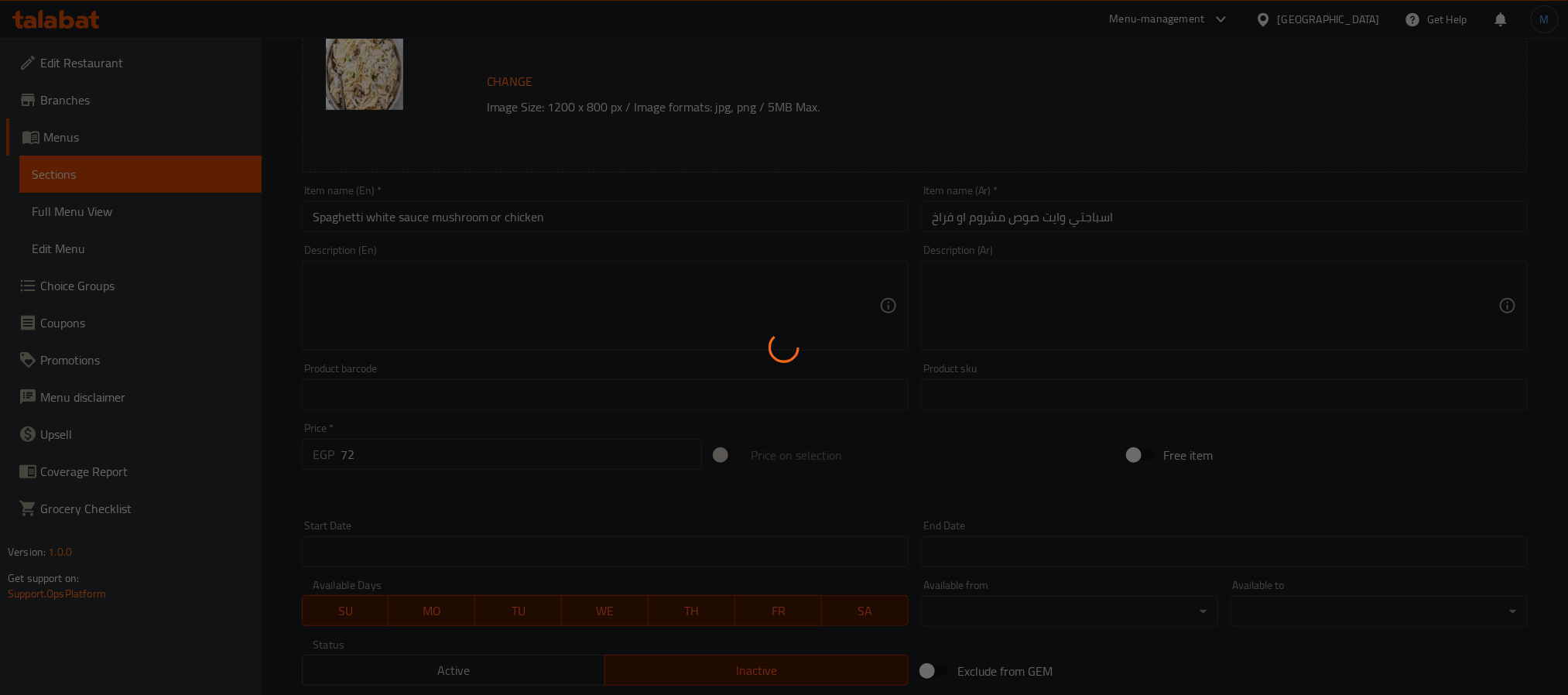
scroll to position [0, 0]
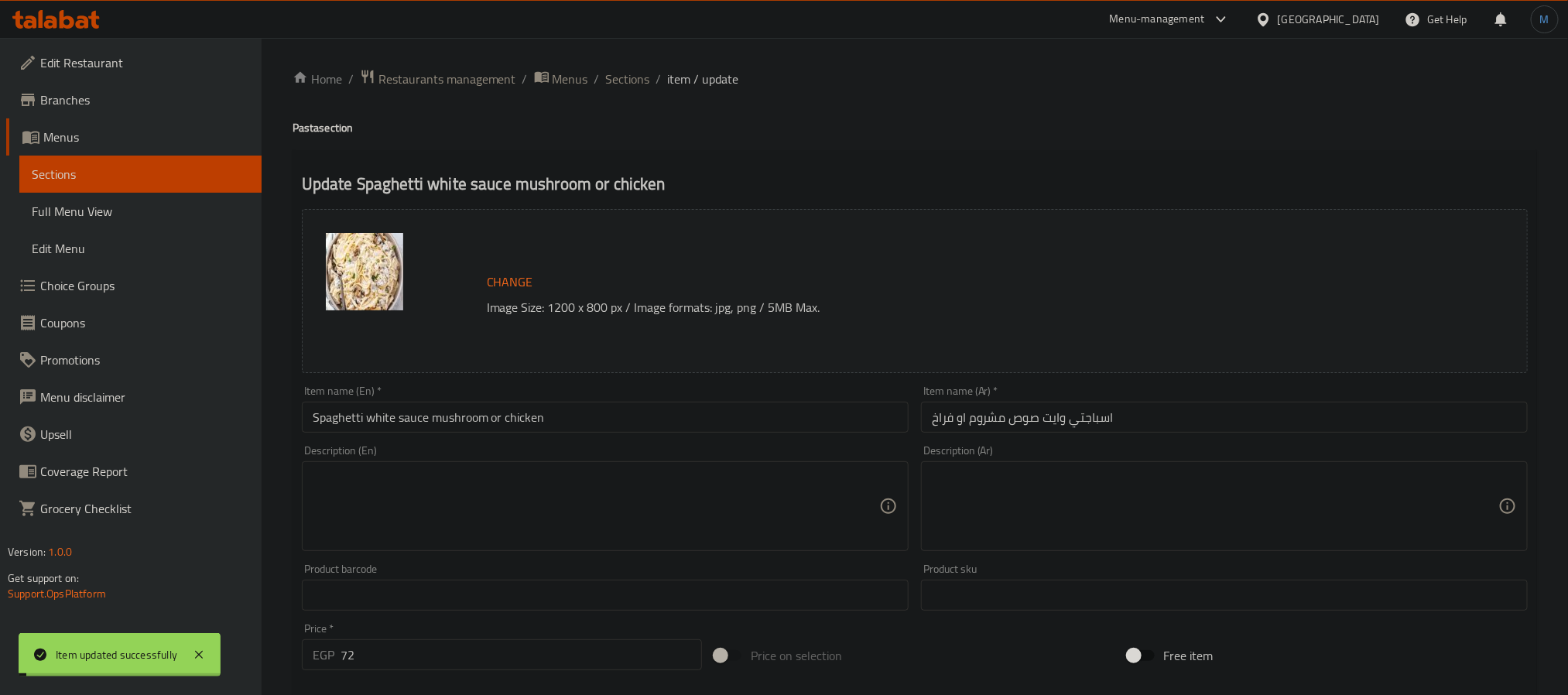
click at [623, 72] on span "Sections" at bounding box center [628, 78] width 45 height 19
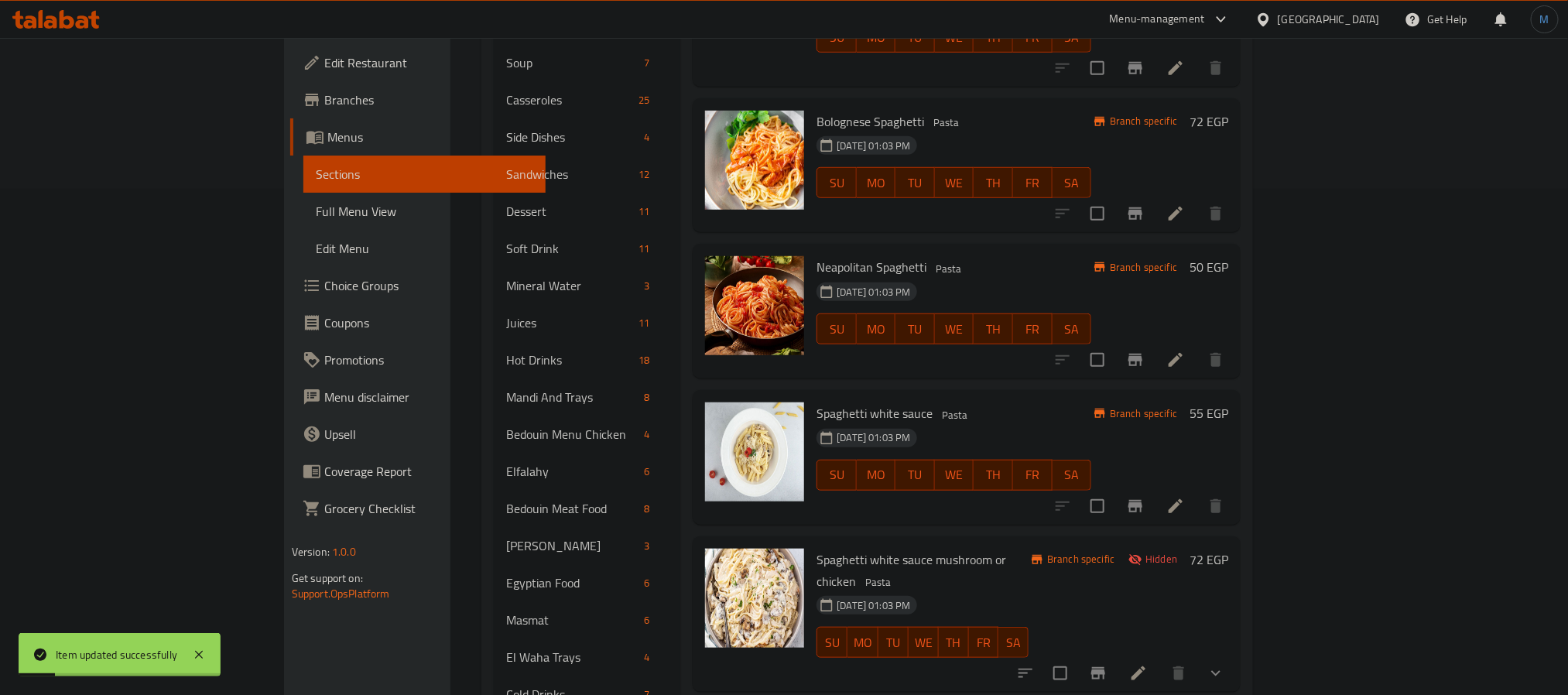
scroll to position [580, 0]
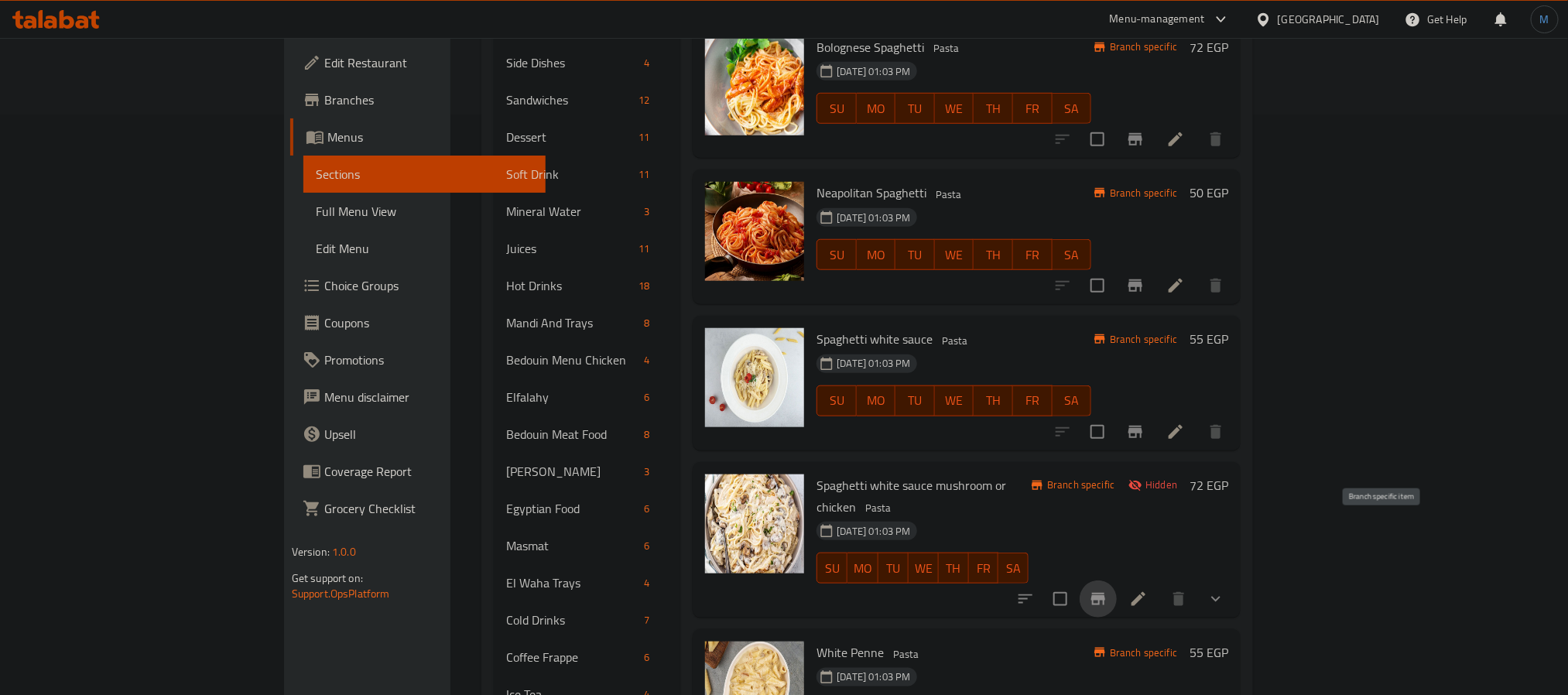
click at [1117, 580] on button "Branch-specific-item" at bounding box center [1099, 599] width 38 height 38
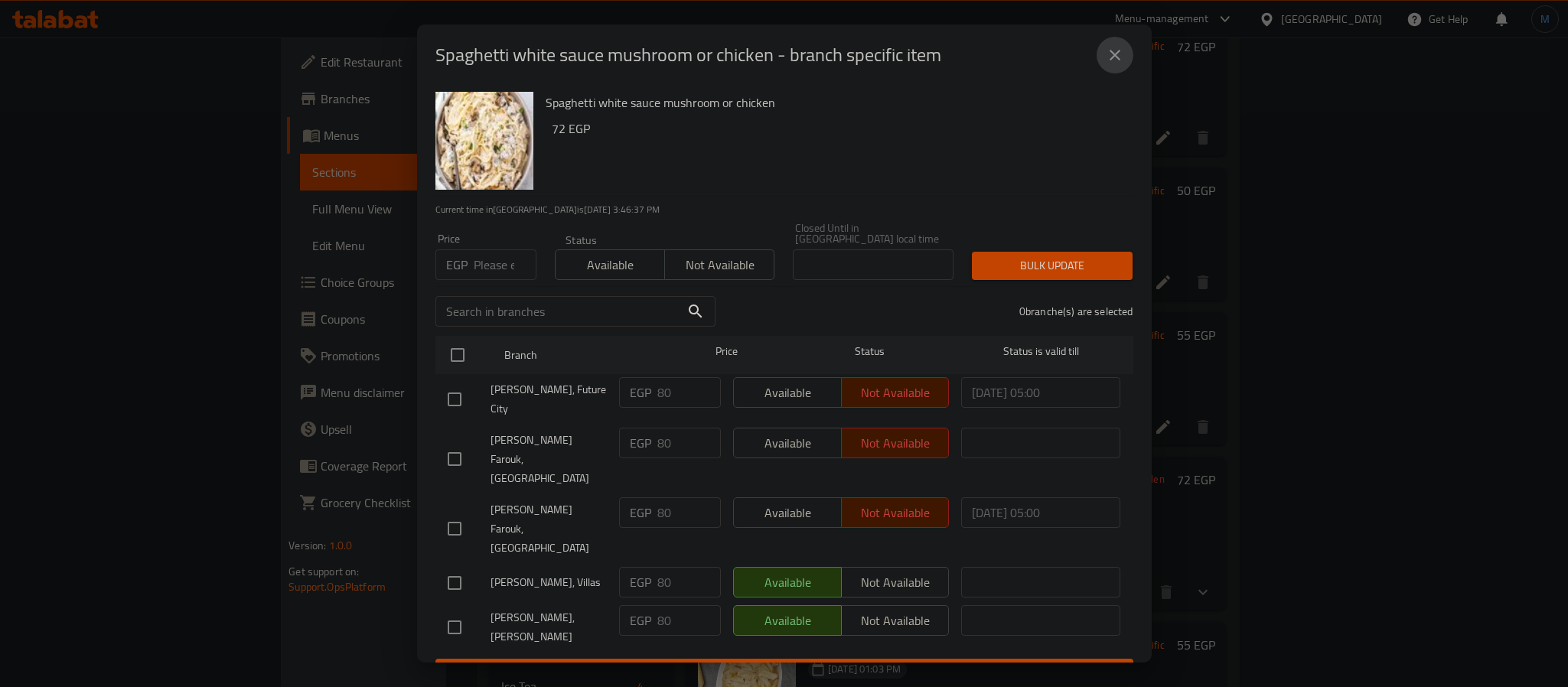
click at [1110, 58] on icon "close" at bounding box center [1115, 55] width 19 height 19
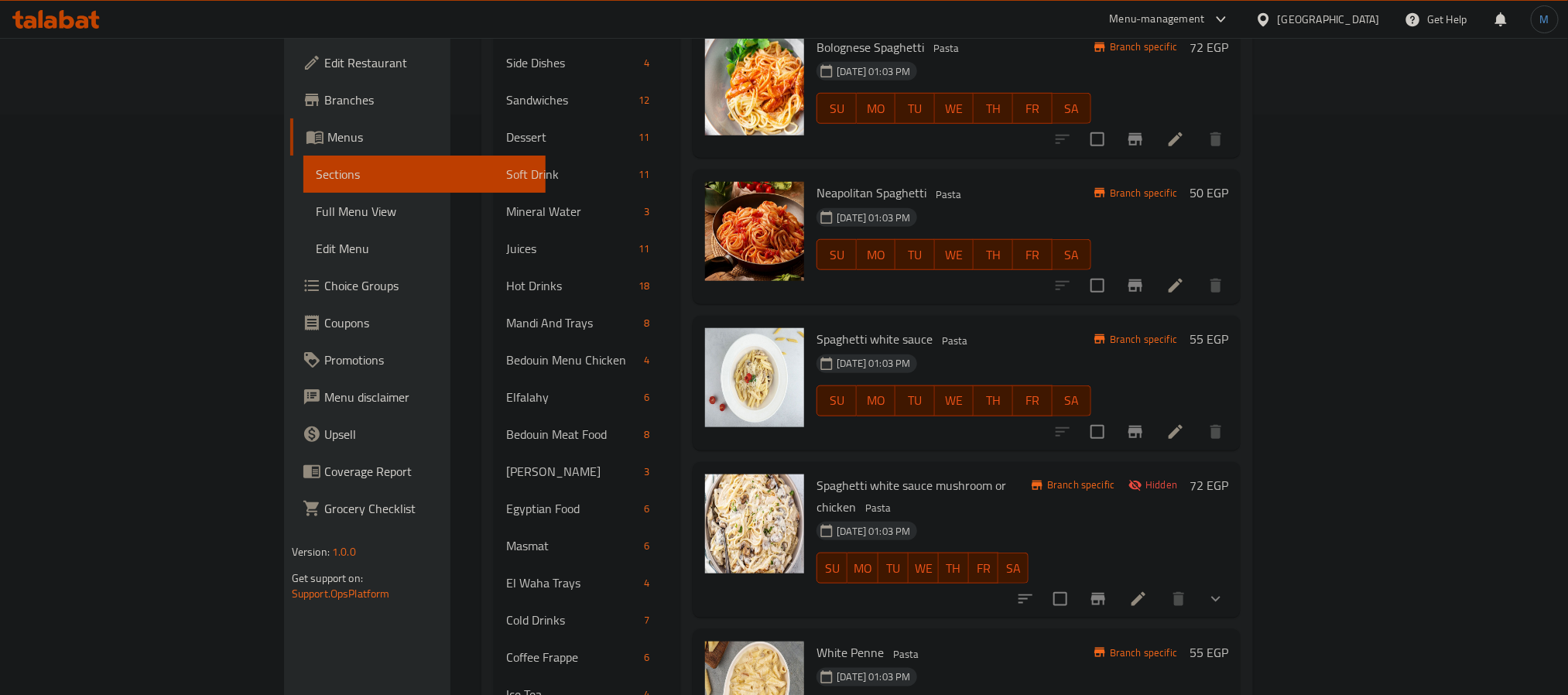
click at [1234, 580] on button "show more" at bounding box center [1217, 599] width 38 height 38
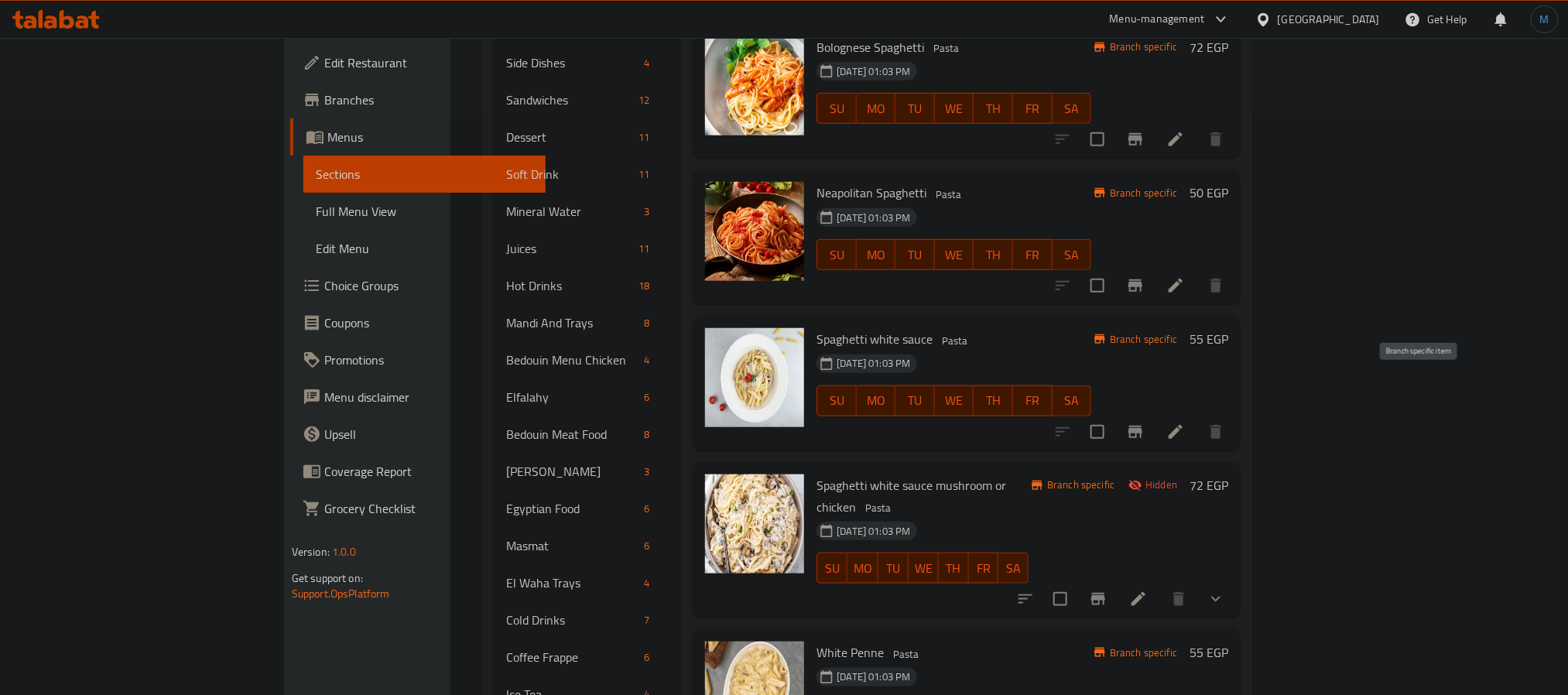
click at [1142, 426] on icon "Branch-specific-item" at bounding box center [1135, 432] width 14 height 13
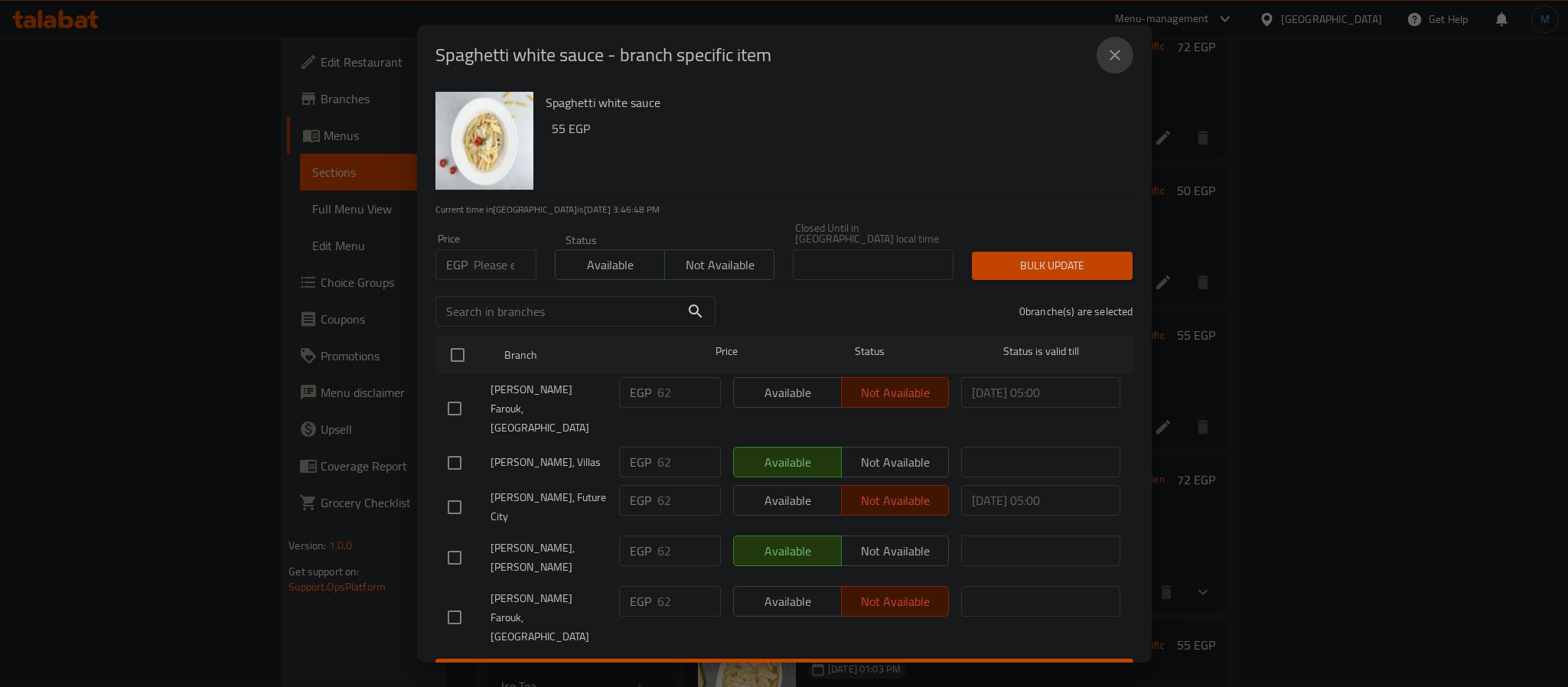
click at [1114, 73] on button "close" at bounding box center [1115, 56] width 37 height 37
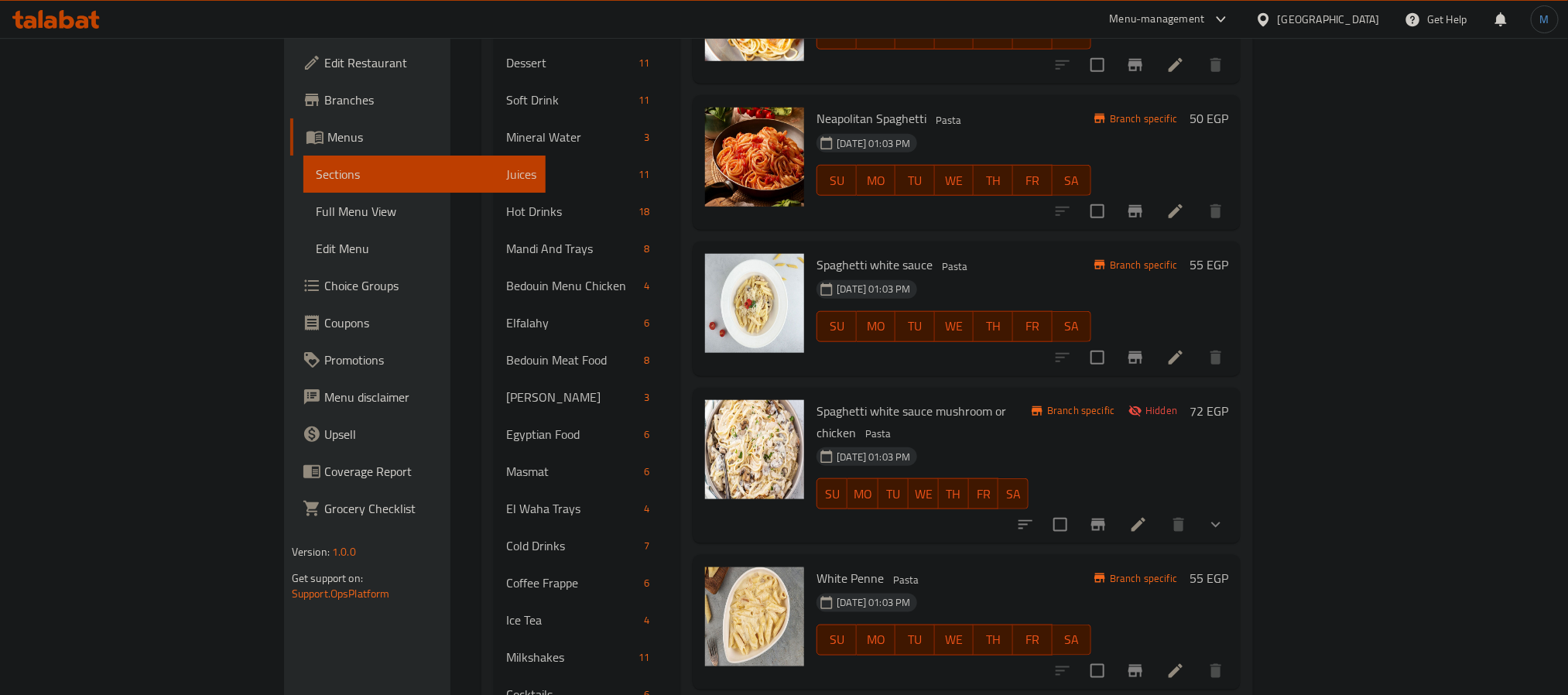
scroll to position [697, 0]
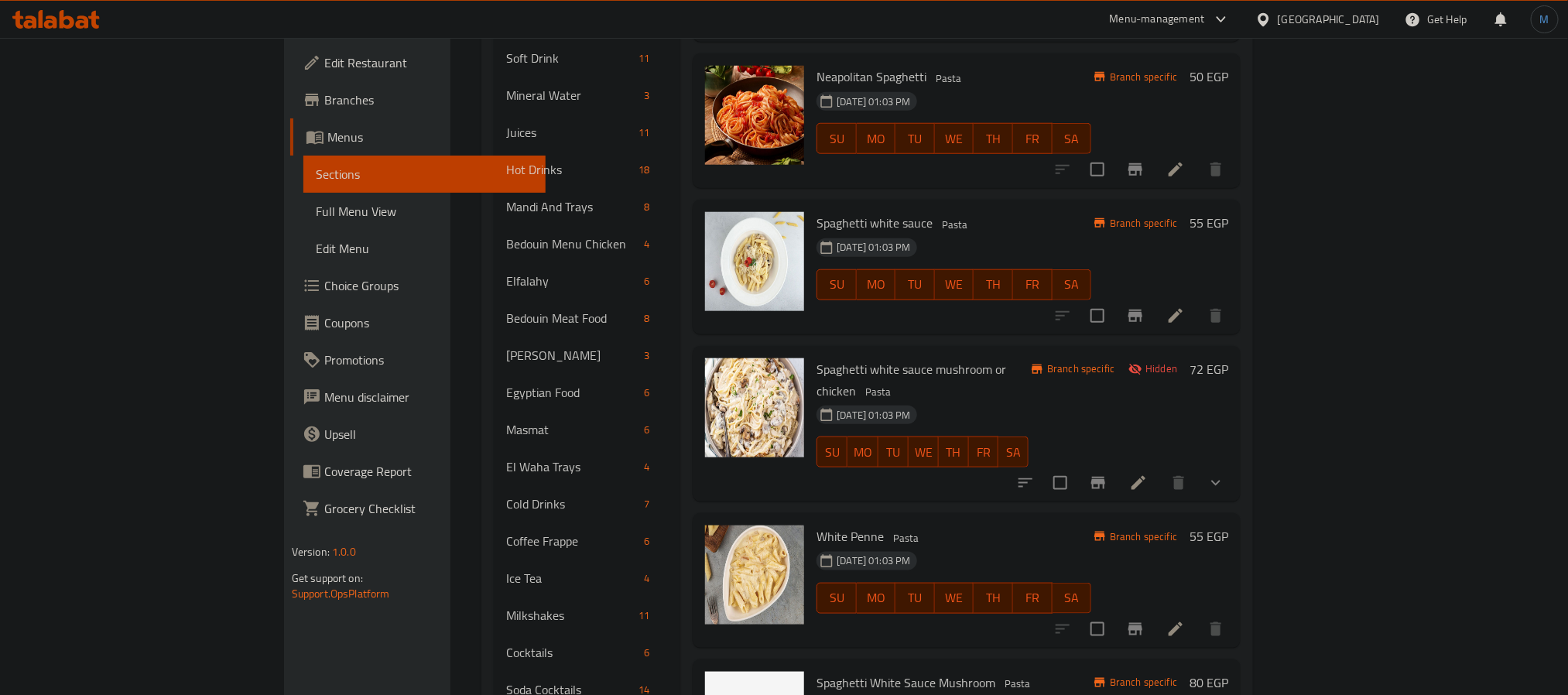
click at [887, 357] on span "Spaghetti white sauce mushroom or chicken" at bounding box center [912, 379] width 190 height 45
copy h6 "Spaghetti white sauce mushroom or chicken"
click at [1029, 546] on div "[DATE] 01:03 PM SU MO TU WE TH FR SA" at bounding box center [954, 587] width 287 height 83
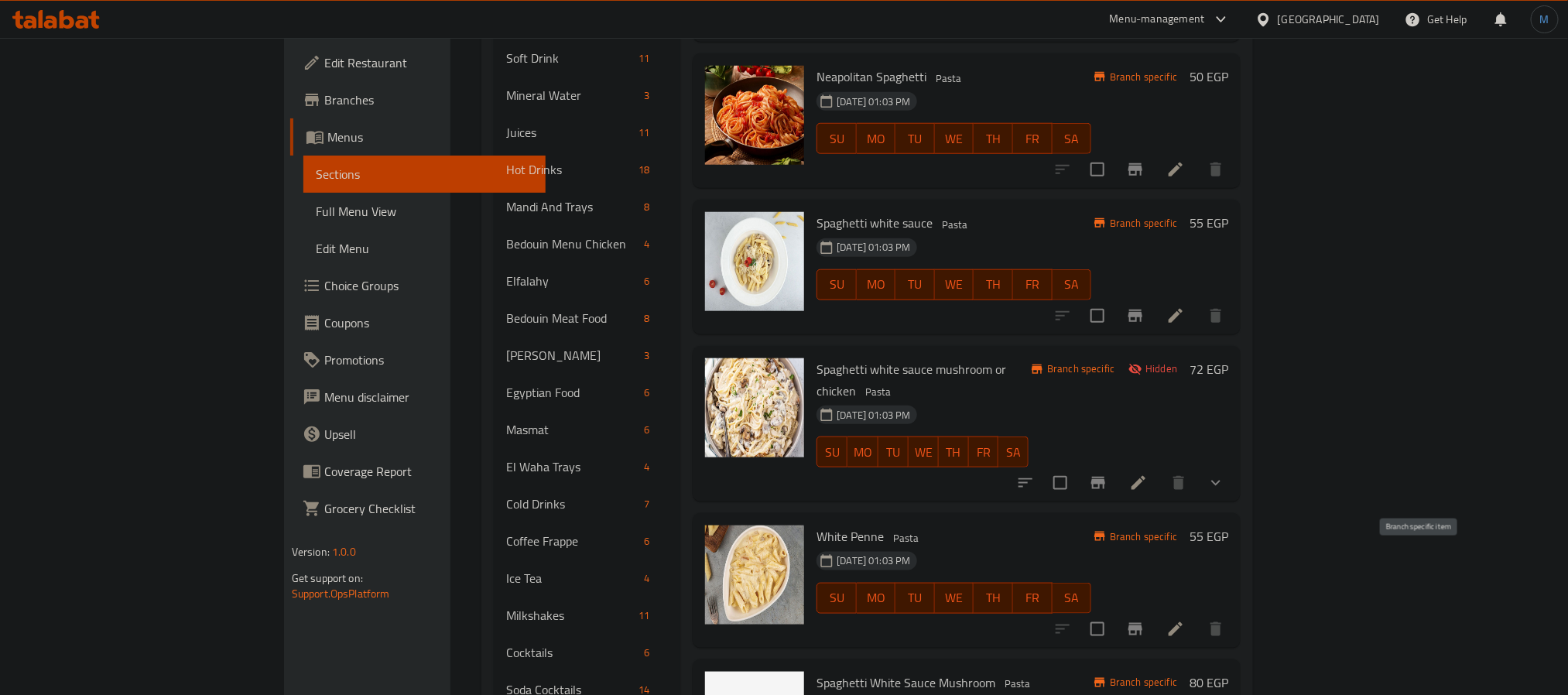
click at [1154, 611] on button "Branch-specific-item" at bounding box center [1135, 630] width 38 height 38
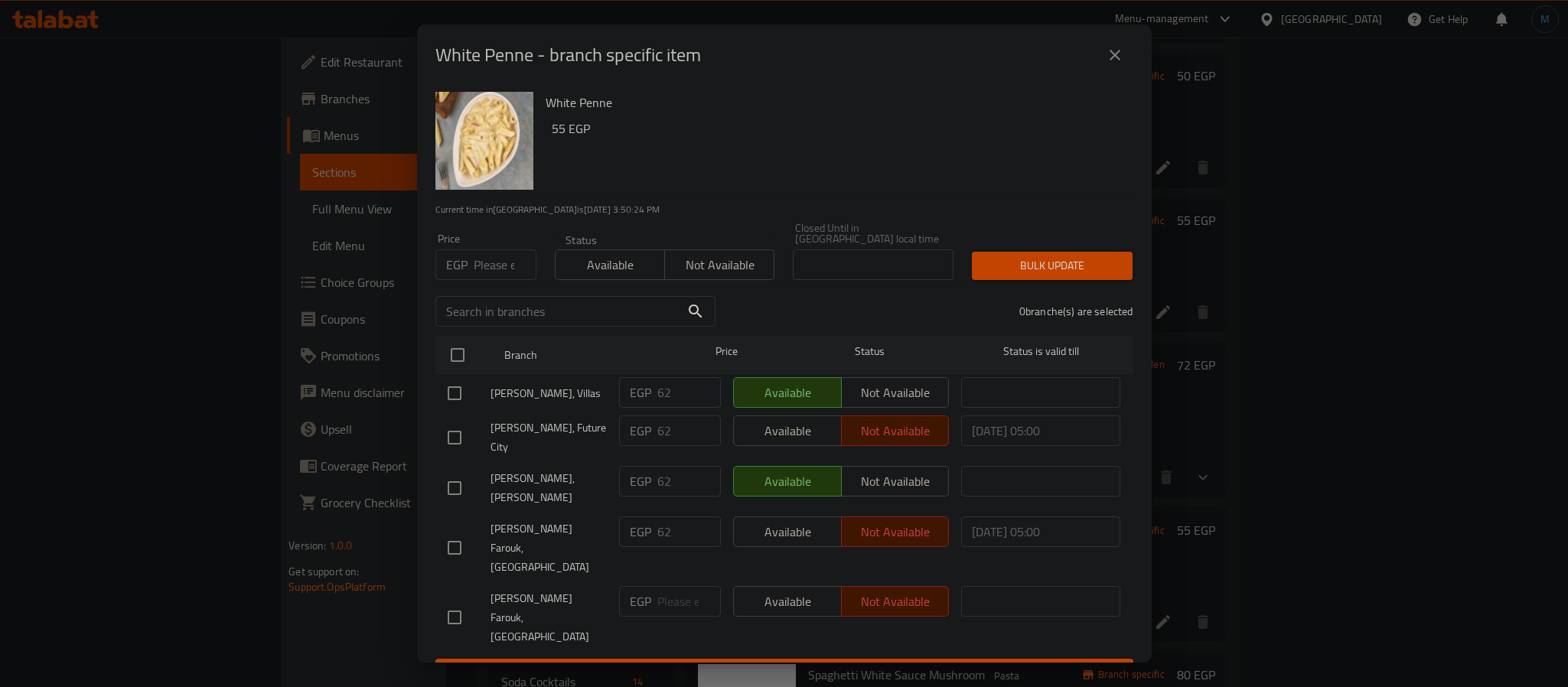
click at [511, 257] on input "number" at bounding box center [505, 264] width 63 height 30
type input "62"
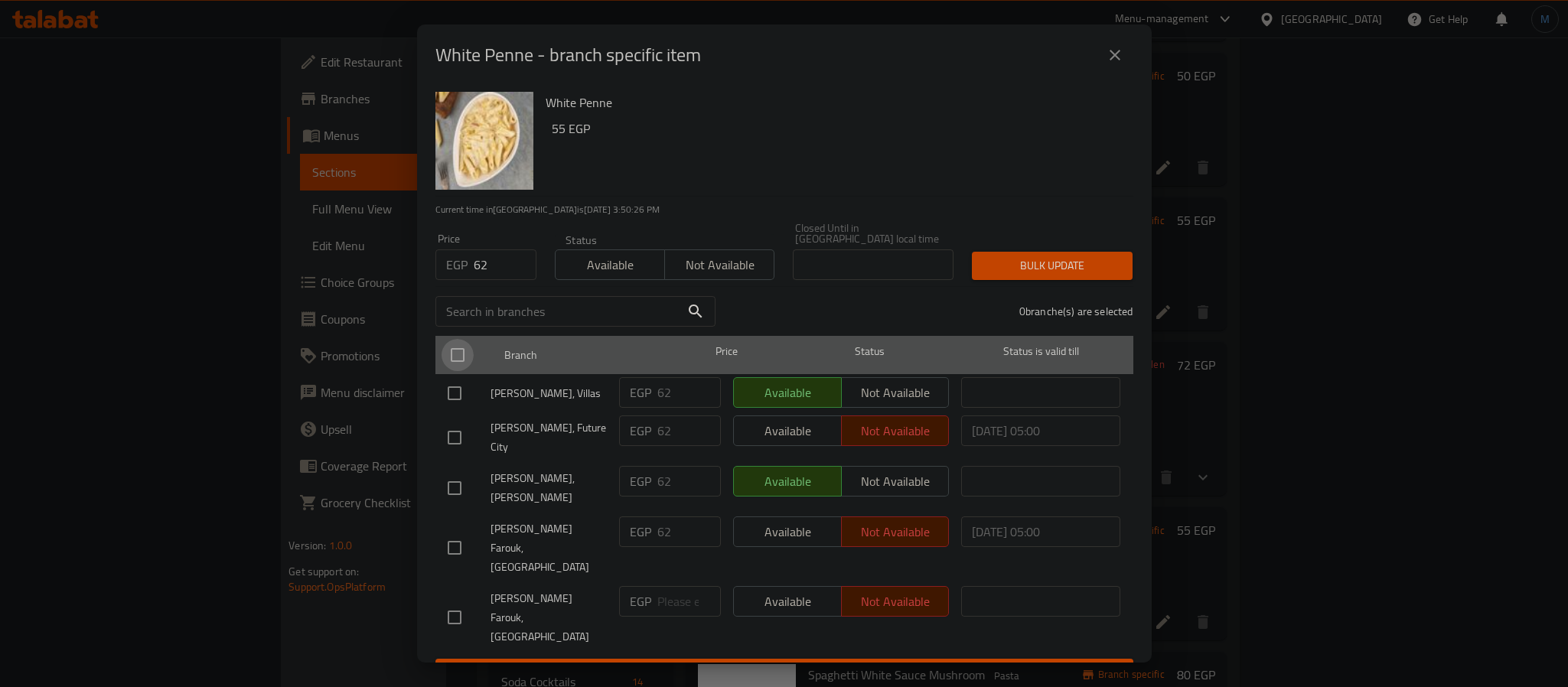
click at [458, 352] on input "checkbox" at bounding box center [457, 354] width 32 height 32
checkbox input "true"
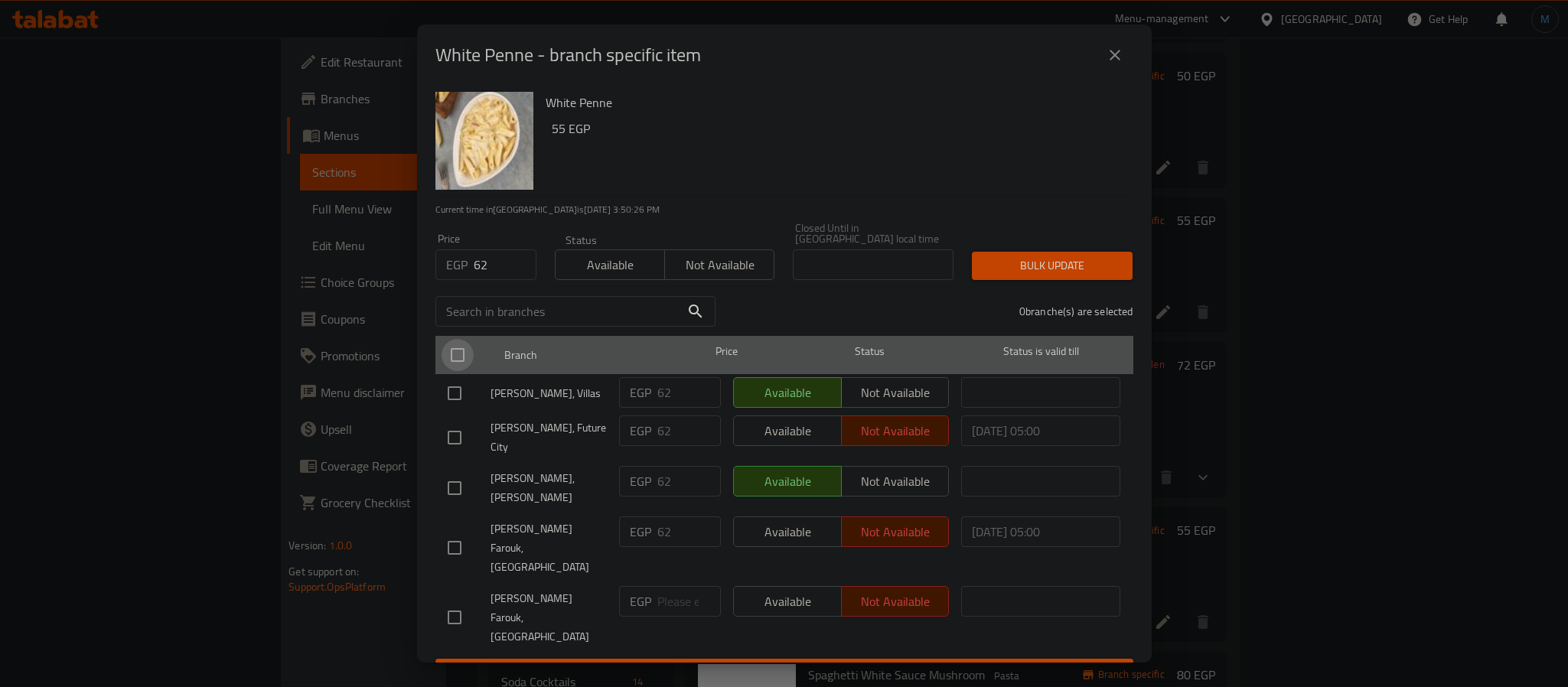
checkbox input "true"
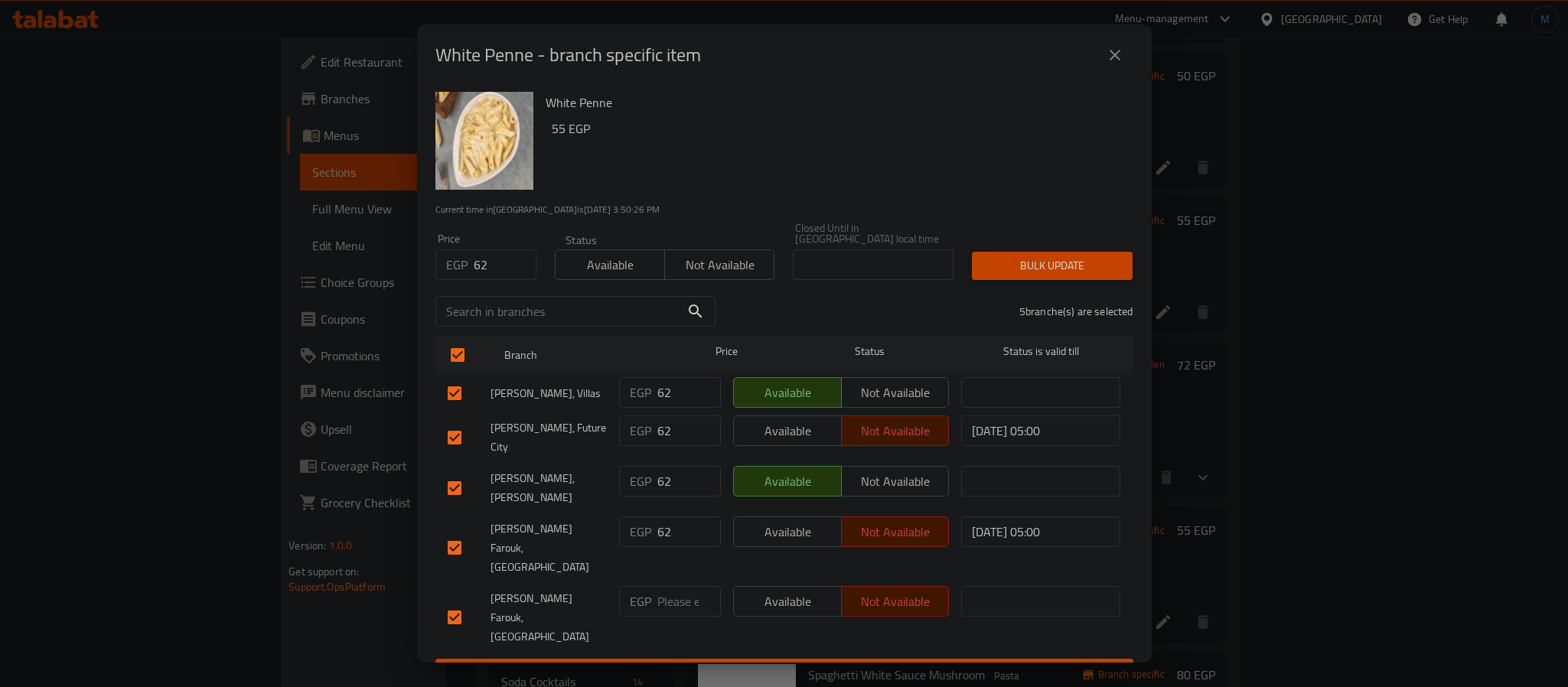
click at [1100, 266] on span "Bulk update" at bounding box center [1052, 266] width 136 height 20
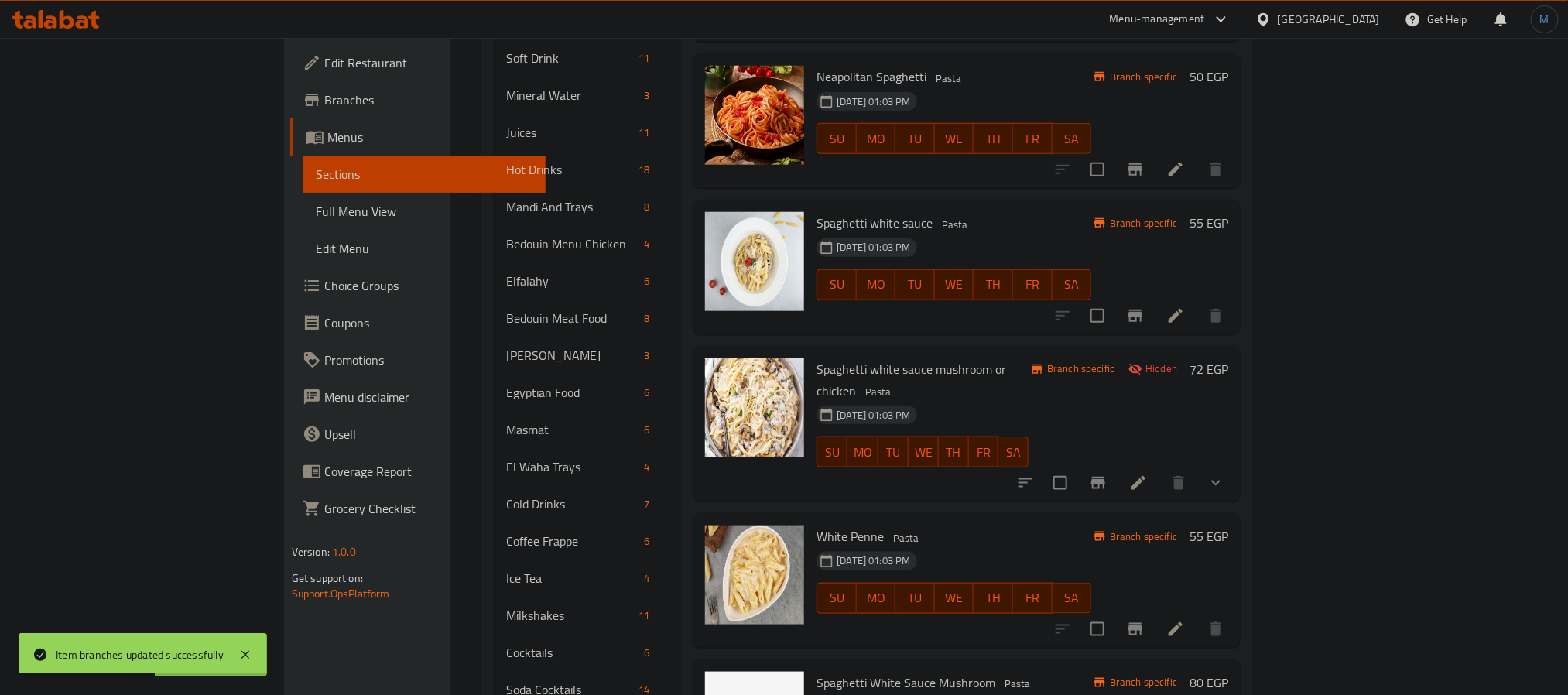
click at [930, 399] on div "[DATE] 01:03 PM SU MO TU WE TH FR SA" at bounding box center [923, 441] width 225 height 83
click at [1022, 399] on div "[DATE] 01:03 PM SU MO TU WE TH FR SA" at bounding box center [923, 441] width 225 height 83
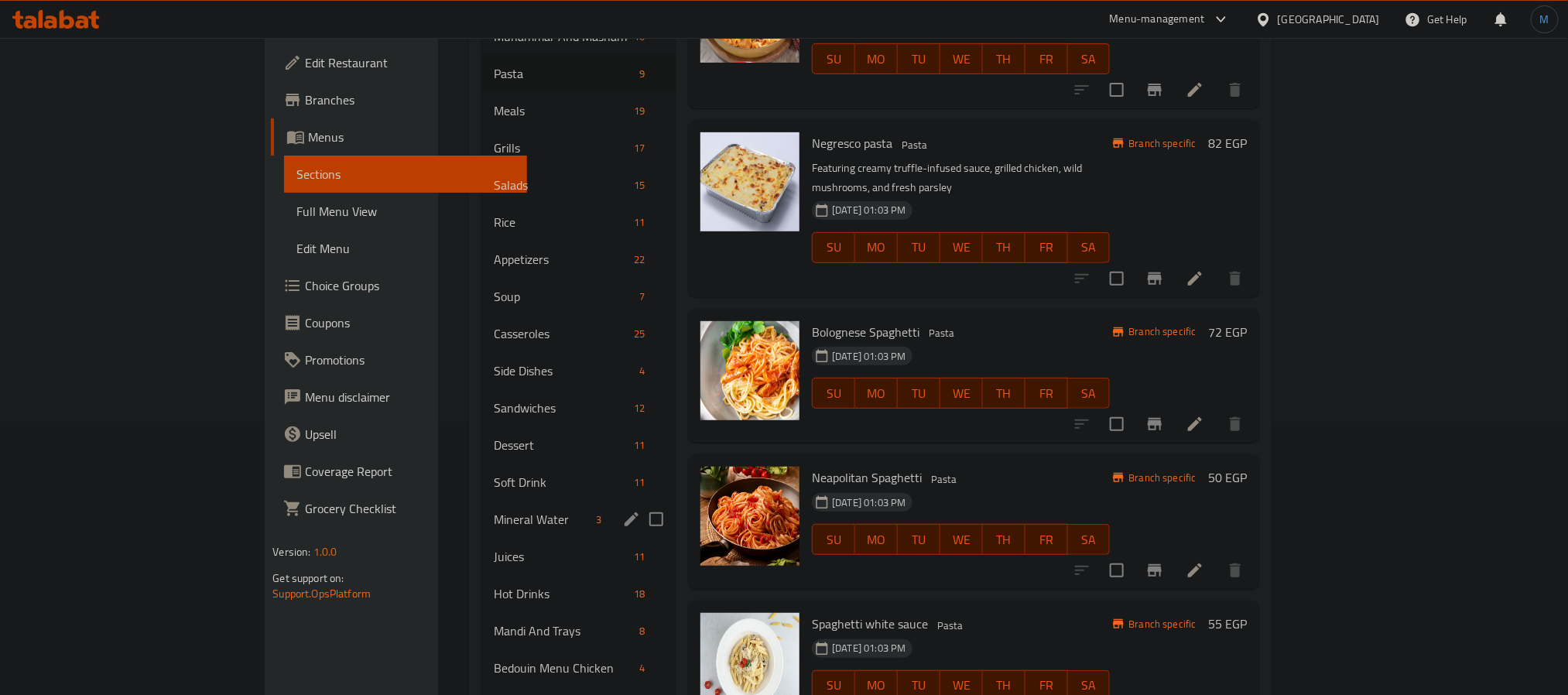
scroll to position [233, 0]
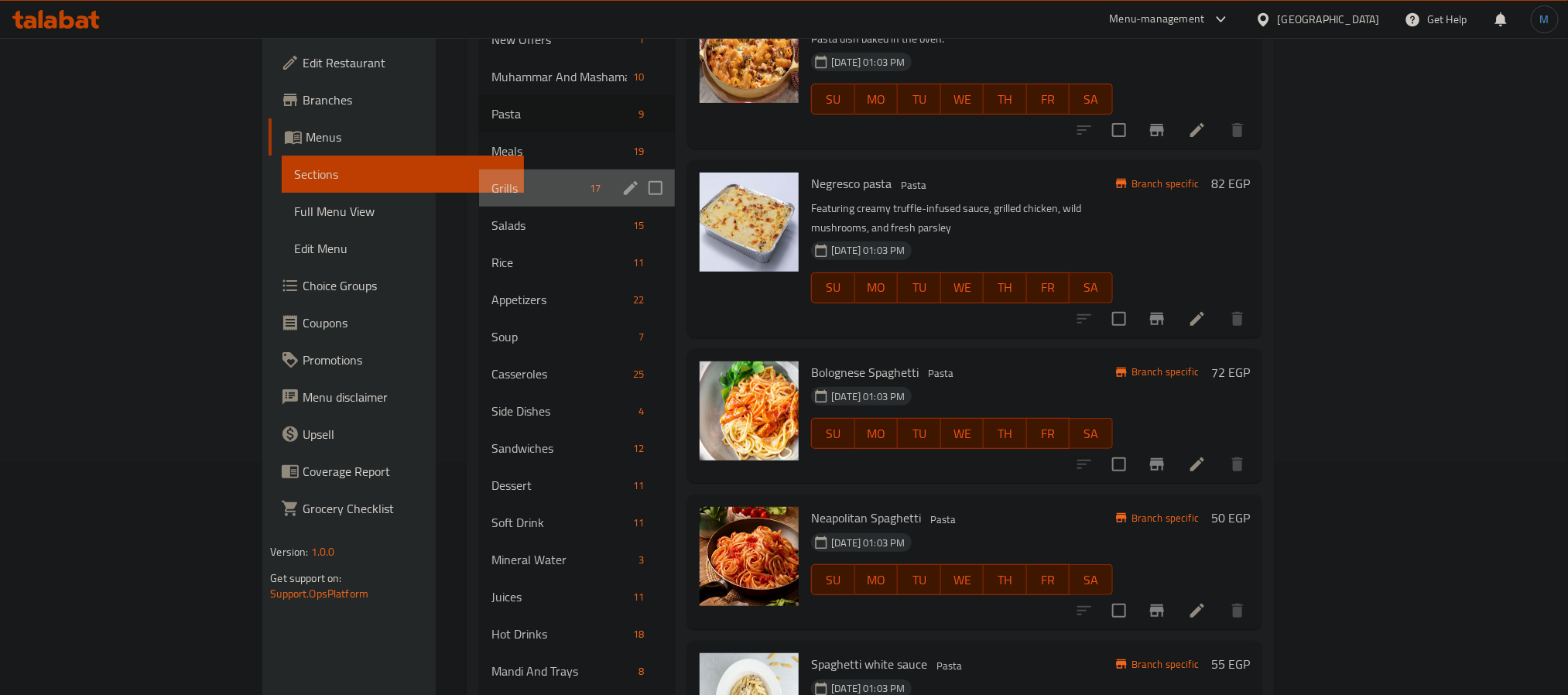
drag, startPoint x: 365, startPoint y: 169, endPoint x: 456, endPoint y: 198, distance: 95.5
click at [492, 179] on span "Grills" at bounding box center [538, 188] width 92 height 19
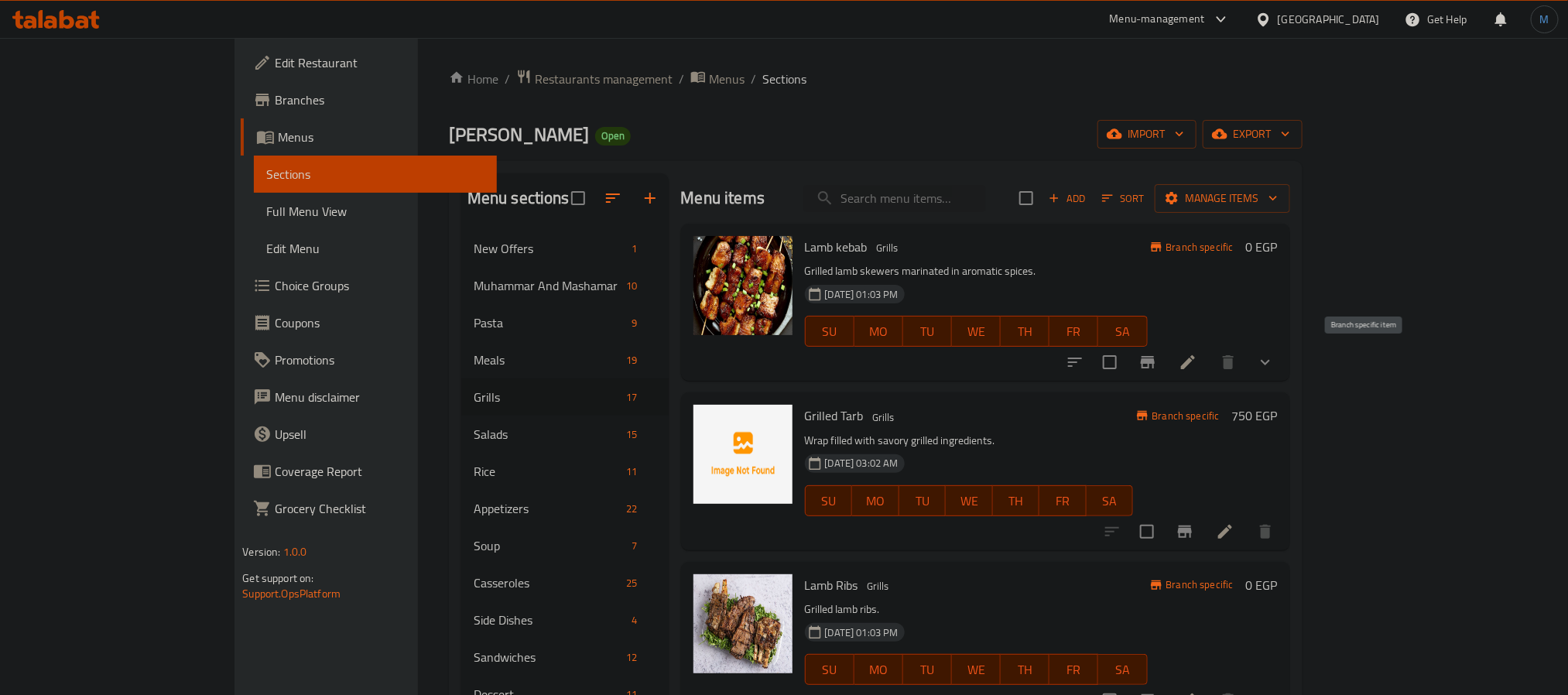
click at [1157, 355] on icon "Branch-specific-item" at bounding box center [1147, 362] width 19 height 19
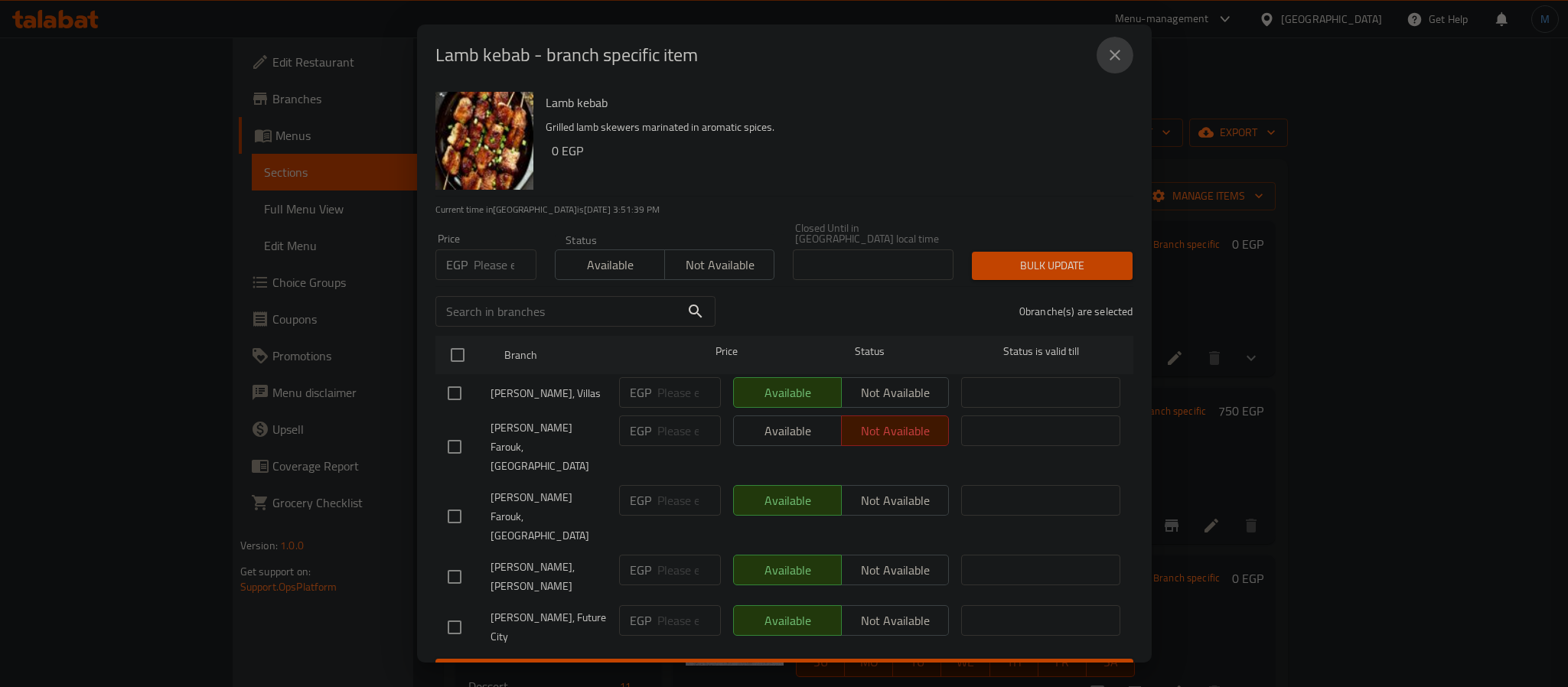
click at [1121, 55] on icon "close" at bounding box center [1115, 55] width 19 height 19
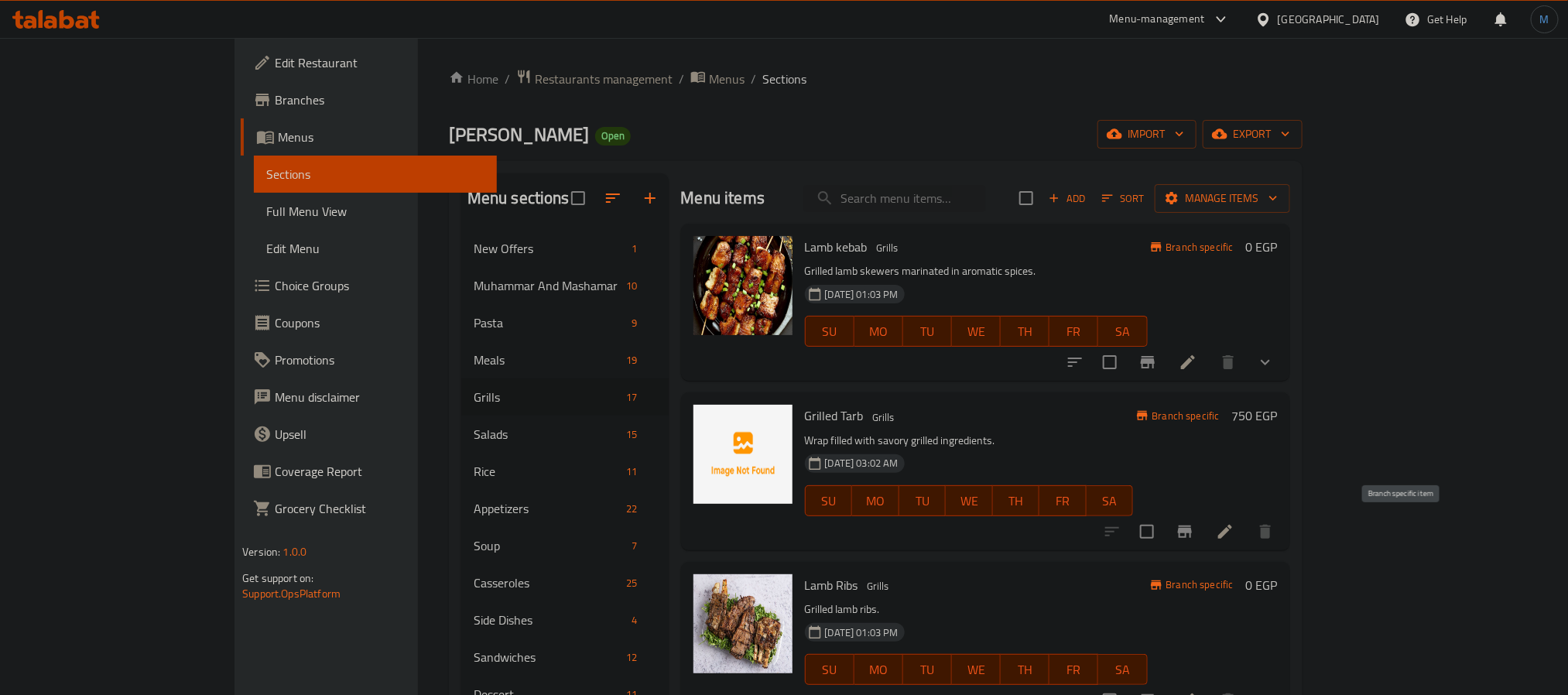
click at [1204, 535] on button "Branch-specific-item" at bounding box center [1185, 532] width 38 height 38
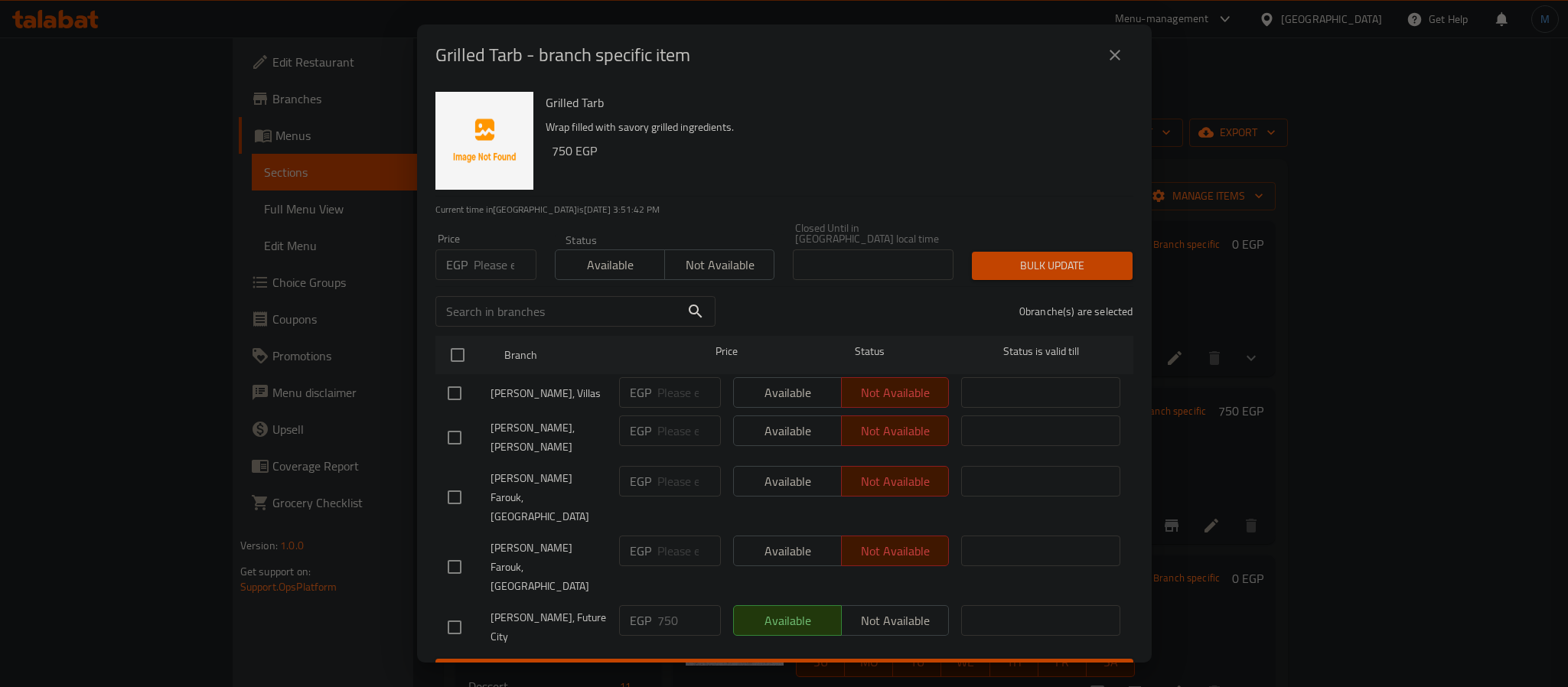
click at [1111, 86] on div "Grilled Tarb - branch specific item" at bounding box center [784, 55] width 735 height 62
click at [1111, 65] on icon "close" at bounding box center [1115, 55] width 19 height 19
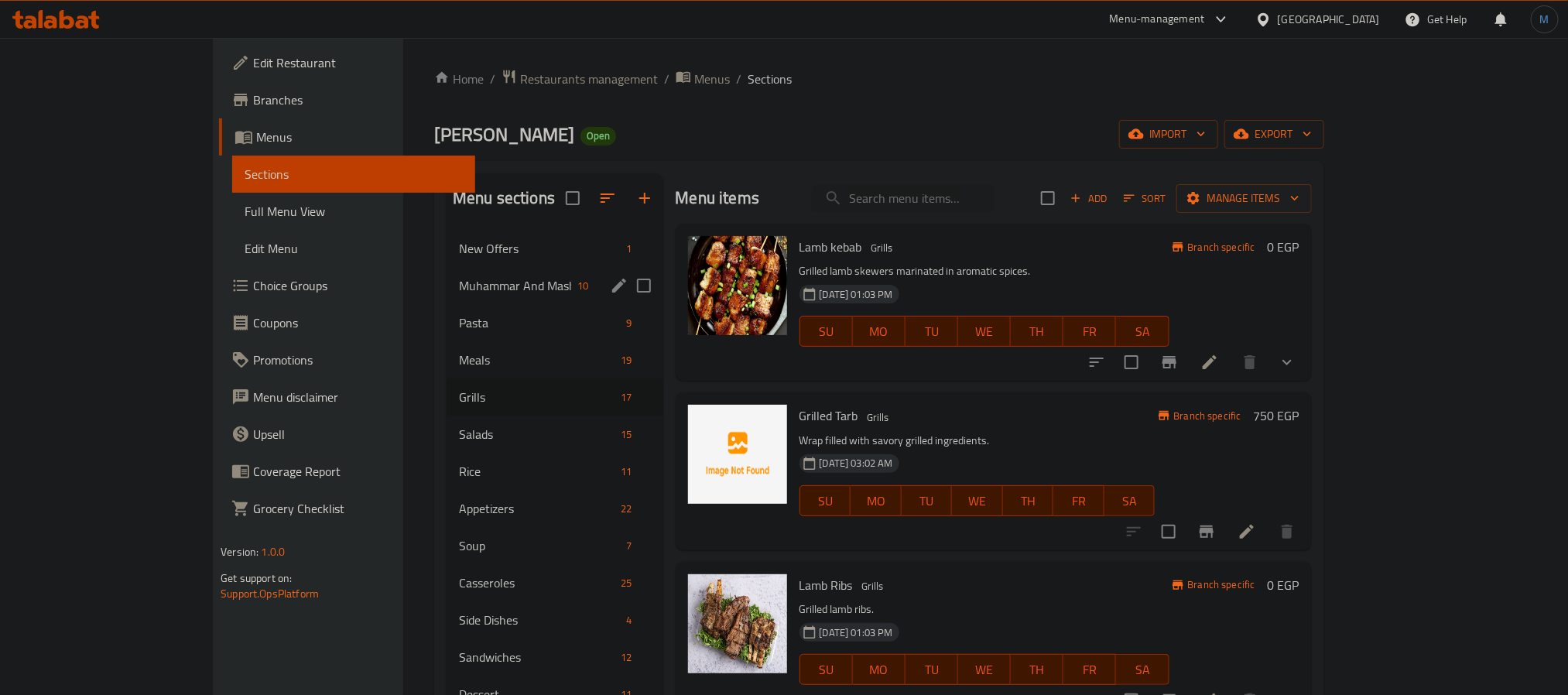
click at [446, 309] on div "Pasta 9" at bounding box center [554, 323] width 216 height 38
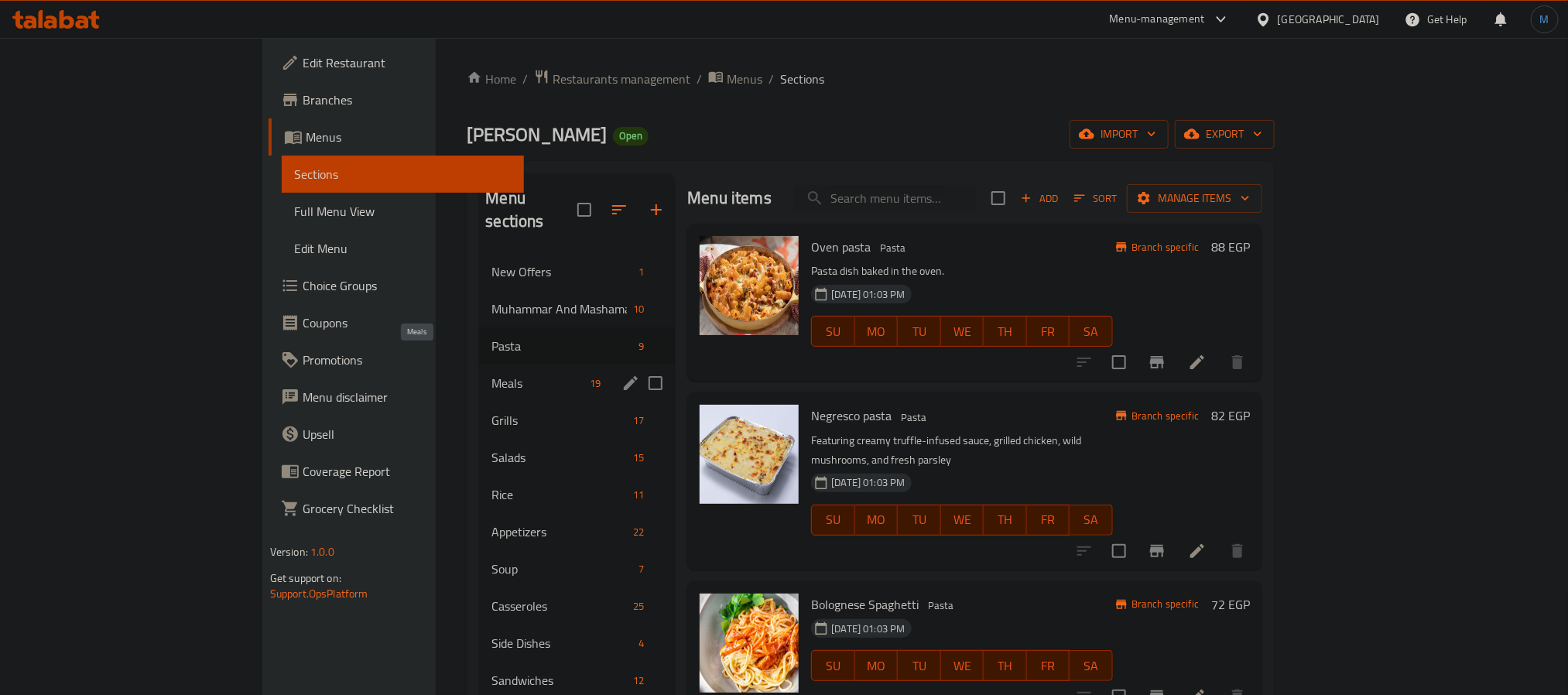
click at [492, 374] on span "Meals" at bounding box center [538, 383] width 92 height 19
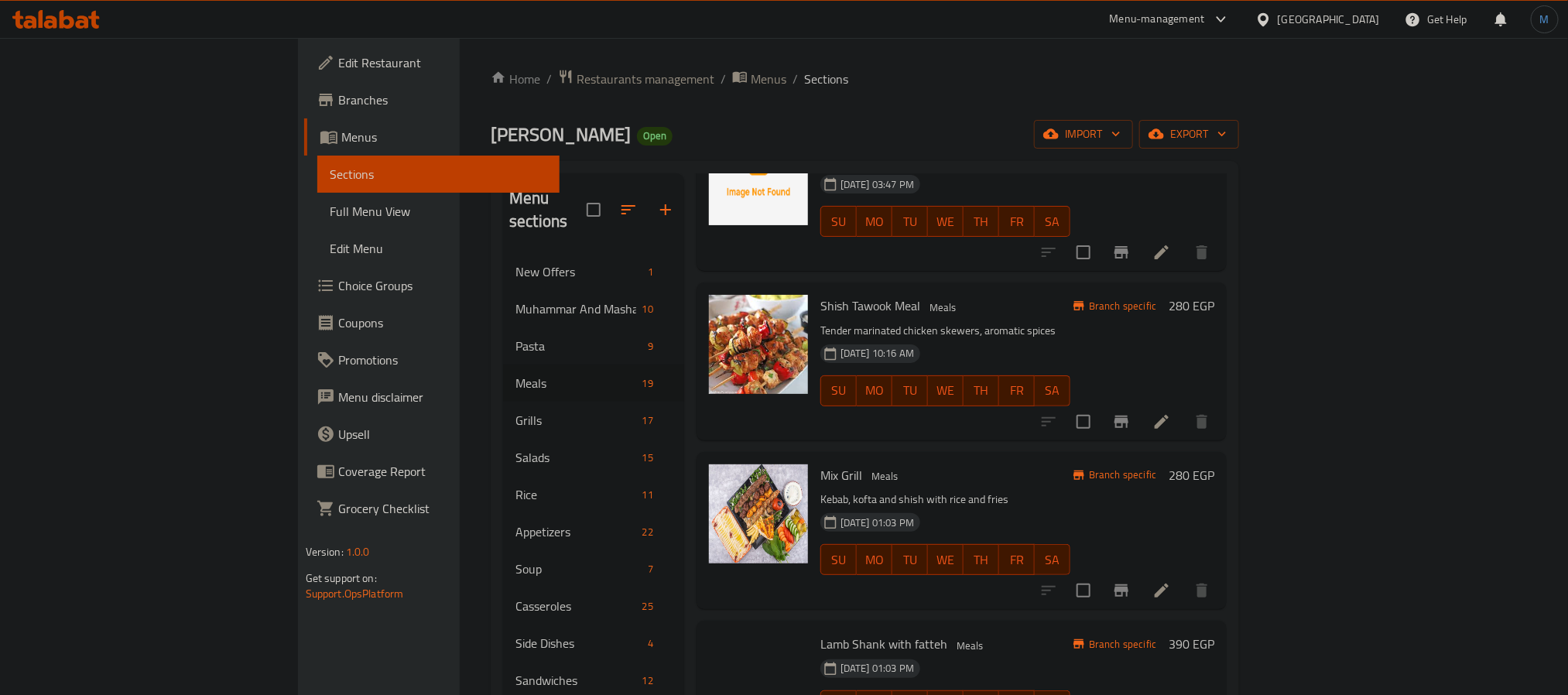
scroll to position [580, 0]
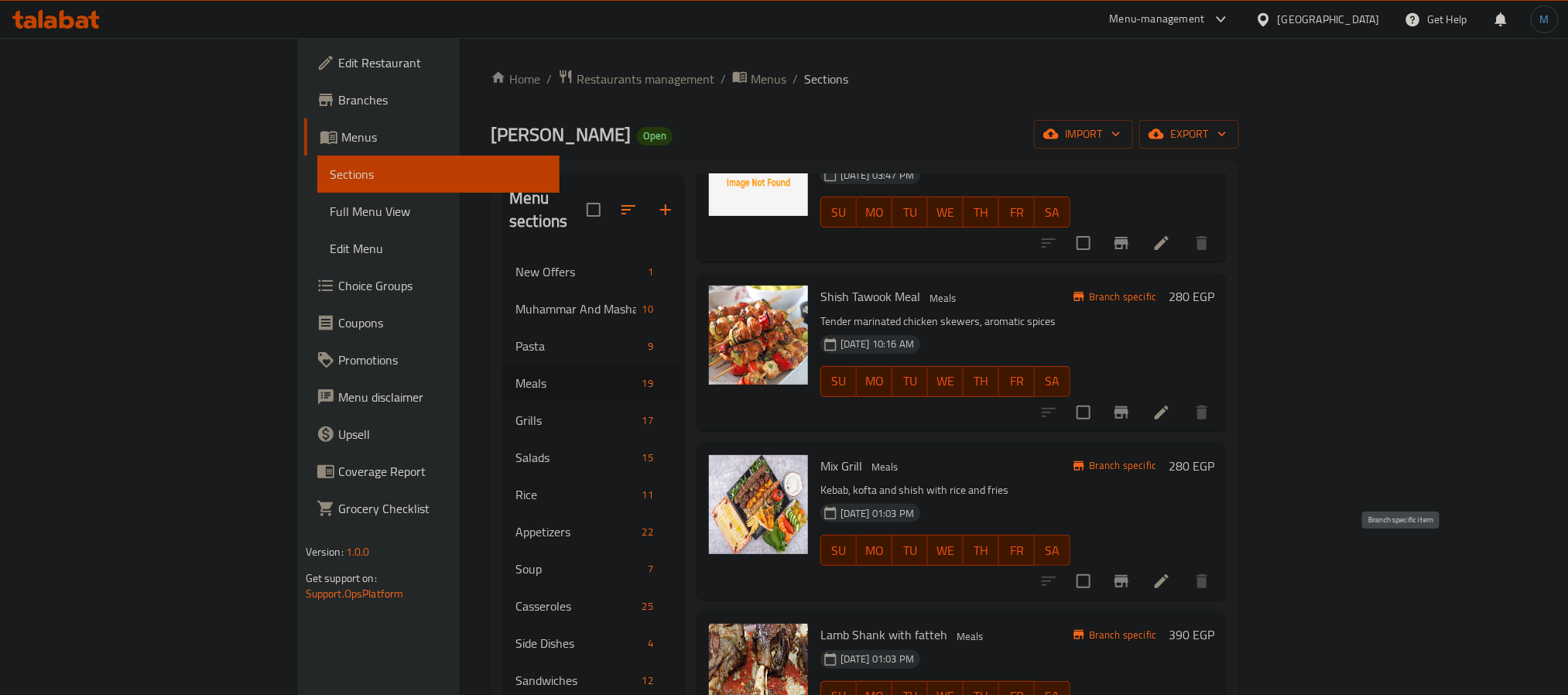
click at [1130, 572] on icon "Branch-specific-item" at bounding box center [1122, 581] width 19 height 19
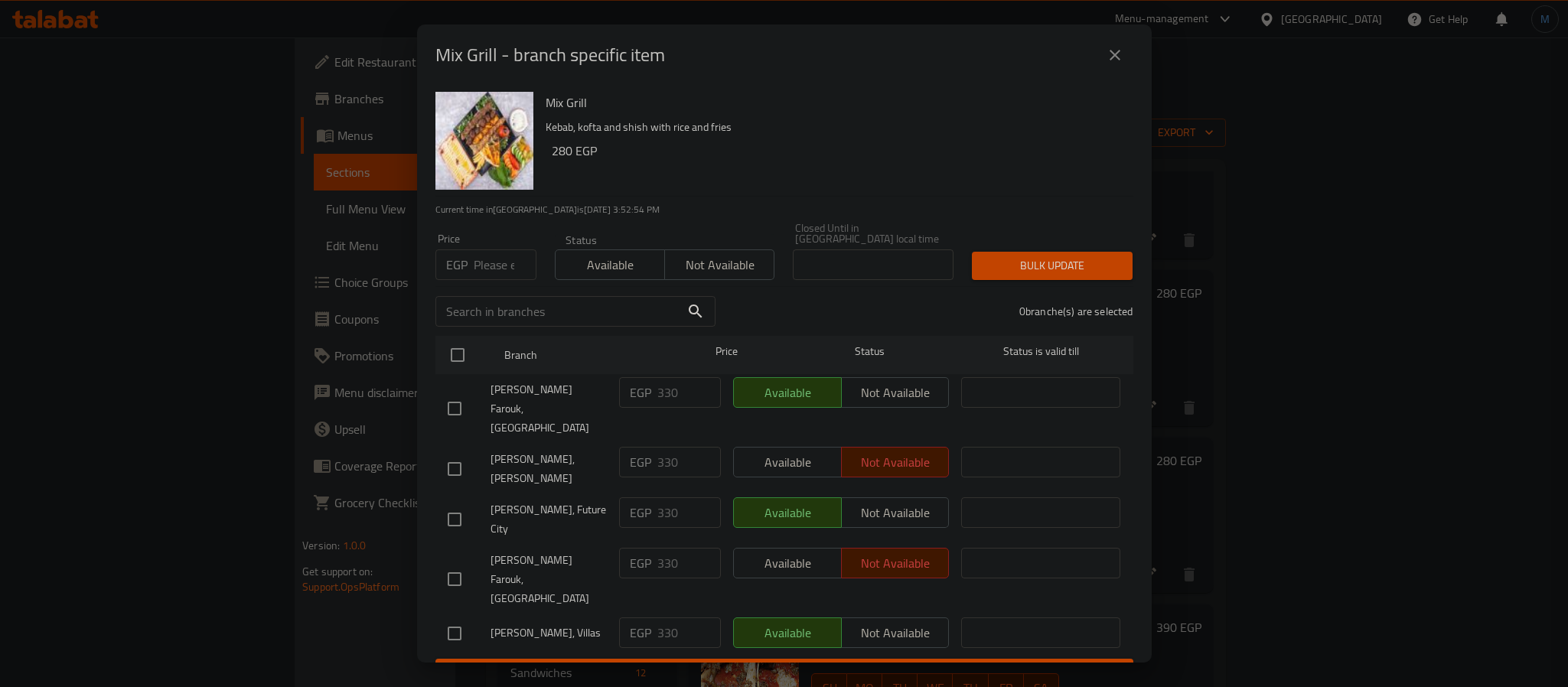
click at [1109, 58] on icon "close" at bounding box center [1115, 55] width 19 height 19
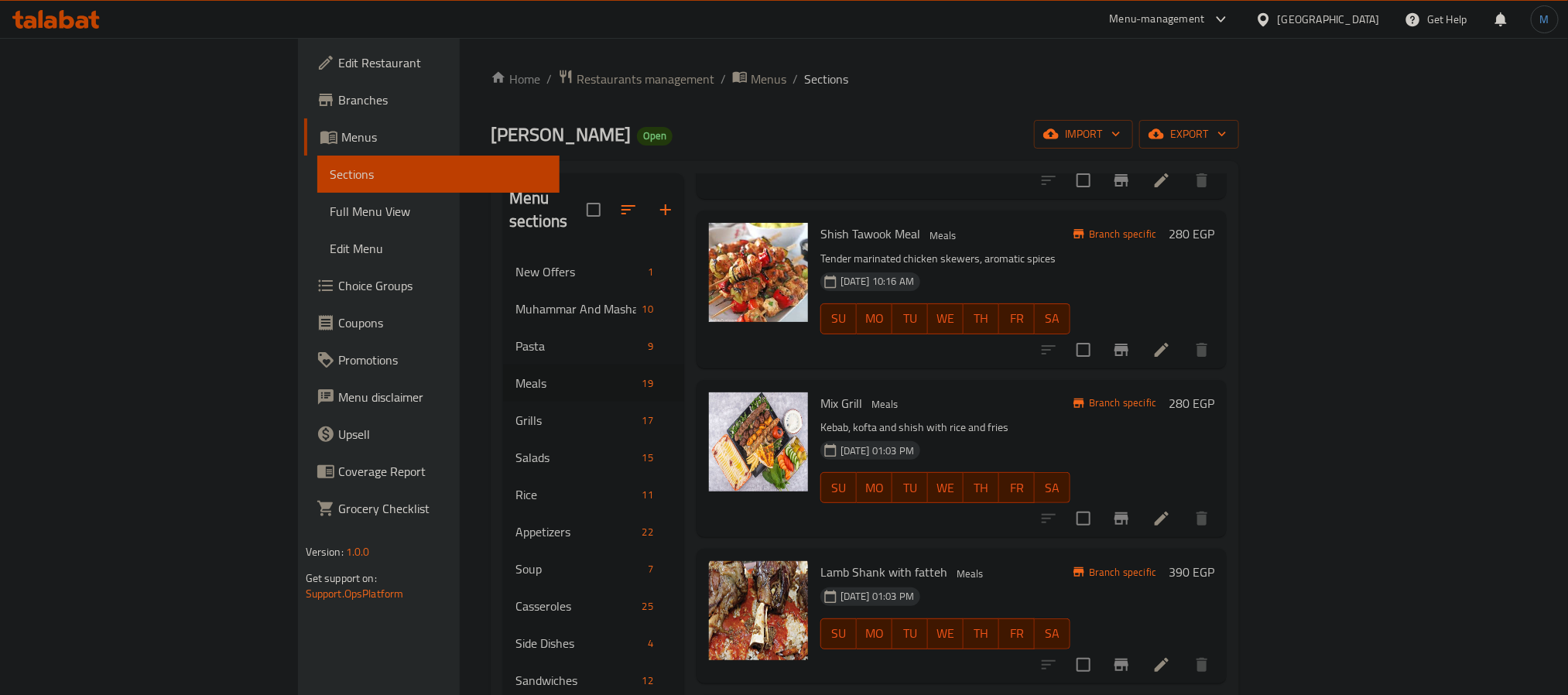
scroll to position [697, 0]
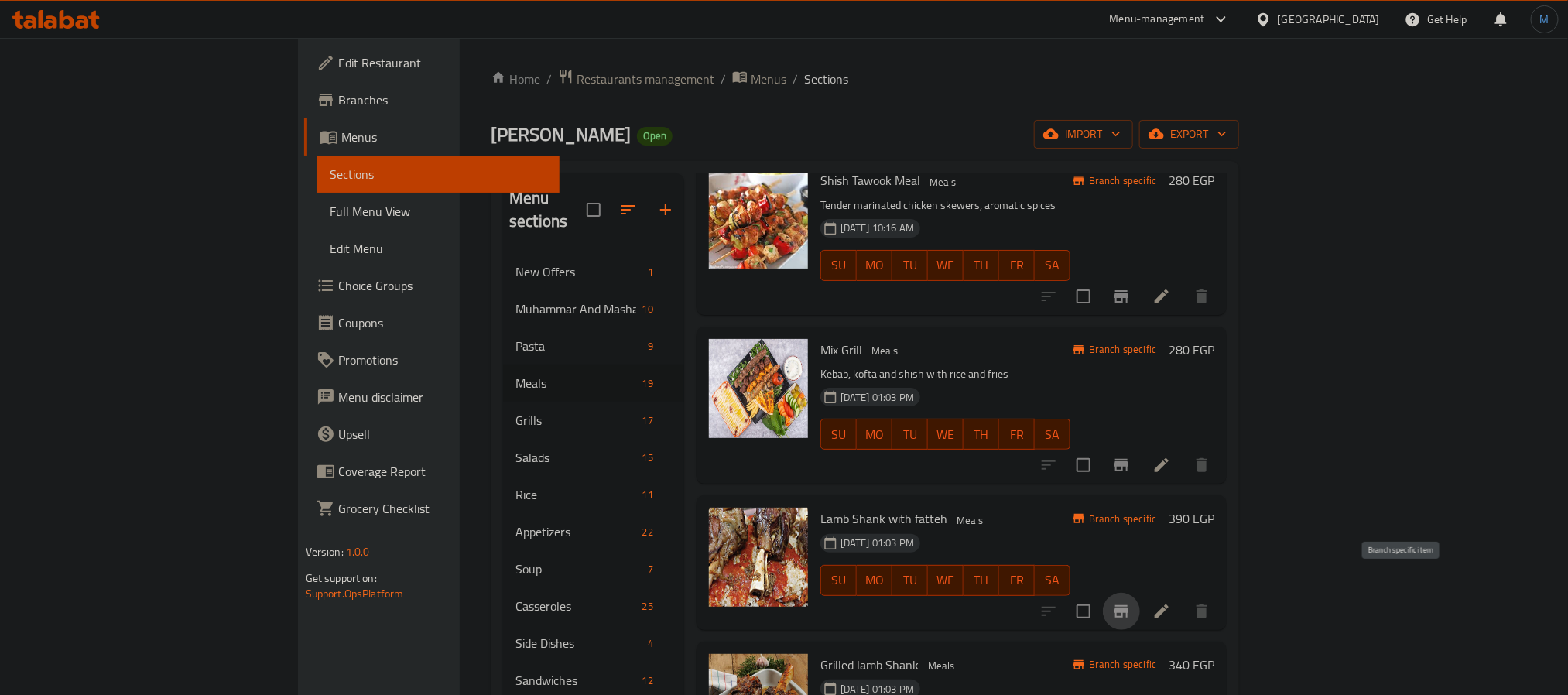
click at [1130, 602] on icon "Branch-specific-item" at bounding box center [1122, 611] width 19 height 19
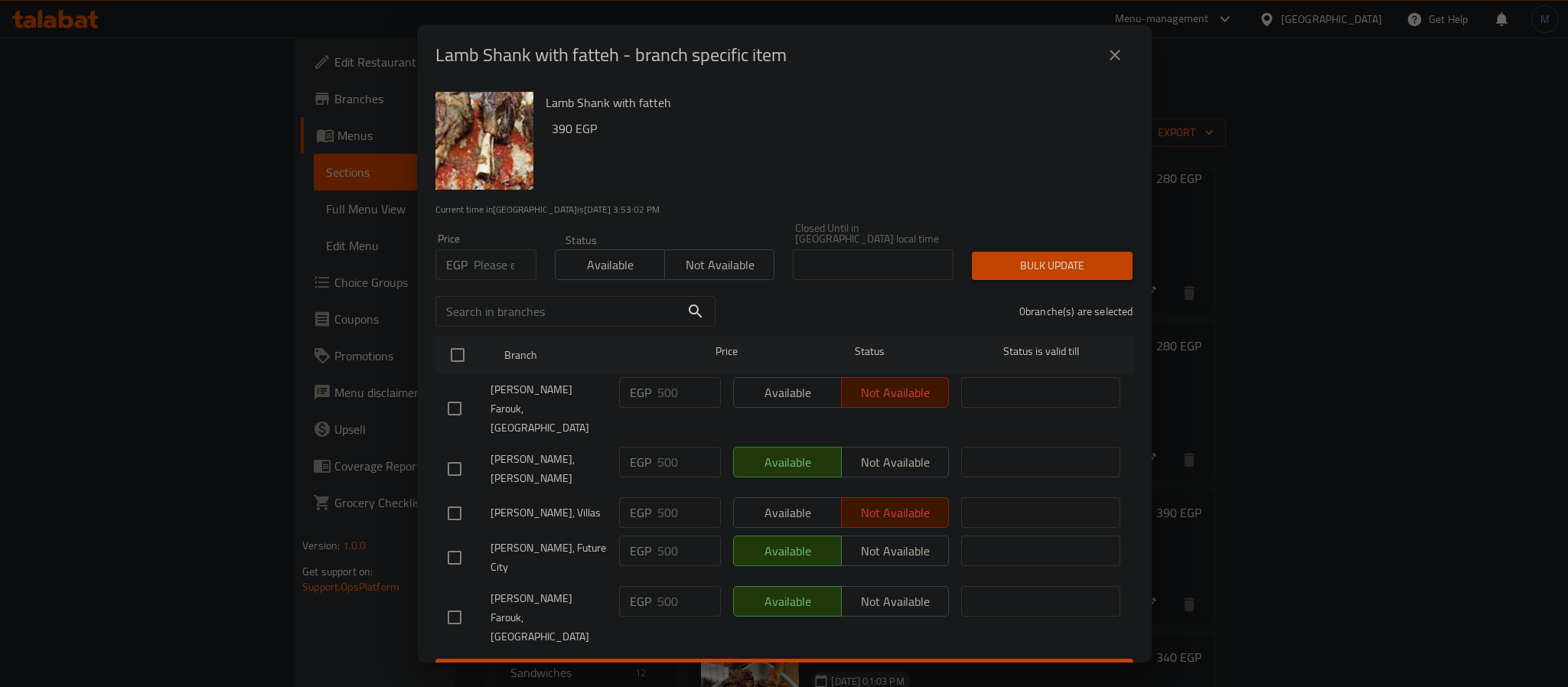
click at [1107, 65] on icon "close" at bounding box center [1115, 55] width 19 height 19
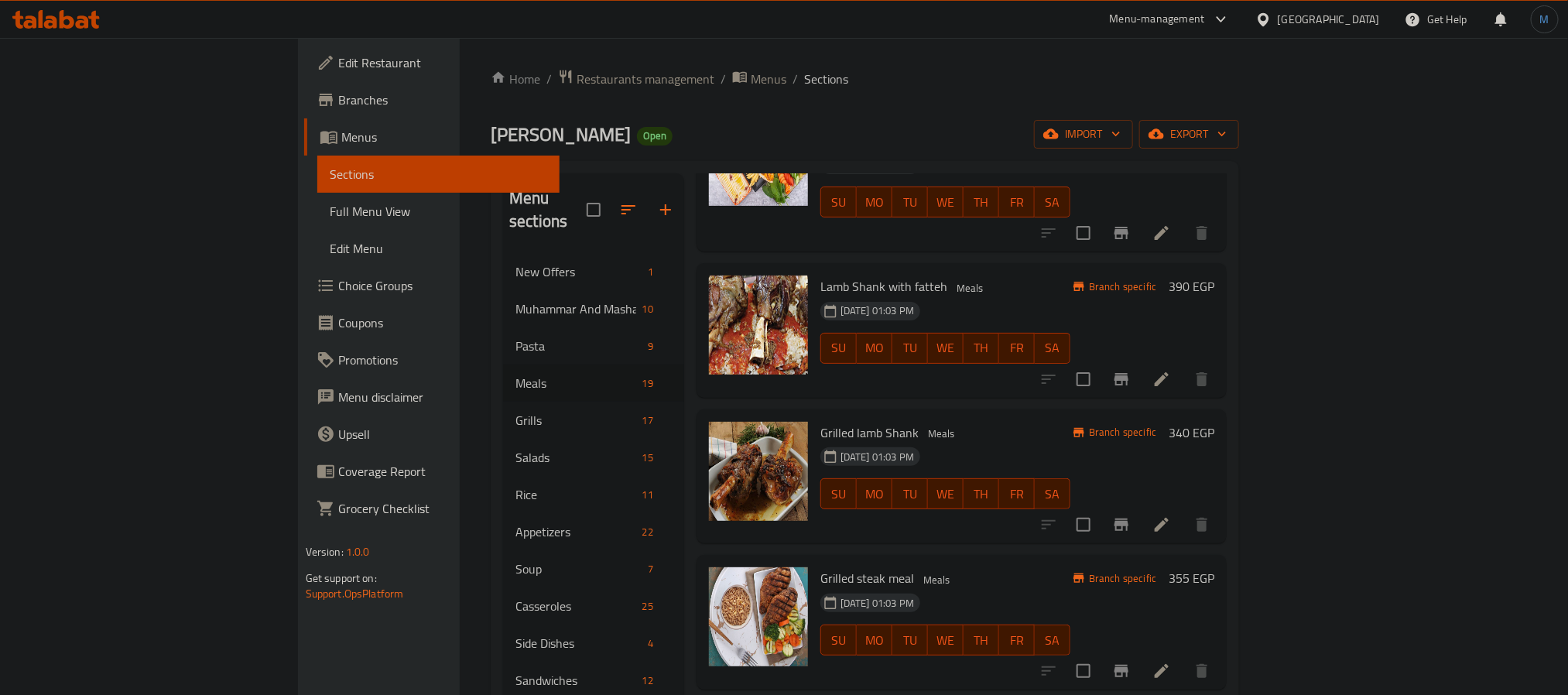
scroll to position [813, 0]
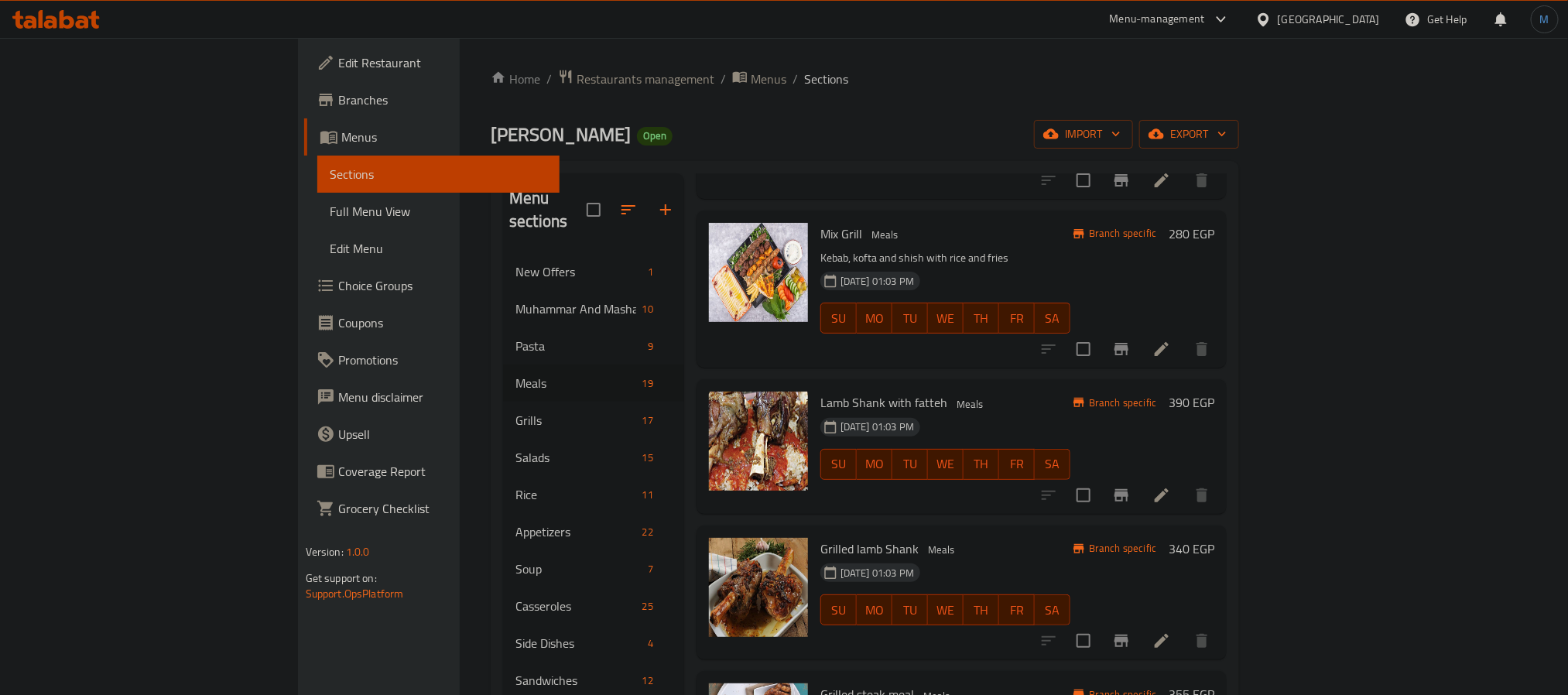
click at [1184, 627] on li at bounding box center [1162, 641] width 44 height 28
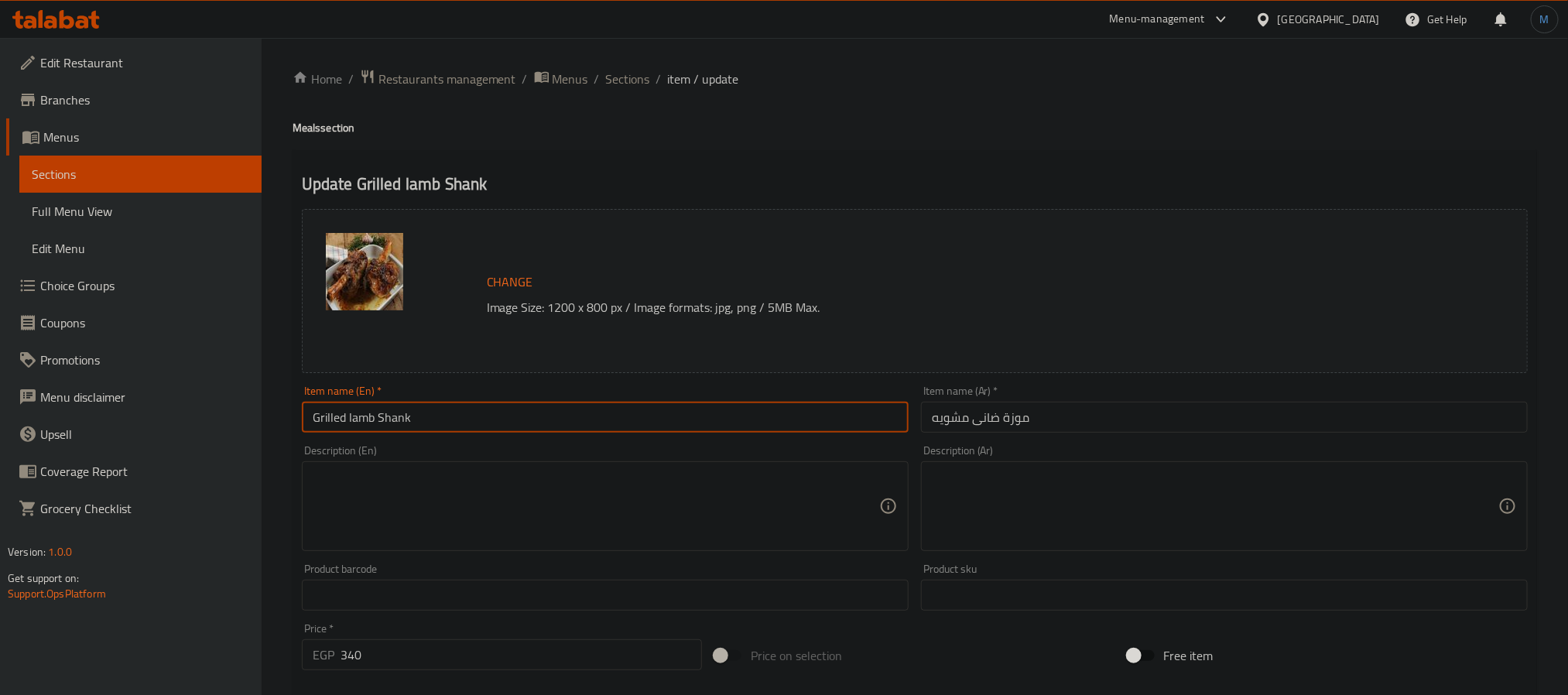
click at [816, 418] on input "Grilled lamb Shank" at bounding box center [605, 417] width 607 height 31
click at [626, 77] on span "Sections" at bounding box center [628, 78] width 45 height 19
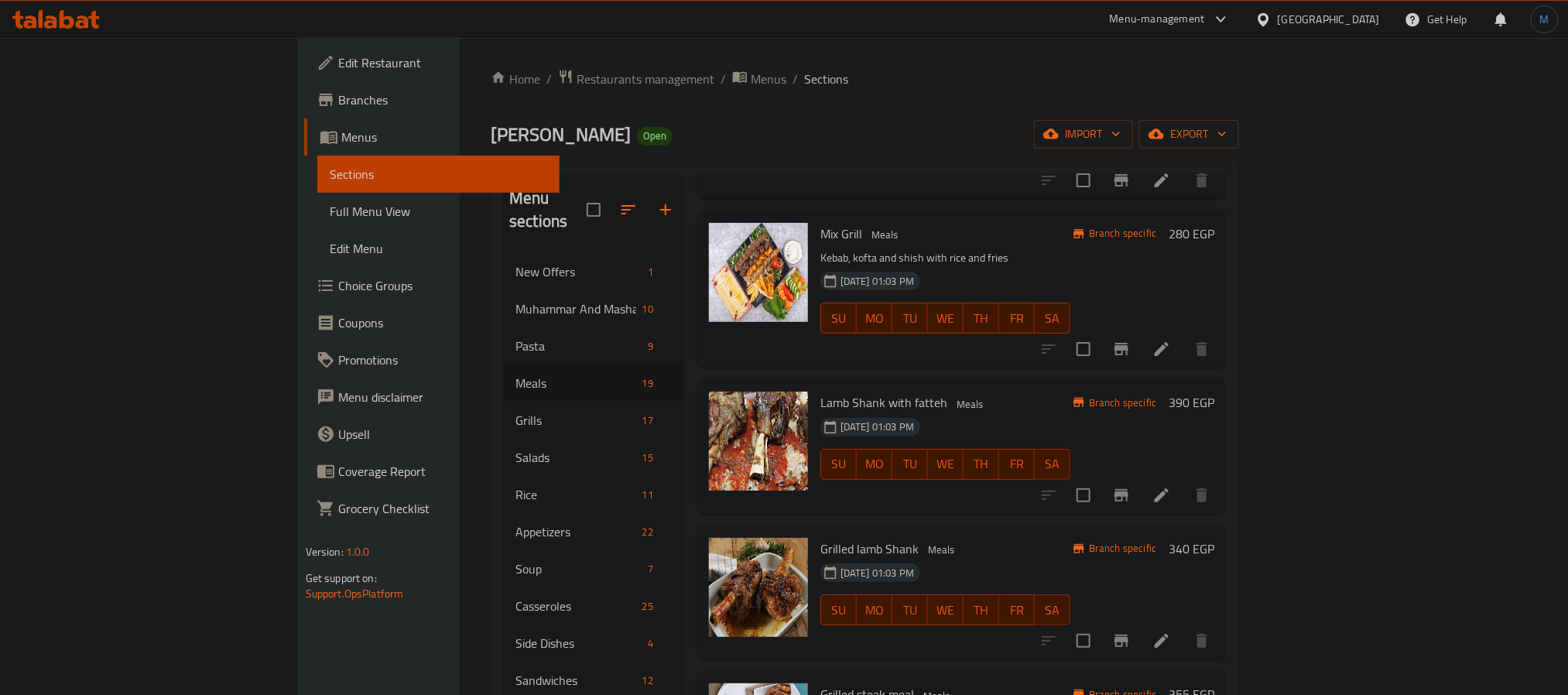
scroll to position [929, 0]
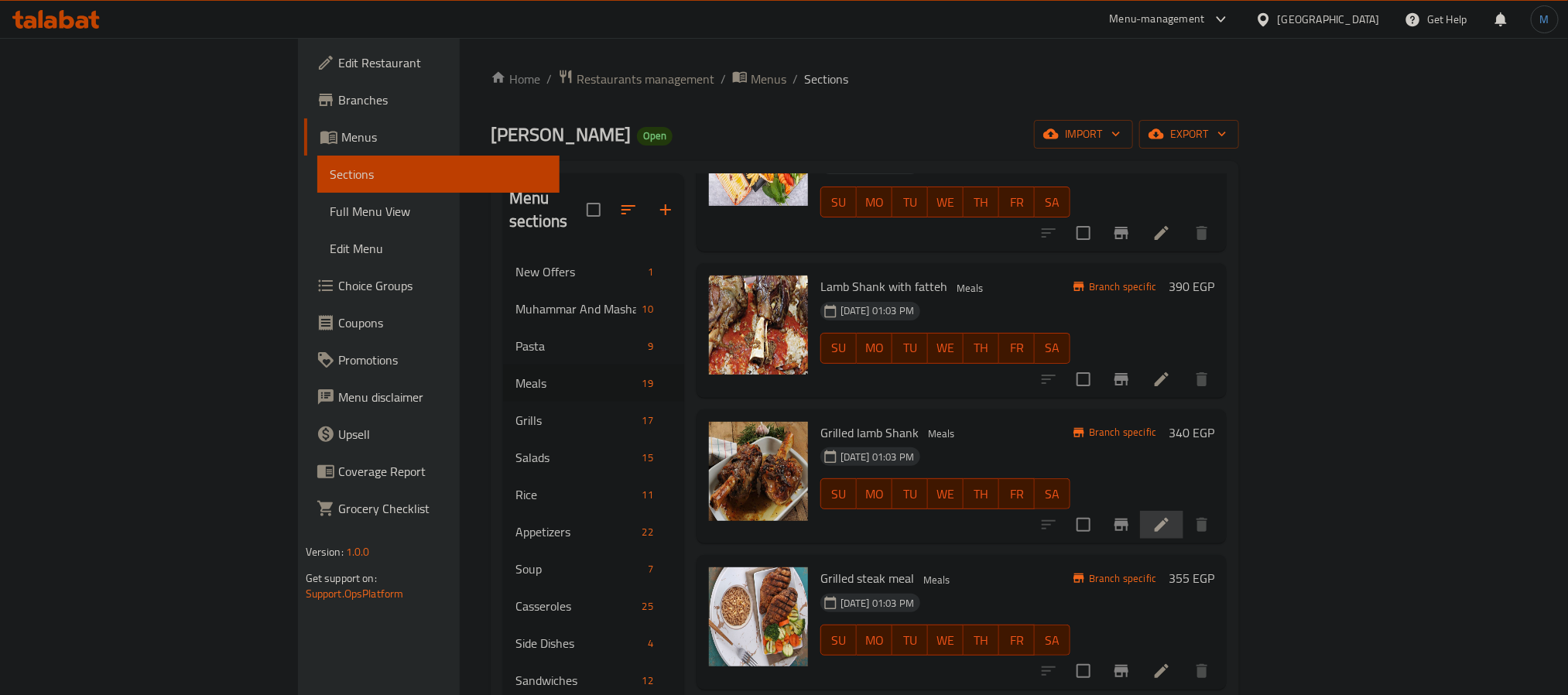
click at [1184, 511] on li at bounding box center [1162, 525] width 44 height 28
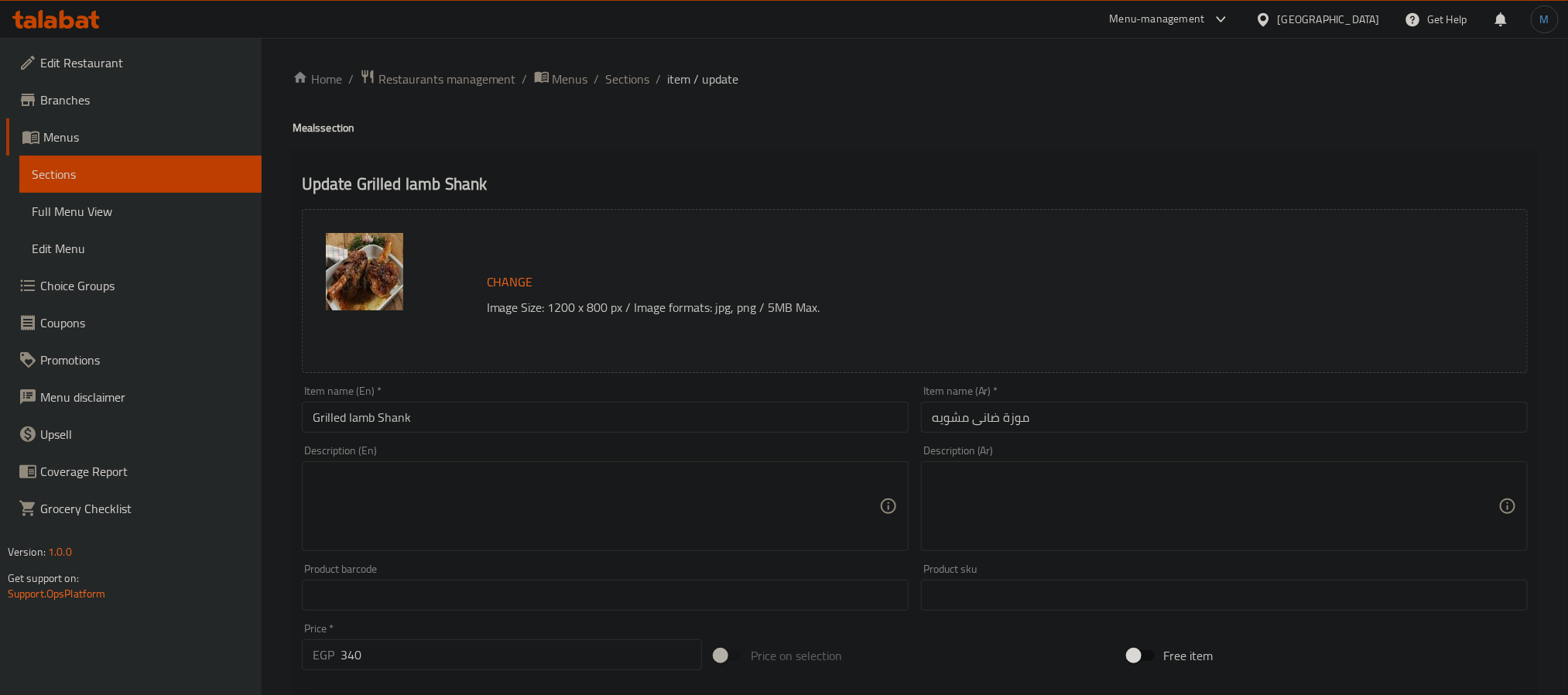
click at [1128, 432] on input "موزة ضانى مشويه" at bounding box center [1224, 417] width 607 height 31
click at [516, 438] on div "Item name (En)   * Grilled lamb Shank Item name (En) *" at bounding box center [606, 409] width 620 height 59
click at [532, 416] on input "Grilled lamb Shank" at bounding box center [605, 417] width 607 height 31
click at [612, 79] on span "Sections" at bounding box center [628, 78] width 45 height 19
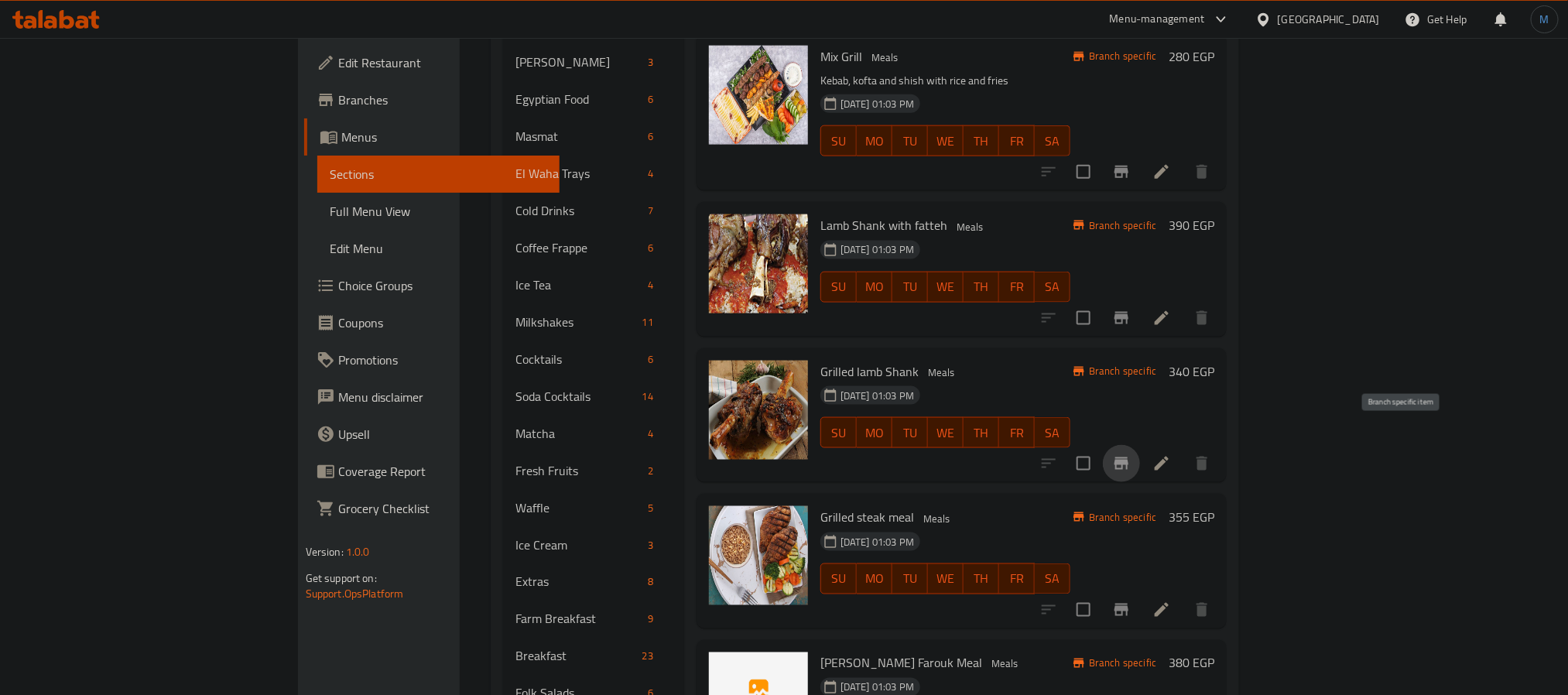
drag, startPoint x: 1420, startPoint y: 442, endPoint x: 1406, endPoint y: 442, distance: 14.0
click at [1140, 446] on button "Branch-specific-item" at bounding box center [1122, 464] width 38 height 38
click at [888, 506] on h6 "Grilled steak meal Meals" at bounding box center [945, 517] width 250 height 22
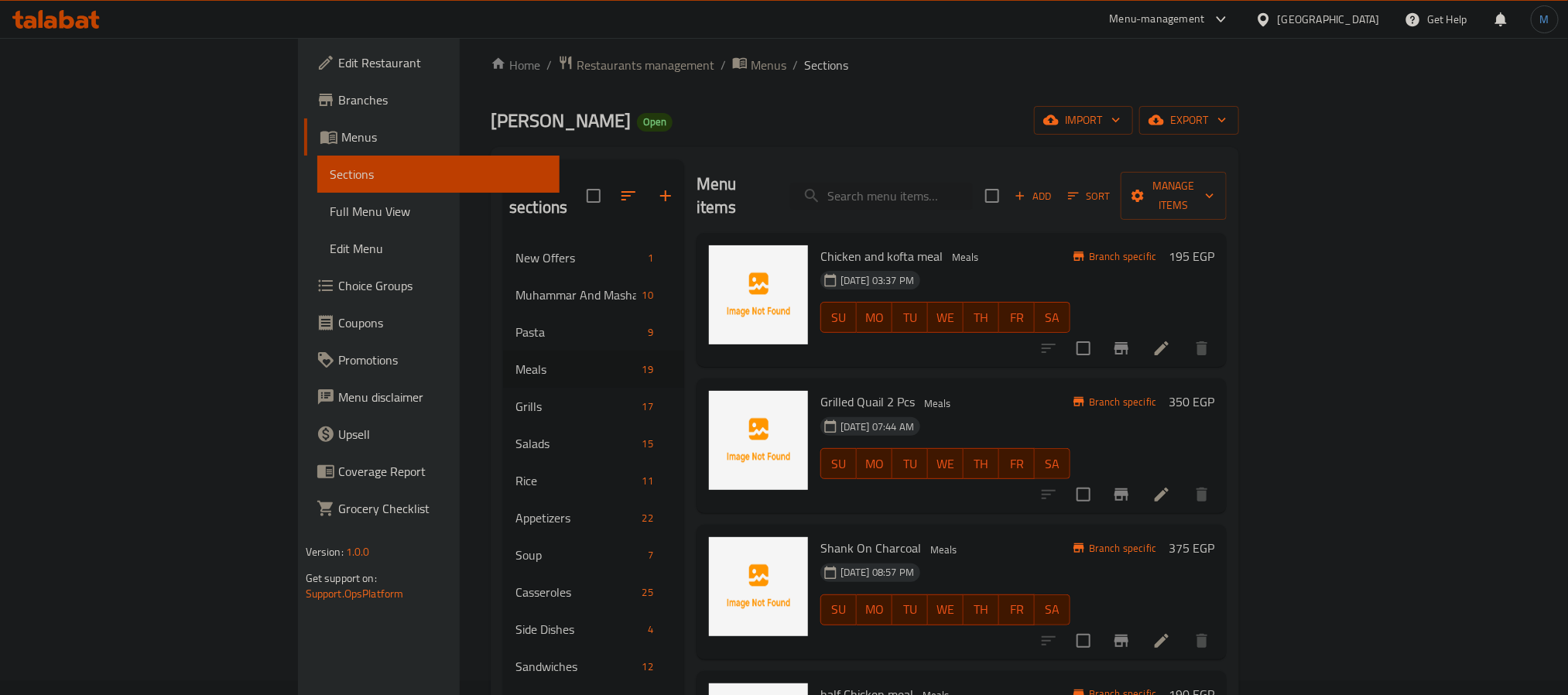
scroll to position [0, 0]
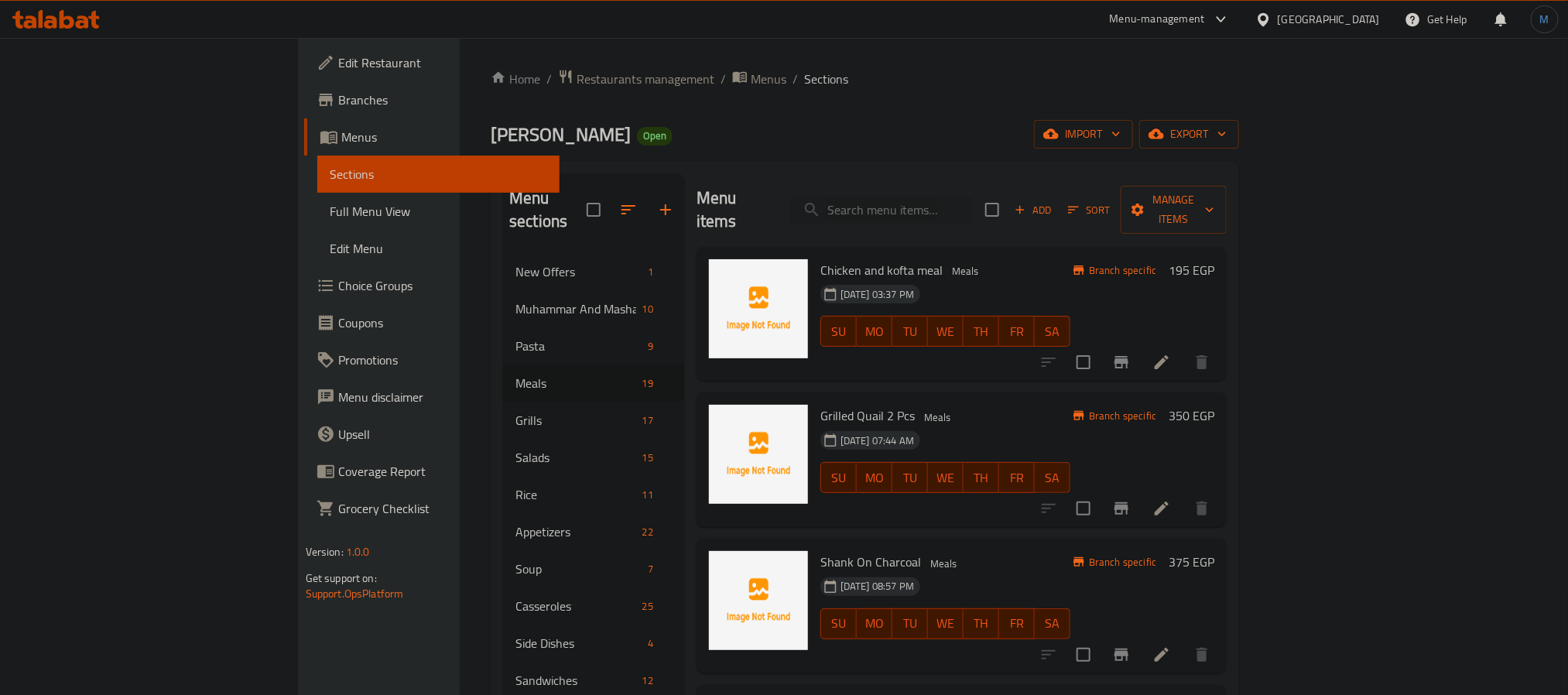
click at [963, 247] on div "Chicken and kofta meal Meals [DATE] 03:37 PM SU MO TU WE TH FR [PERSON_NAME] sp…" at bounding box center [962, 314] width 531 height 135
click at [973, 197] on input "search" at bounding box center [881, 210] width 183 height 27
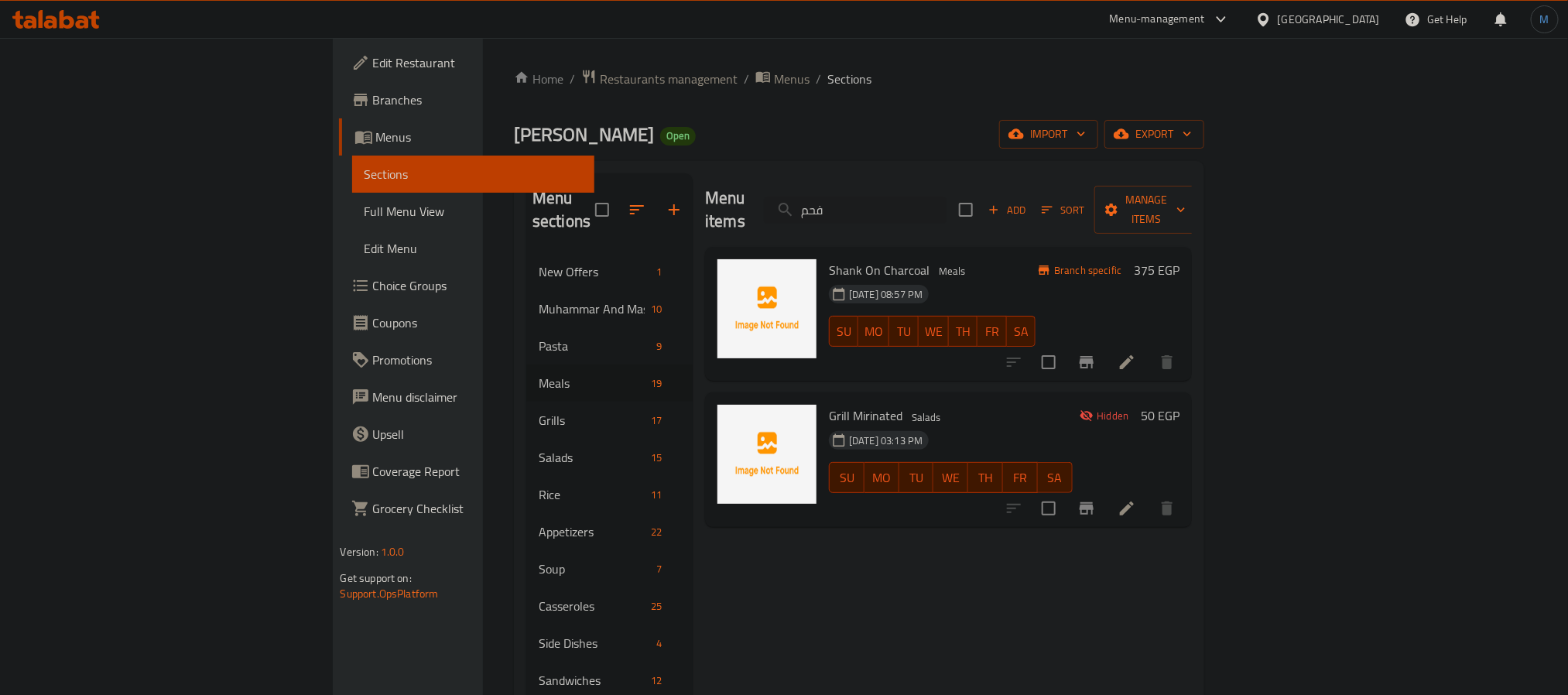
type input "فحم"
click at [1106, 344] on button "Branch-specific-item" at bounding box center [1087, 362] width 38 height 38
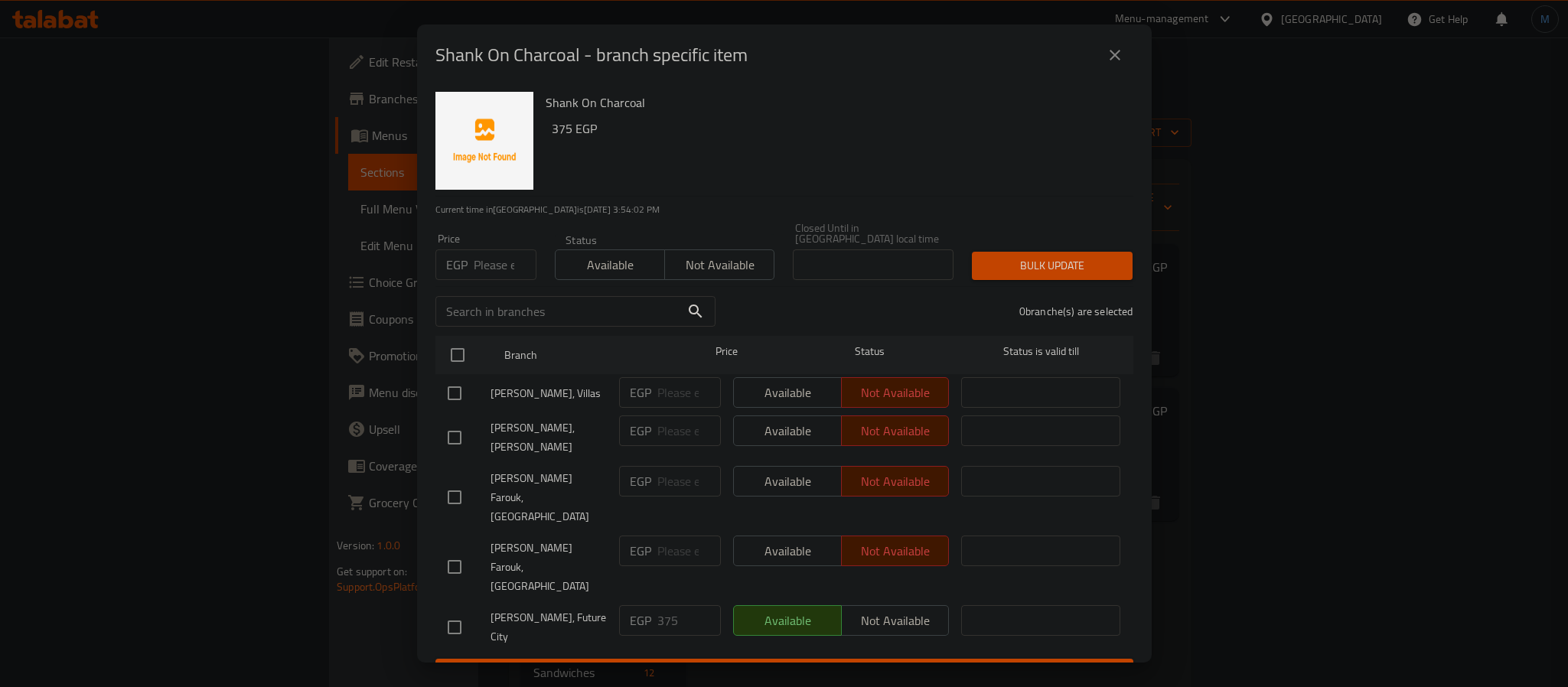
click at [503, 250] on input "number" at bounding box center [505, 264] width 63 height 30
type input "475"
click at [467, 363] on input "checkbox" at bounding box center [457, 354] width 32 height 32
checkbox input "true"
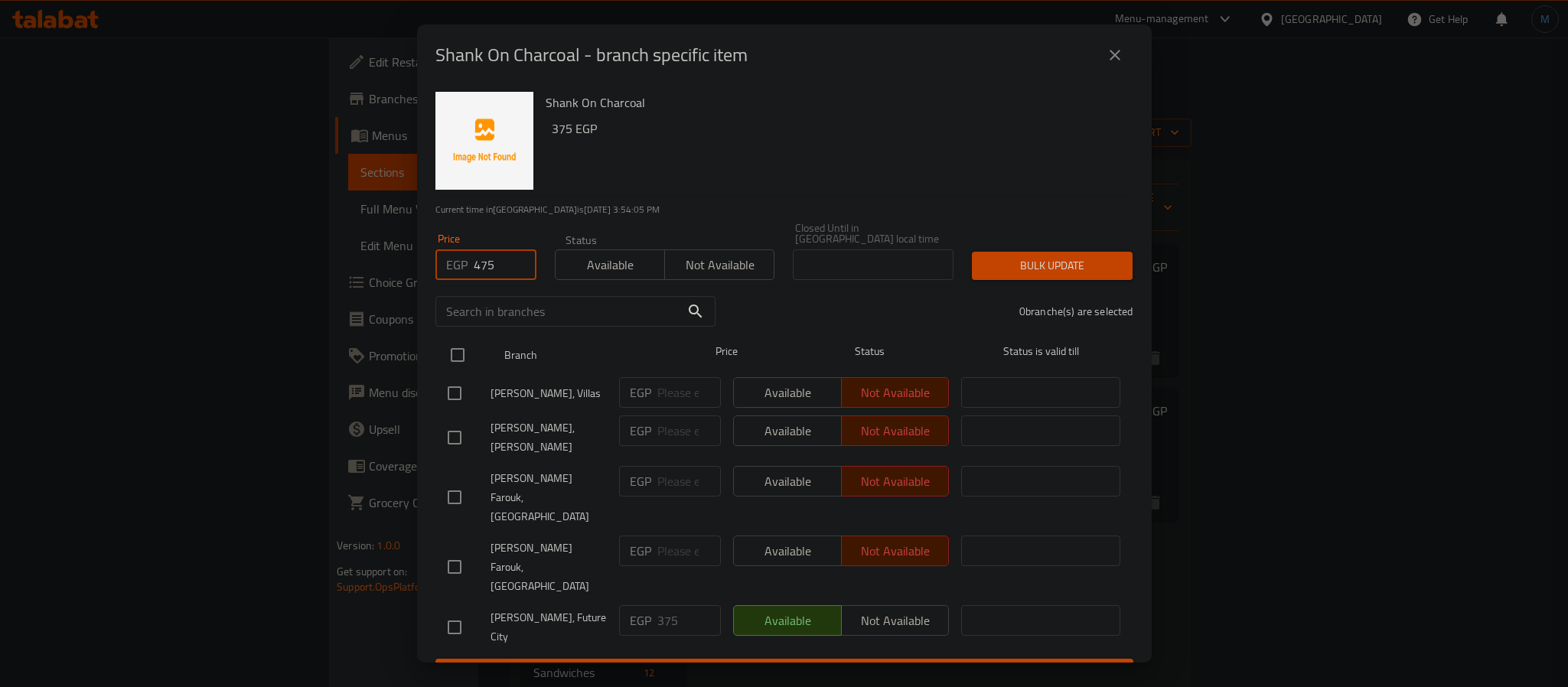
checkbox input "true"
click at [1040, 249] on div "Bulk update" at bounding box center [1052, 266] width 179 height 47
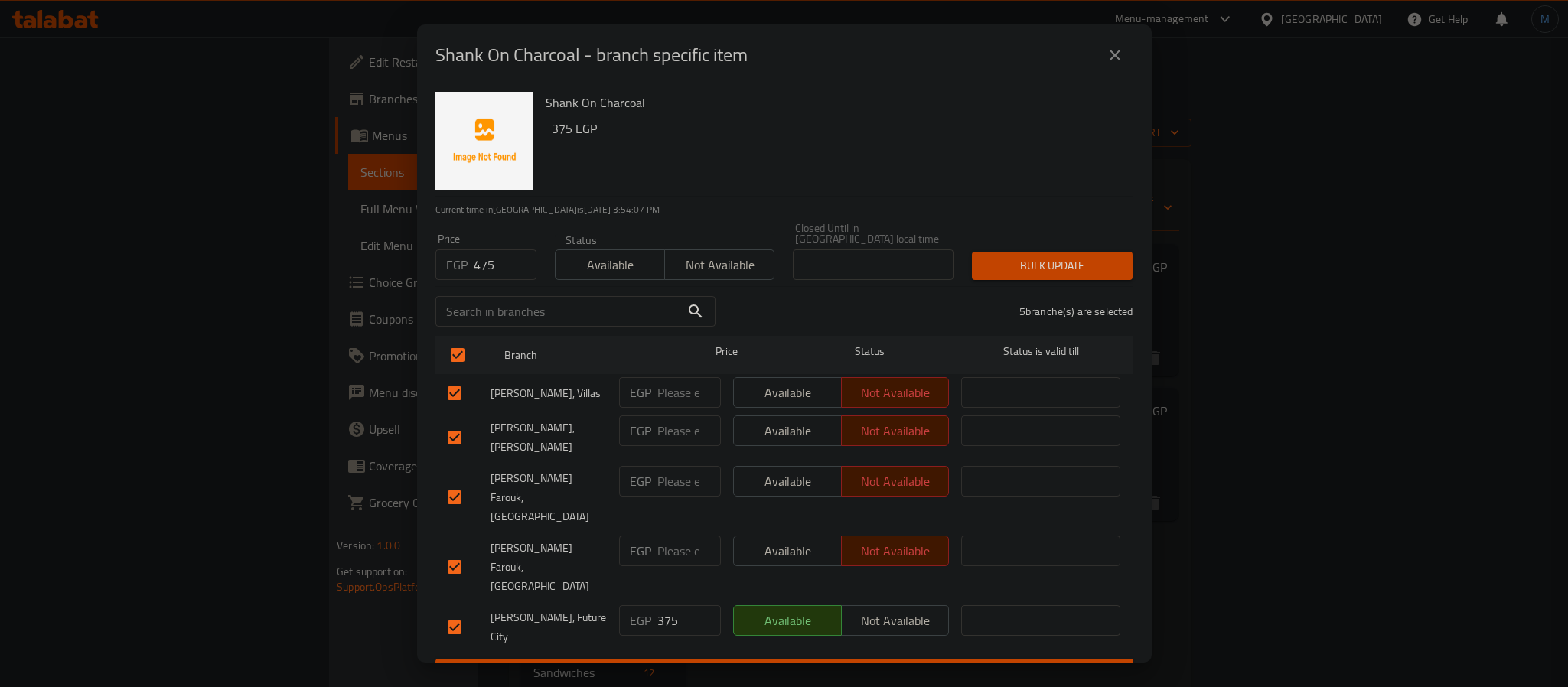
click at [1043, 257] on span "Bulk update" at bounding box center [1052, 266] width 136 height 20
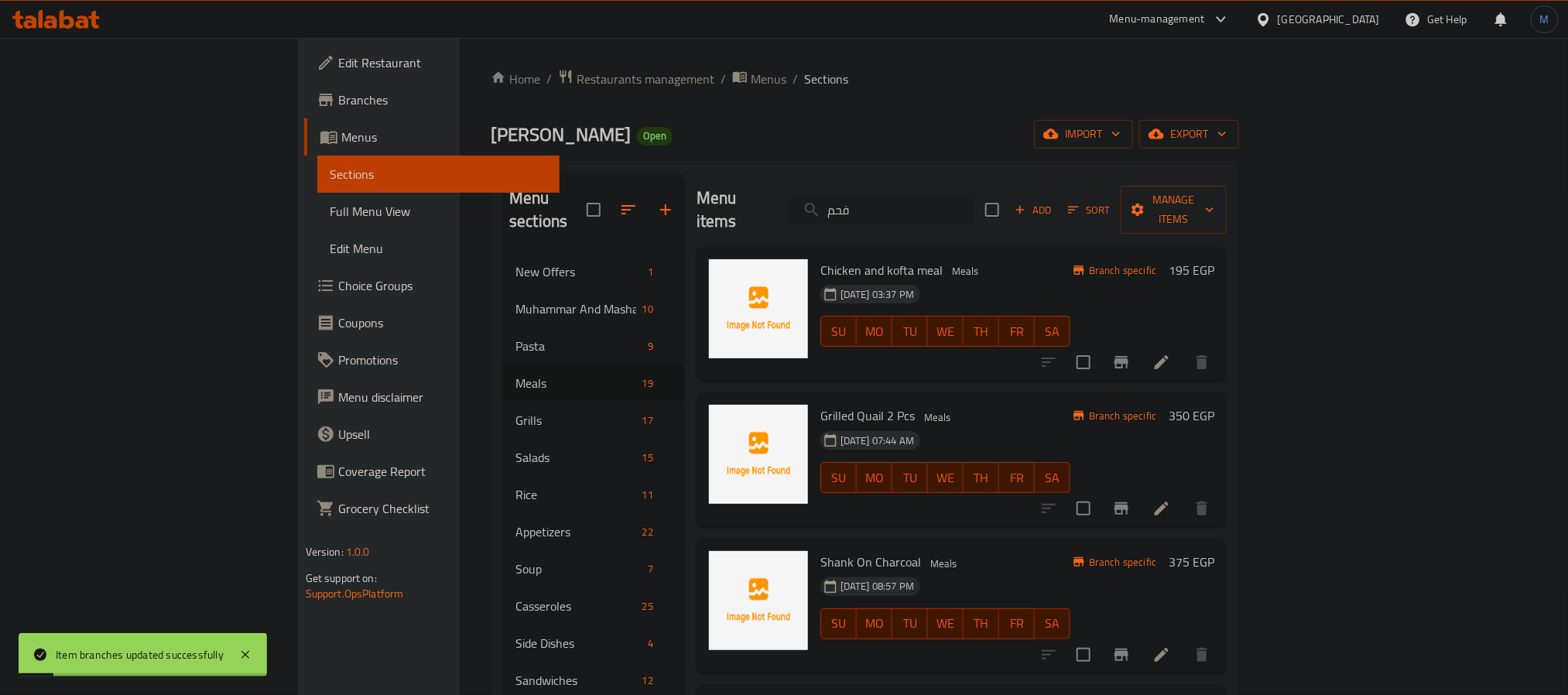
click at [959, 198] on input "فحم" at bounding box center [881, 210] width 183 height 27
click at [1050, 551] on h6 "Shank On Charcoal Meals" at bounding box center [945, 562] width 250 height 22
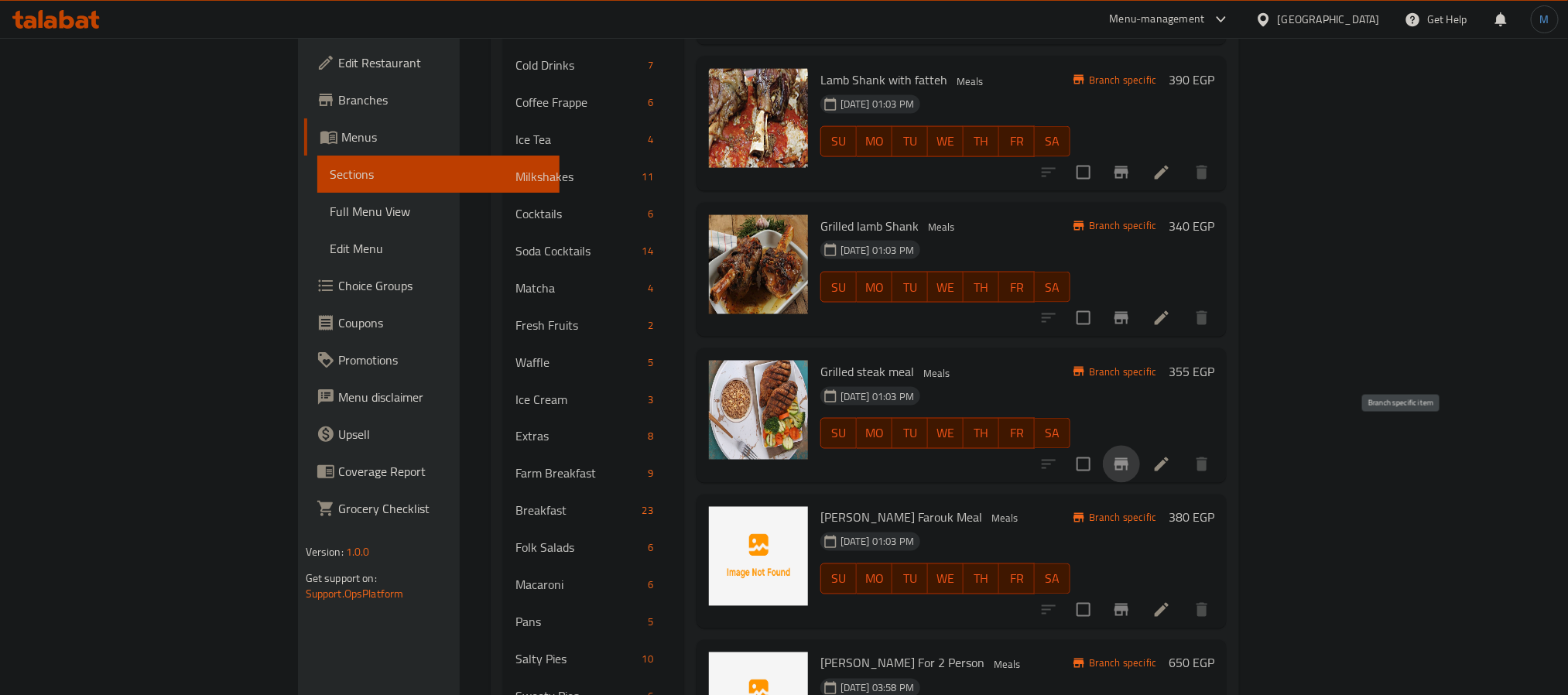
click at [1140, 456] on button "Branch-specific-item" at bounding box center [1122, 464] width 38 height 38
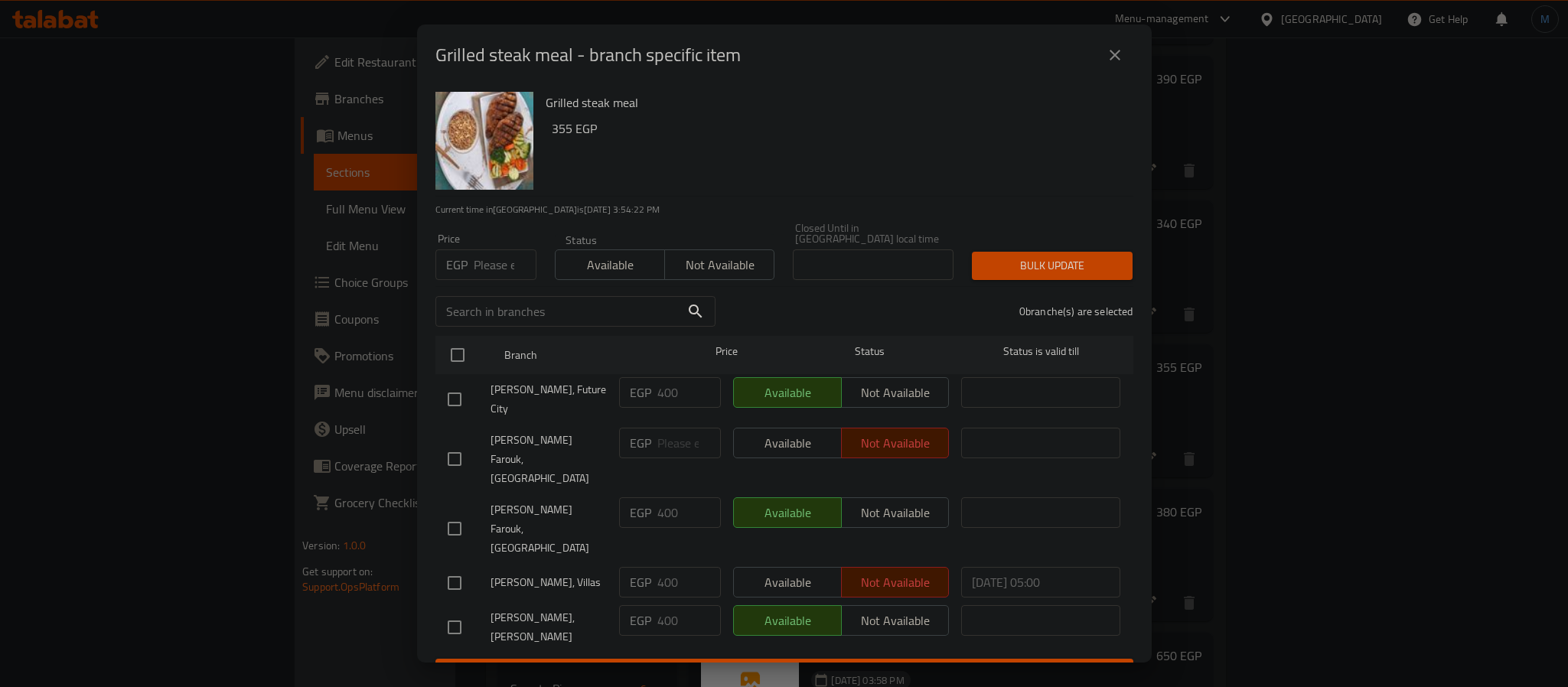
click at [487, 264] on input "number" at bounding box center [505, 264] width 63 height 30
type input "400"
click at [453, 352] on input "checkbox" at bounding box center [457, 354] width 32 height 32
checkbox input "true"
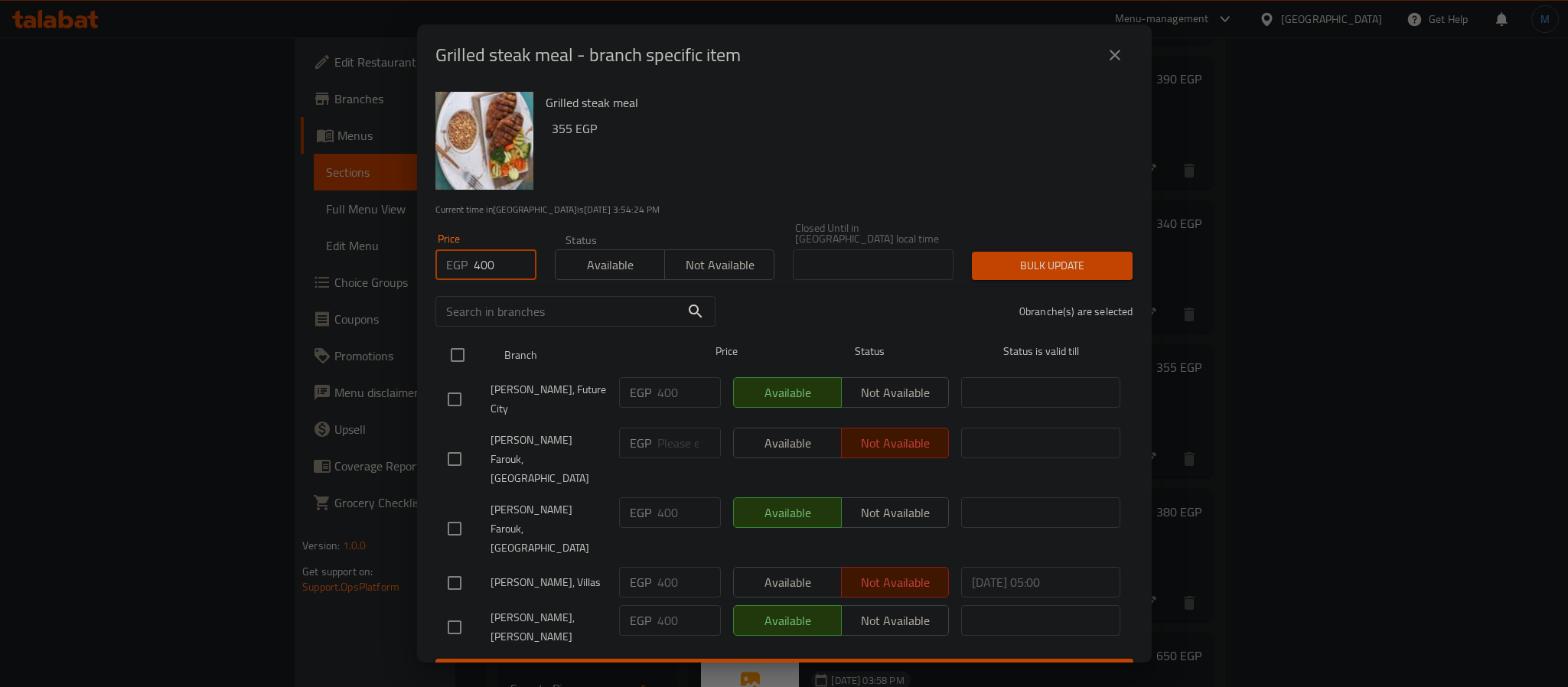
checkbox input "true"
click at [1045, 248] on div "Bulk update" at bounding box center [1052, 266] width 179 height 47
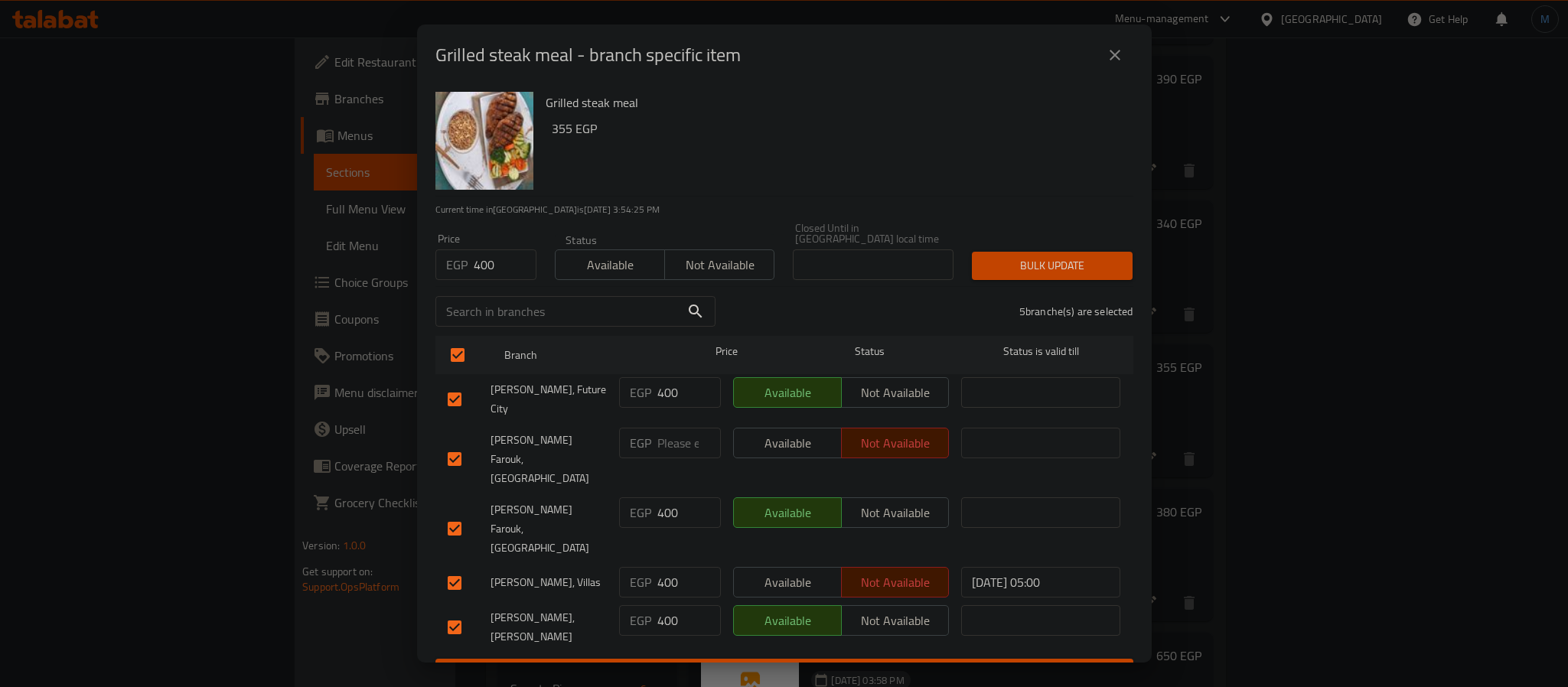
click at [1044, 262] on span "Bulk update" at bounding box center [1052, 266] width 136 height 20
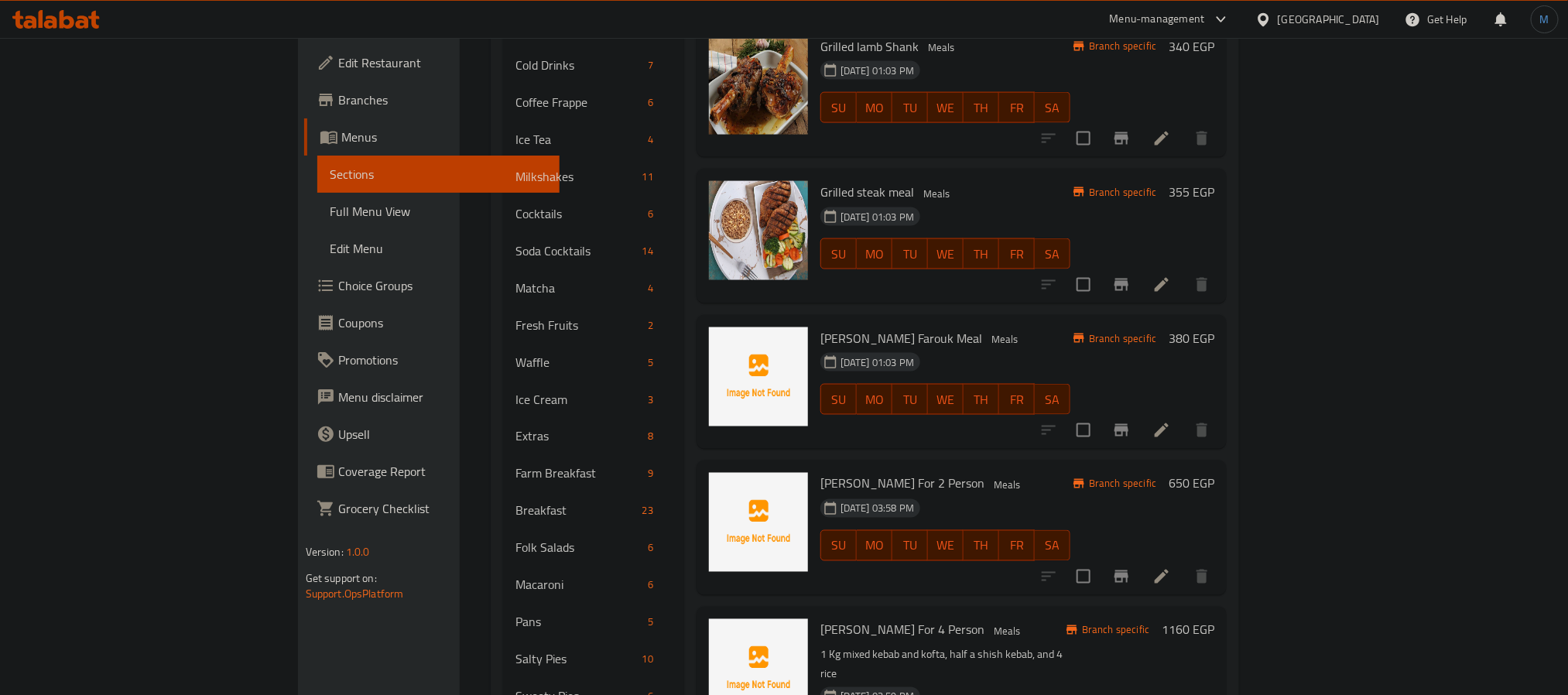
scroll to position [233, 0]
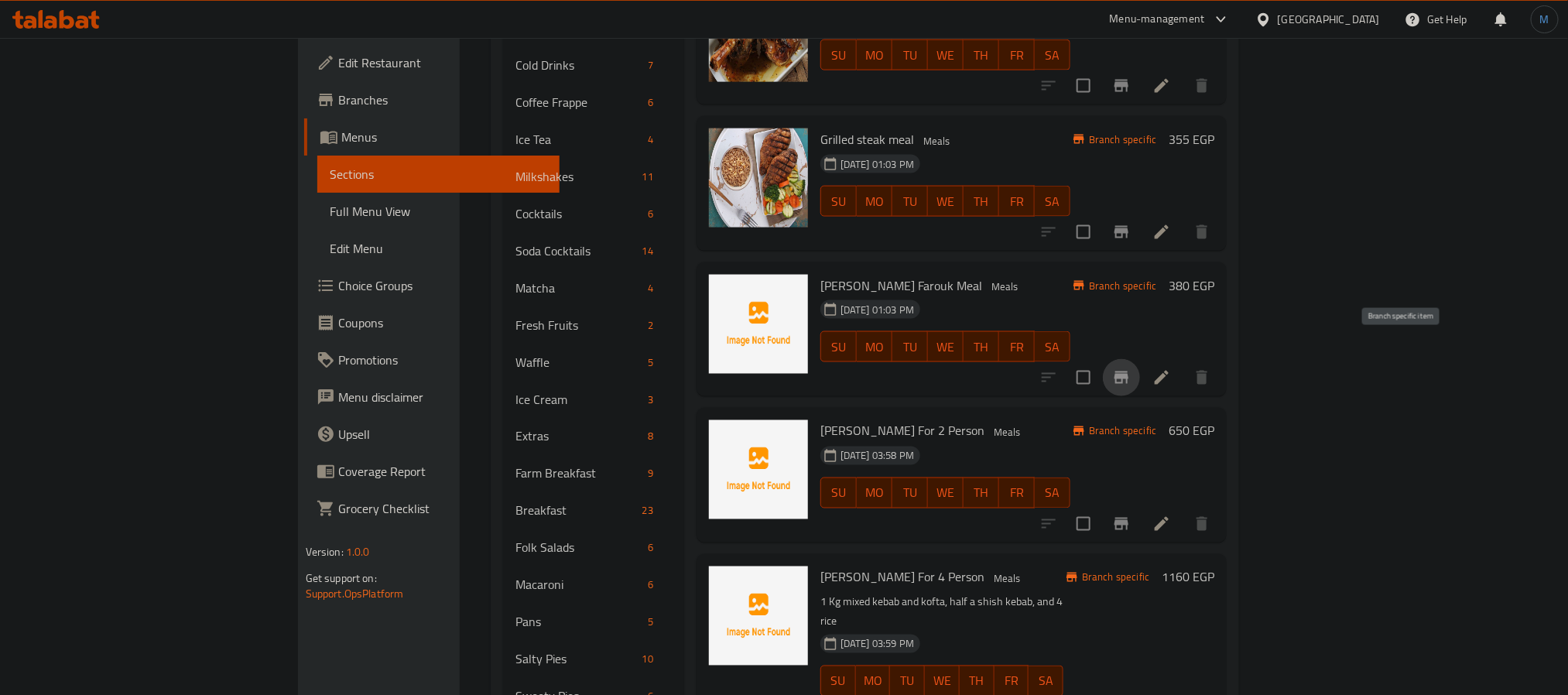
click at [1130, 368] on icon "Branch-specific-item" at bounding box center [1122, 377] width 19 height 19
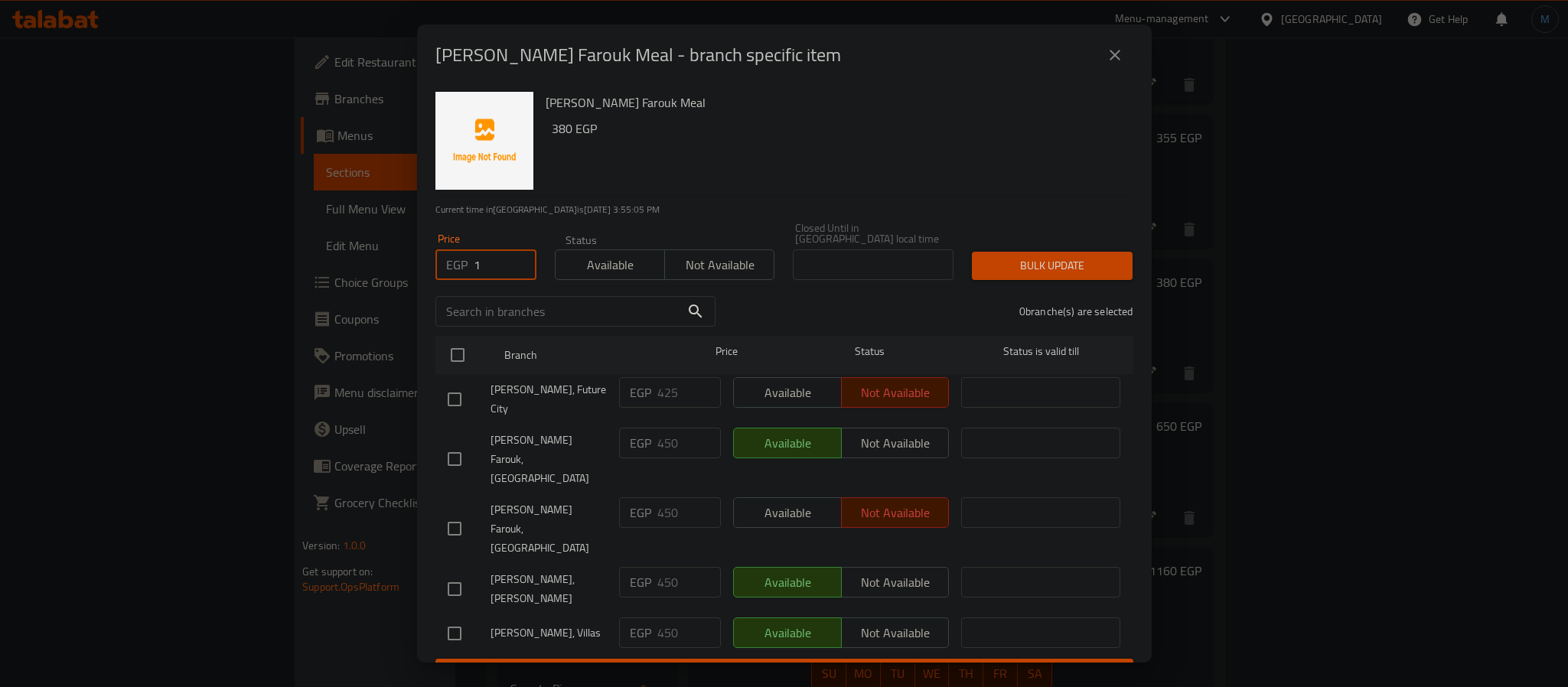
click at [514, 261] on input "1" at bounding box center [505, 264] width 63 height 30
drag, startPoint x: 499, startPoint y: 264, endPoint x: 437, endPoint y: 259, distance: 62.2
click at [437, 259] on div "EGP 1 Price" at bounding box center [485, 264] width 101 height 30
type input "450"
click at [461, 354] on input "checkbox" at bounding box center [457, 354] width 32 height 32
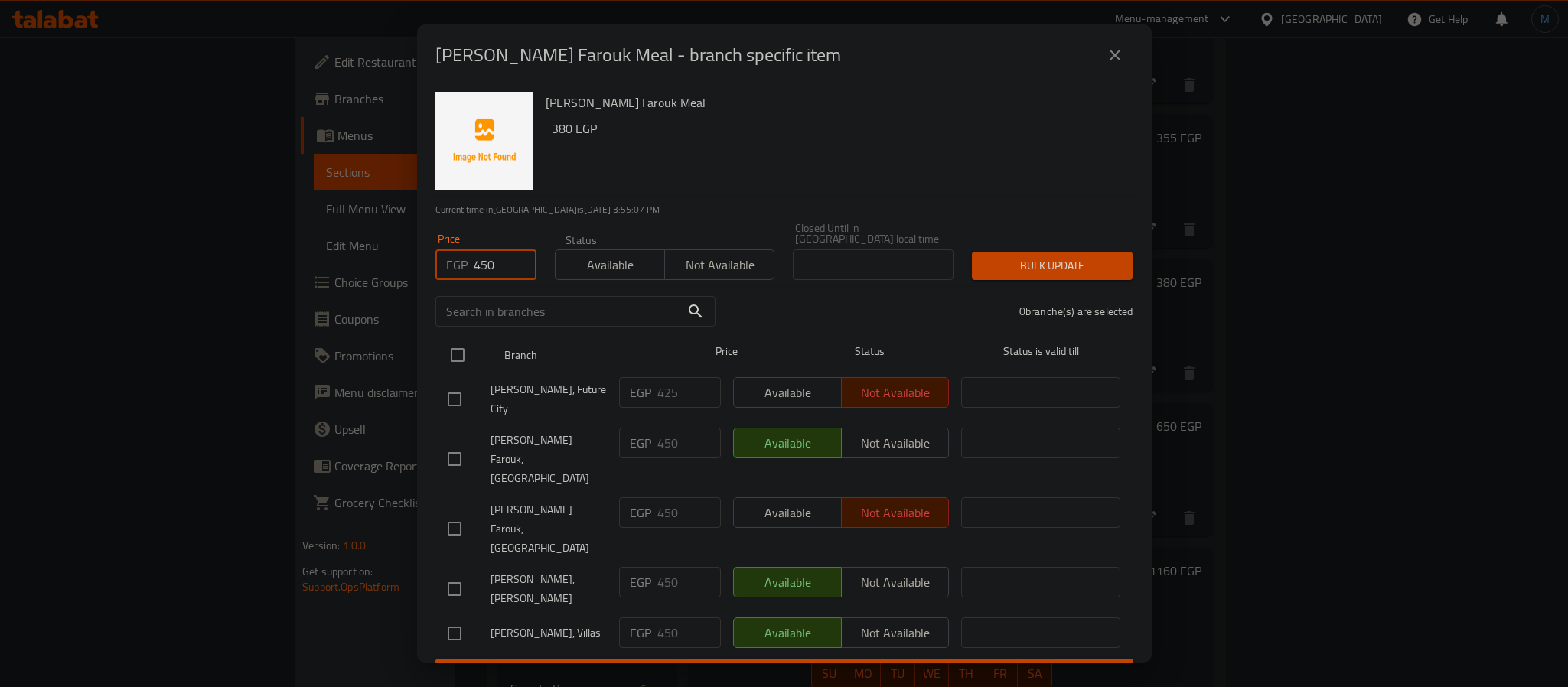
checkbox input "true"
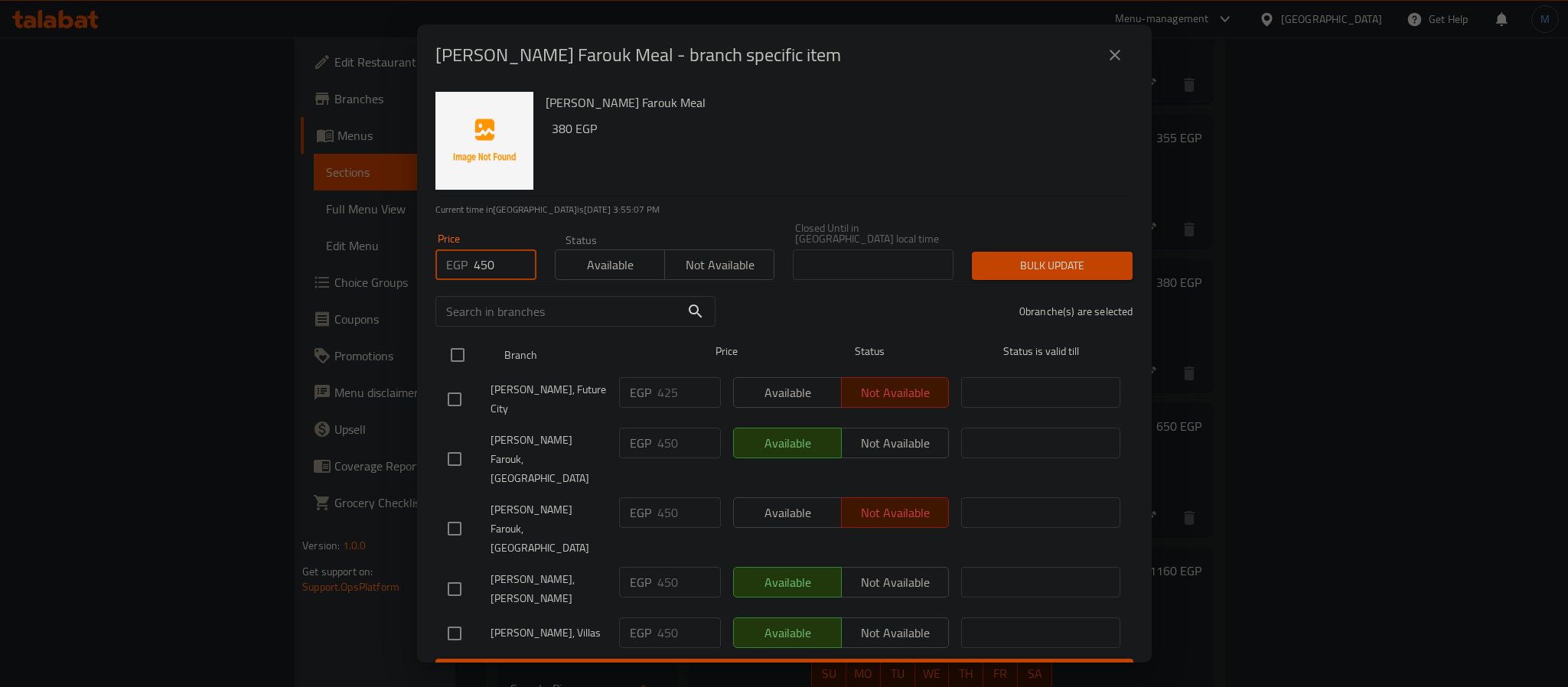
checkbox input "true"
click at [1019, 287] on div "5 branche(s) are selected" at bounding box center [933, 311] width 418 height 55
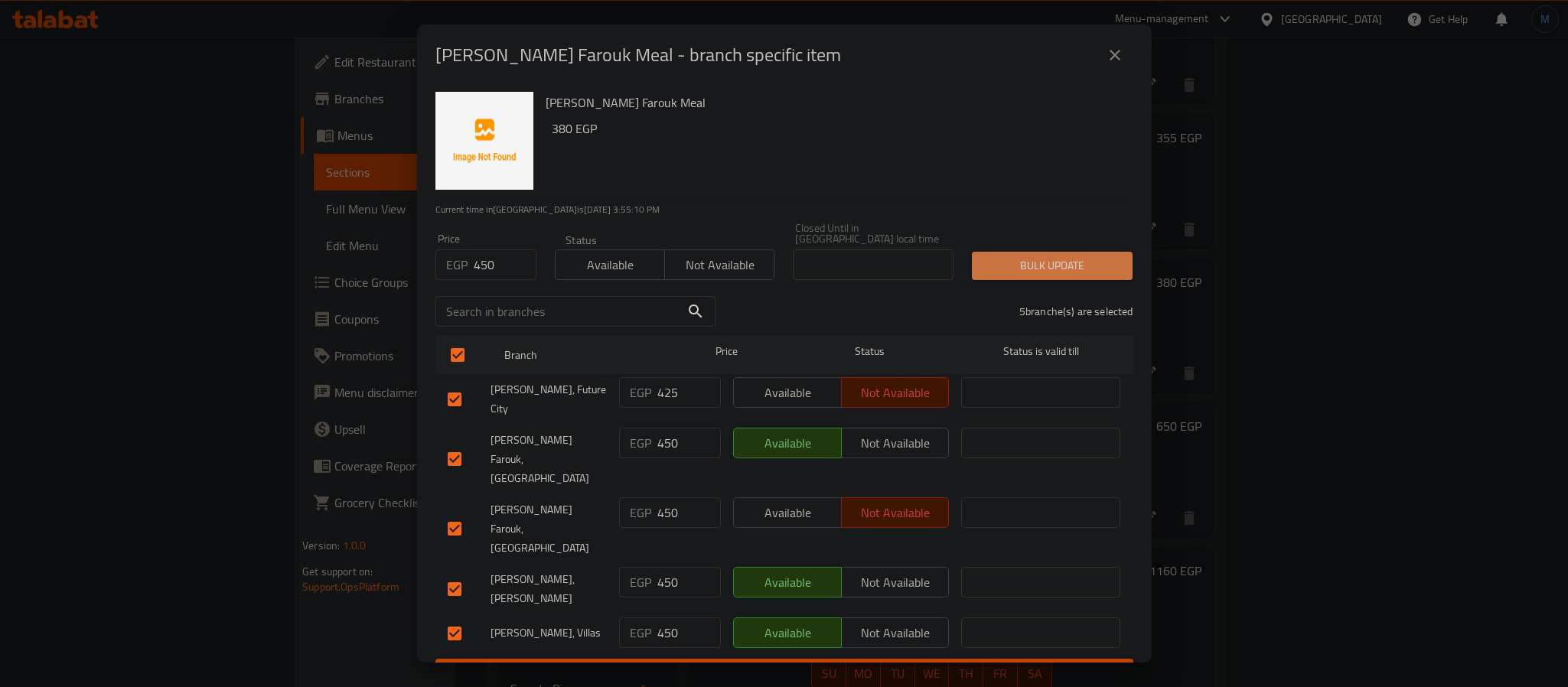
click at [1036, 259] on span "Bulk update" at bounding box center [1052, 266] width 136 height 20
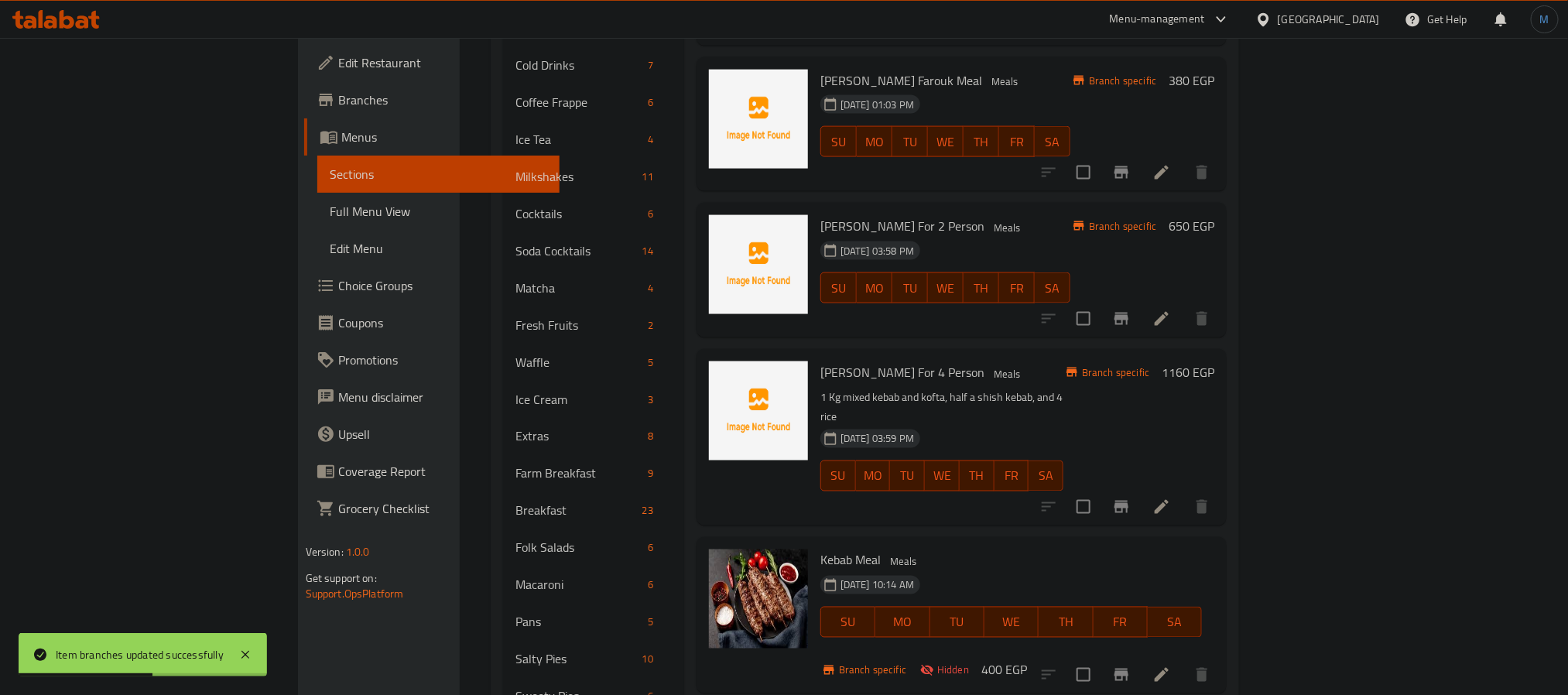
scroll to position [464, 0]
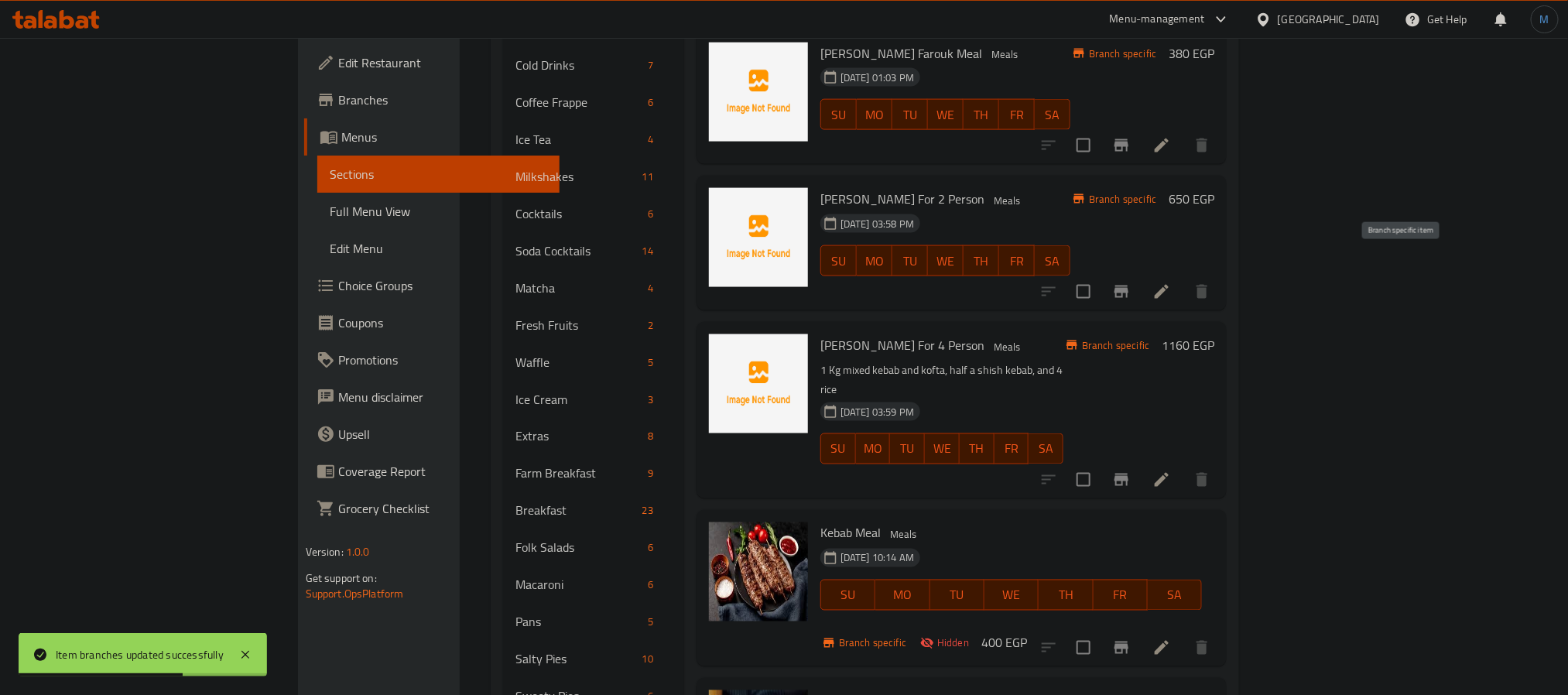
click at [1128, 286] on icon "Branch-specific-item" at bounding box center [1122, 292] width 14 height 13
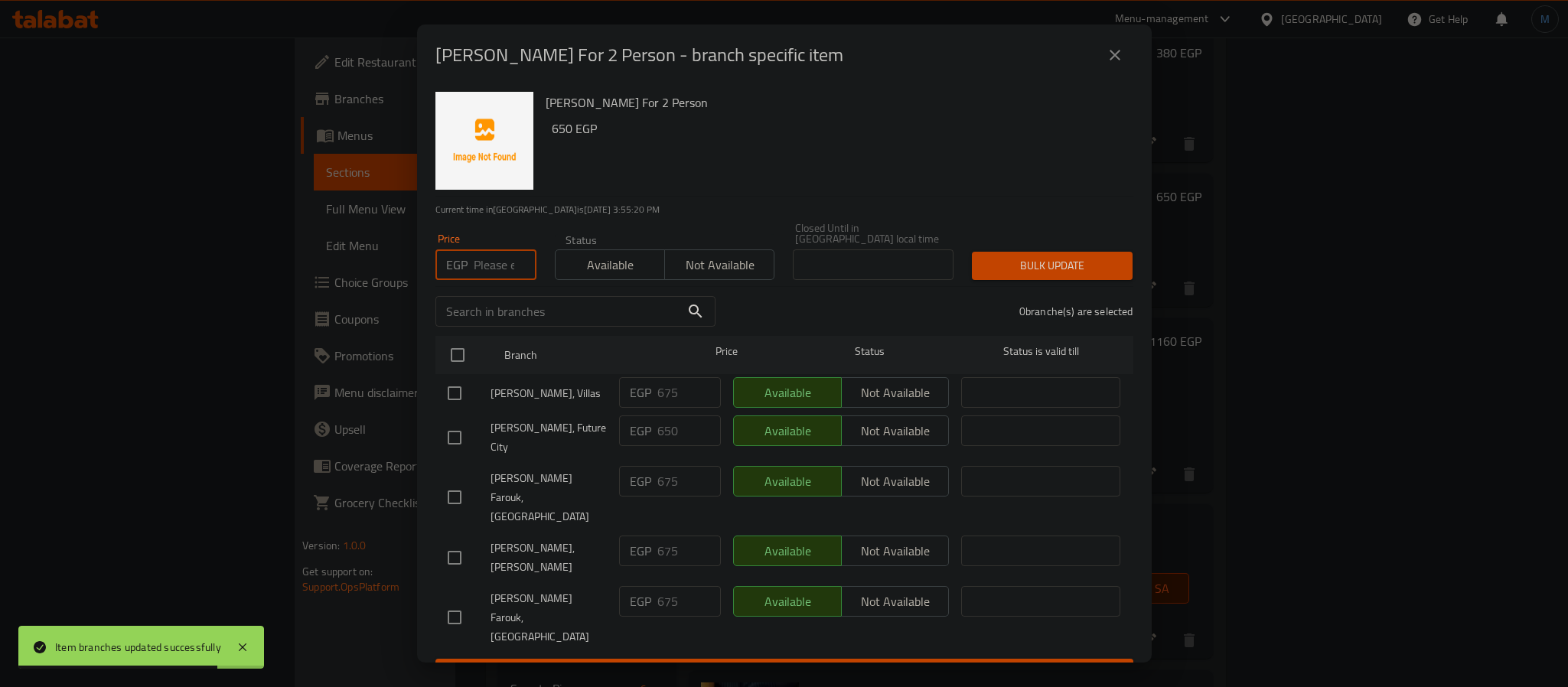
click at [478, 262] on input "number" at bounding box center [505, 264] width 63 height 30
type input "675"
click at [457, 356] on input "checkbox" at bounding box center [457, 354] width 32 height 32
checkbox input "true"
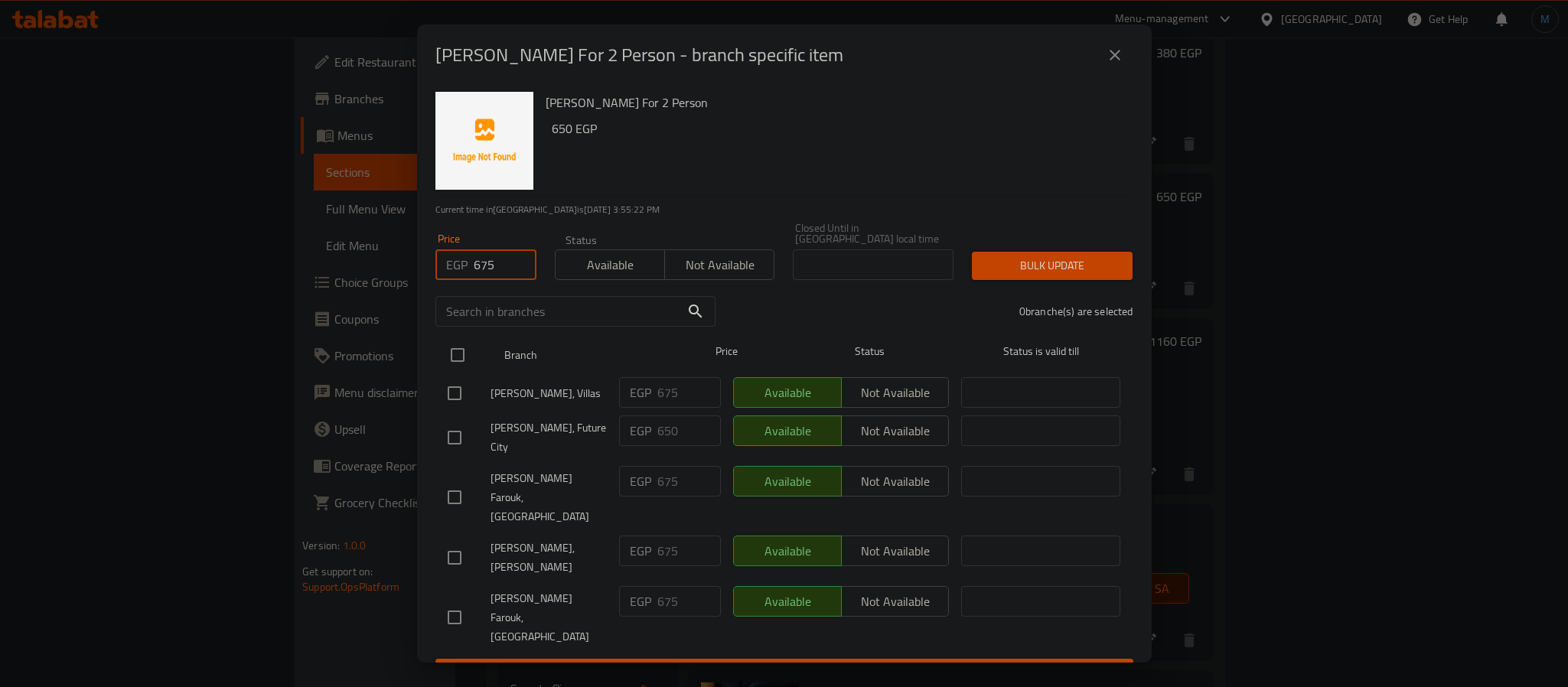
checkbox input "true"
click at [1040, 249] on div "Bulk update" at bounding box center [1052, 266] width 179 height 47
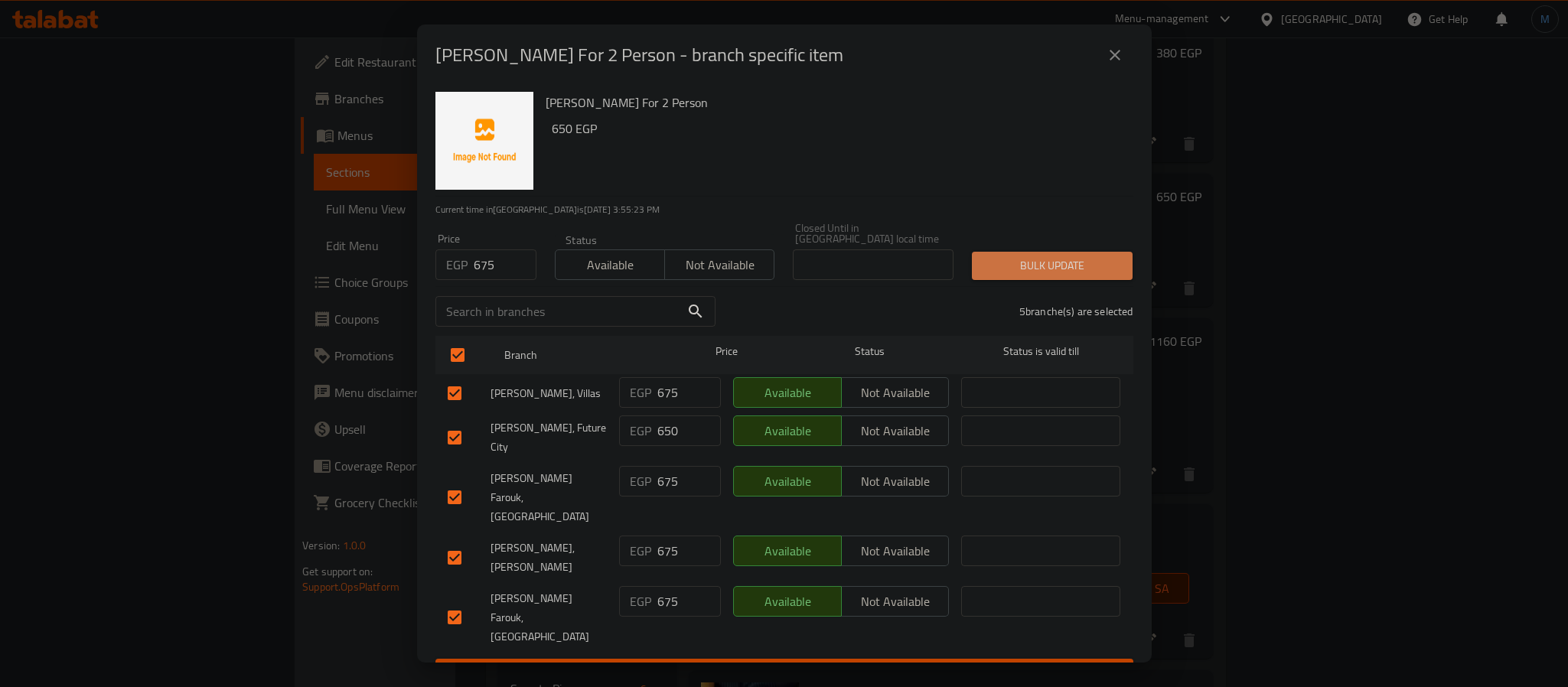
click at [1045, 268] on span "Bulk update" at bounding box center [1052, 266] width 136 height 20
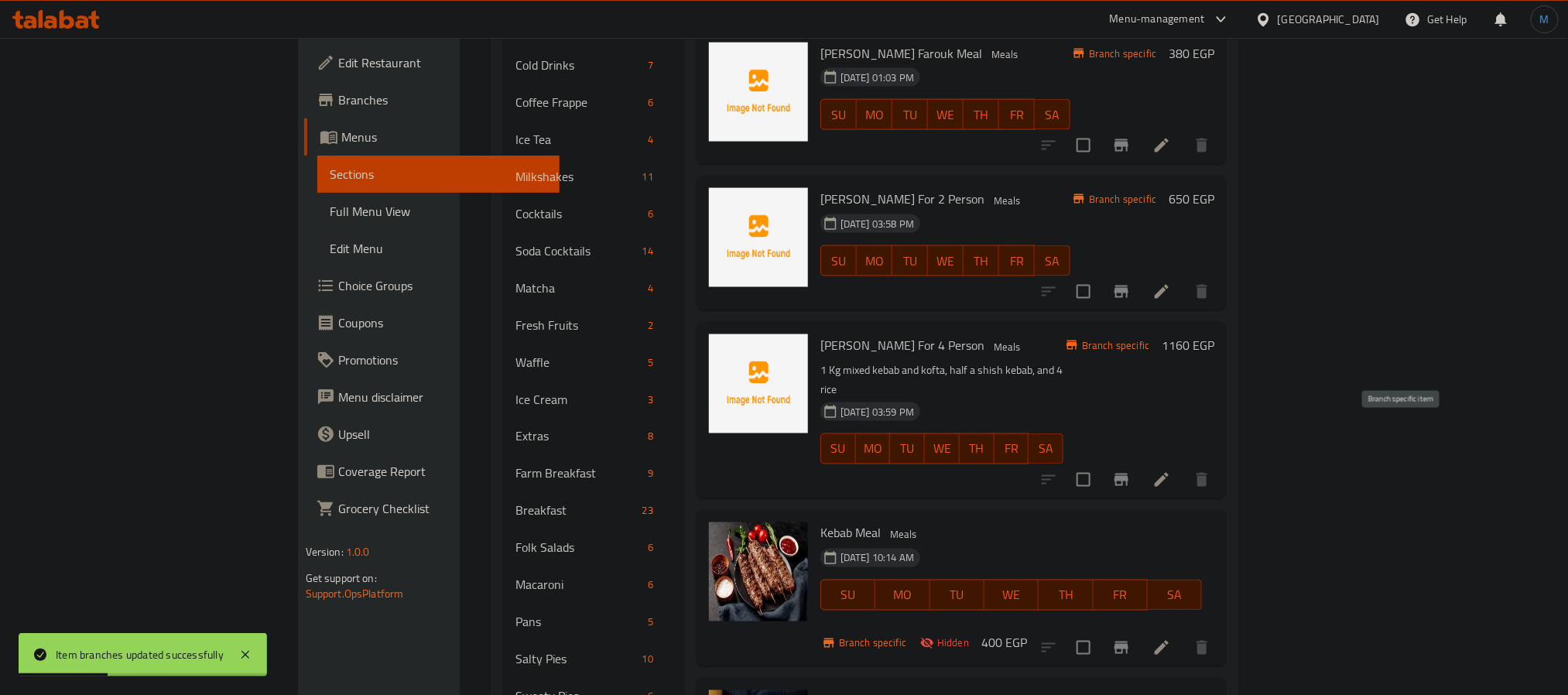
click at [1128, 474] on icon "Branch-specific-item" at bounding box center [1122, 480] width 14 height 13
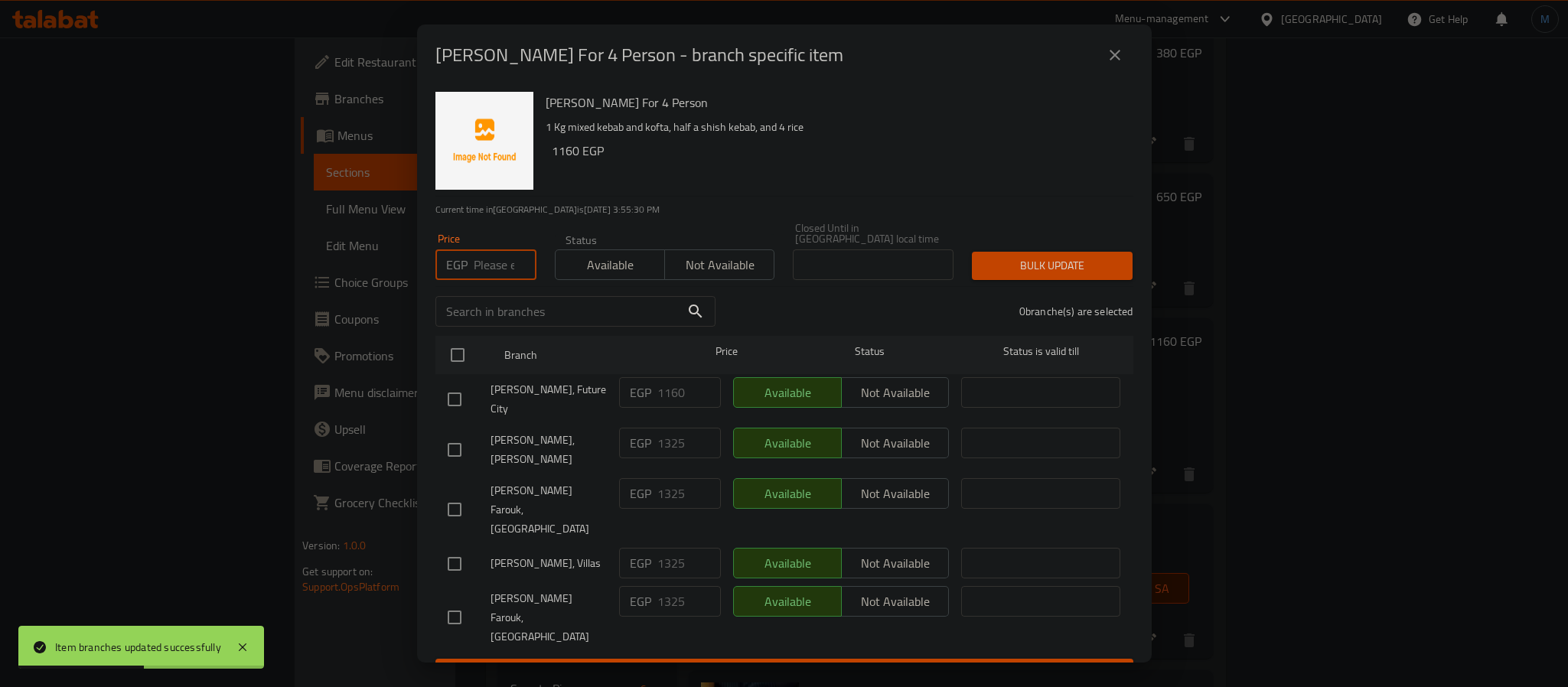
click at [498, 264] on input "number" at bounding box center [505, 264] width 63 height 30
type input "1325"
click at [430, 345] on div "[PERSON_NAME] For 4 Person 1 Kg mixed kebab and kofta, half a shish kebab, and …" at bounding box center [784, 375] width 735 height 577
click at [441, 345] on input "checkbox" at bounding box center [457, 354] width 32 height 32
checkbox input "true"
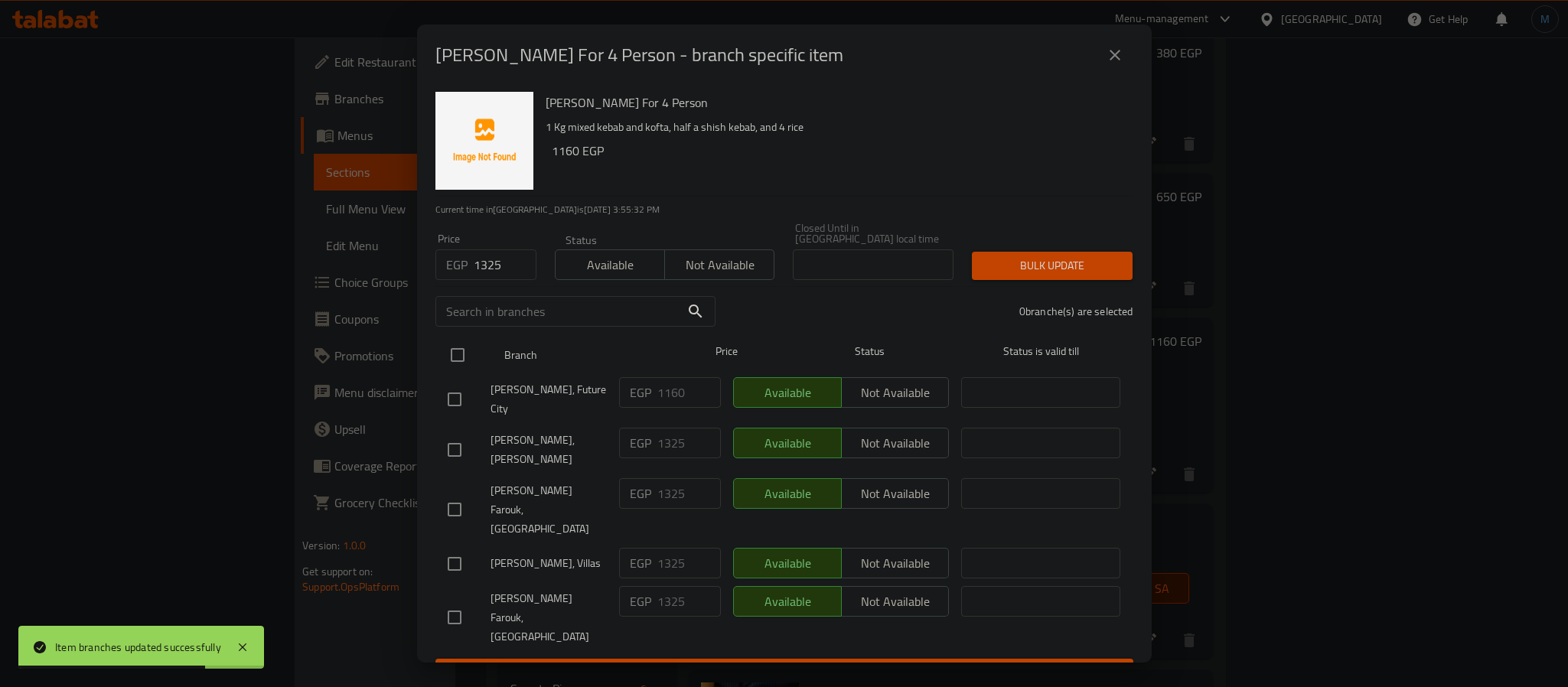
checkbox input "true"
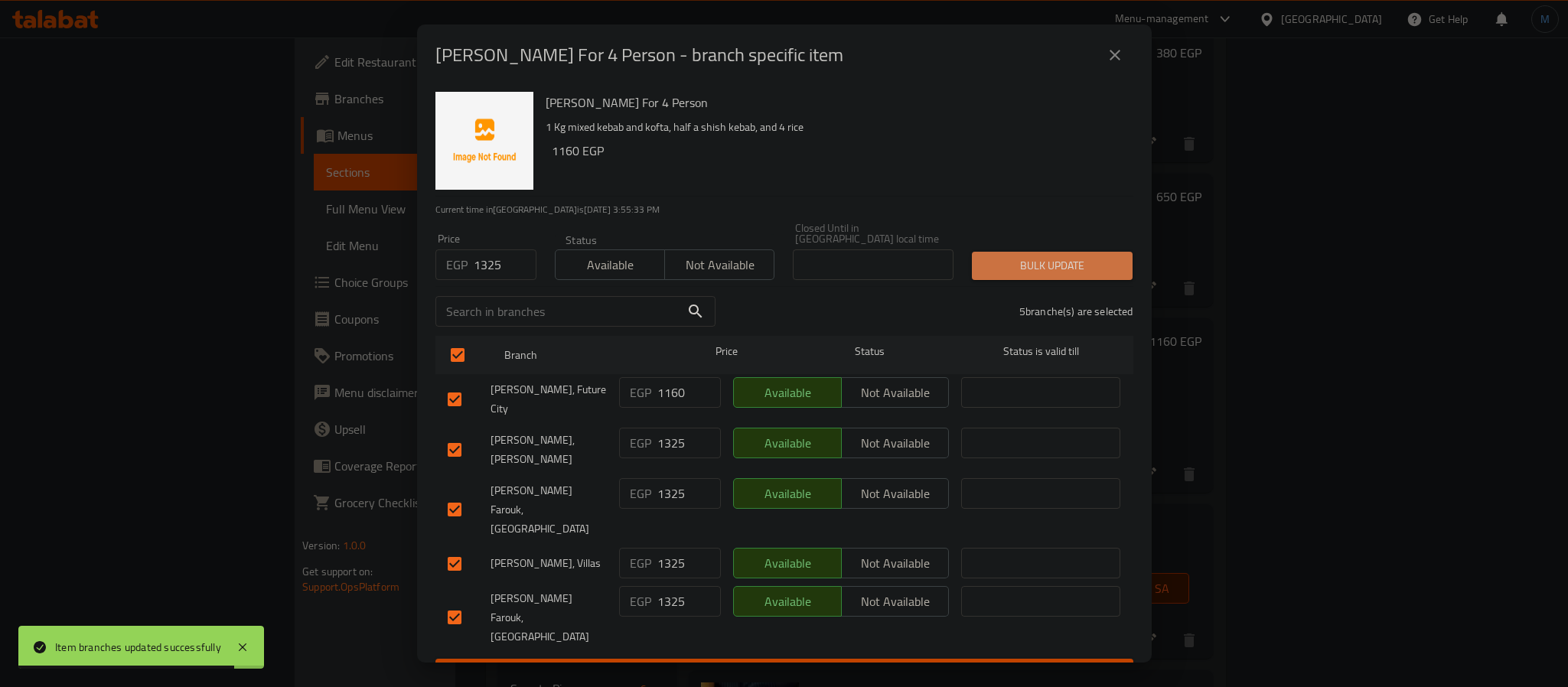
click at [1105, 275] on button "Bulk update" at bounding box center [1052, 265] width 161 height 28
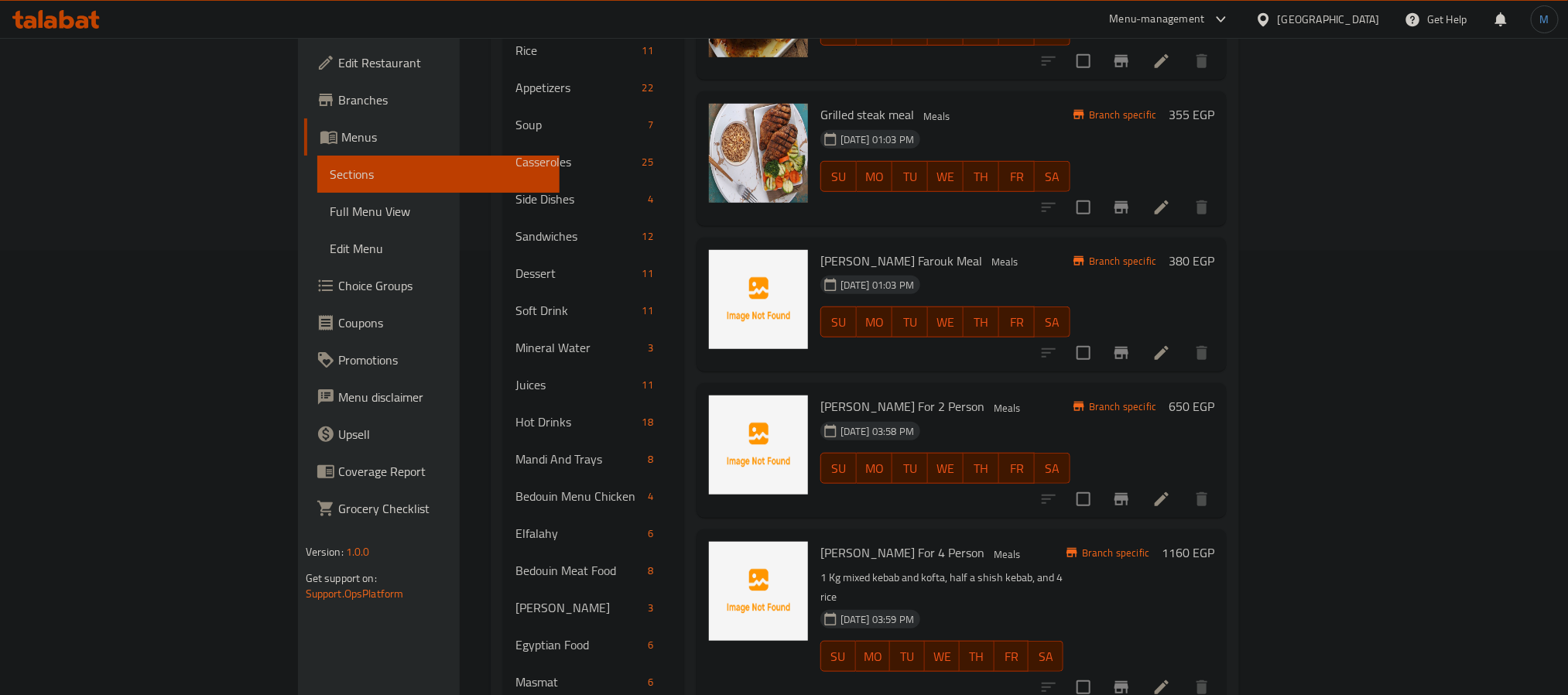
scroll to position [555, 0]
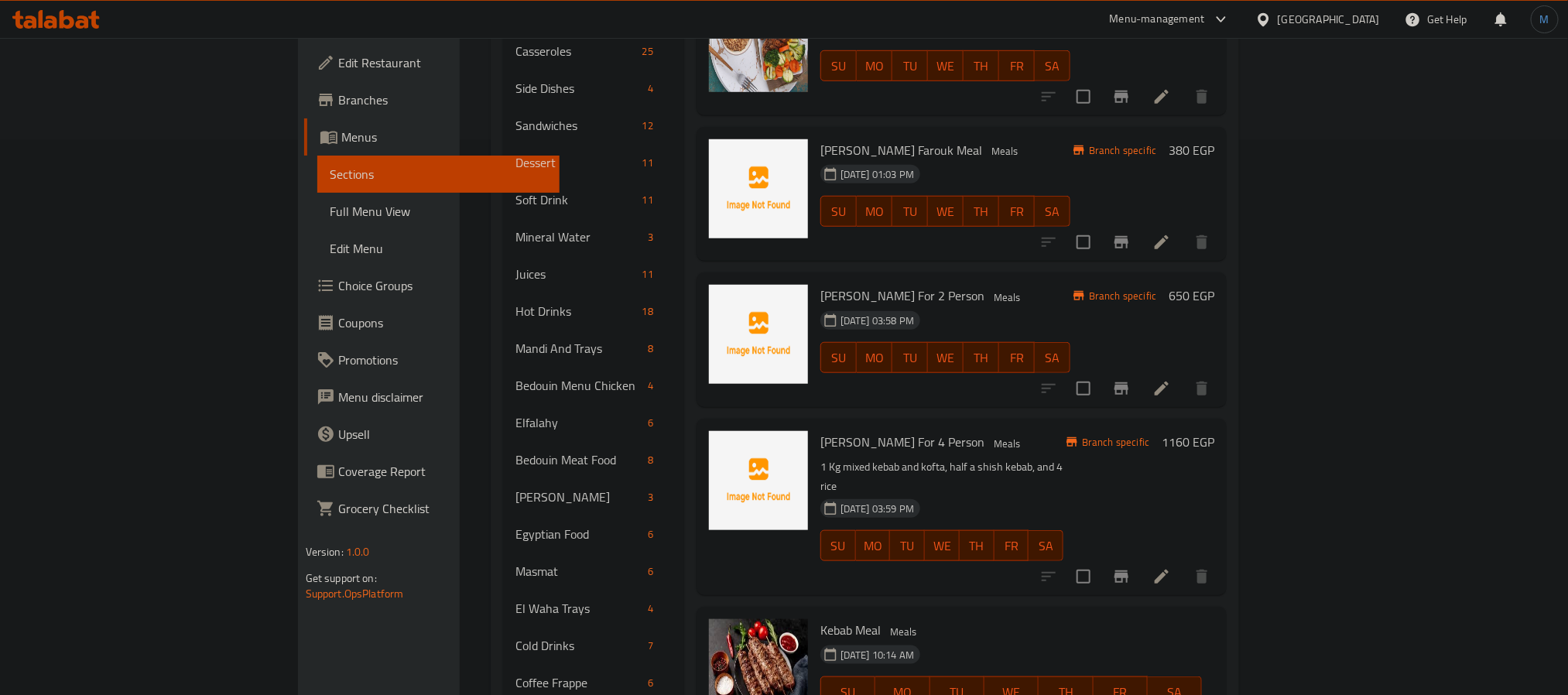
click at [821, 619] on span "Kebab Meal" at bounding box center [850, 630] width 60 height 23
copy h6 "Kebab Meal"
click at [342, 138] on span "Menus" at bounding box center [444, 137] width 206 height 19
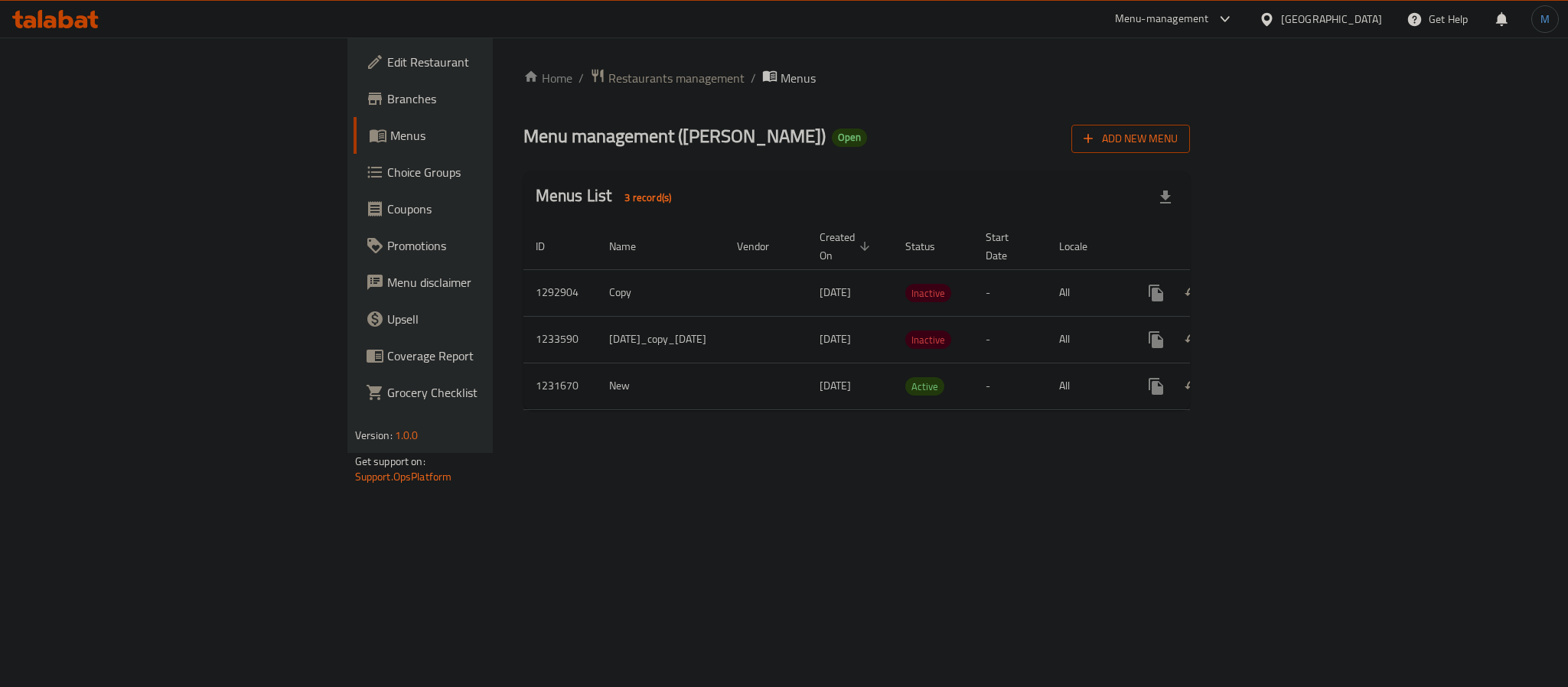
click at [1177, 148] on span "Add New Menu" at bounding box center [1130, 139] width 94 height 20
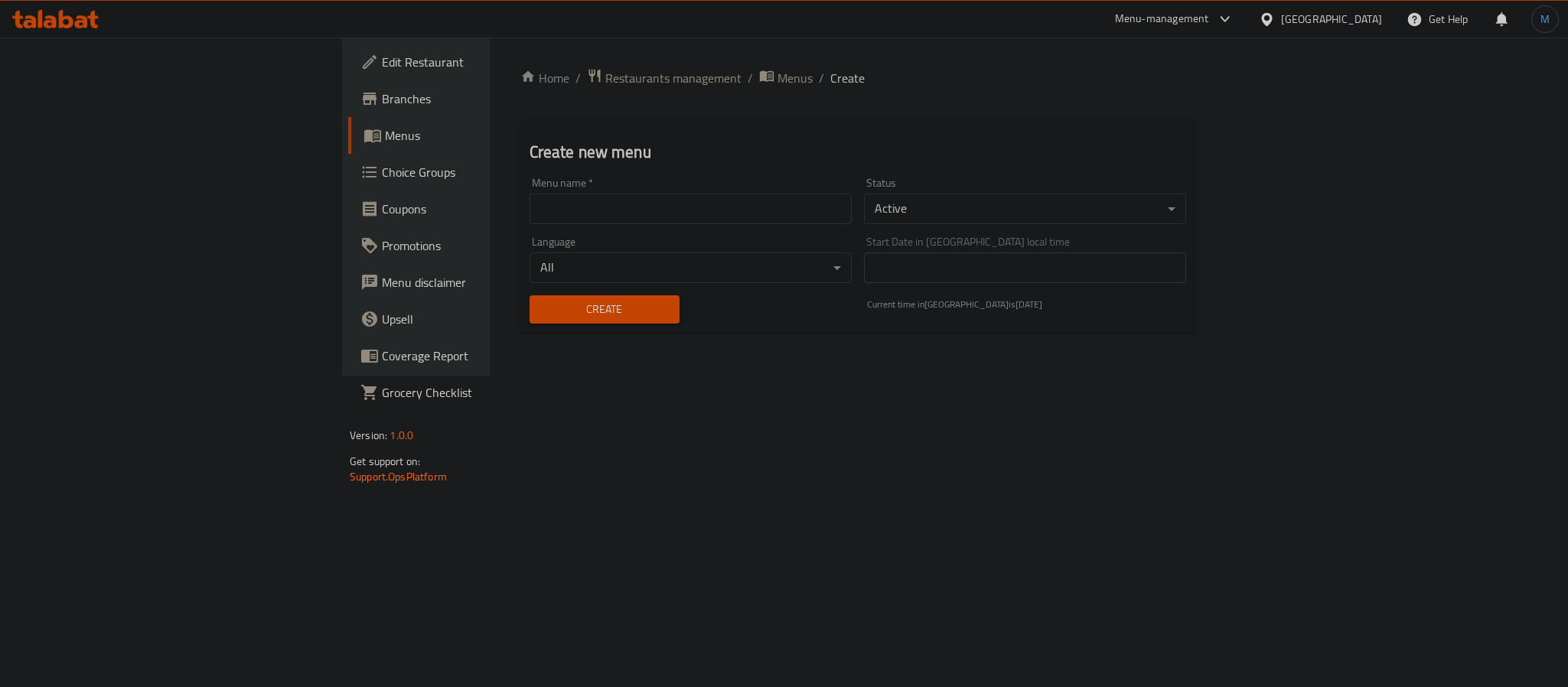
click at [1136, 208] on body "​ Menu-management [GEOGRAPHIC_DATA] Get Help M Edit Restaurant Branches Menus C…" at bounding box center [784, 362] width 1568 height 650
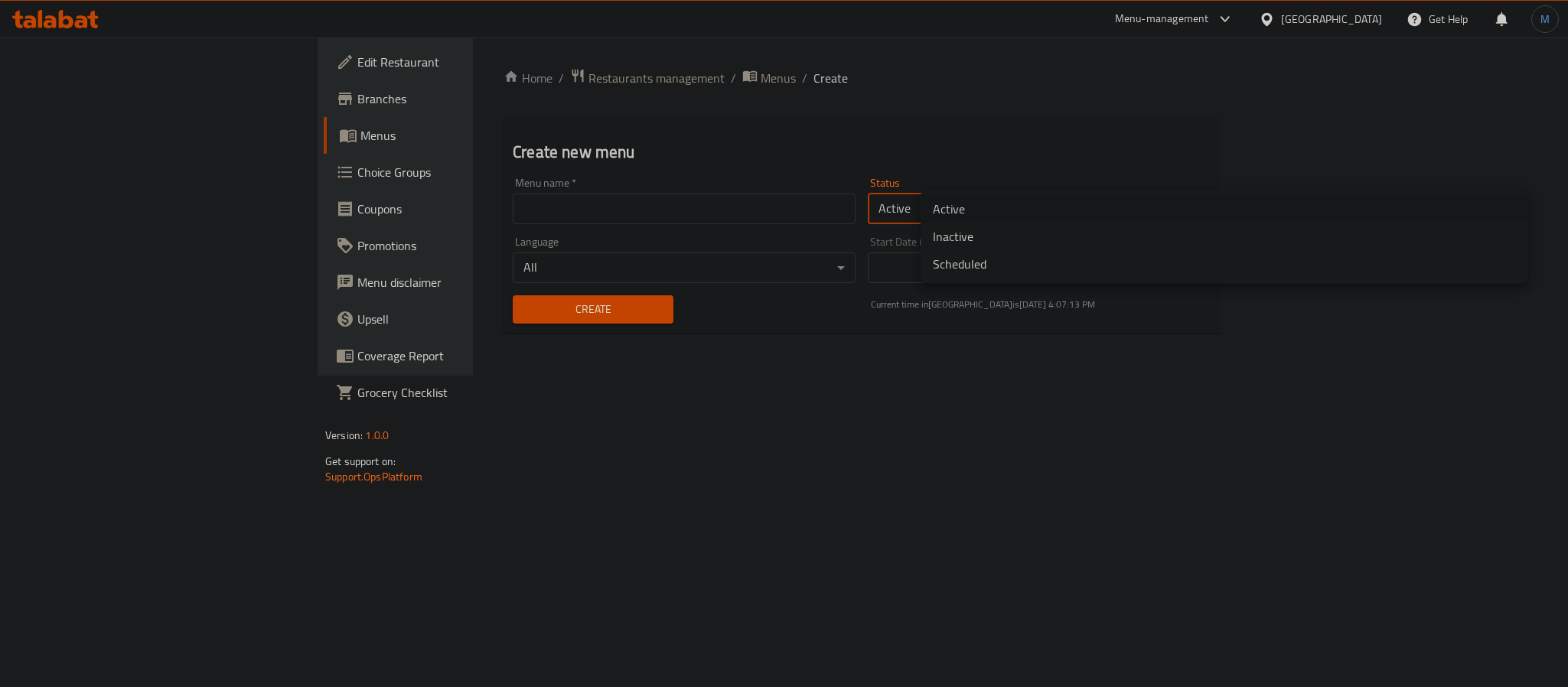
click at [1034, 230] on li "Inactive" at bounding box center [1224, 237] width 608 height 27
click at [511, 202] on input "text" at bounding box center [683, 208] width 346 height 30
click at [511, 208] on input "Revised" at bounding box center [683, 208] width 346 height 30
click at [511, 199] on input "Revised" at bounding box center [683, 208] width 346 height 30
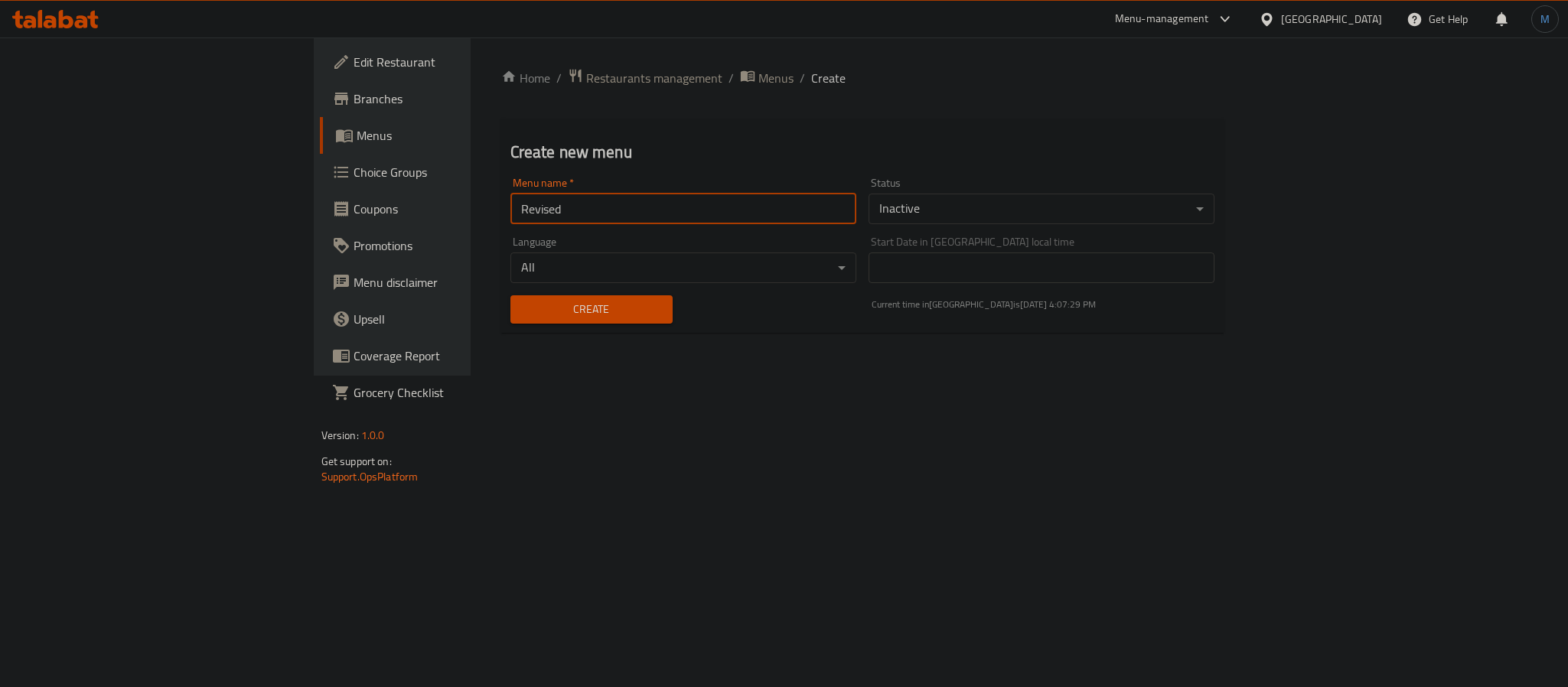
click at [511, 199] on input "Revised" at bounding box center [683, 208] width 346 height 30
type input "original menu"
click at [511, 297] on button "Create" at bounding box center [592, 309] width 162 height 28
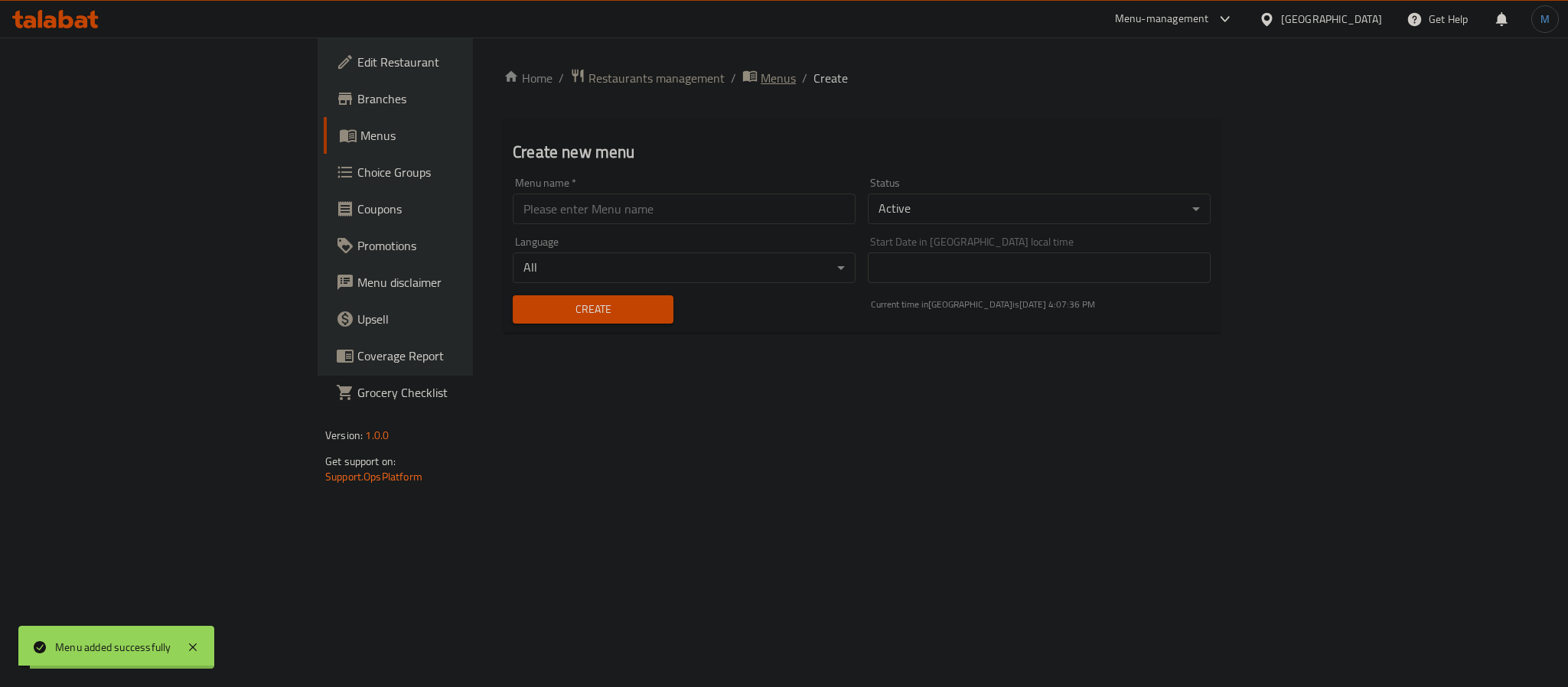
click at [761, 82] on span "Menus" at bounding box center [778, 77] width 35 height 19
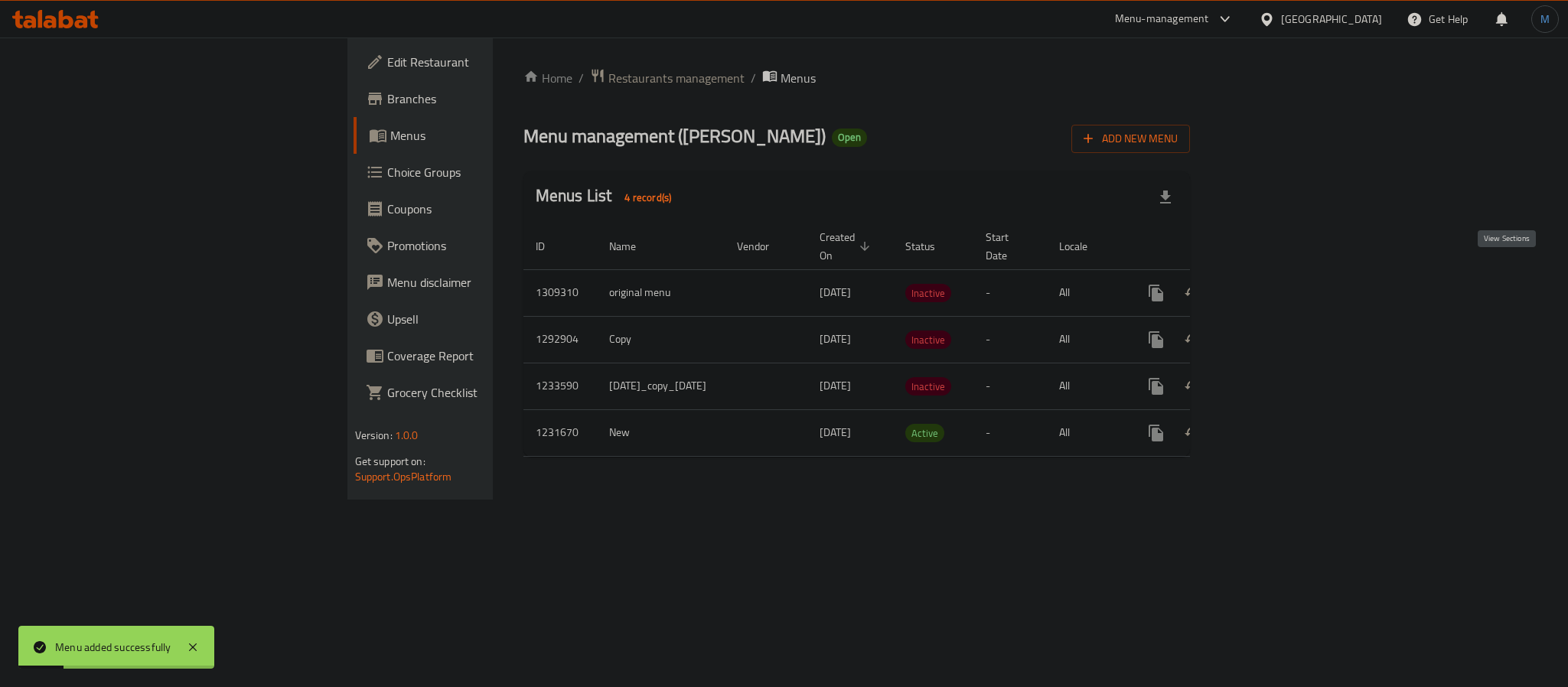
click at [1275, 284] on icon "enhanced table" at bounding box center [1267, 293] width 19 height 19
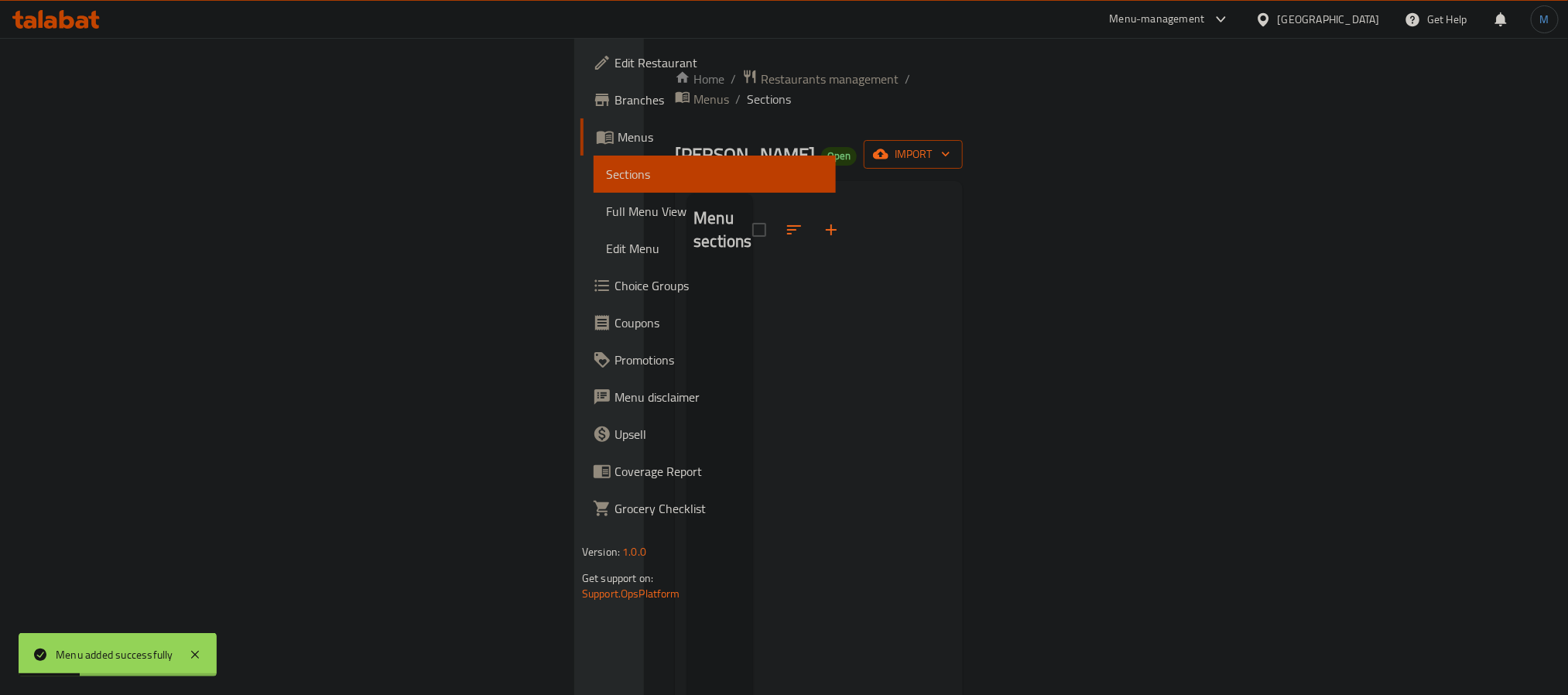
click at [950, 145] on span "import" at bounding box center [913, 154] width 74 height 20
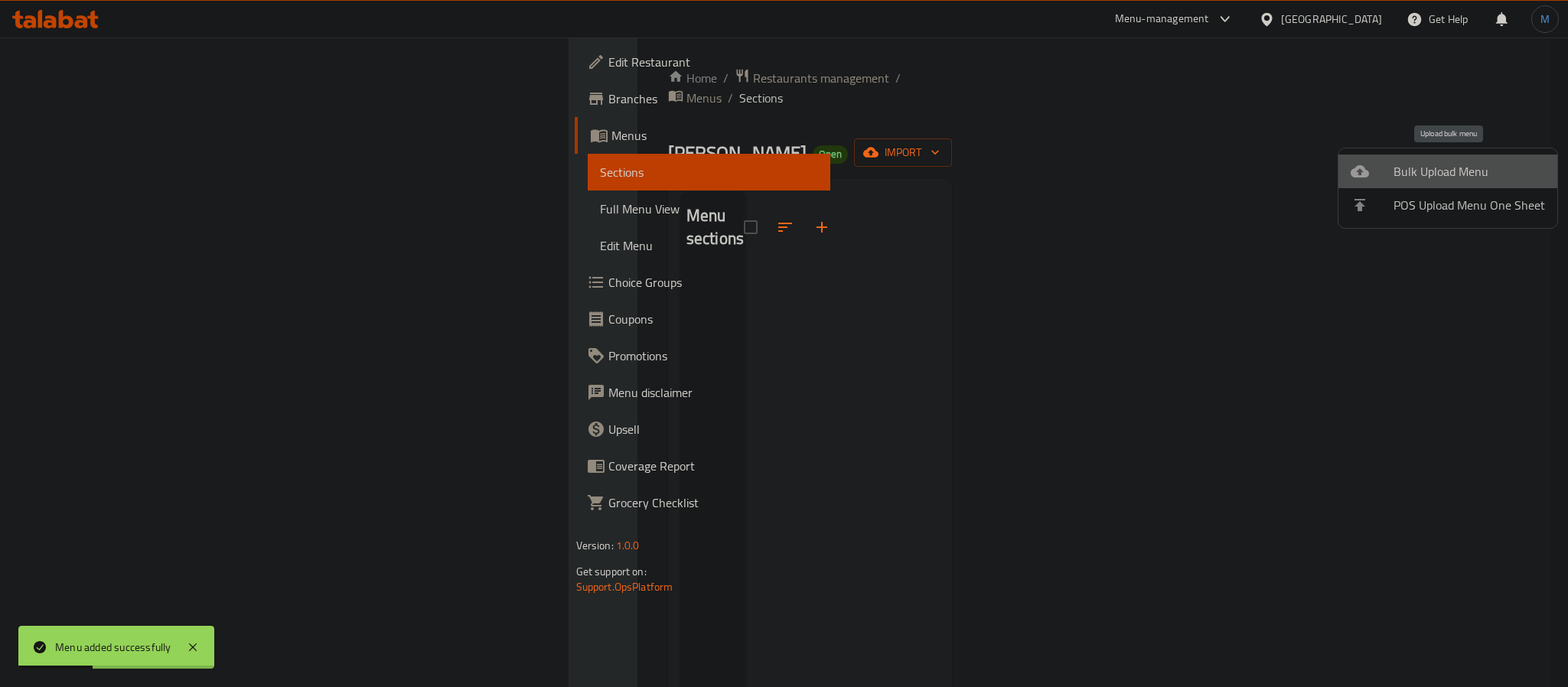
click at [1461, 179] on span "Bulk Upload Menu" at bounding box center [1469, 171] width 152 height 19
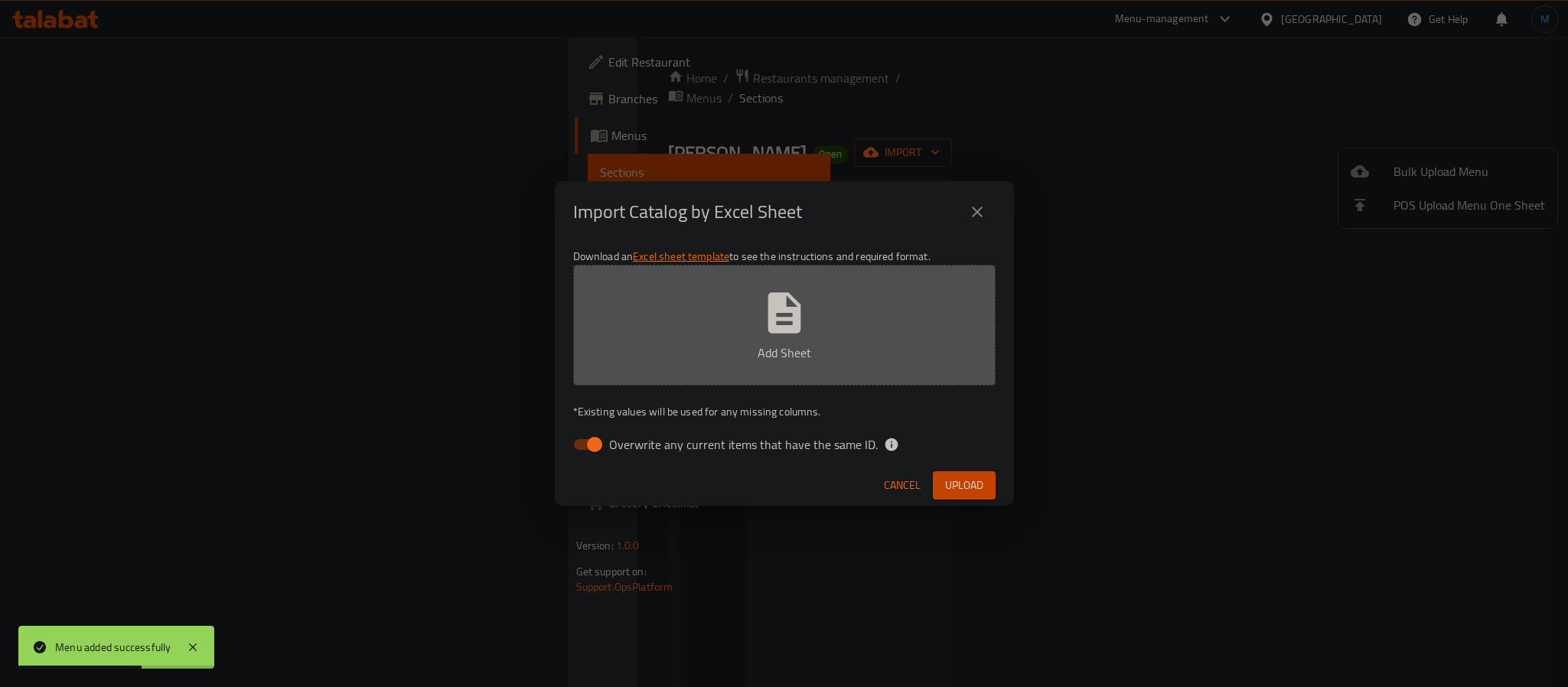
click at [699, 340] on button "Add Sheet" at bounding box center [785, 326] width 423 height 121
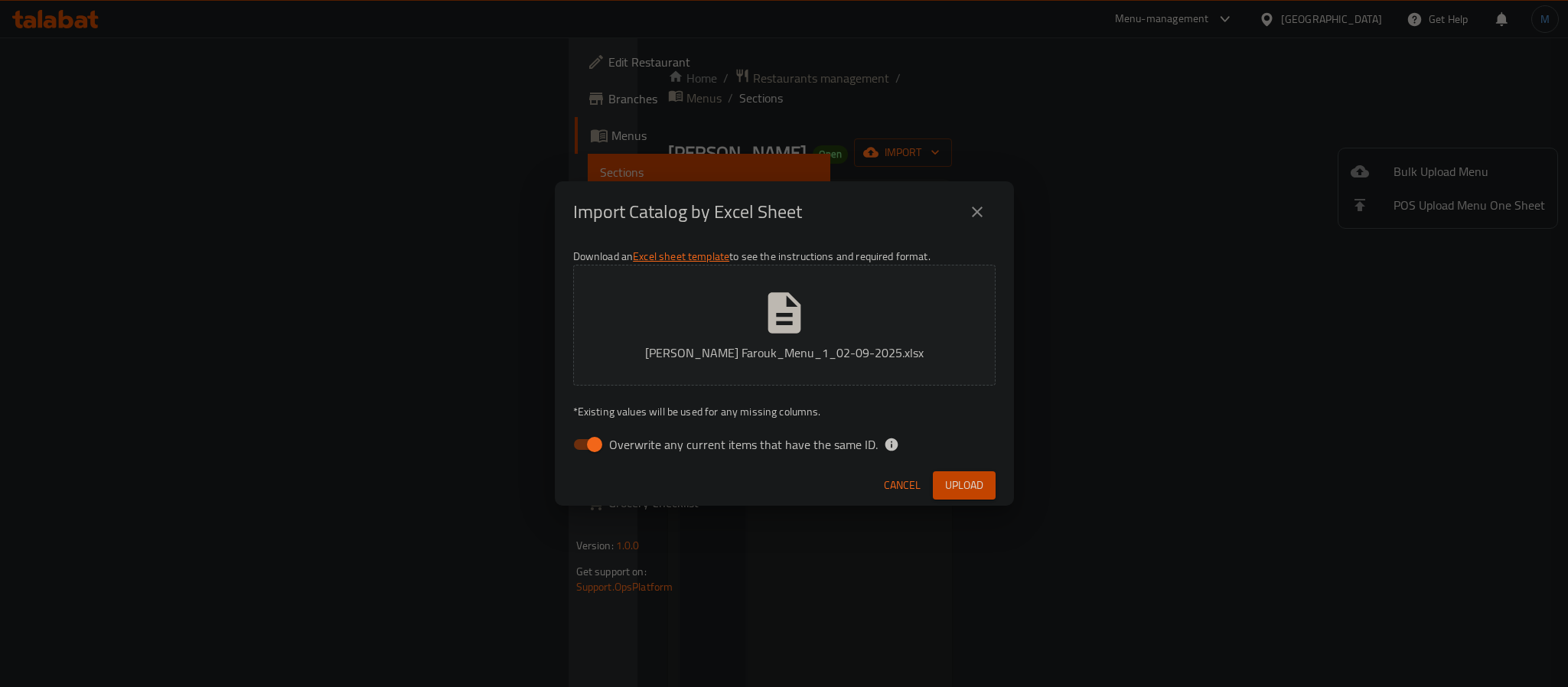
click at [815, 452] on span "Overwrite any current items that have the same ID." at bounding box center [743, 444] width 268 height 19
click at [638, 452] on input "Overwrite any current items that have the same ID." at bounding box center [594, 444] width 87 height 29
checkbox input "false"
click at [1004, 487] on div "Cancel Upload" at bounding box center [784, 484] width 459 height 40
click at [965, 486] on span "Upload" at bounding box center [964, 485] width 38 height 20
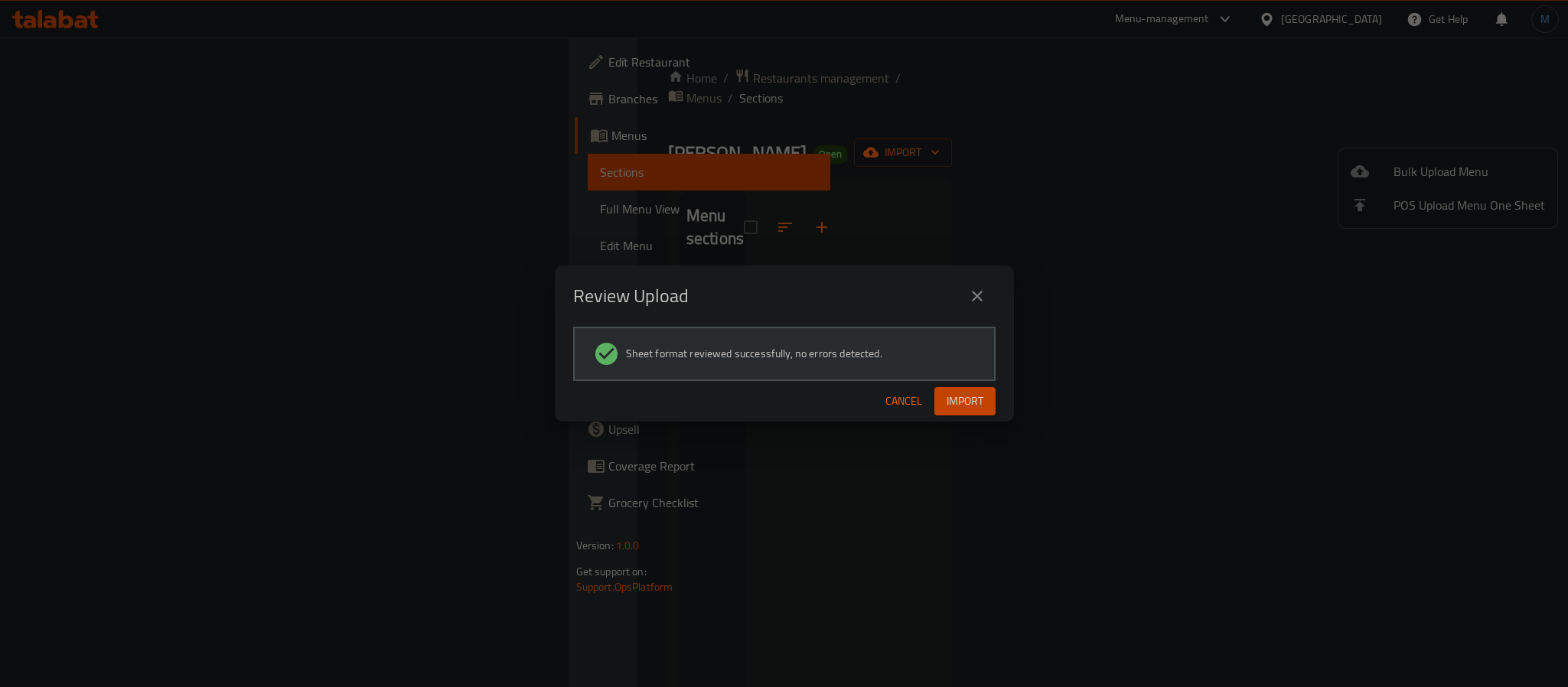
click at [984, 404] on button "Import" at bounding box center [965, 401] width 62 height 28
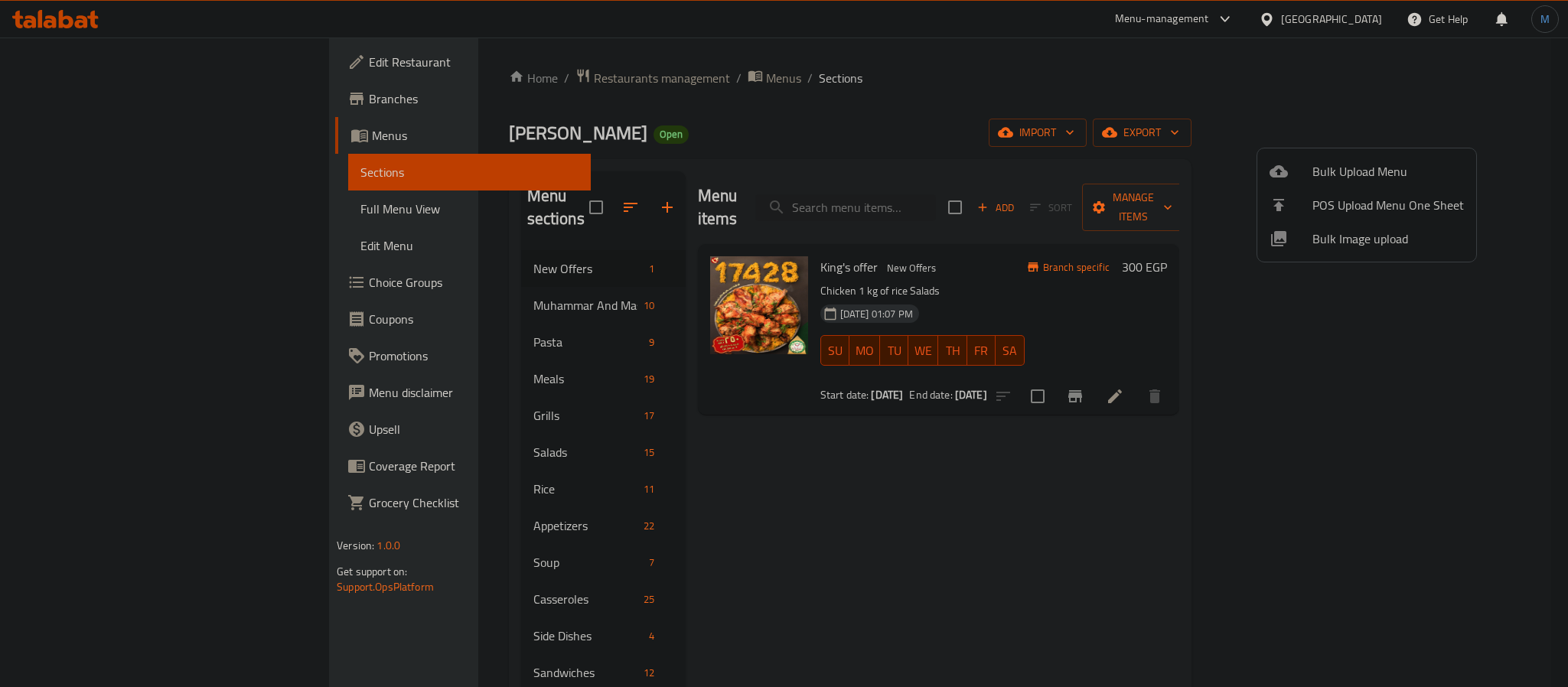
click at [560, 82] on div at bounding box center [784, 344] width 1568 height 687
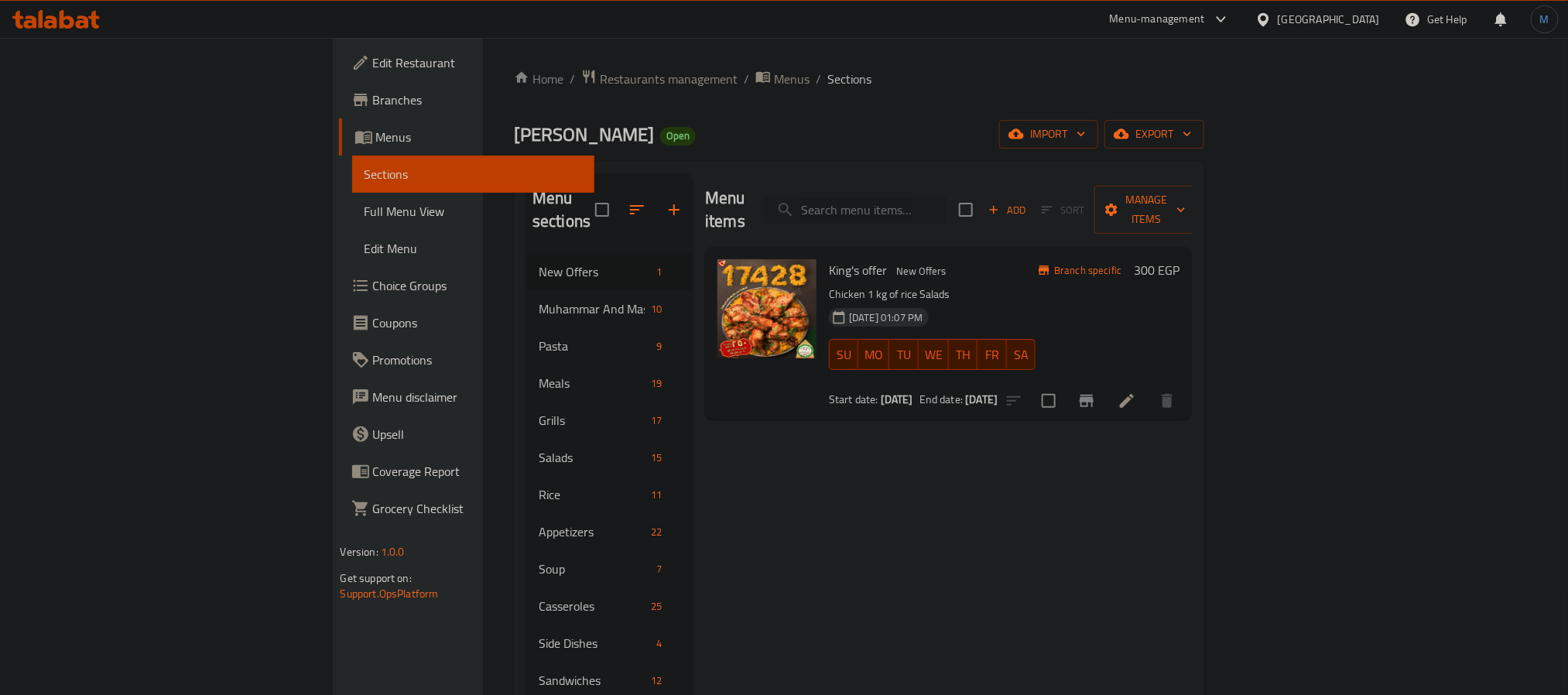
click at [946, 197] on input "search" at bounding box center [855, 210] width 183 height 27
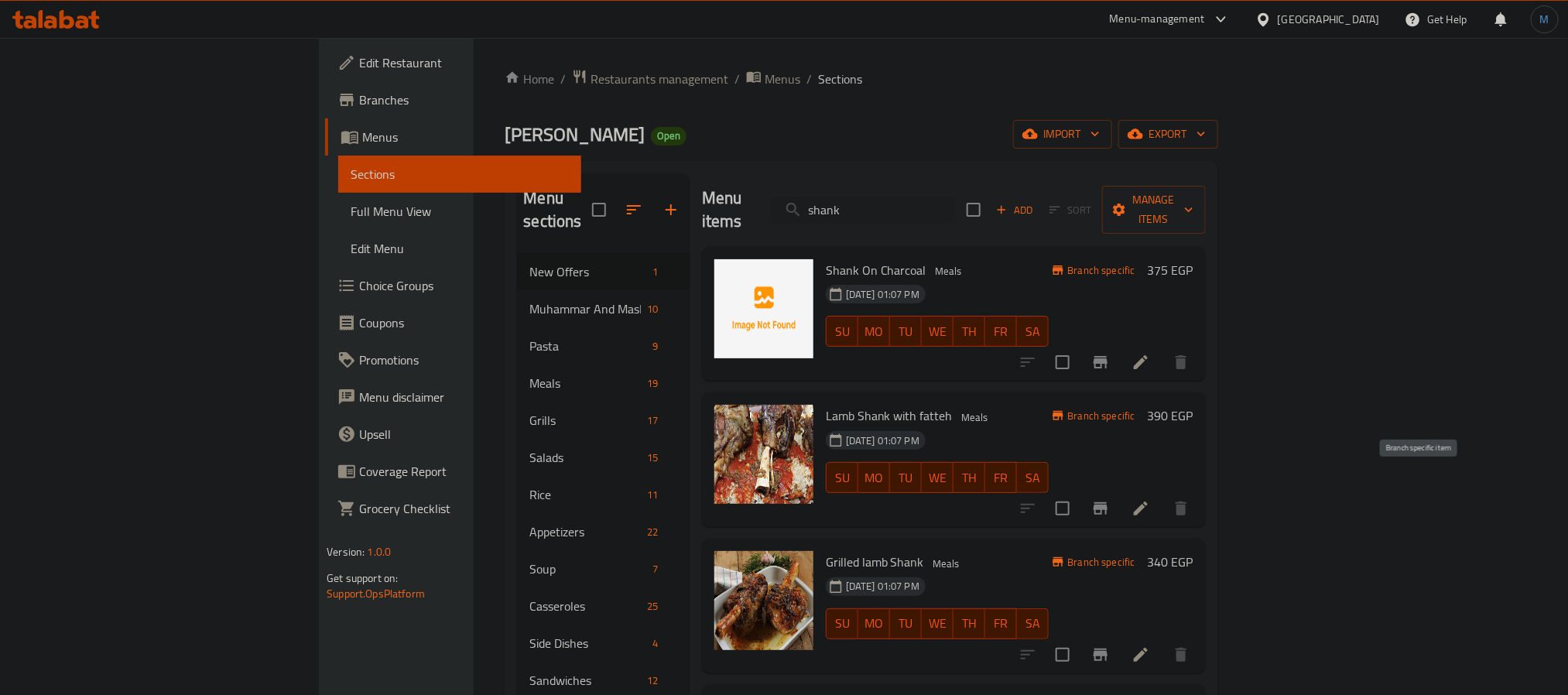
type input "shank"
click at [1108, 502] on icon "Branch-specific-item" at bounding box center [1101, 508] width 14 height 13
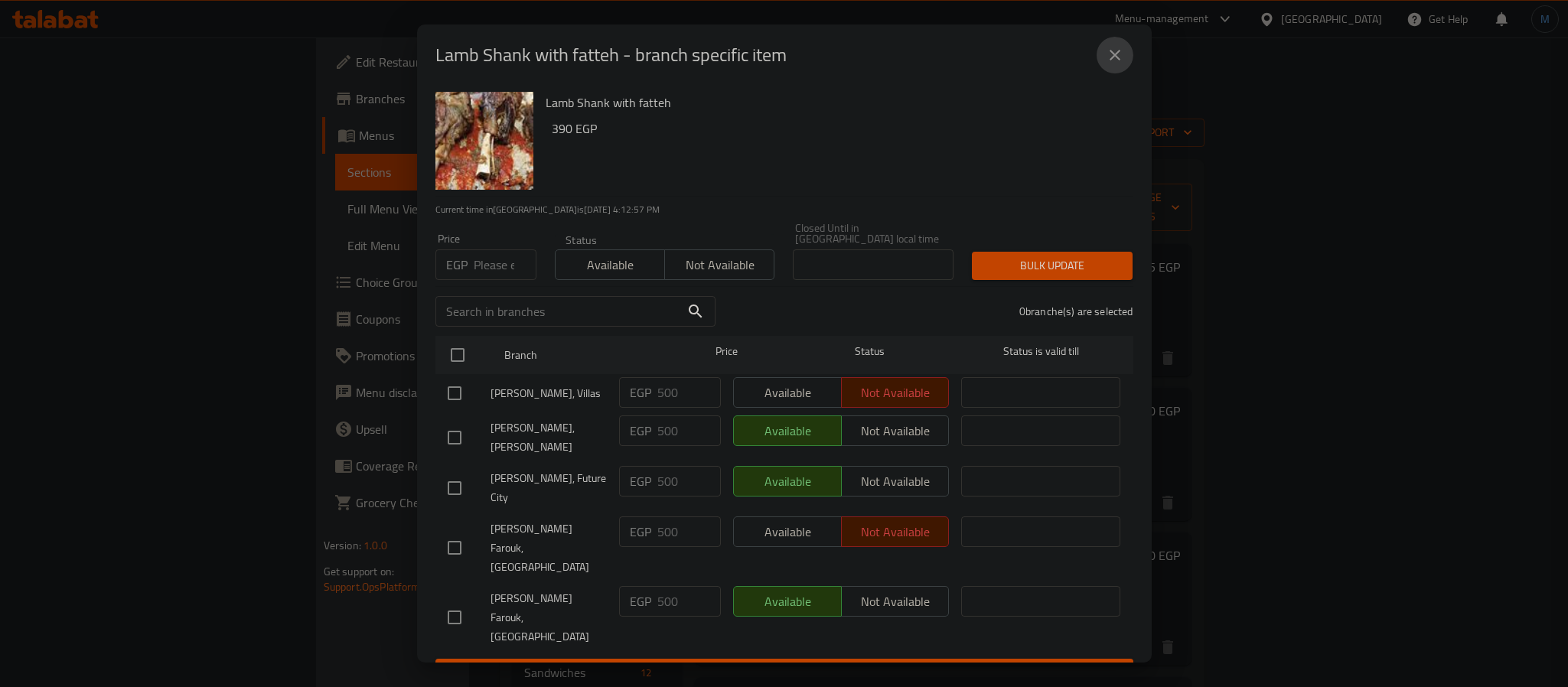
click at [1114, 73] on button "close" at bounding box center [1115, 56] width 37 height 37
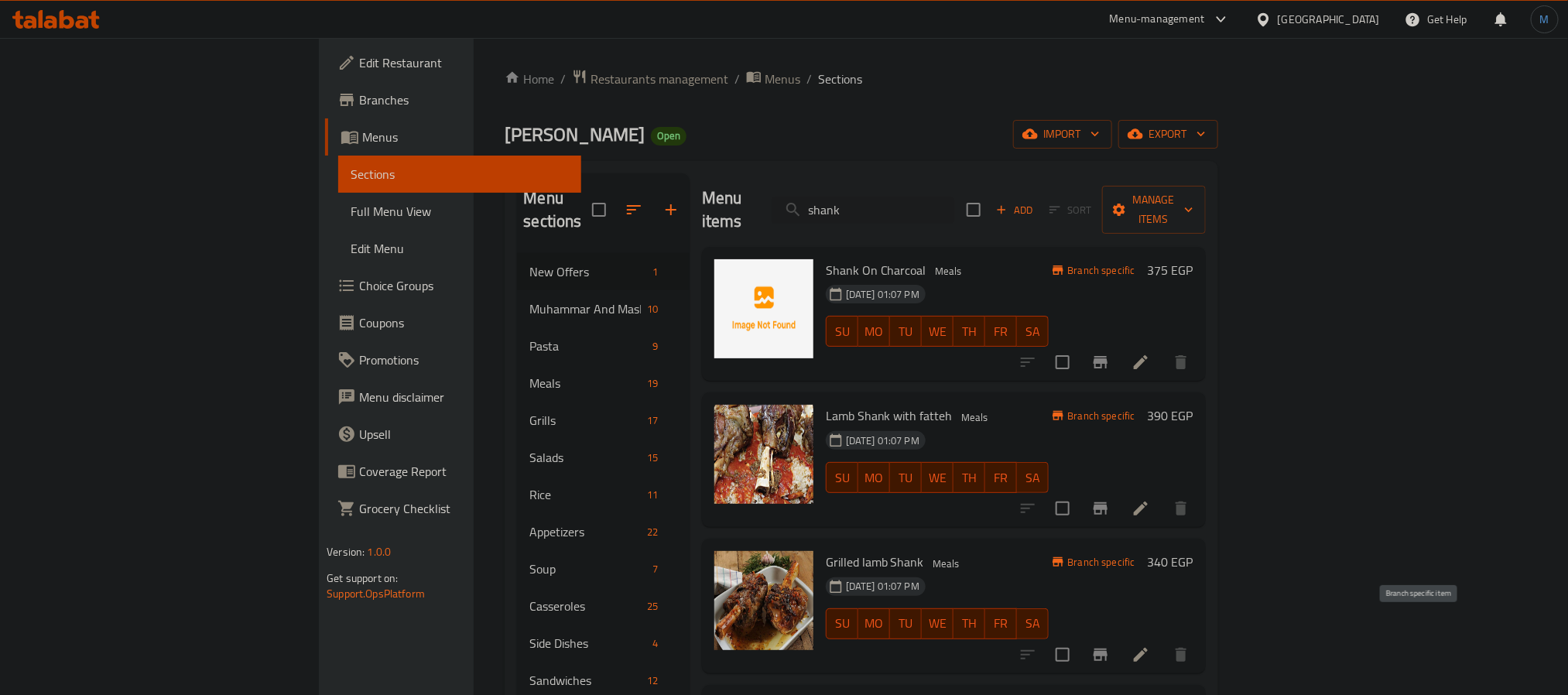
click at [1110, 645] on icon "Branch-specific-item" at bounding box center [1100, 654] width 19 height 19
click at [1110, 353] on icon "Branch-specific-item" at bounding box center [1100, 362] width 19 height 19
click at [1120, 344] on button "Branch-specific-item" at bounding box center [1101, 362] width 38 height 38
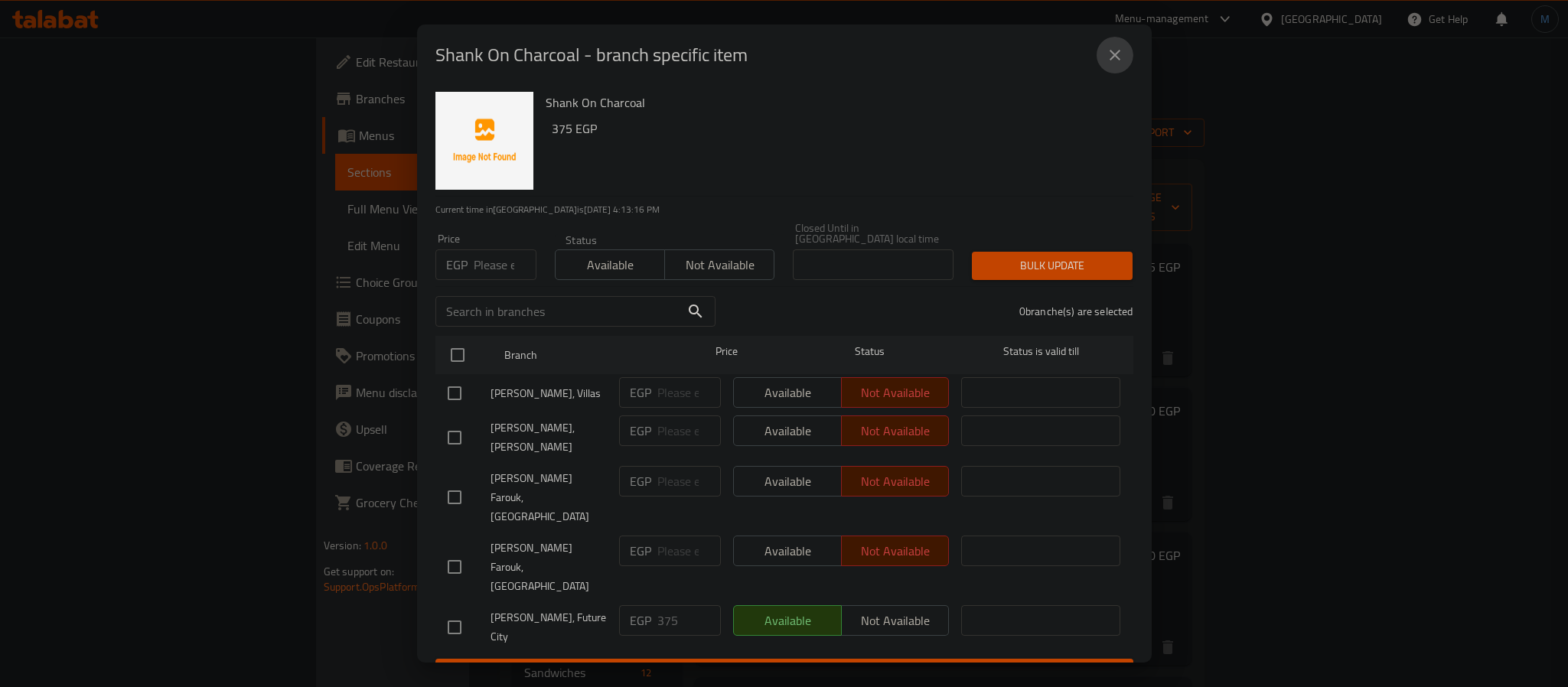
click at [1114, 65] on icon "close" at bounding box center [1115, 55] width 19 height 19
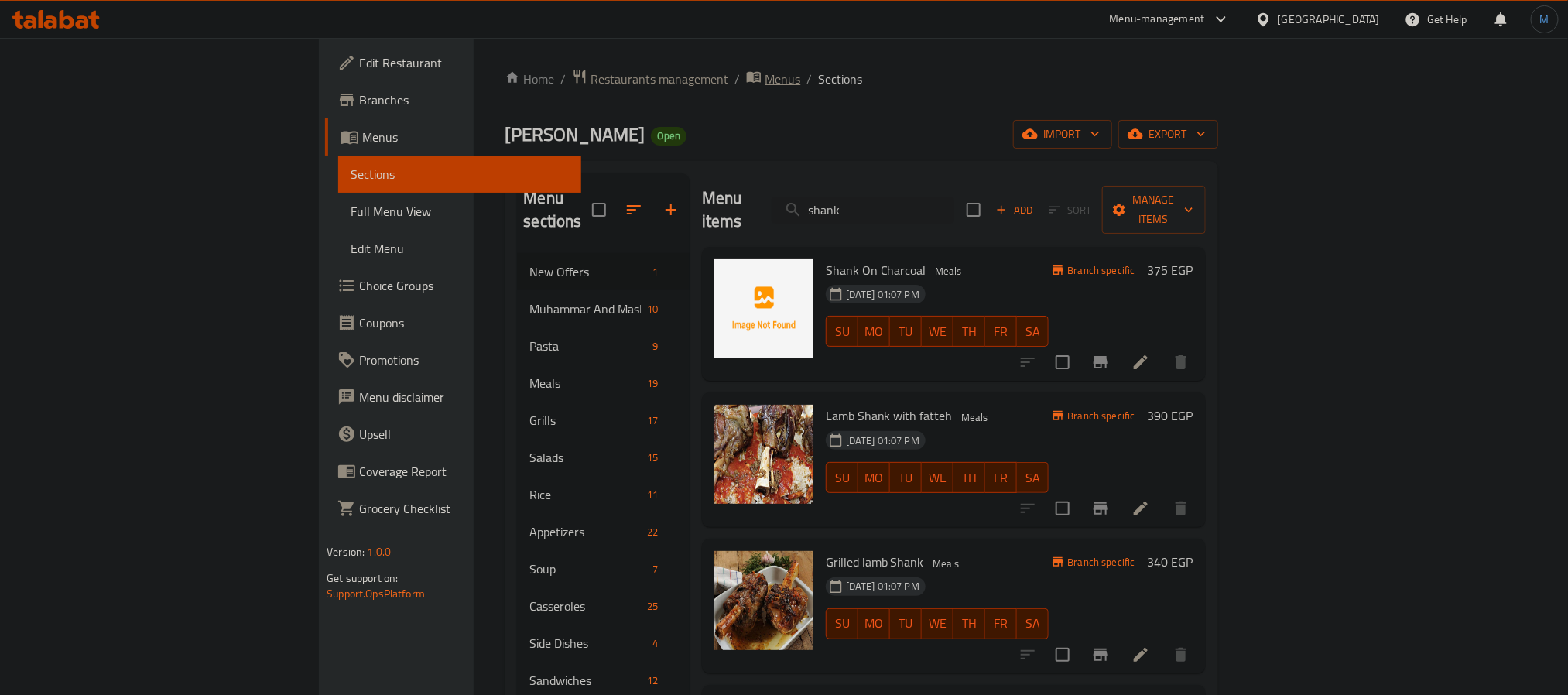
click at [765, 69] on span "Menus" at bounding box center [783, 78] width 36 height 19
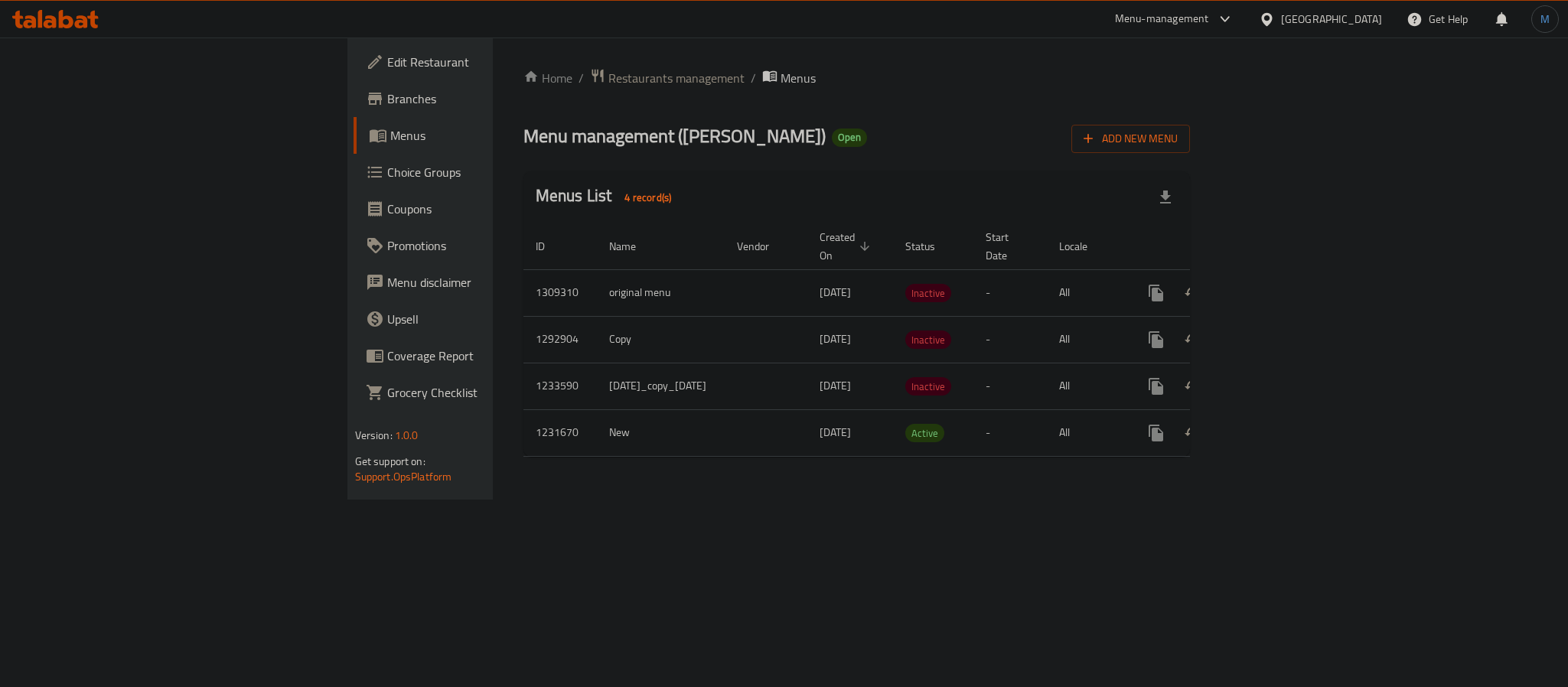
click at [1212, 275] on button "enhanced table" at bounding box center [1193, 294] width 37 height 37
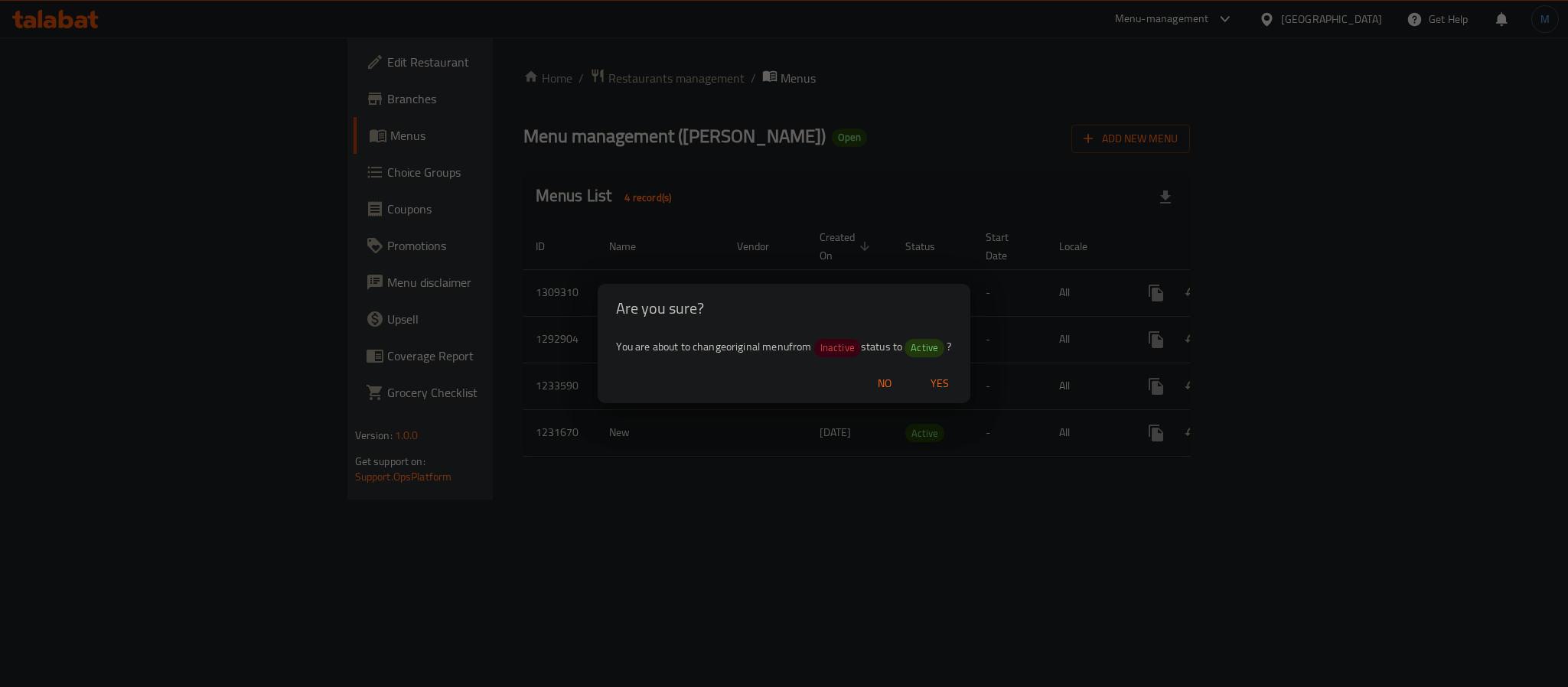
click at [939, 389] on span "Yes" at bounding box center [940, 384] width 37 height 20
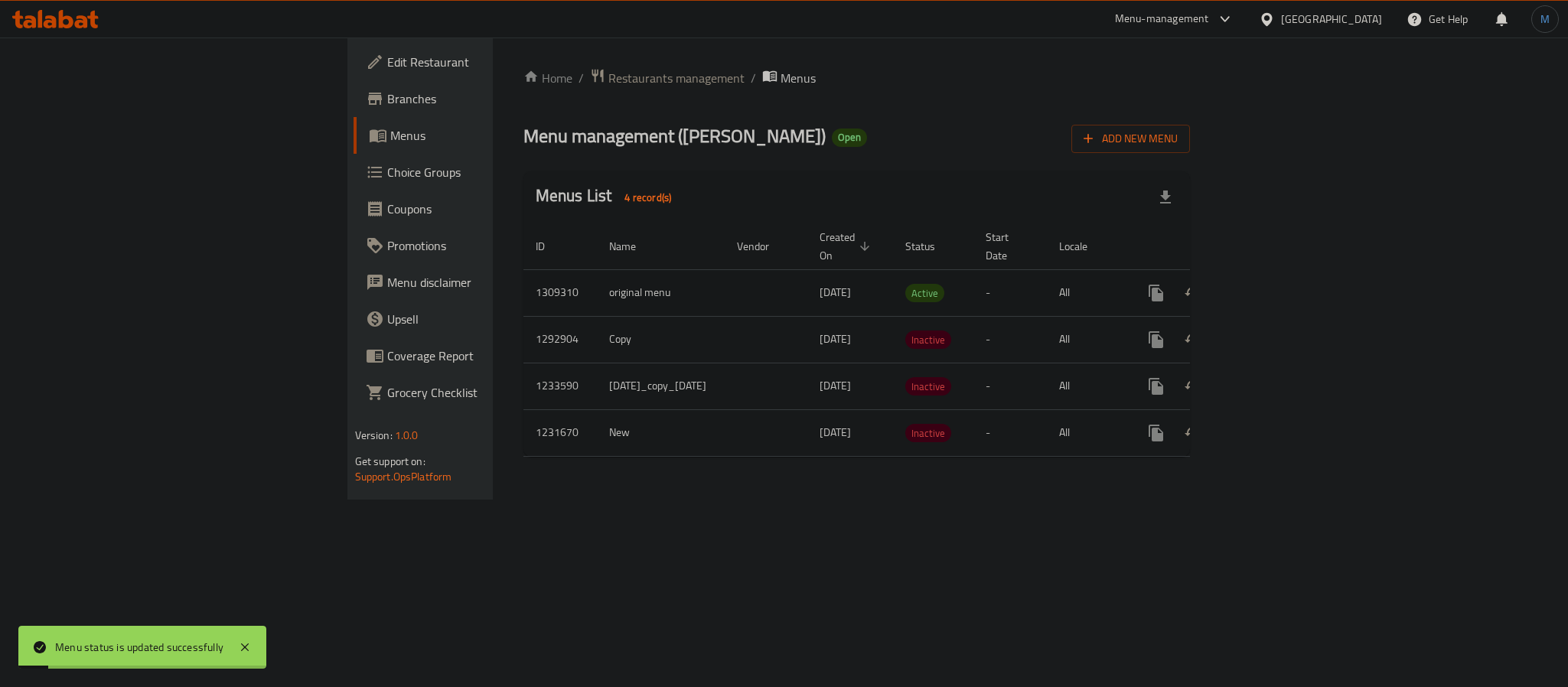
click at [1275, 284] on icon "enhanced table" at bounding box center [1267, 293] width 19 height 19
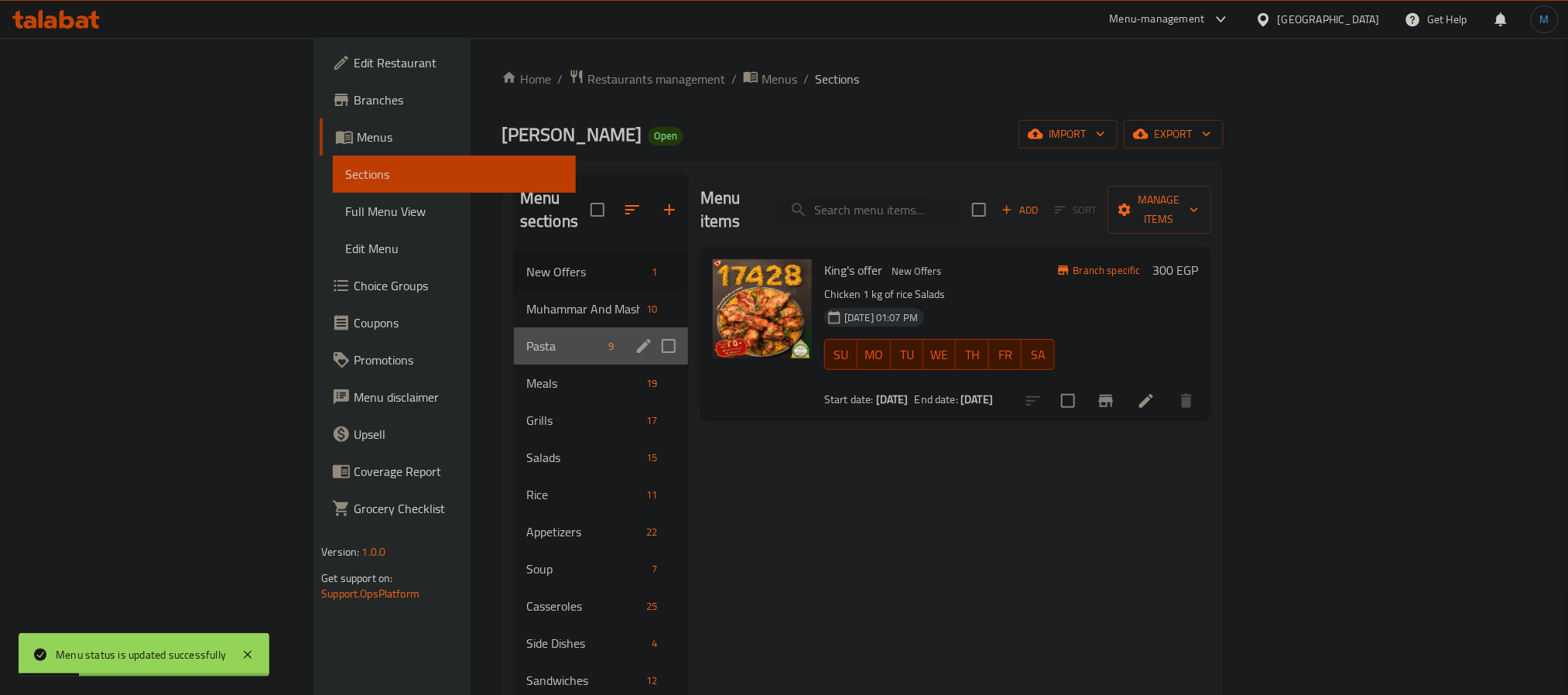
click at [514, 328] on div "Pasta 9" at bounding box center [601, 347] width 174 height 38
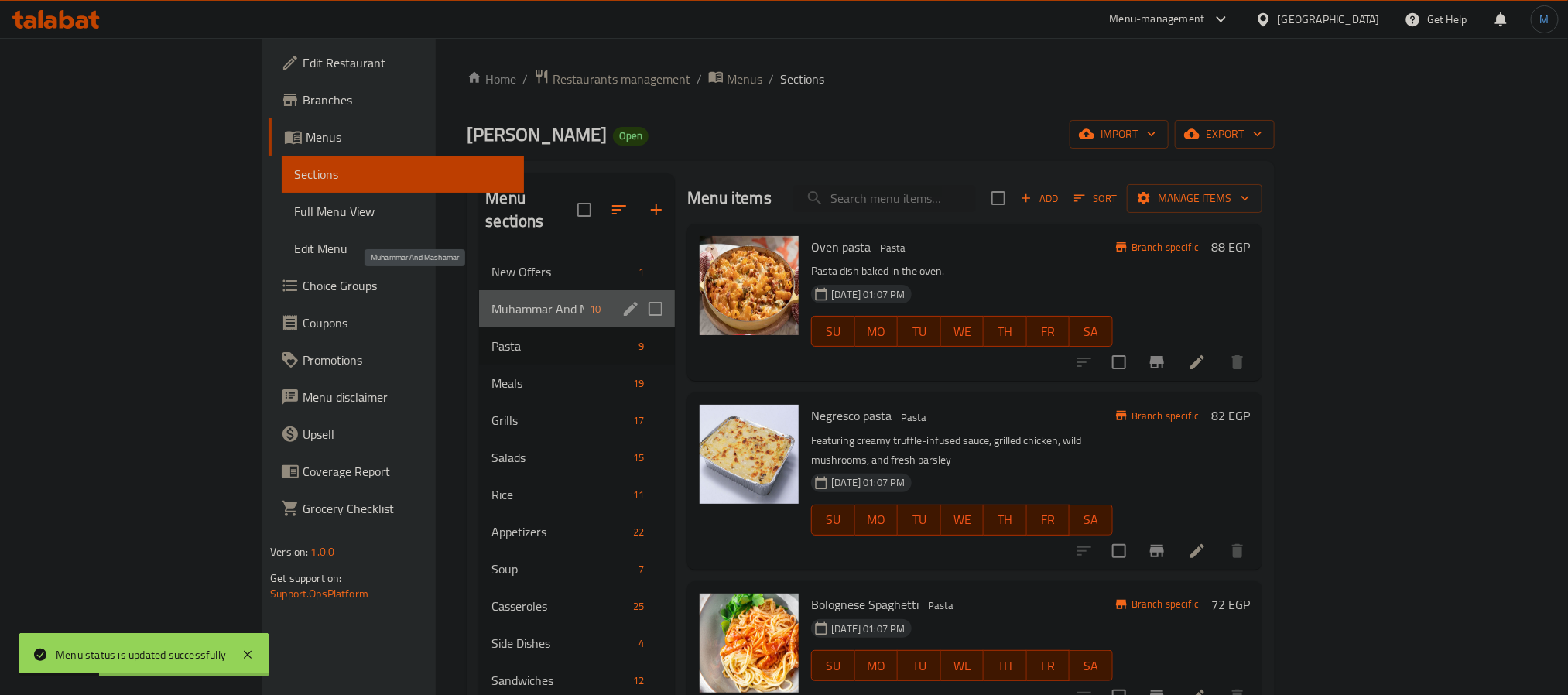
click at [492, 300] on span "Muhammar And Mashamar" at bounding box center [538, 309] width 92 height 19
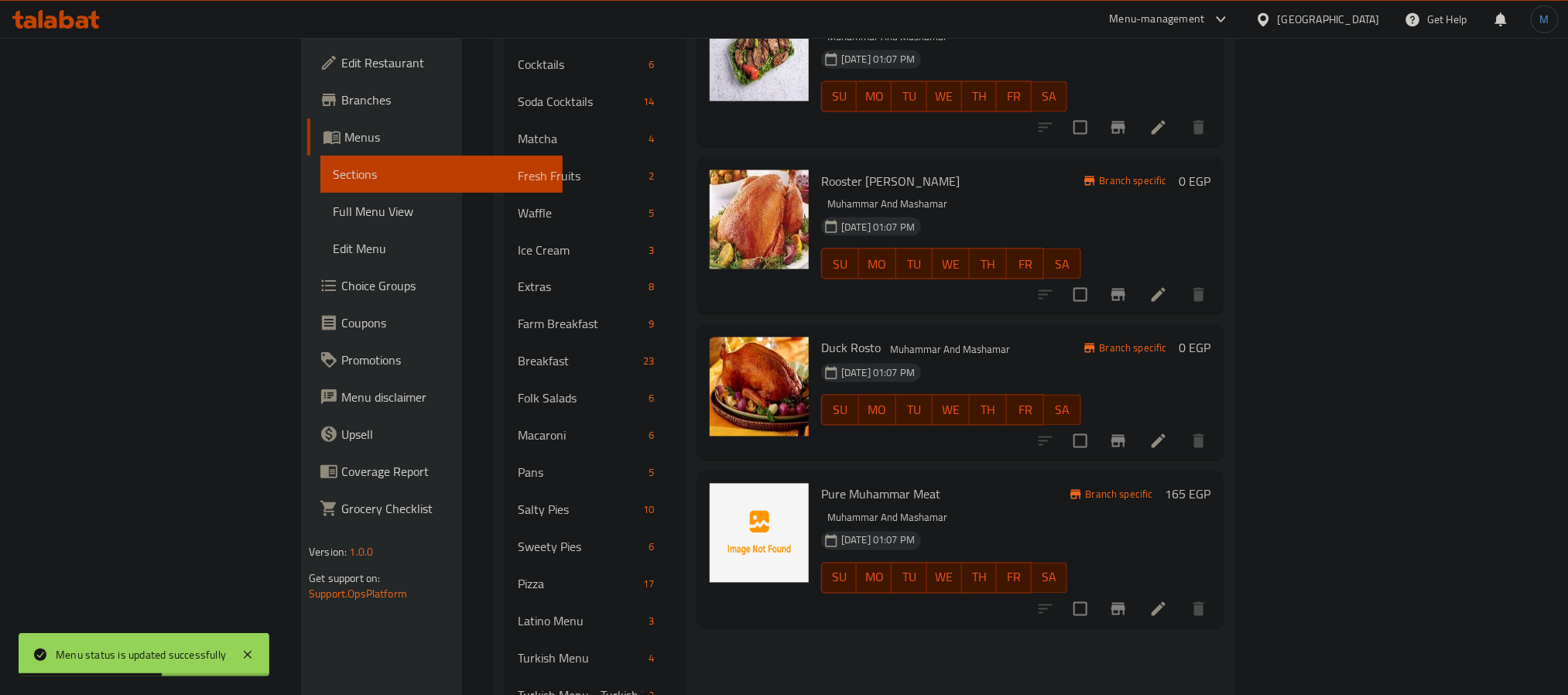
scroll to position [1014, 0]
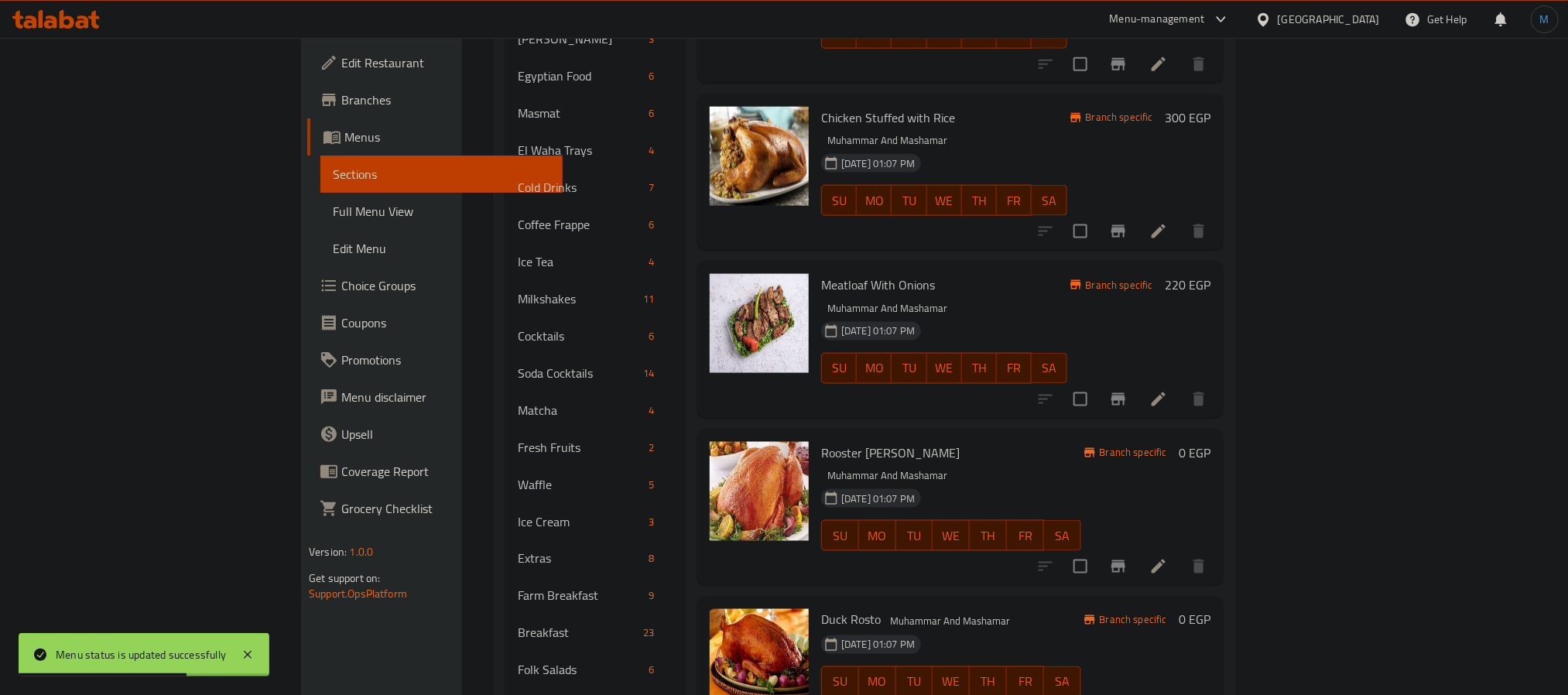
click at [58, 16] on icon at bounding box center [56, 19] width 87 height 19
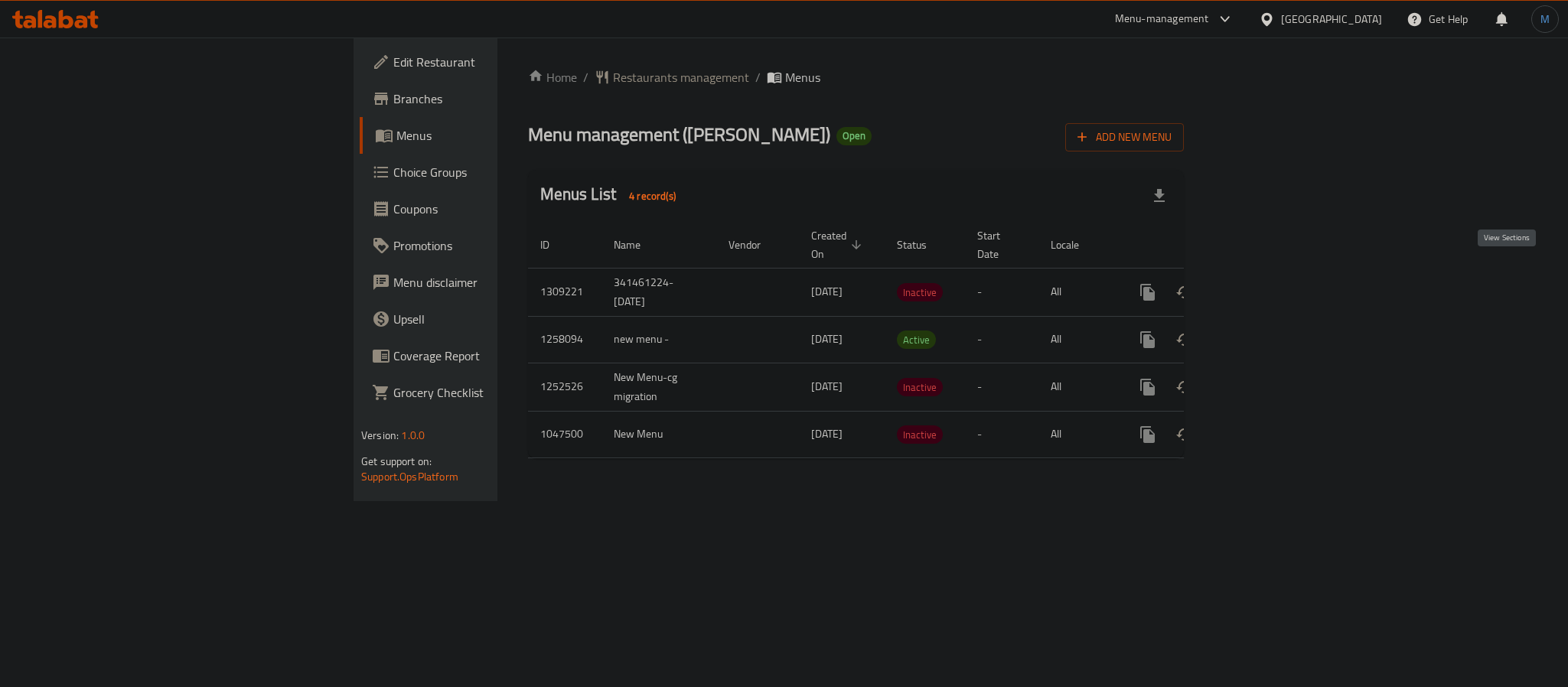
click at [1268, 283] on icon "enhanced table" at bounding box center [1258, 292] width 19 height 19
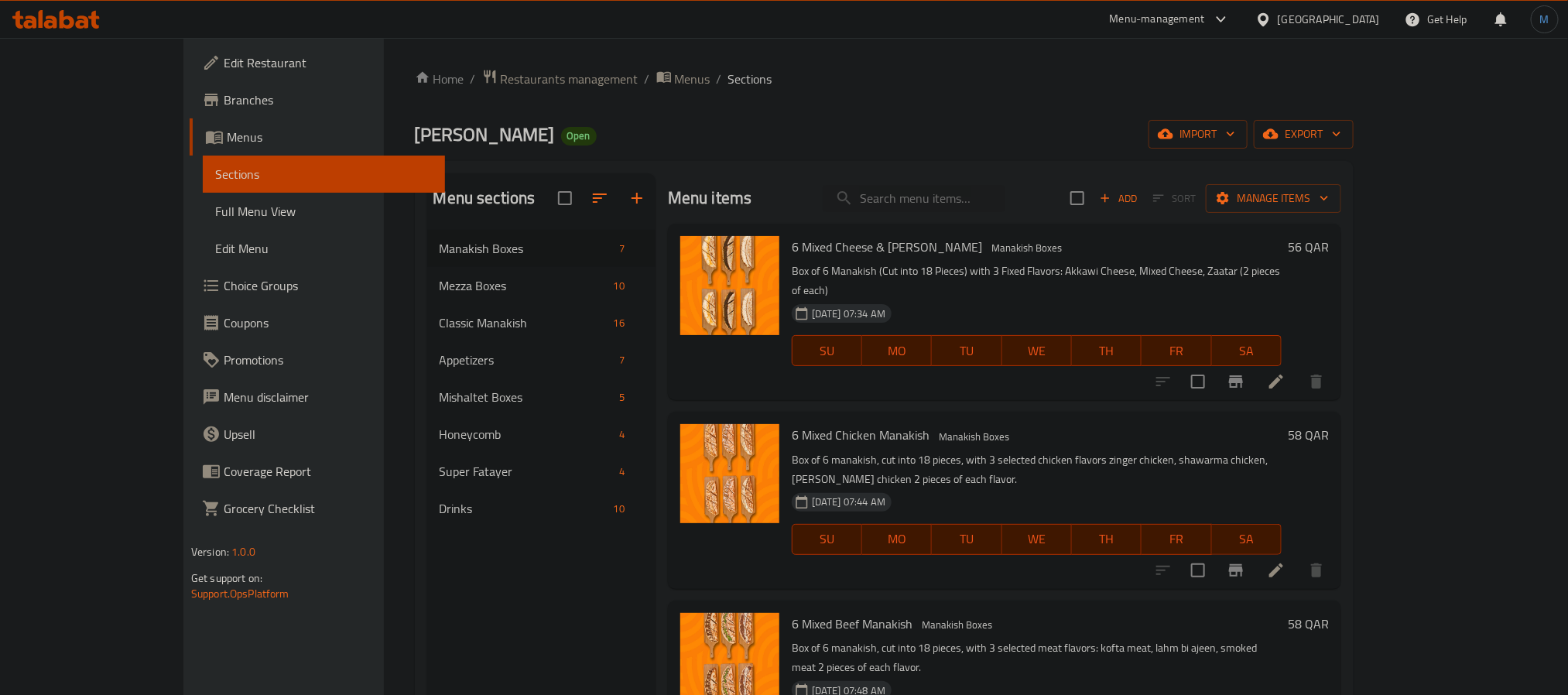
click at [215, 215] on span "Full Menu View" at bounding box center [324, 211] width 218 height 19
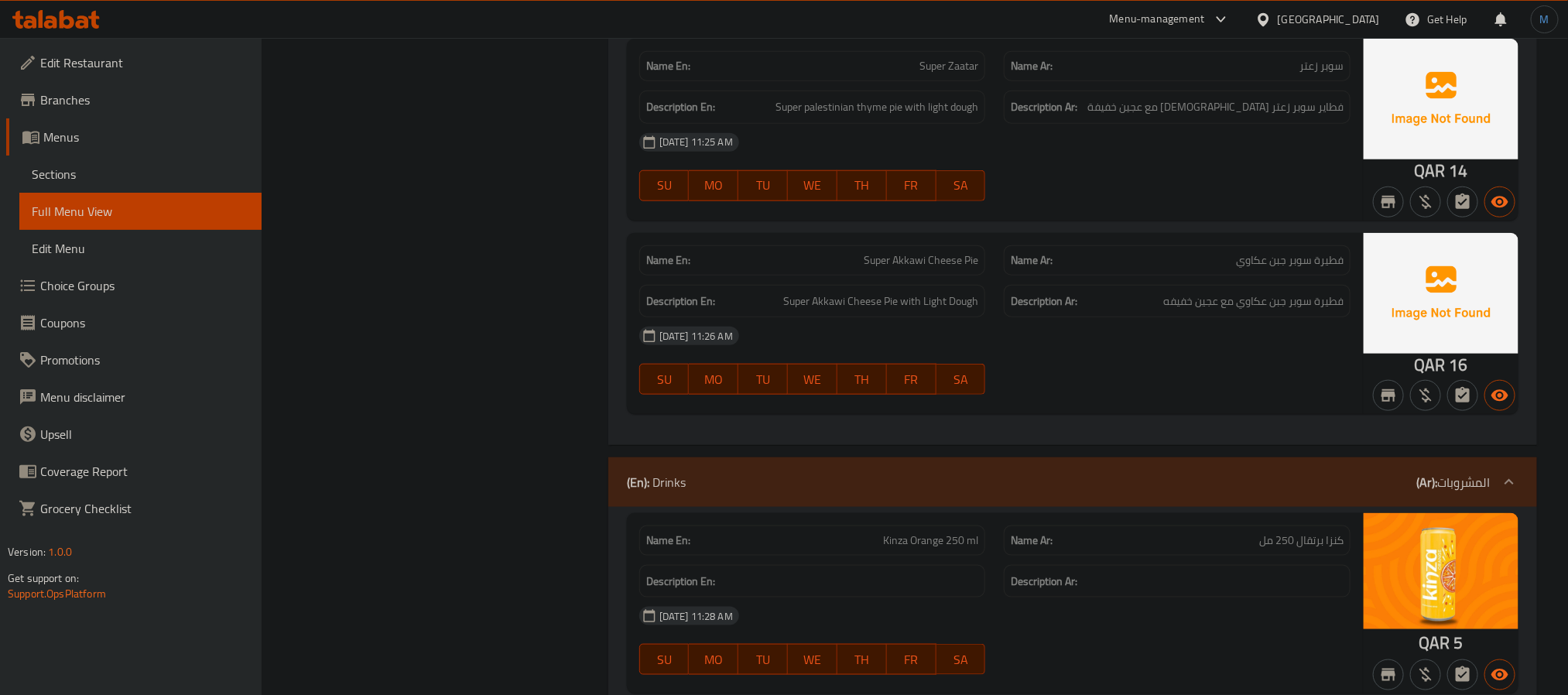
scroll to position [13121, 0]
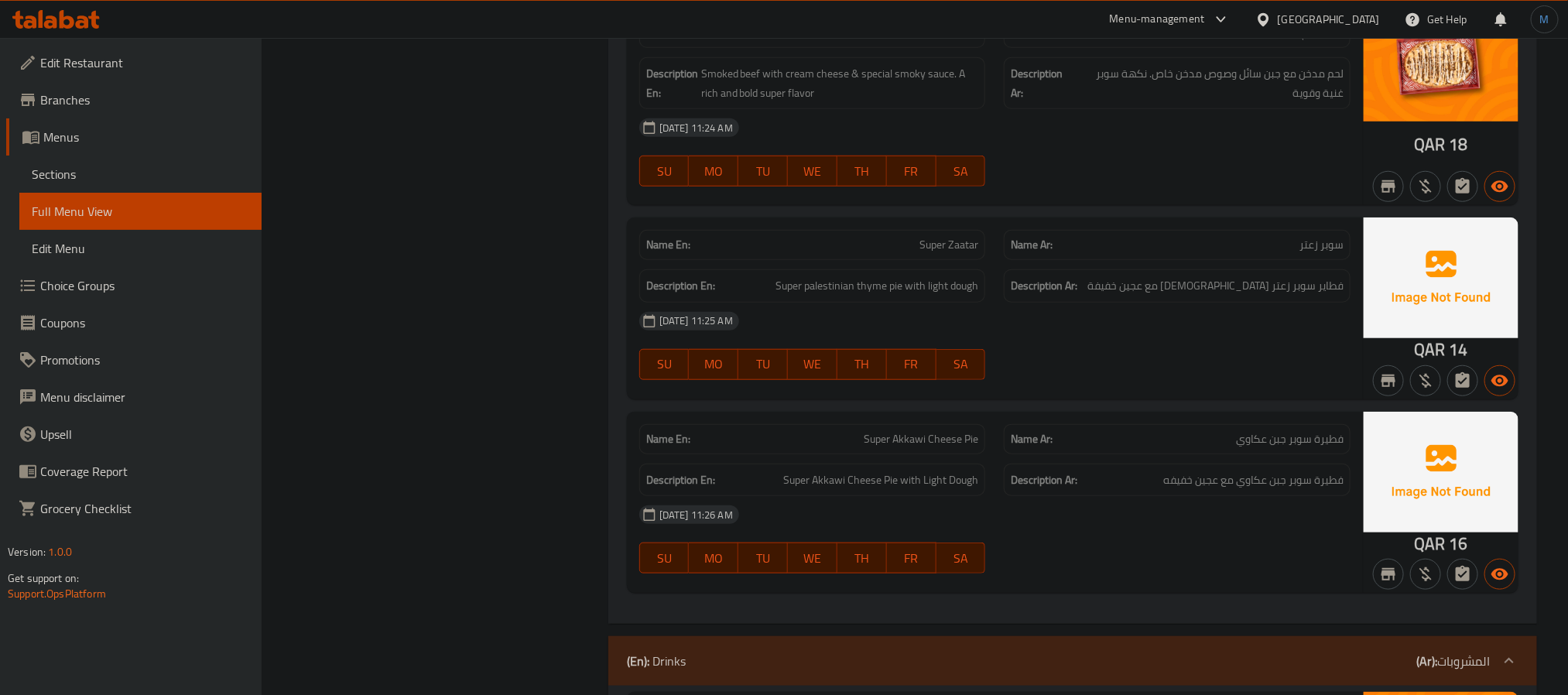
copy span "Super Zaatar"
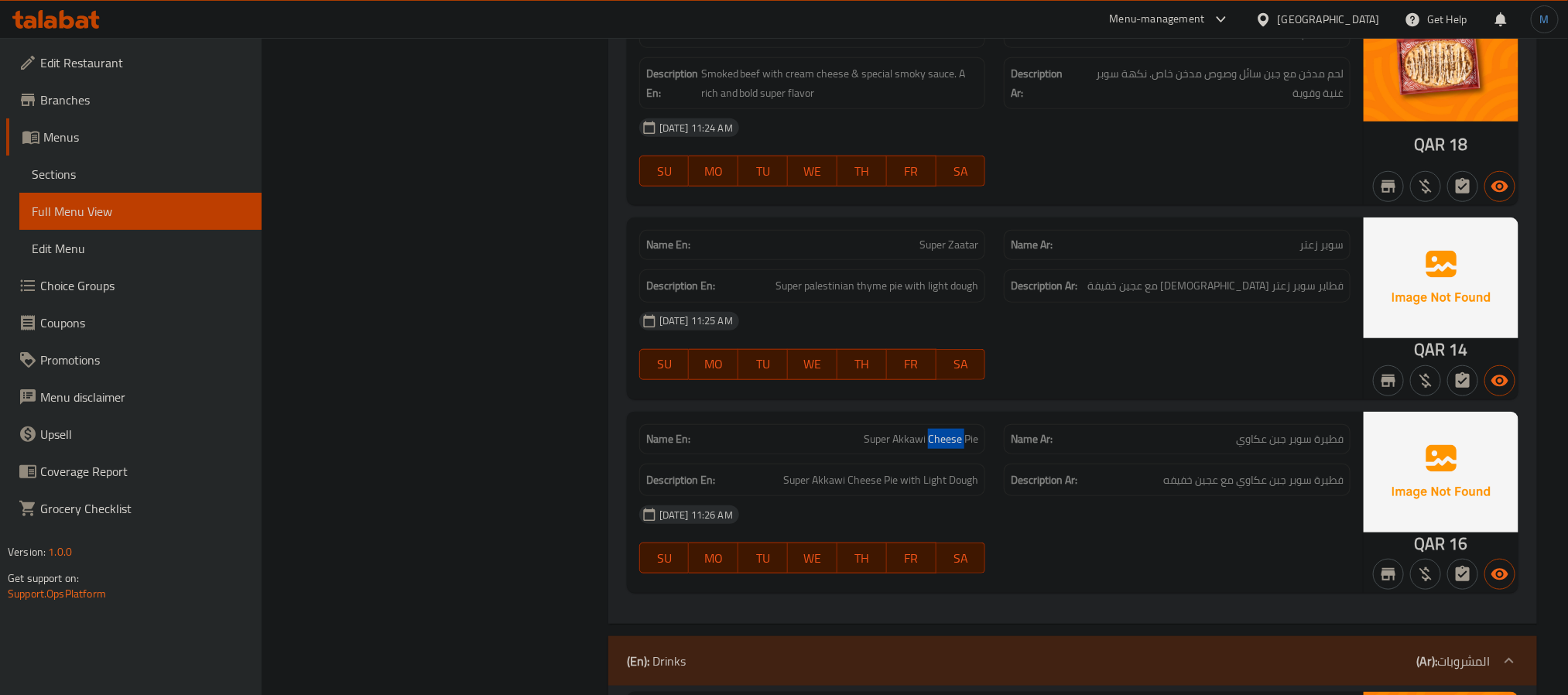
copy span "Super Akkawi Cheese Pie"
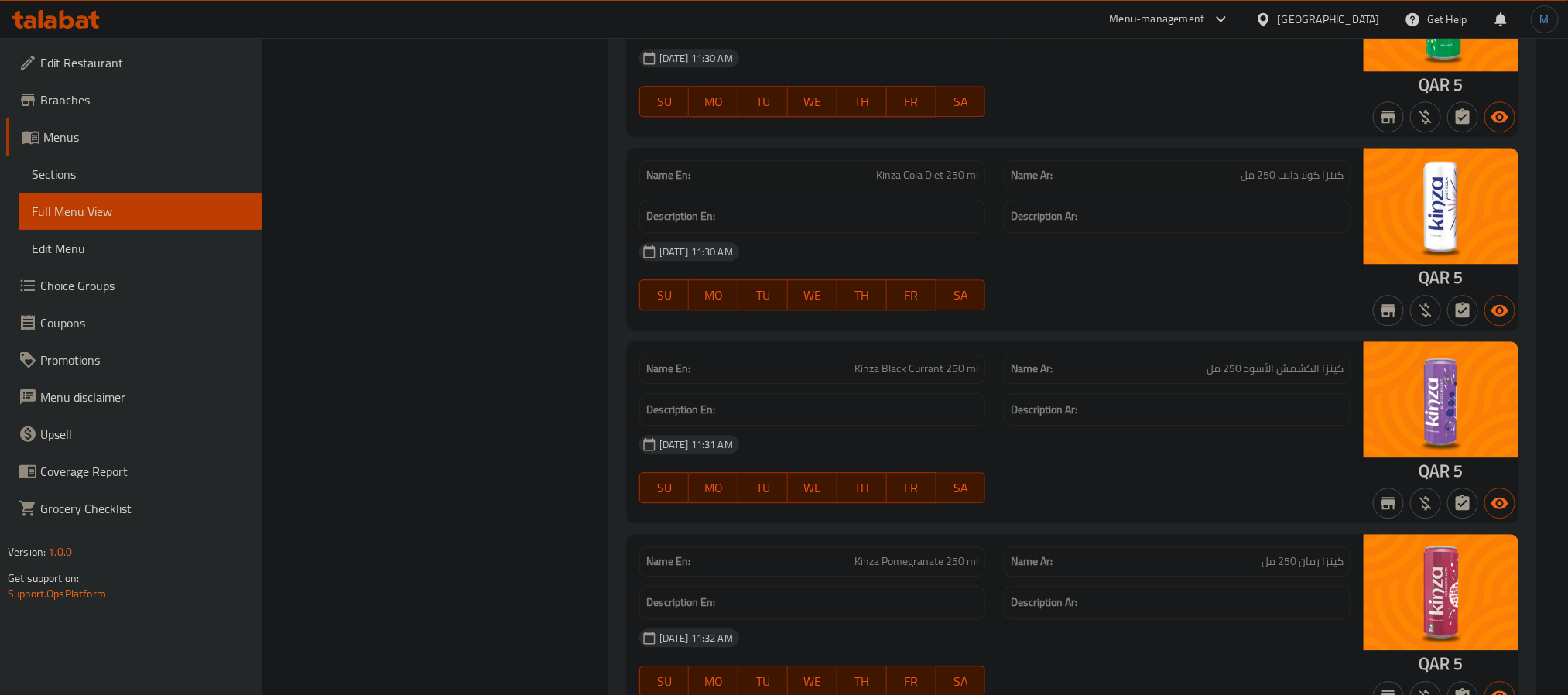
scroll to position [15149, 0]
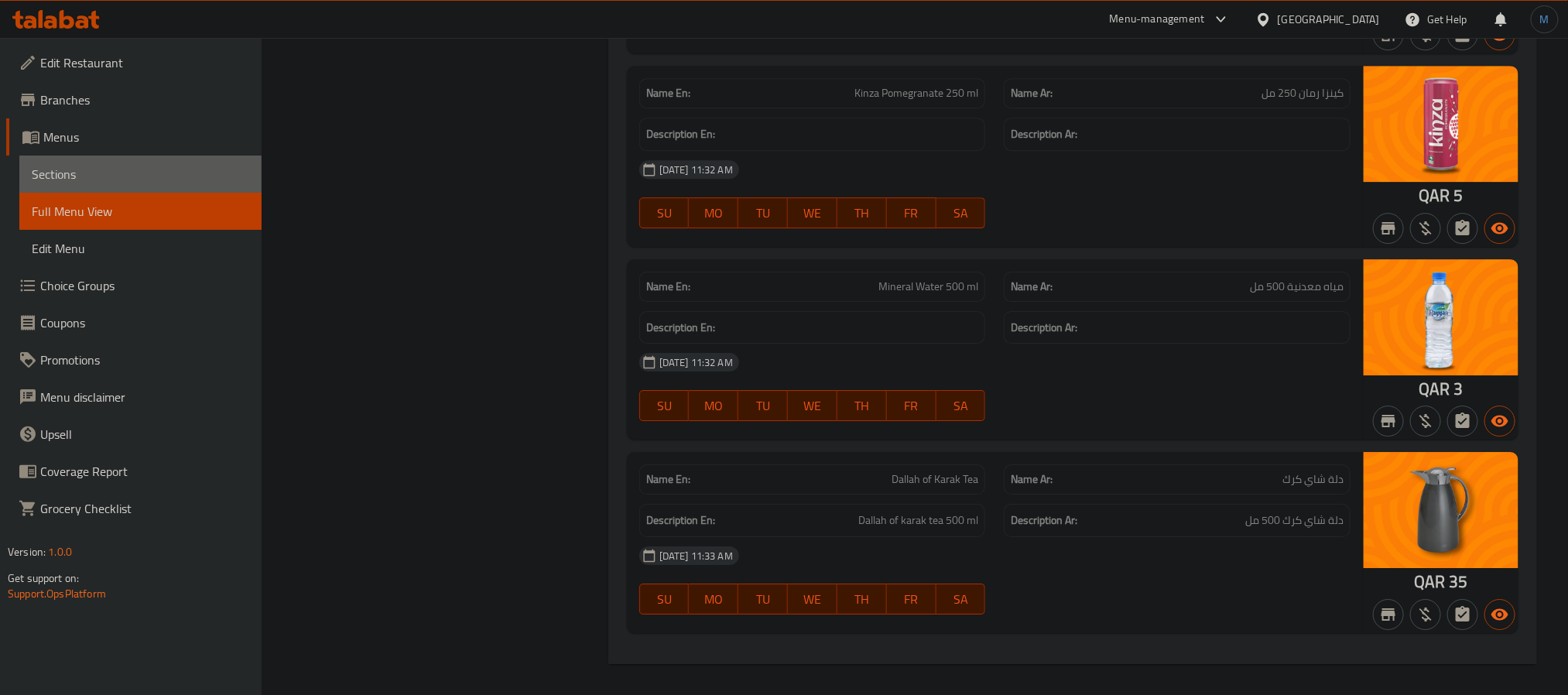
click at [61, 158] on link "Sections" at bounding box center [141, 174] width 243 height 38
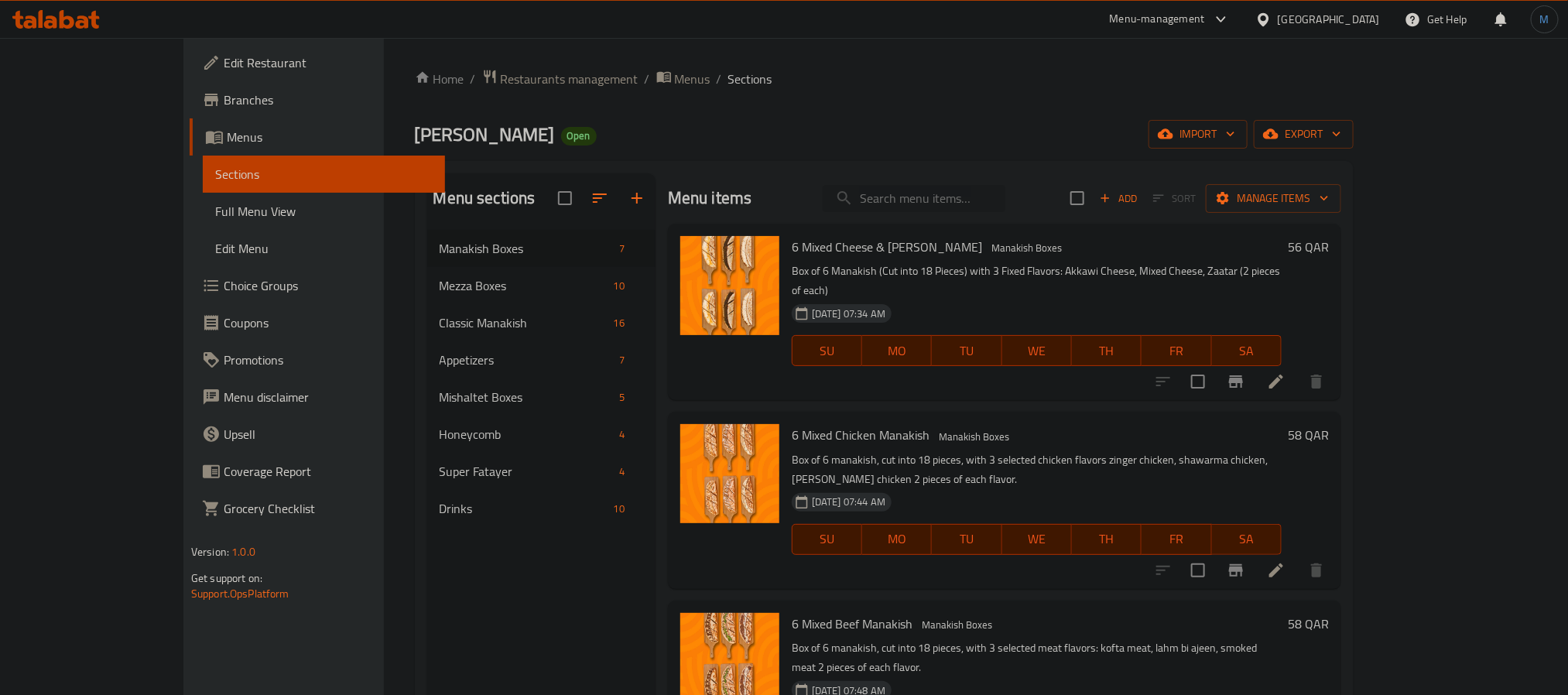
click at [945, 198] on input "search" at bounding box center [914, 198] width 183 height 27
paste input "Super Zaatar"
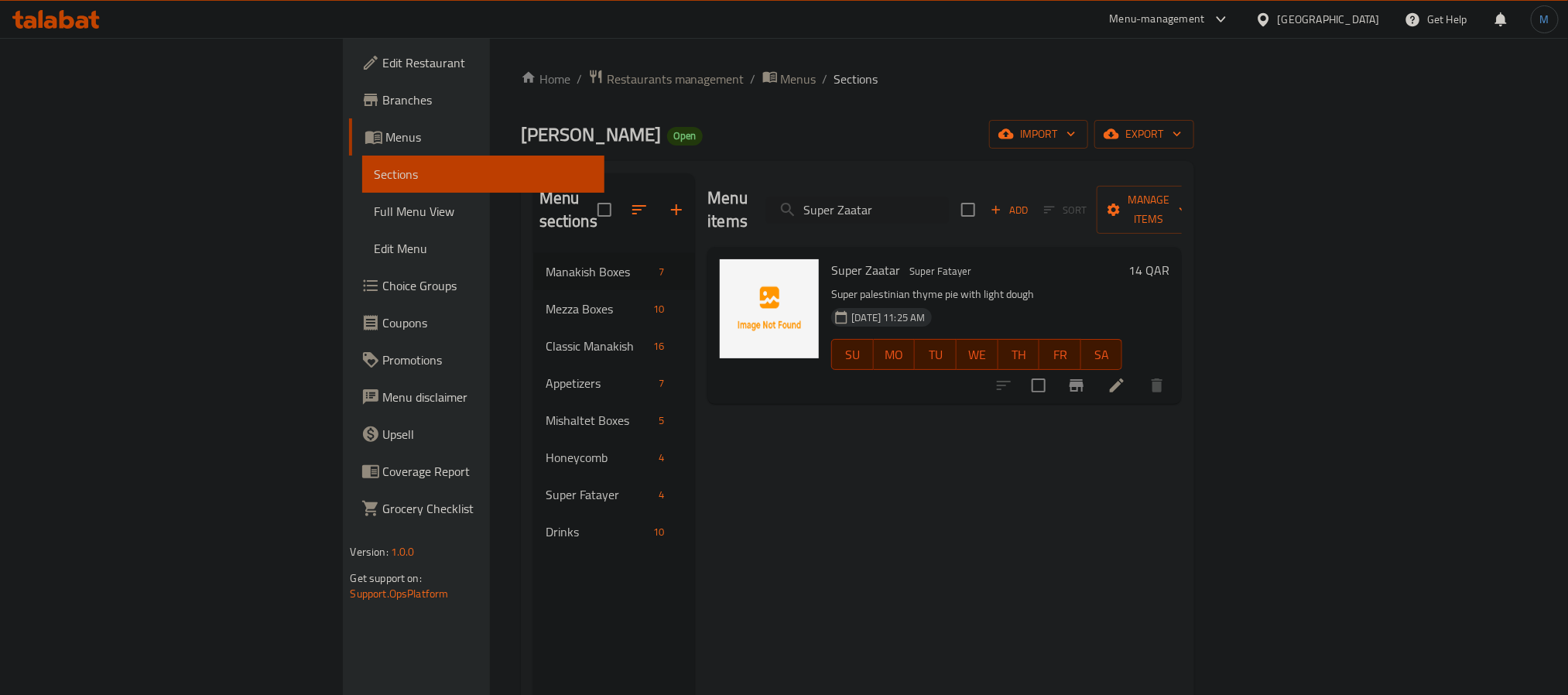
type input "Super Zaatar"
click at [1127, 376] on icon at bounding box center [1117, 385] width 19 height 19
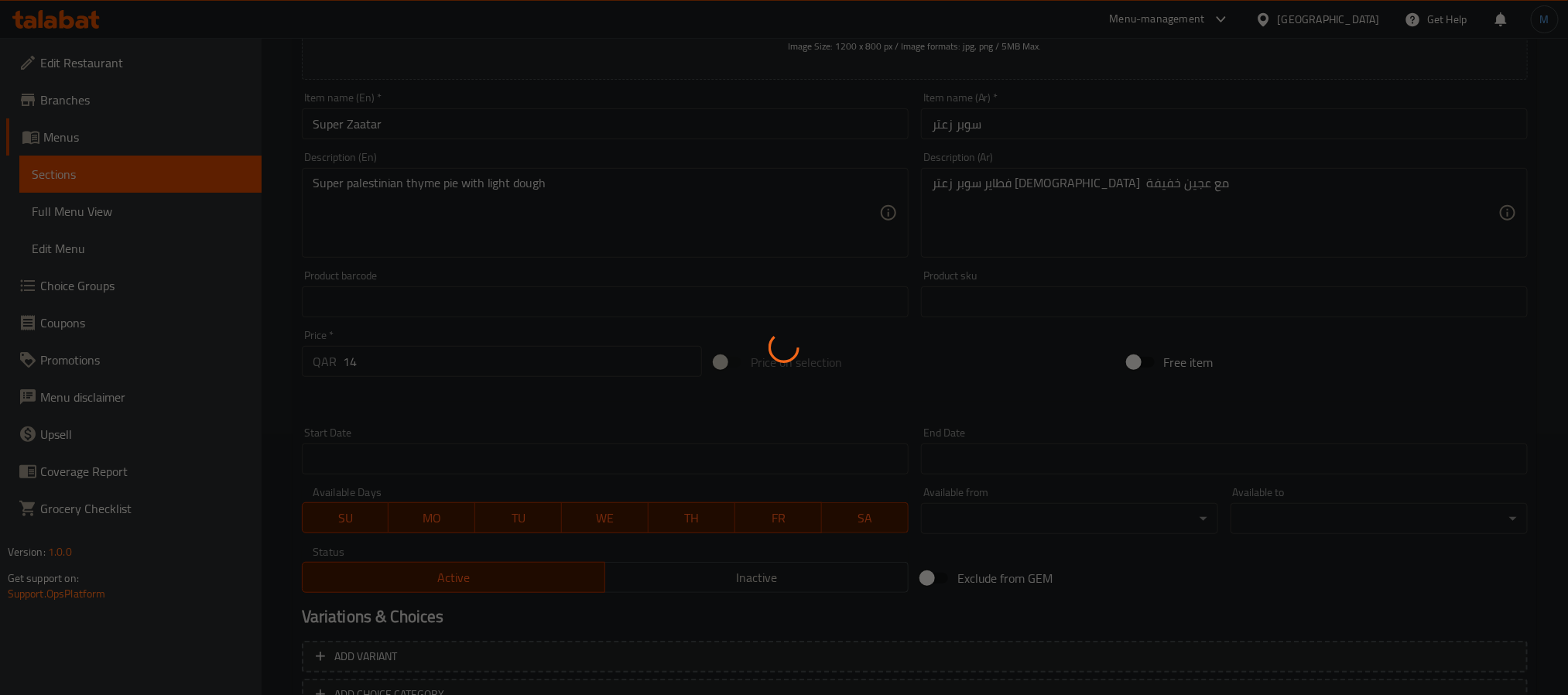
scroll to position [374, 0]
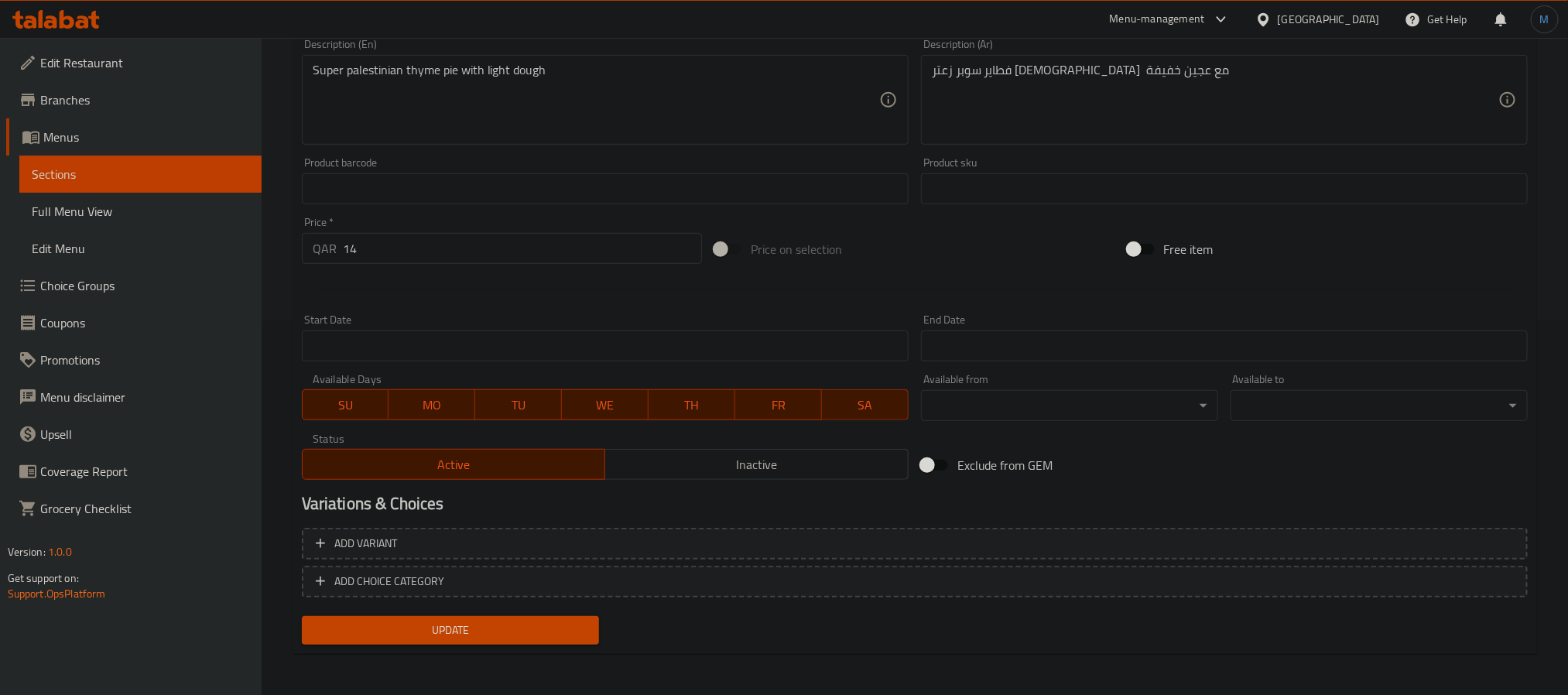
click at [660, 465] on span "Inactive" at bounding box center [757, 464] width 291 height 23
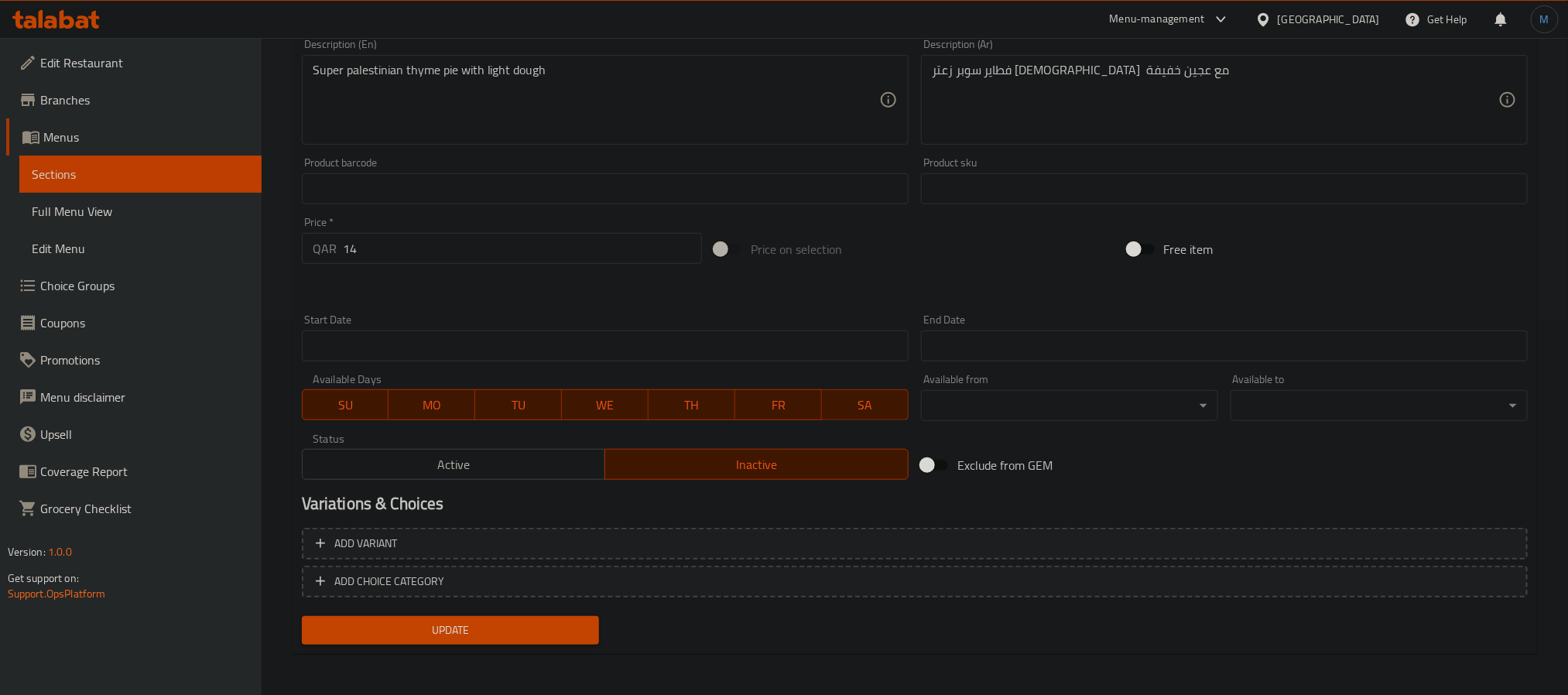
click at [564, 644] on button "Update" at bounding box center [450, 630] width 297 height 29
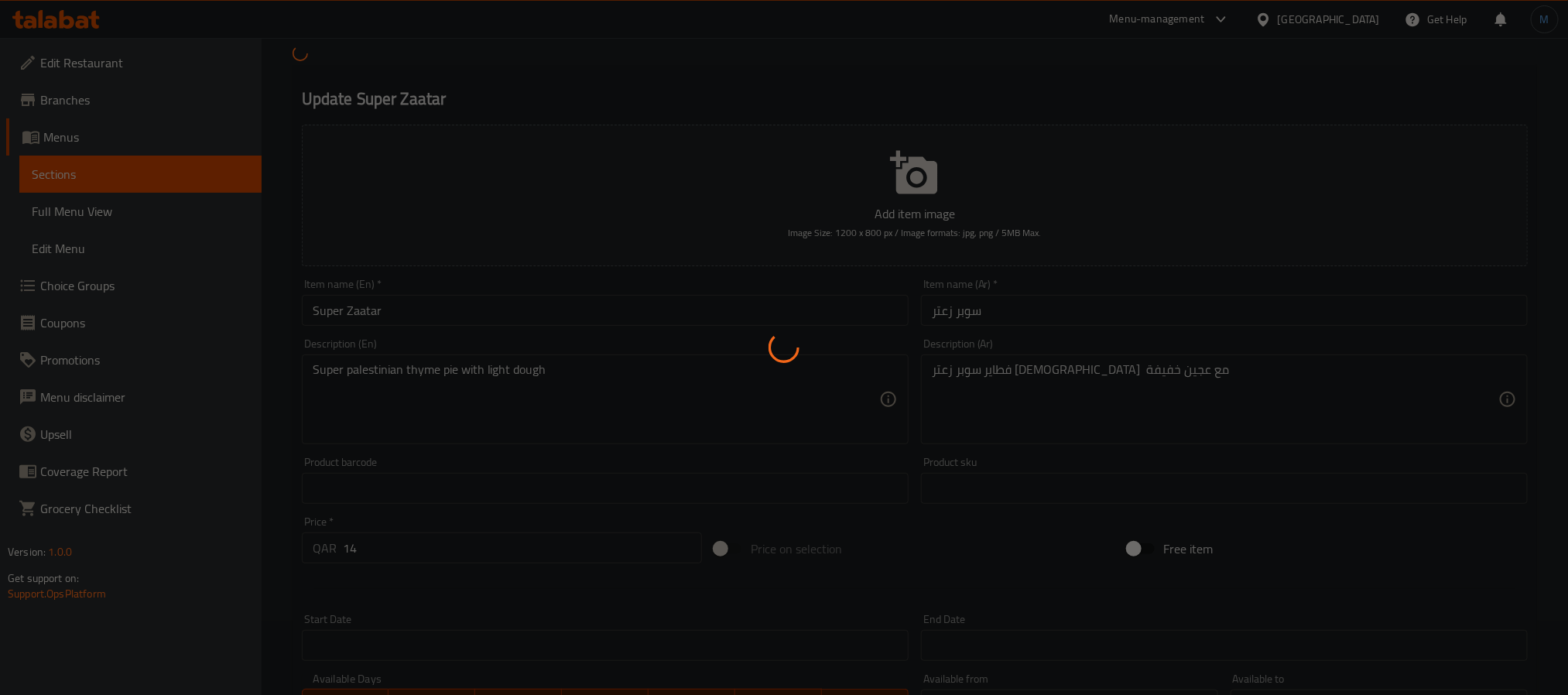
scroll to position [0, 0]
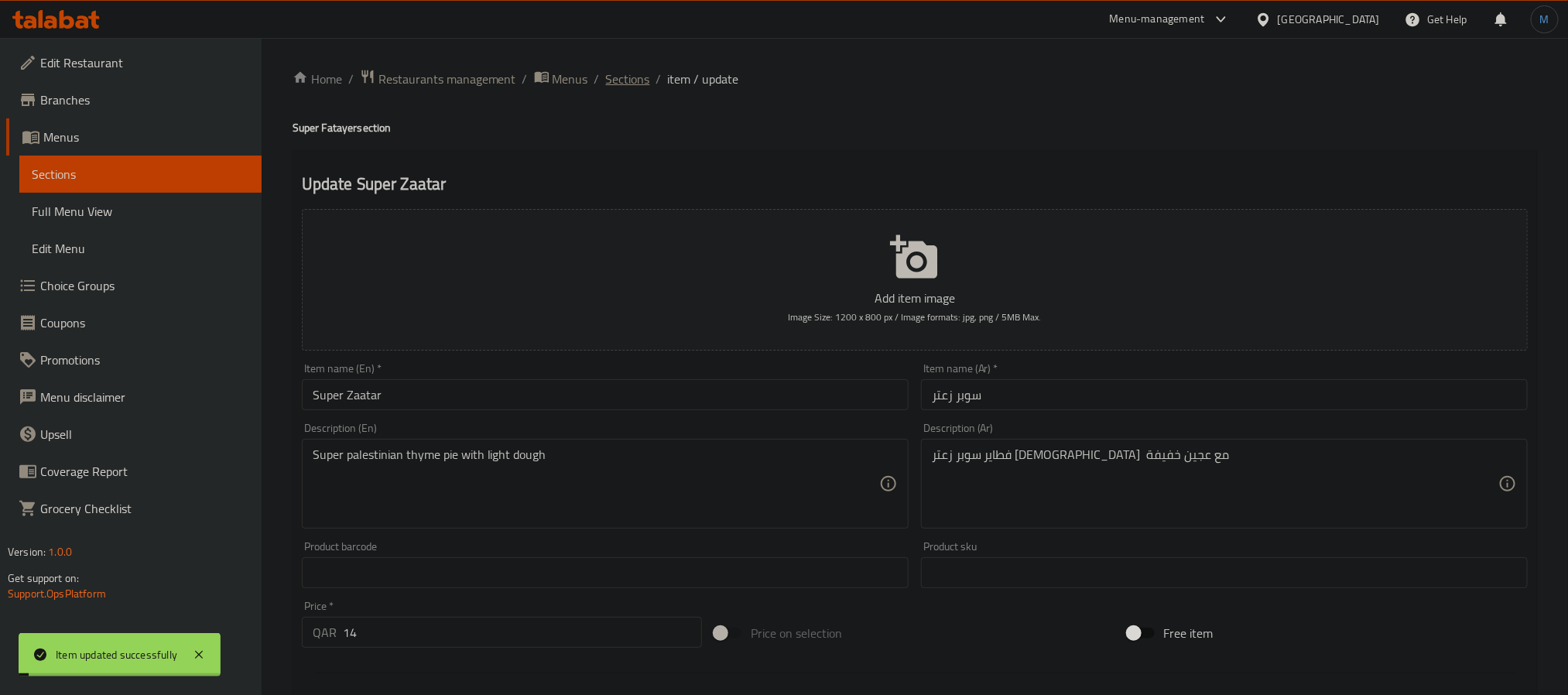
click at [630, 80] on span "Sections" at bounding box center [628, 78] width 45 height 19
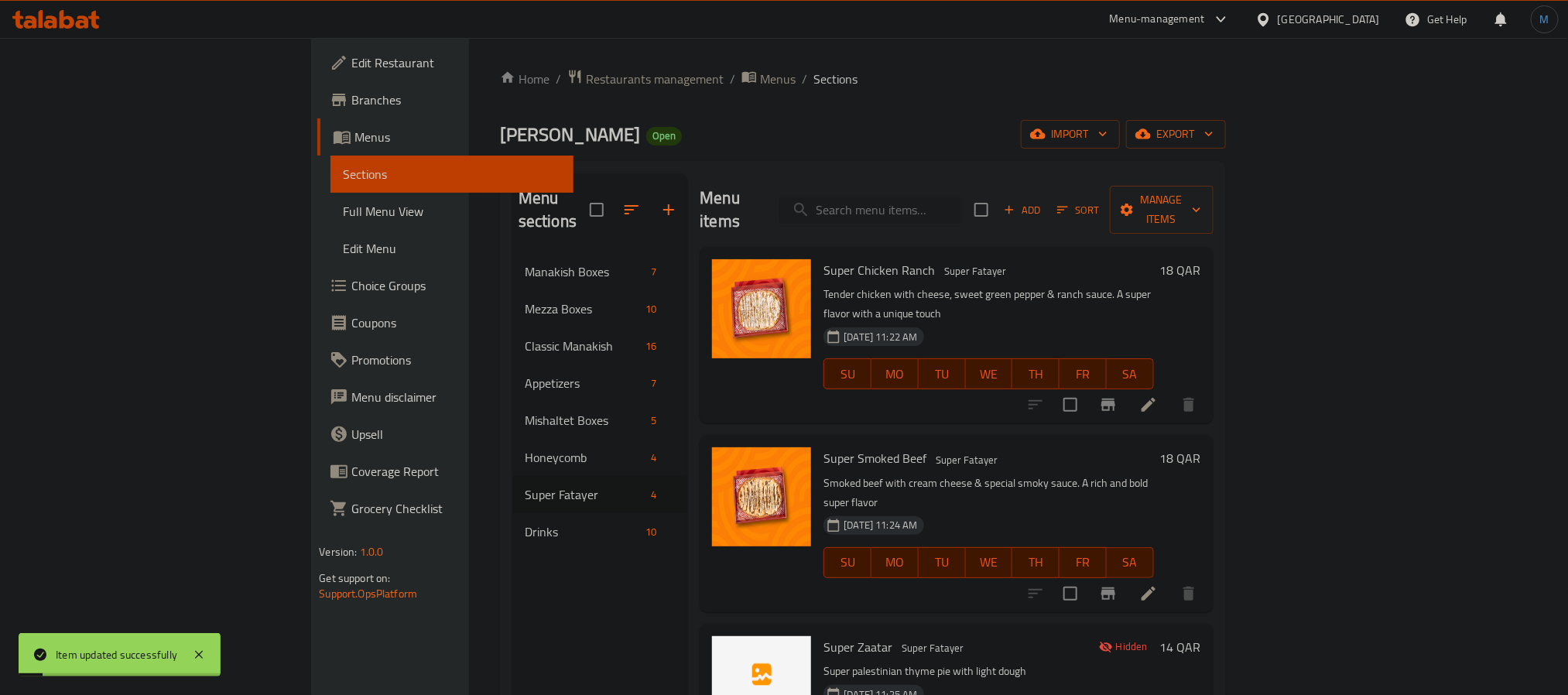
click at [962, 207] on input "search" at bounding box center [870, 210] width 183 height 27
paste input "Super Akkawi Cheese Pie"
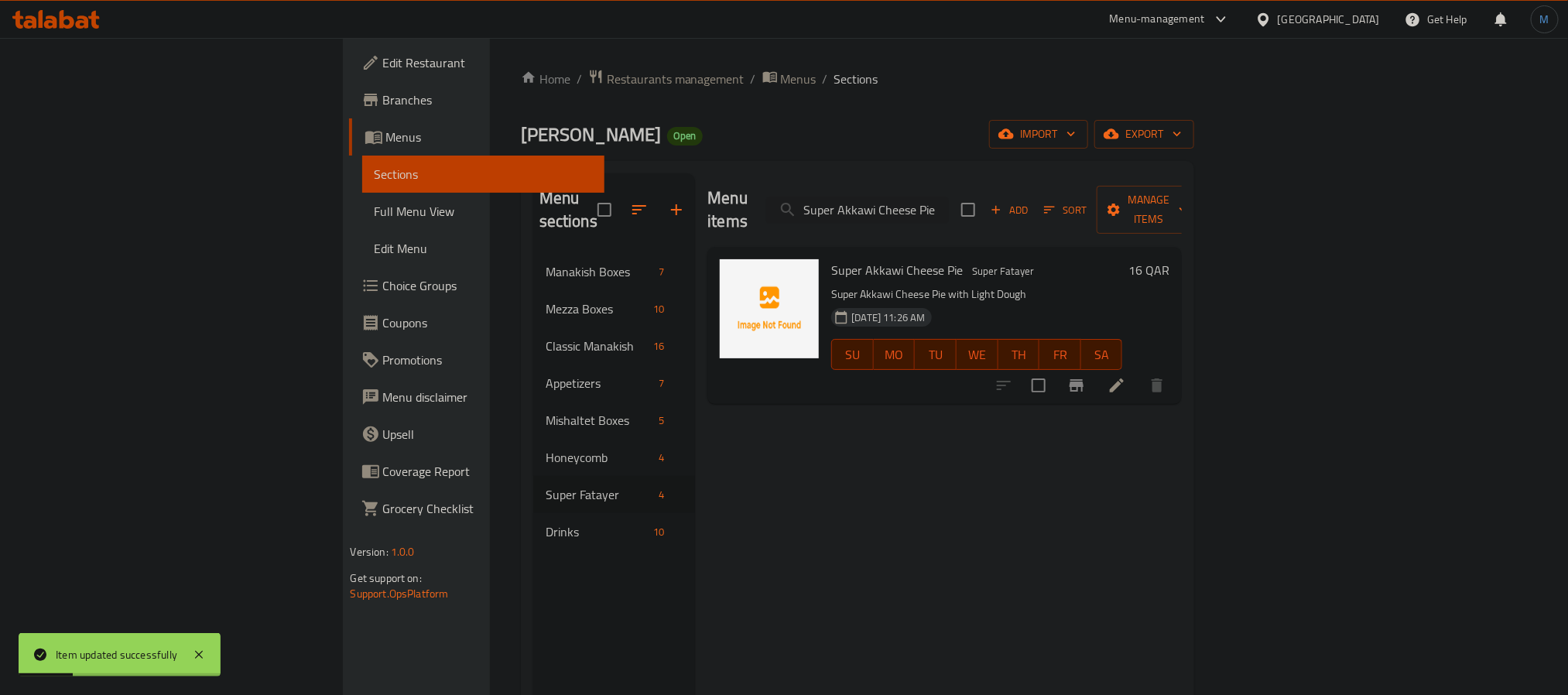
type input "Super Akkawi Cheese Pie"
click at [1127, 376] on icon at bounding box center [1117, 385] width 19 height 19
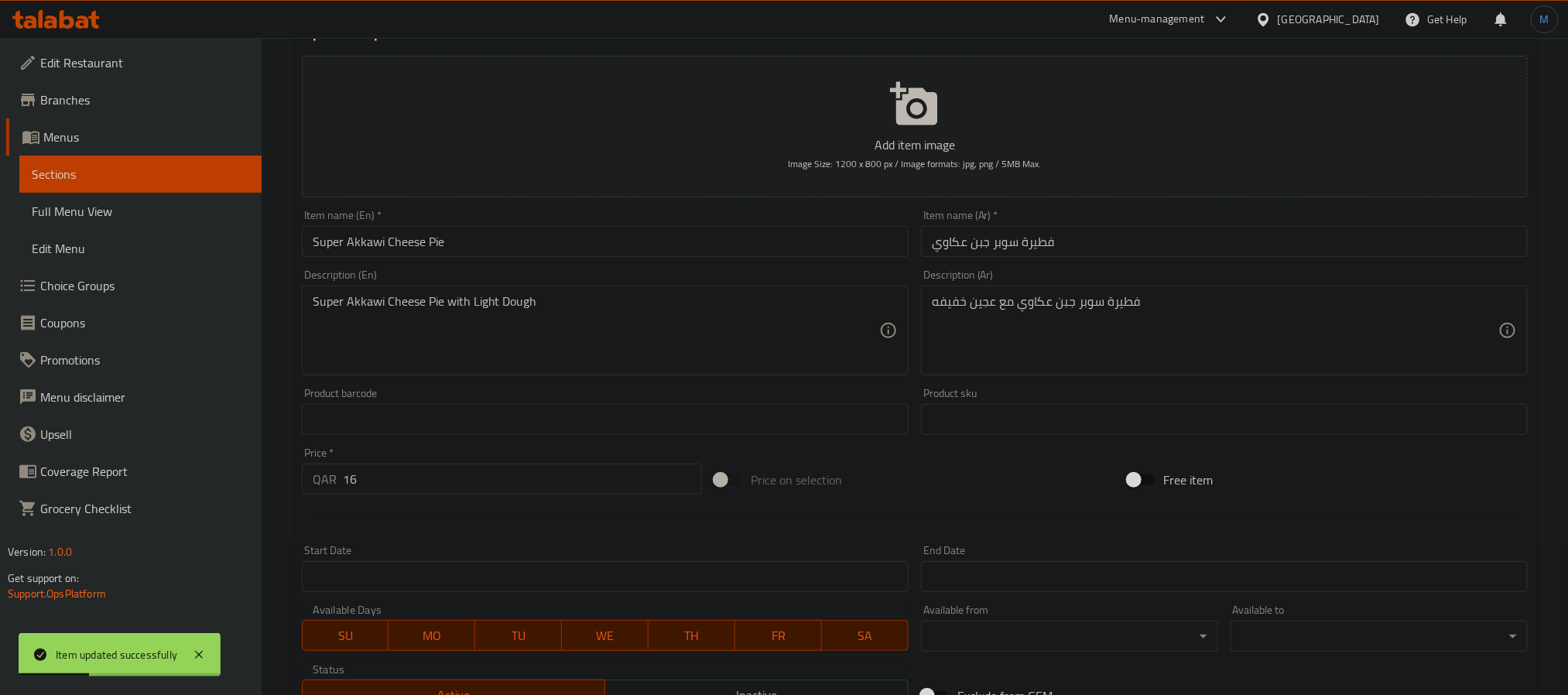
scroll to position [384, 0]
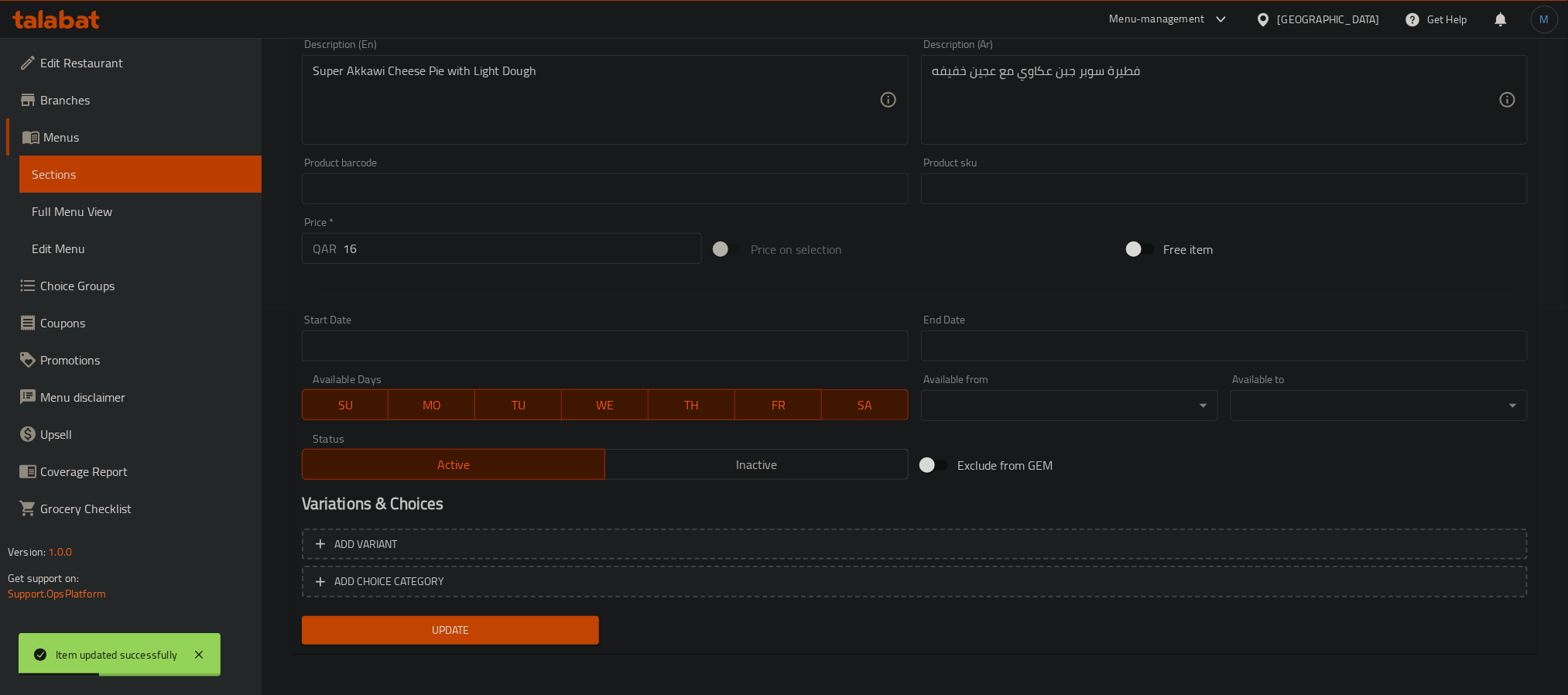
click at [679, 474] on span "Inactive" at bounding box center [757, 464] width 291 height 23
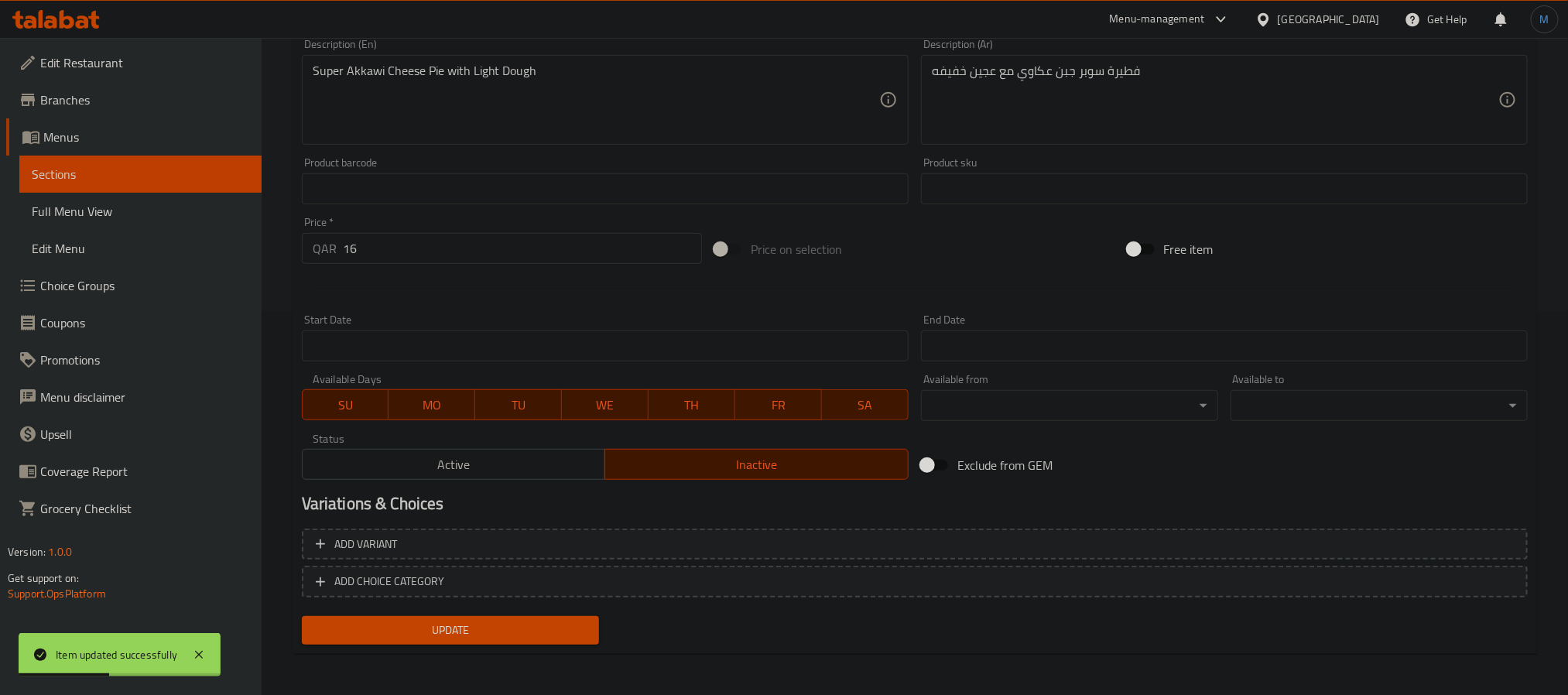
click at [569, 623] on span "Update" at bounding box center [449, 631] width 272 height 20
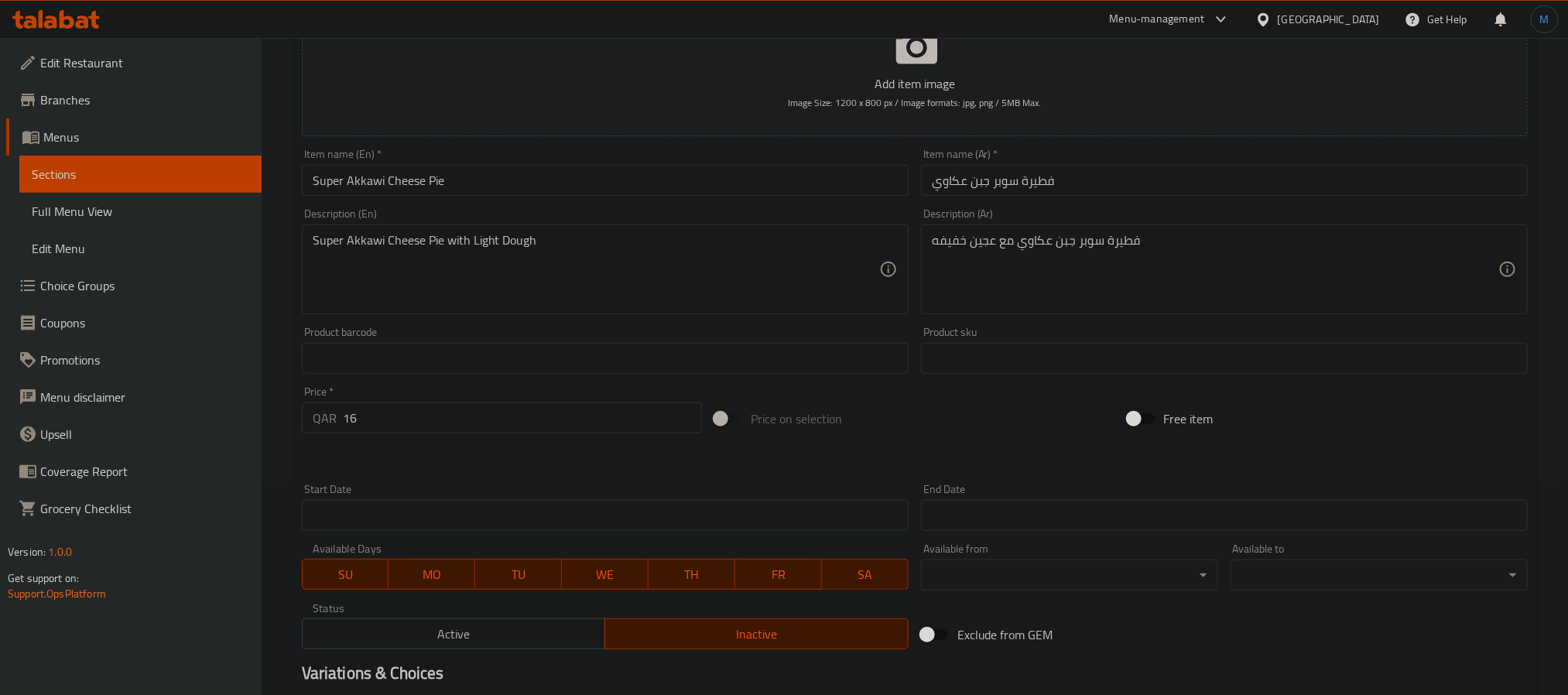
scroll to position [36, 0]
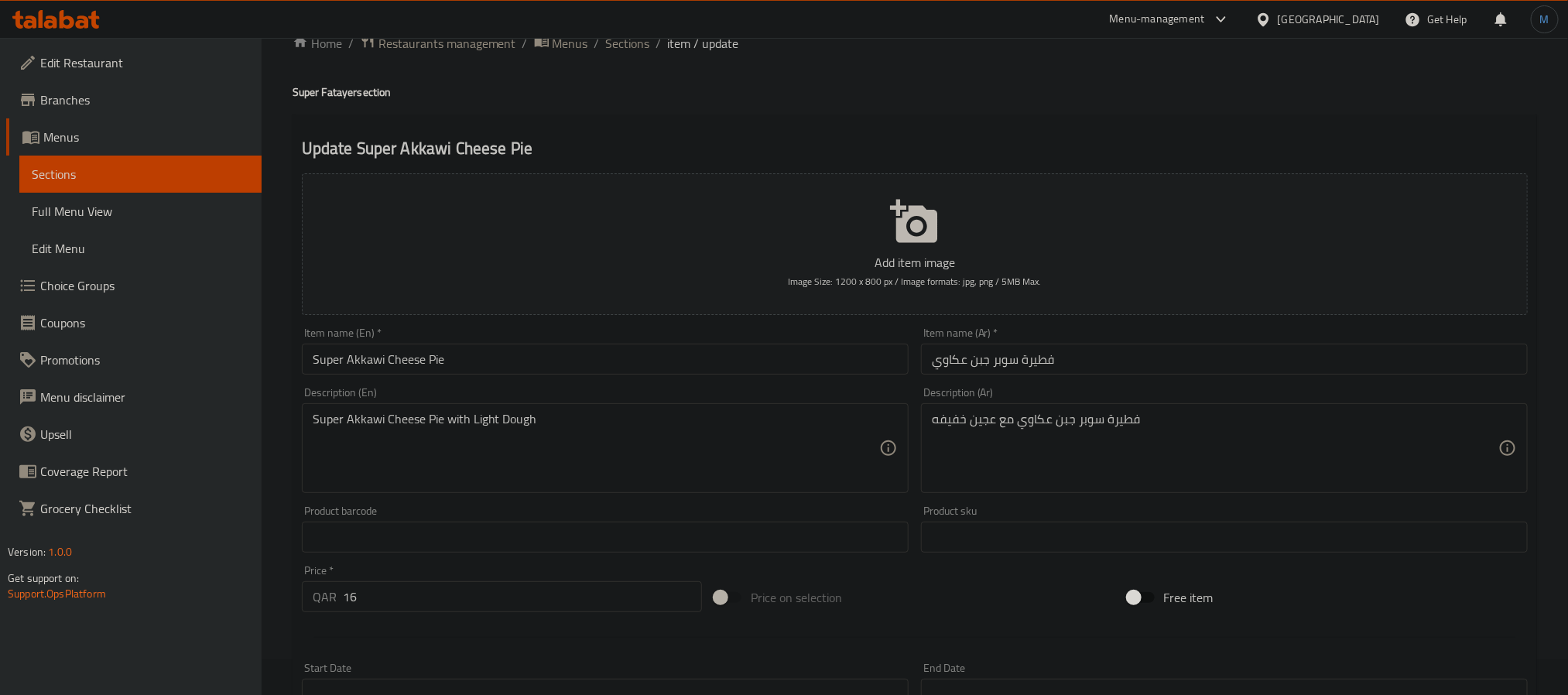
drag, startPoint x: 79, startPoint y: 133, endPoint x: 230, endPoint y: 147, distance: 151.6
click at [79, 133] on span "Menus" at bounding box center [147, 137] width 206 height 19
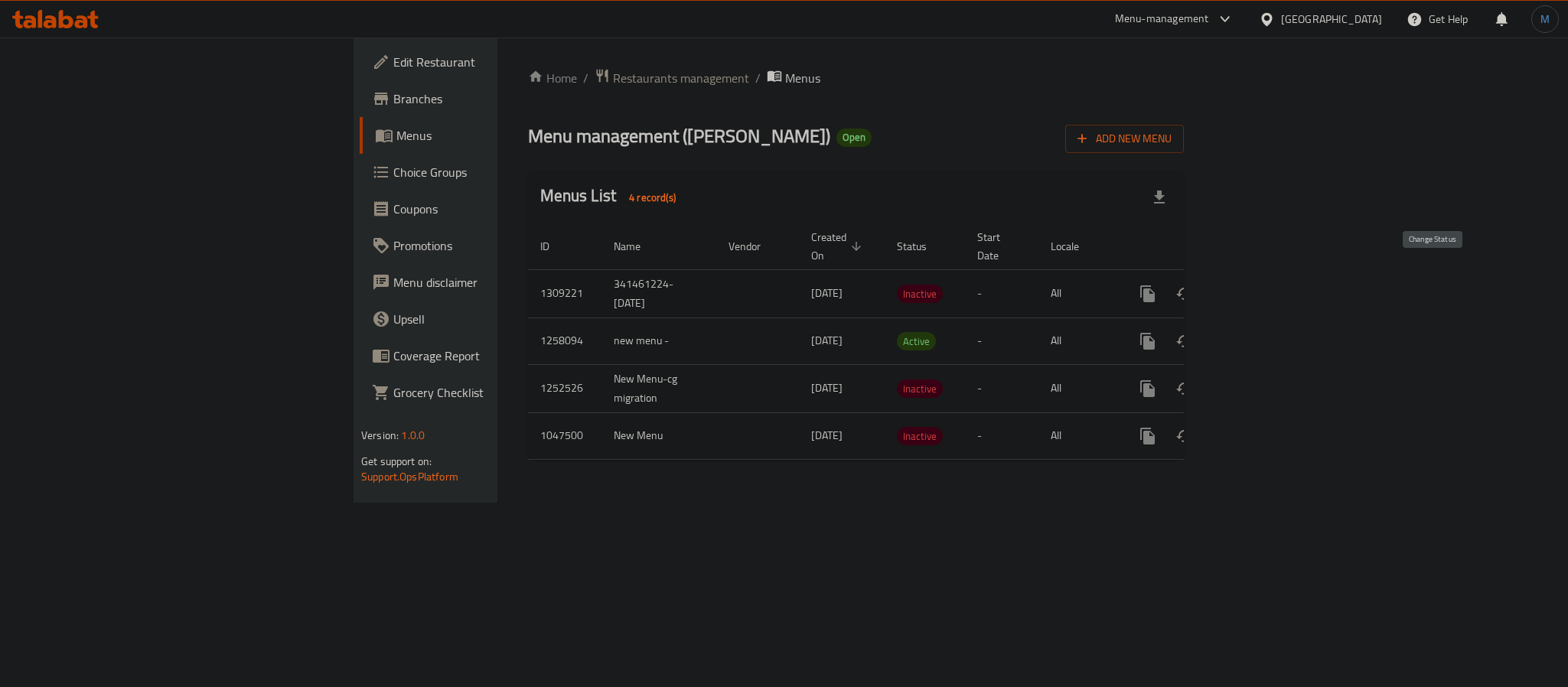
click at [1194, 285] on icon "enhanced table" at bounding box center [1184, 294] width 19 height 19
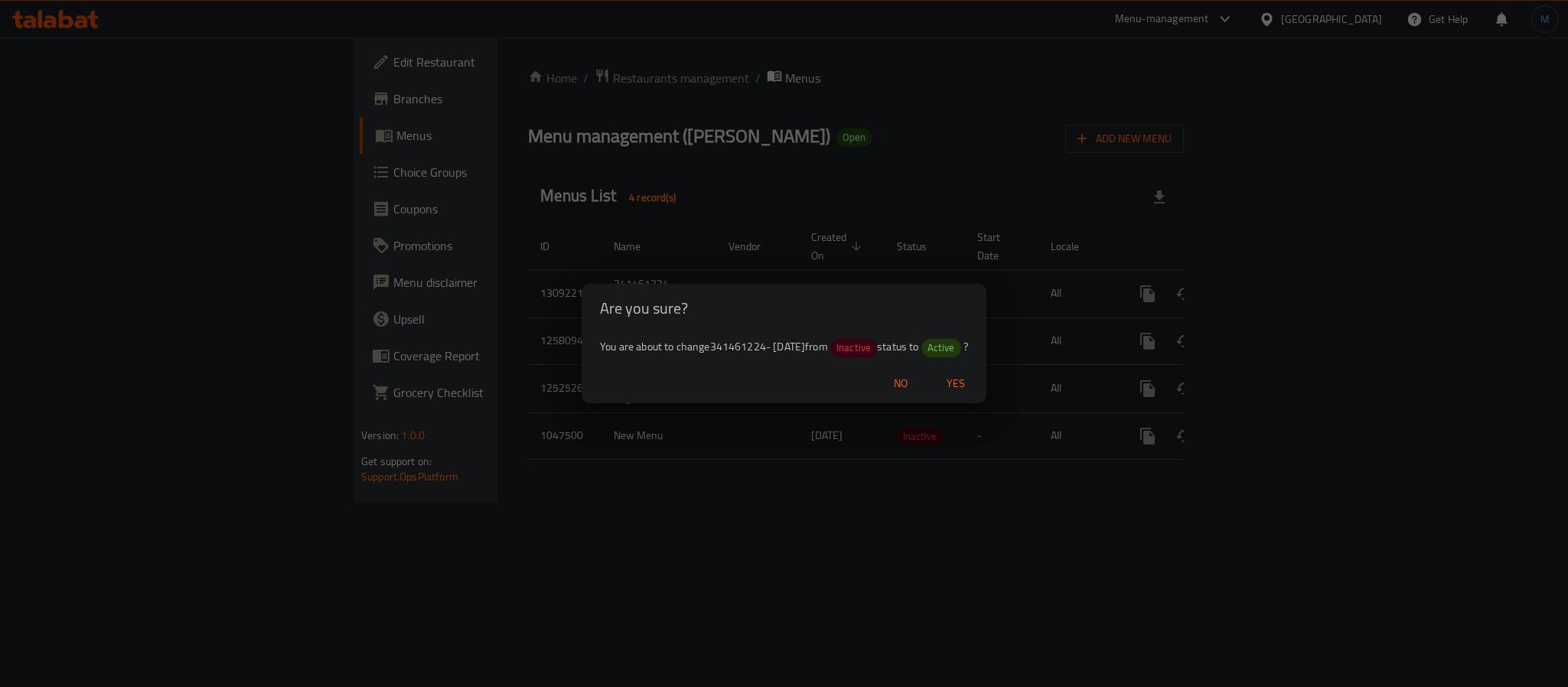
click at [972, 399] on div "No Yes" at bounding box center [784, 383] width 405 height 40
click at [974, 391] on span "Yes" at bounding box center [956, 384] width 37 height 20
